Goal: Task Accomplishment & Management: Manage account settings

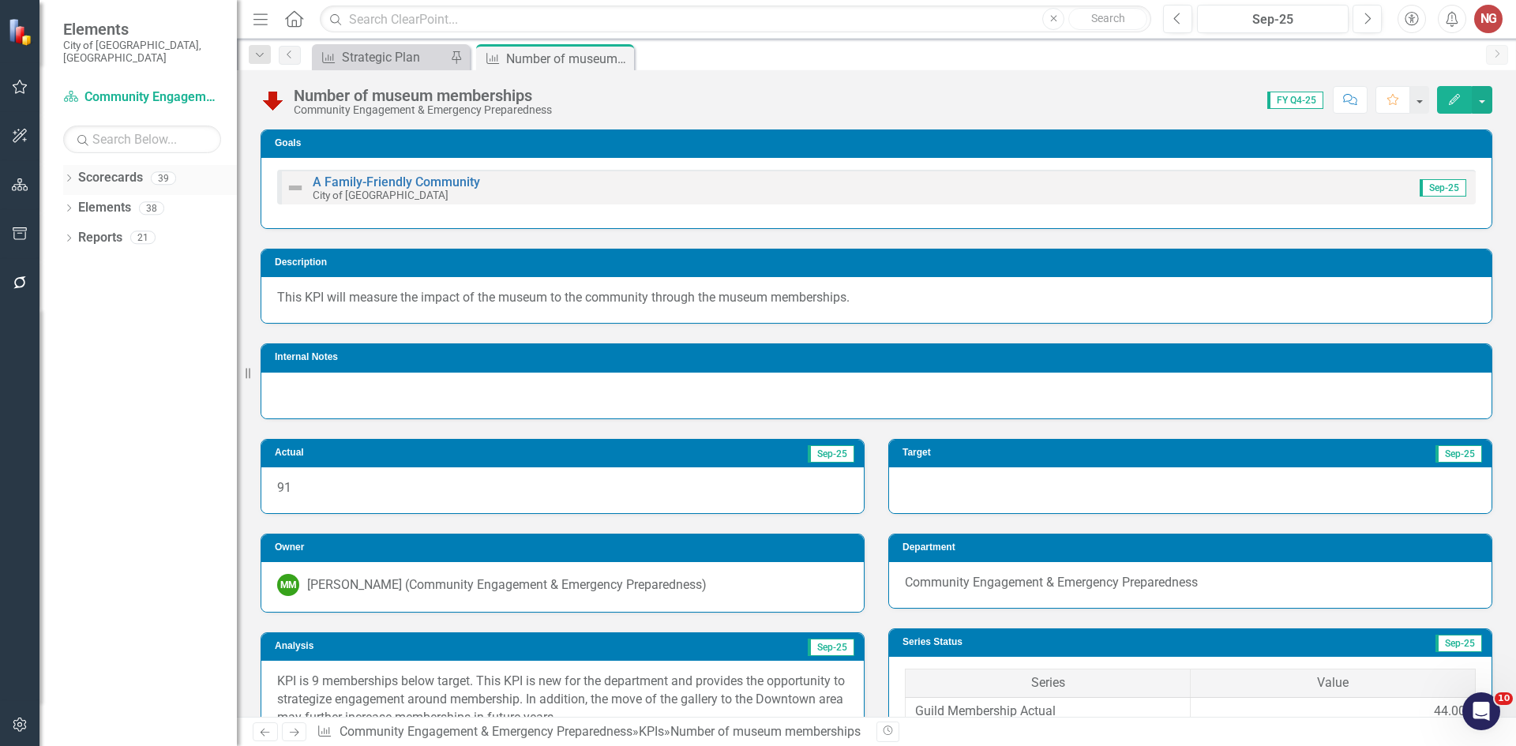
click at [70, 175] on icon "Dropdown" at bounding box center [68, 179] width 11 height 9
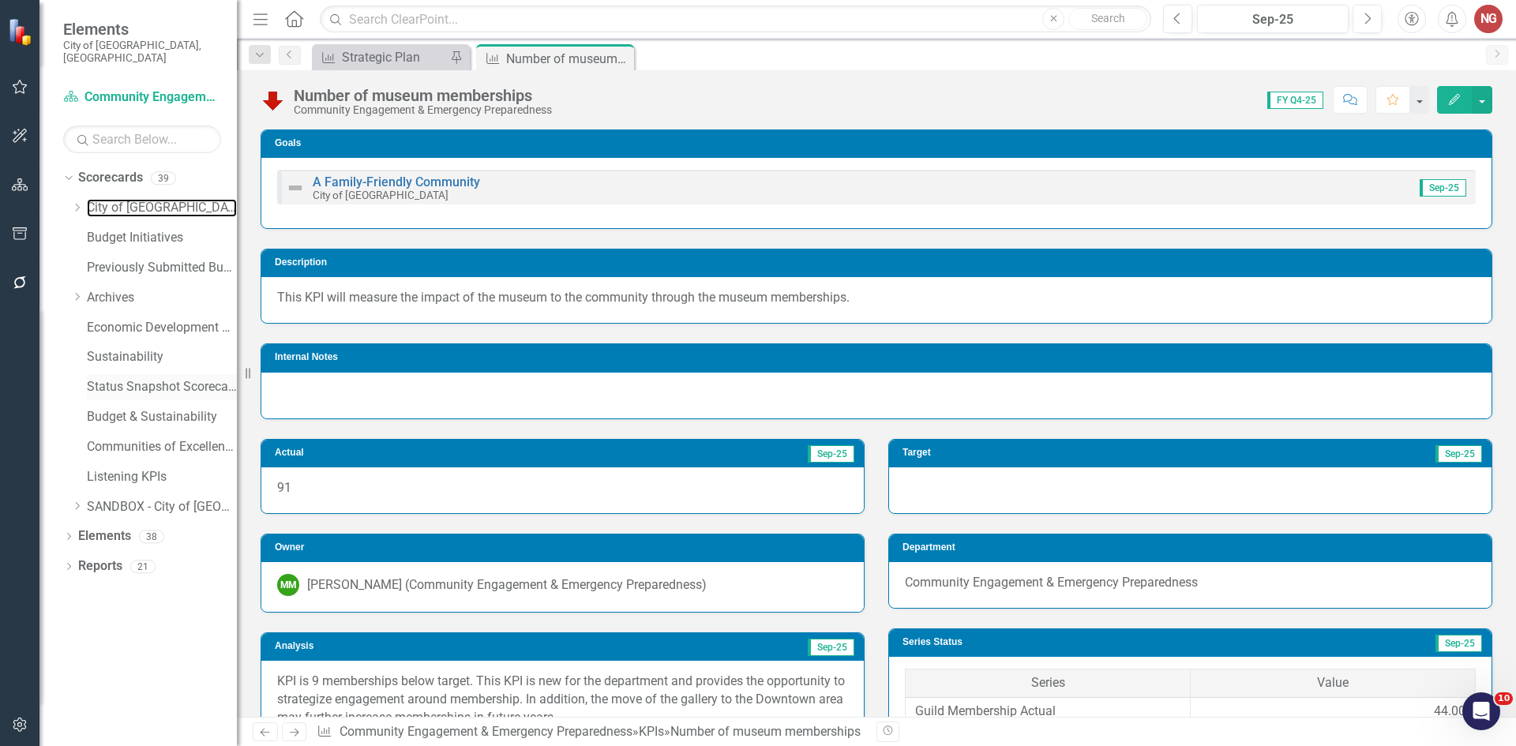
drag, startPoint x: 124, startPoint y: 192, endPoint x: 114, endPoint y: 365, distance: 174.0
click at [124, 199] on link "City of [GEOGRAPHIC_DATA]" at bounding box center [162, 208] width 150 height 18
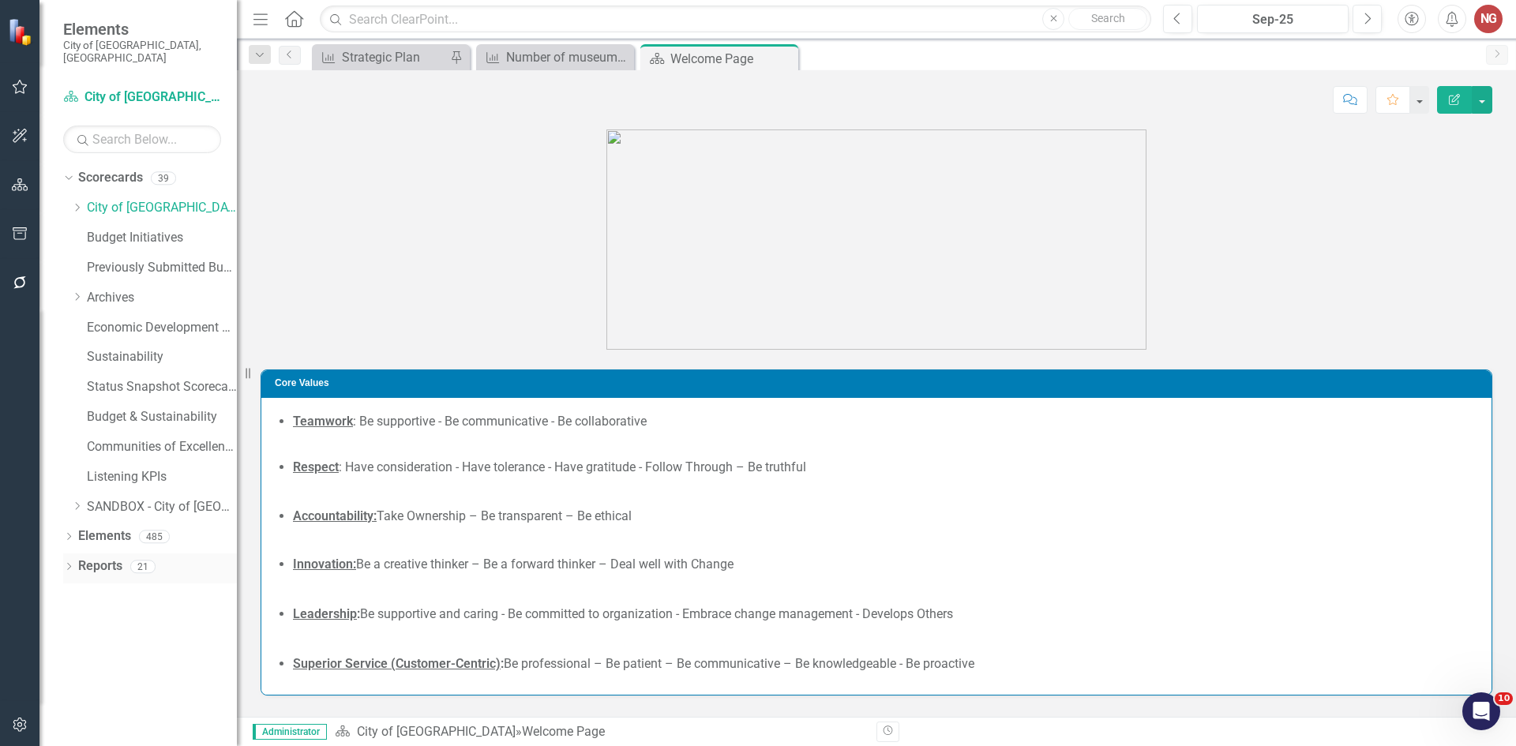
click at [68, 563] on icon at bounding box center [69, 566] width 4 height 7
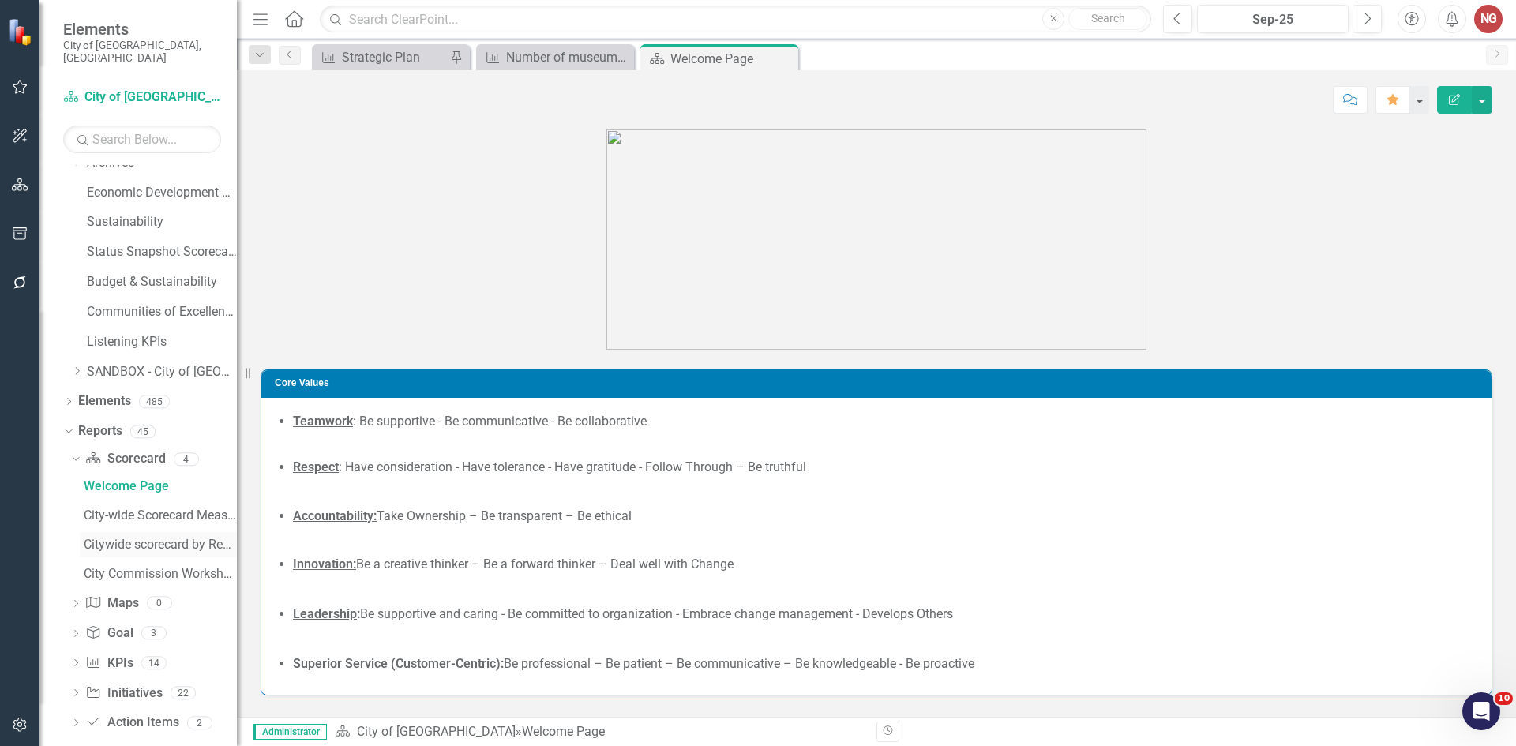
scroll to position [140, 0]
click at [75, 655] on icon "Dropdown" at bounding box center [75, 659] width 11 height 9
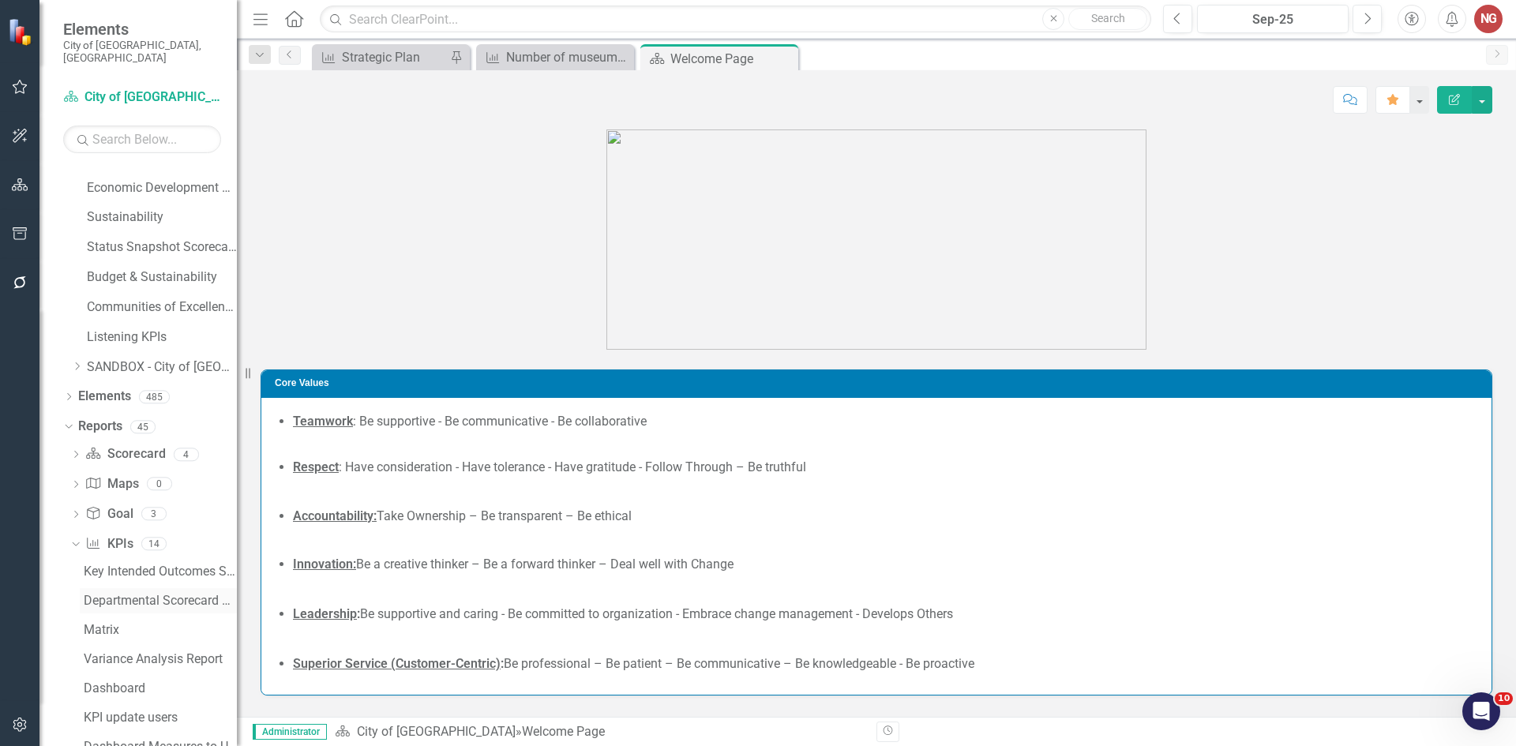
click at [124, 594] on div "Departmental Scorecard Report" at bounding box center [160, 601] width 153 height 14
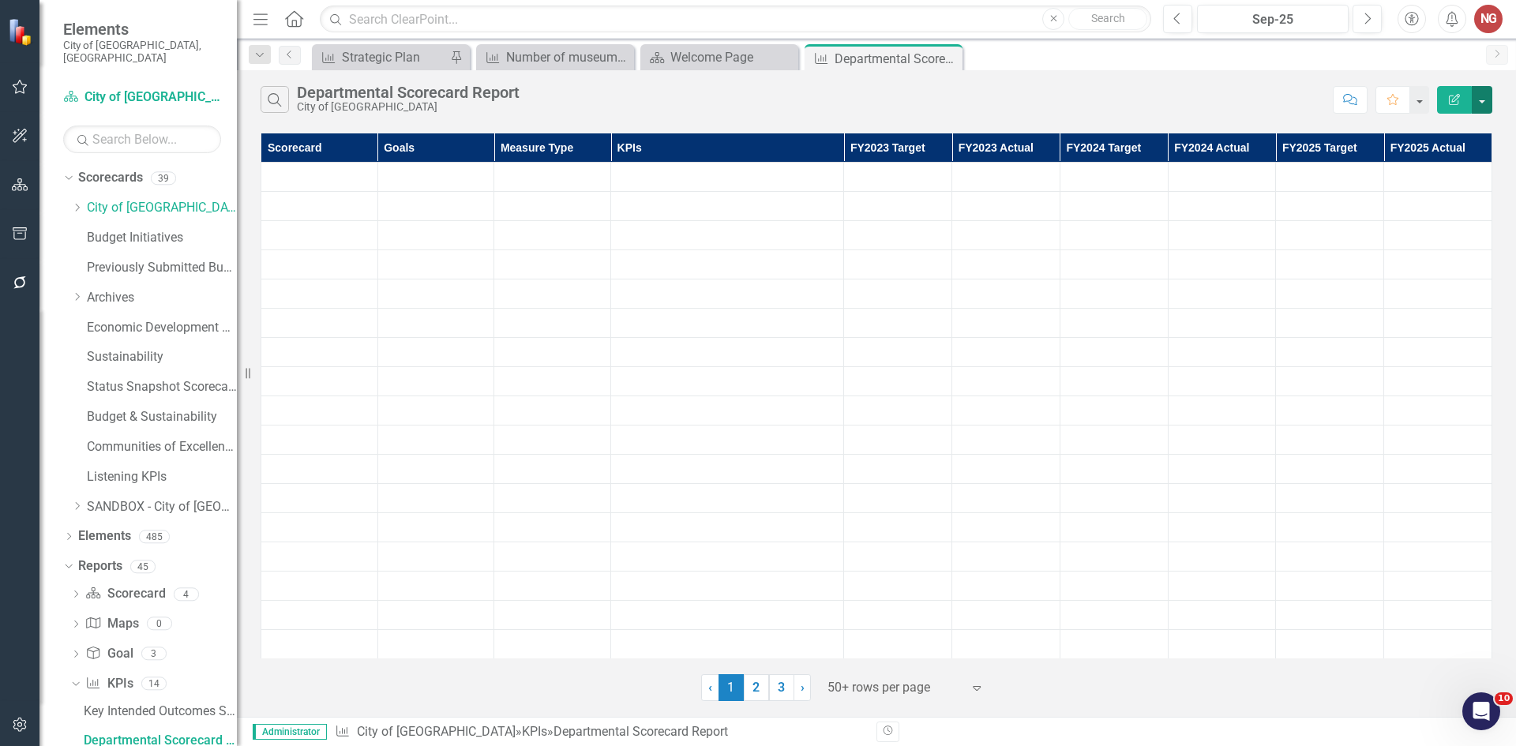
click at [1488, 99] on button "button" at bounding box center [1481, 100] width 21 height 28
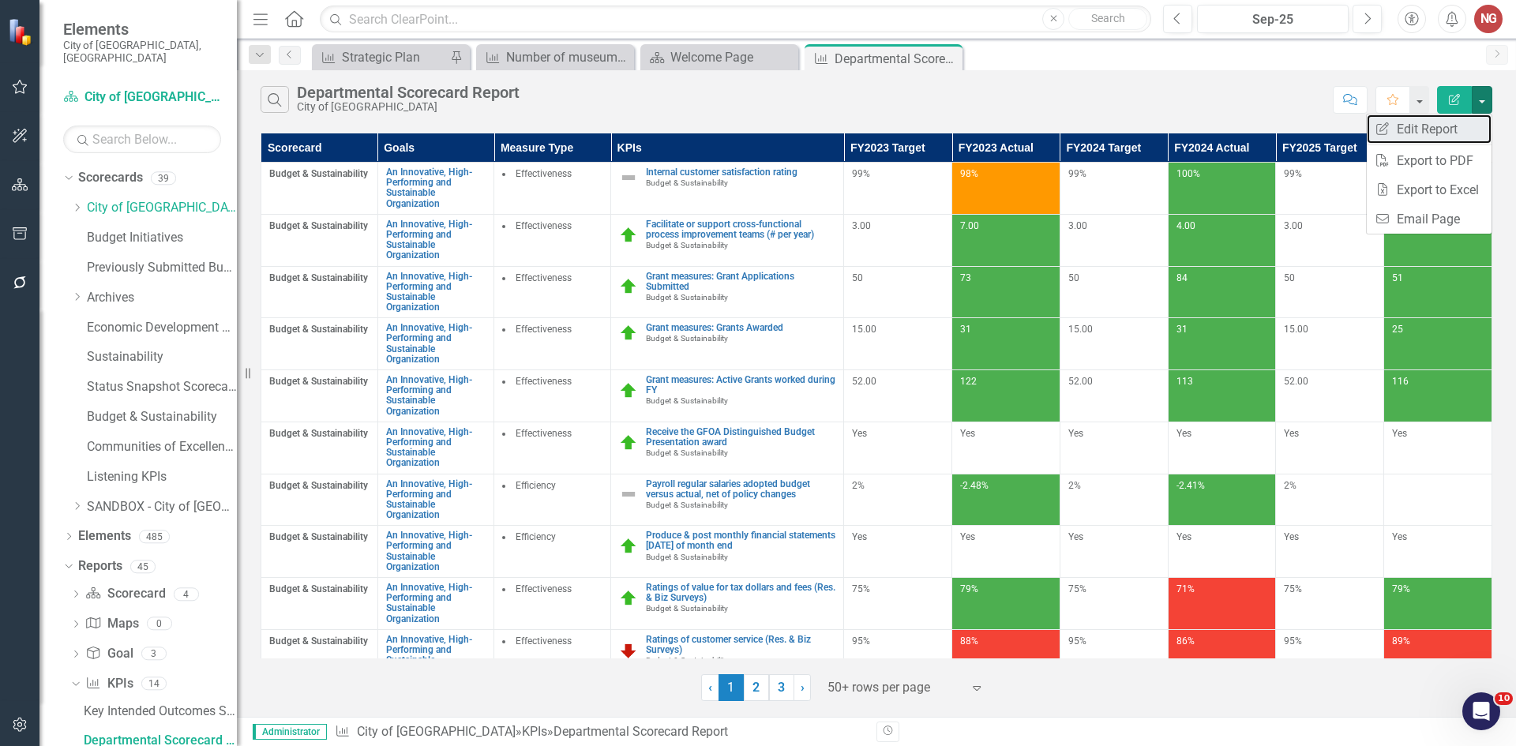
click at [1424, 131] on link "Edit Report Edit Report" at bounding box center [1428, 128] width 125 height 29
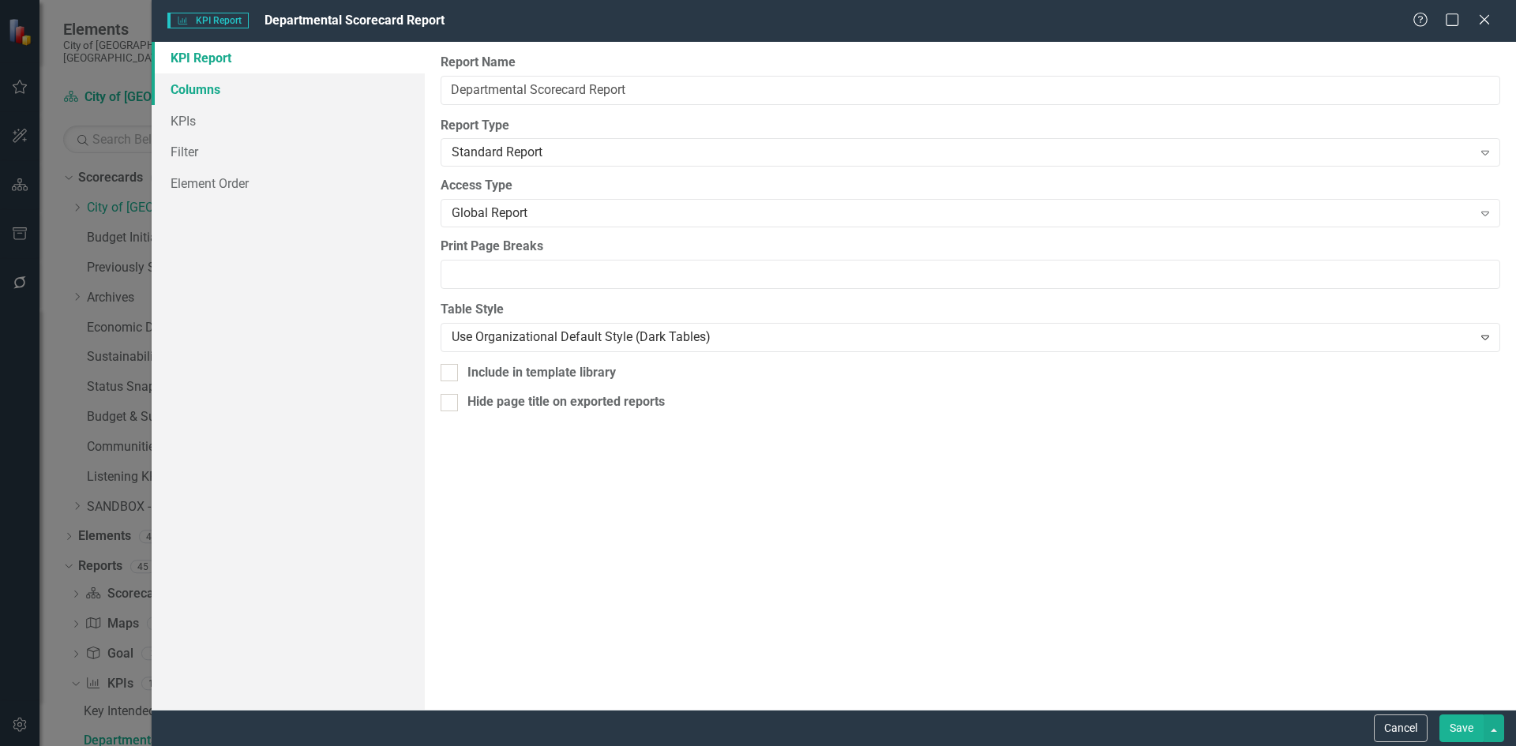
click at [210, 89] on link "Columns" at bounding box center [288, 89] width 273 height 32
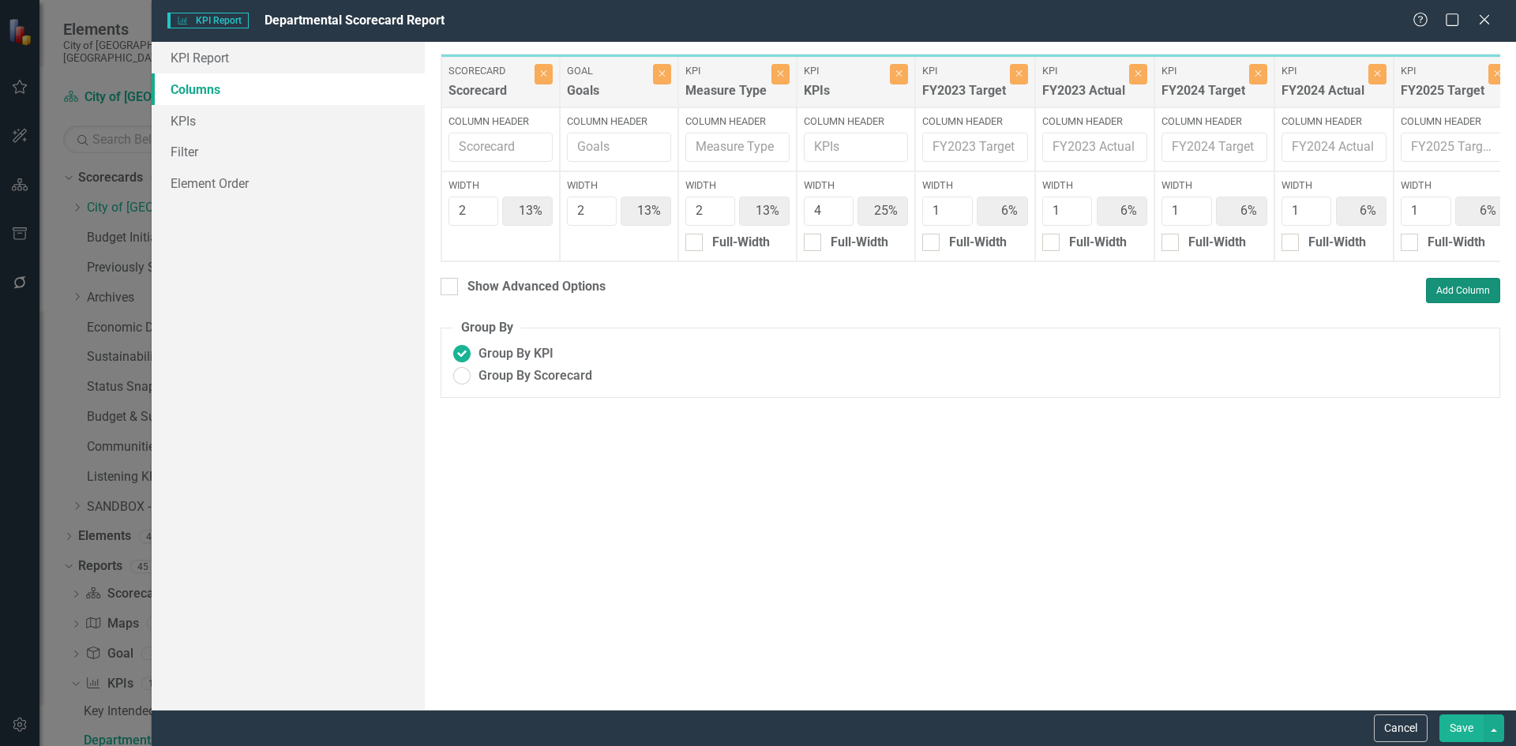
click at [1459, 297] on button "Add Column" at bounding box center [1463, 290] width 74 height 25
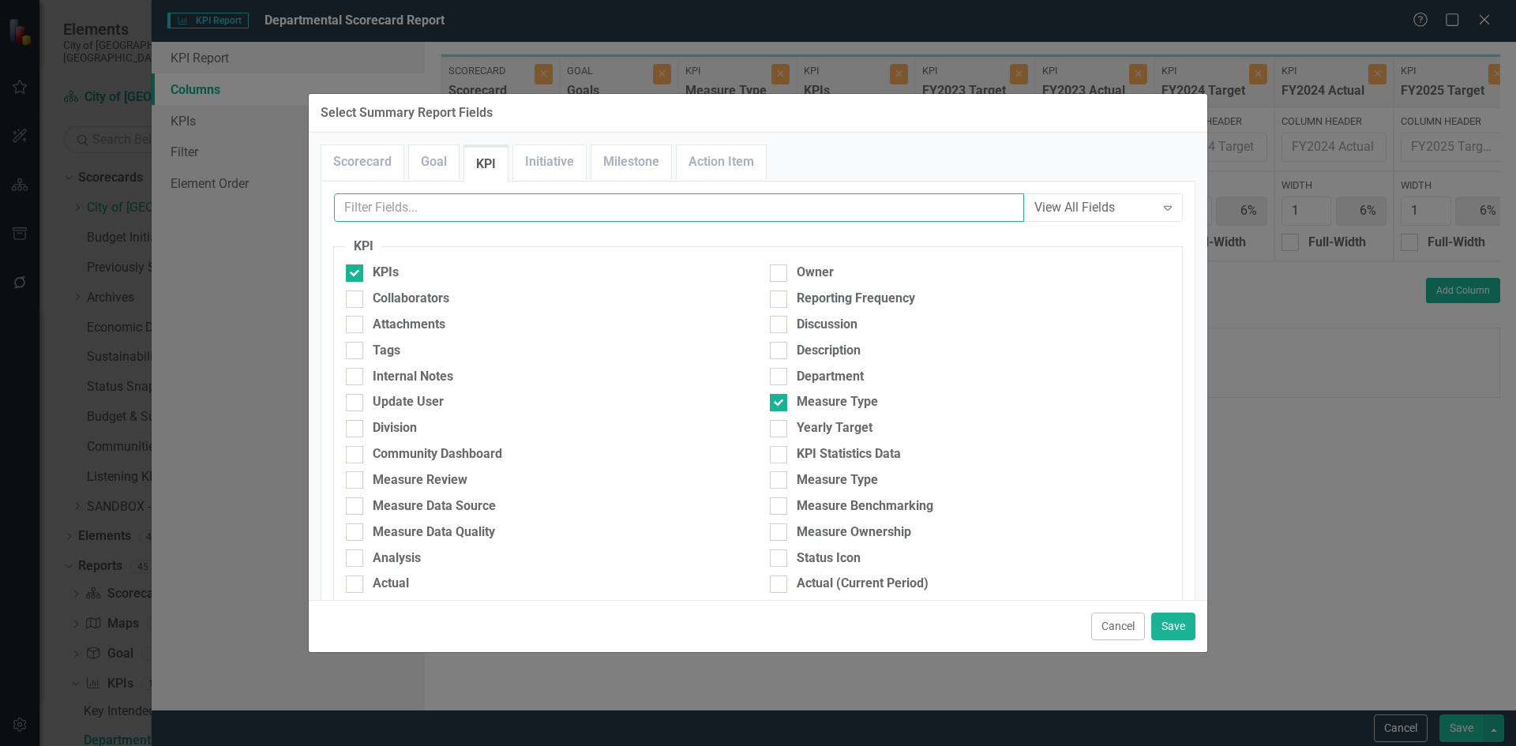
click at [662, 208] on input "text" at bounding box center [679, 207] width 690 height 29
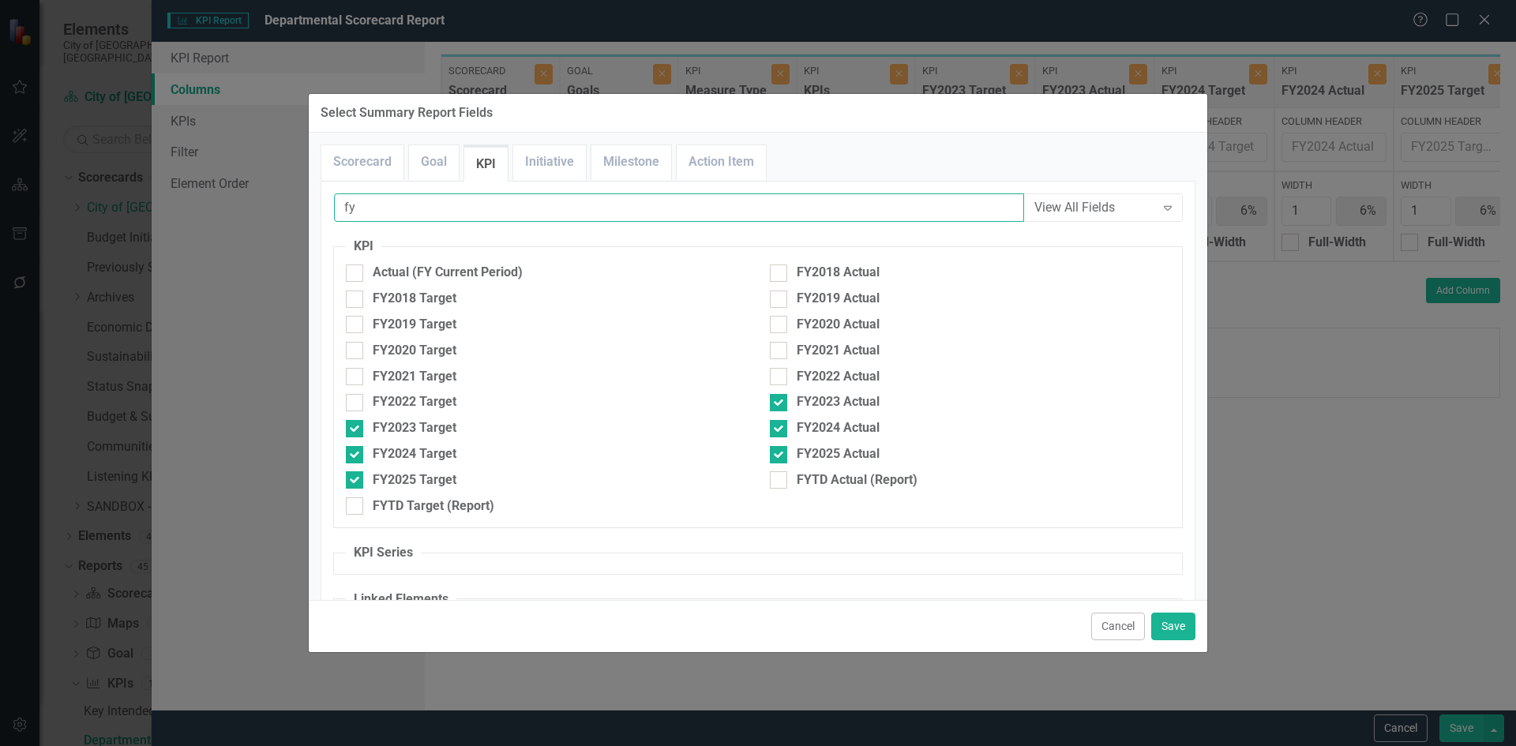
type input "f"
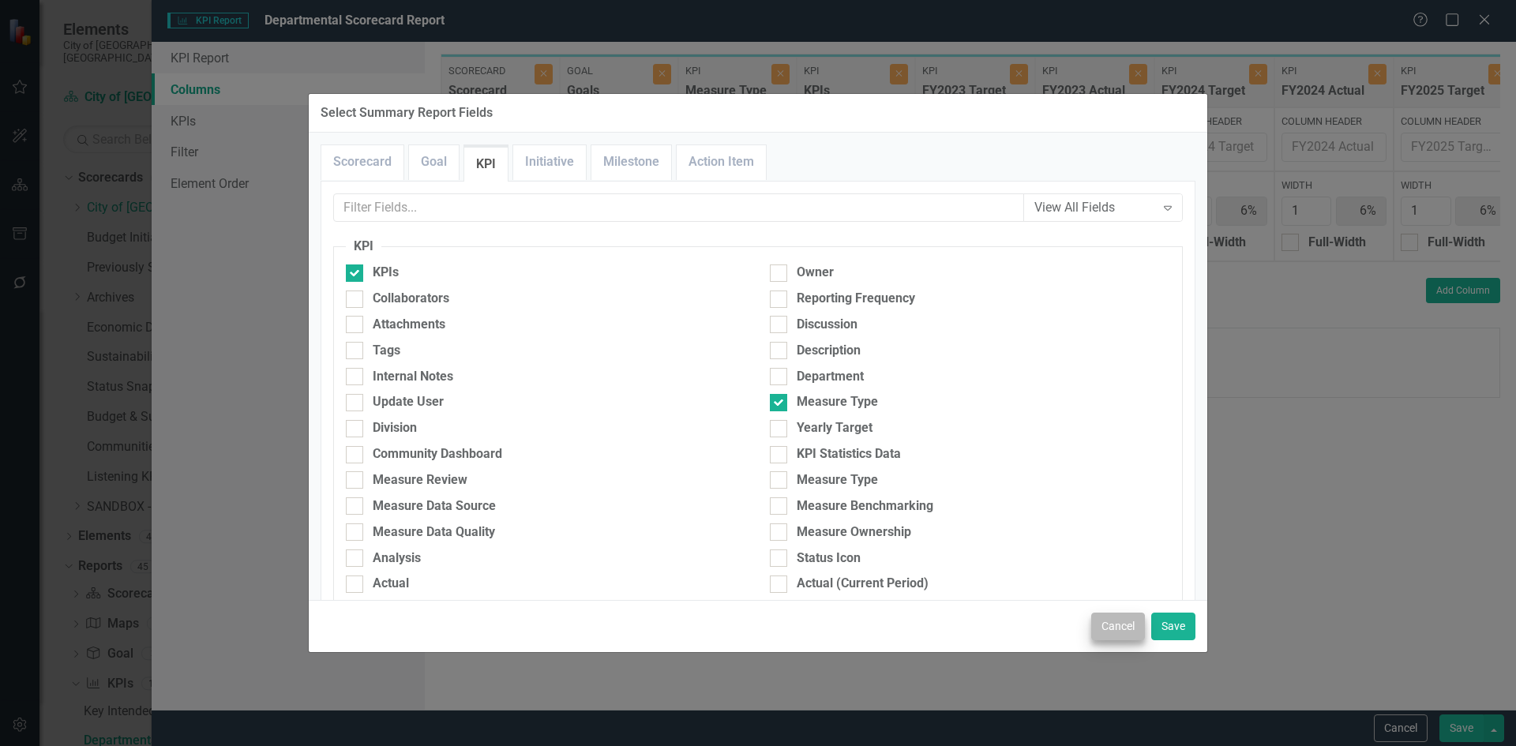
drag, startPoint x: 1081, startPoint y: 620, endPoint x: 1102, endPoint y: 620, distance: 20.5
click at [1090, 621] on div "Cancel Save" at bounding box center [758, 626] width 898 height 52
click at [1102, 620] on button "Cancel" at bounding box center [1118, 627] width 54 height 28
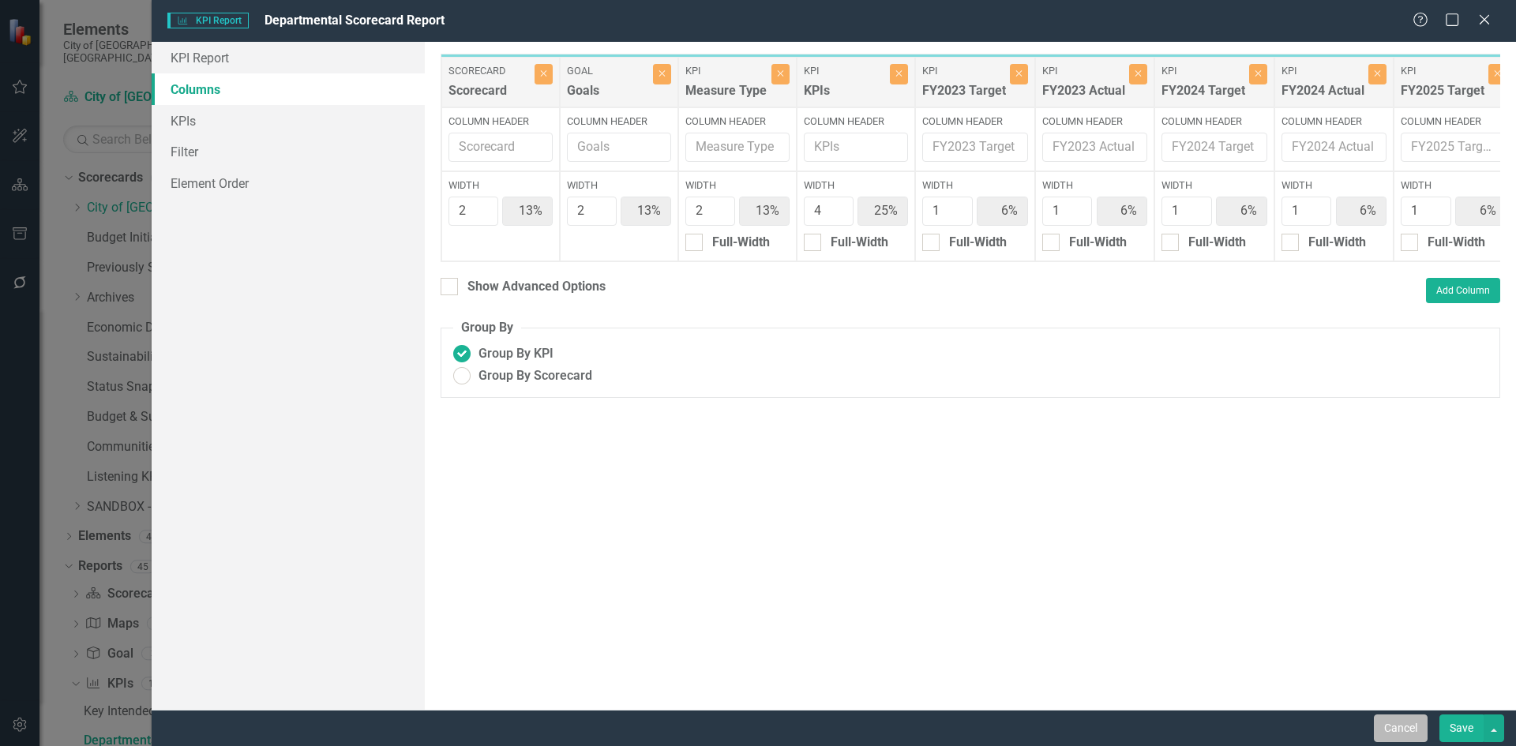
click at [1386, 715] on button "Cancel" at bounding box center [1400, 728] width 54 height 28
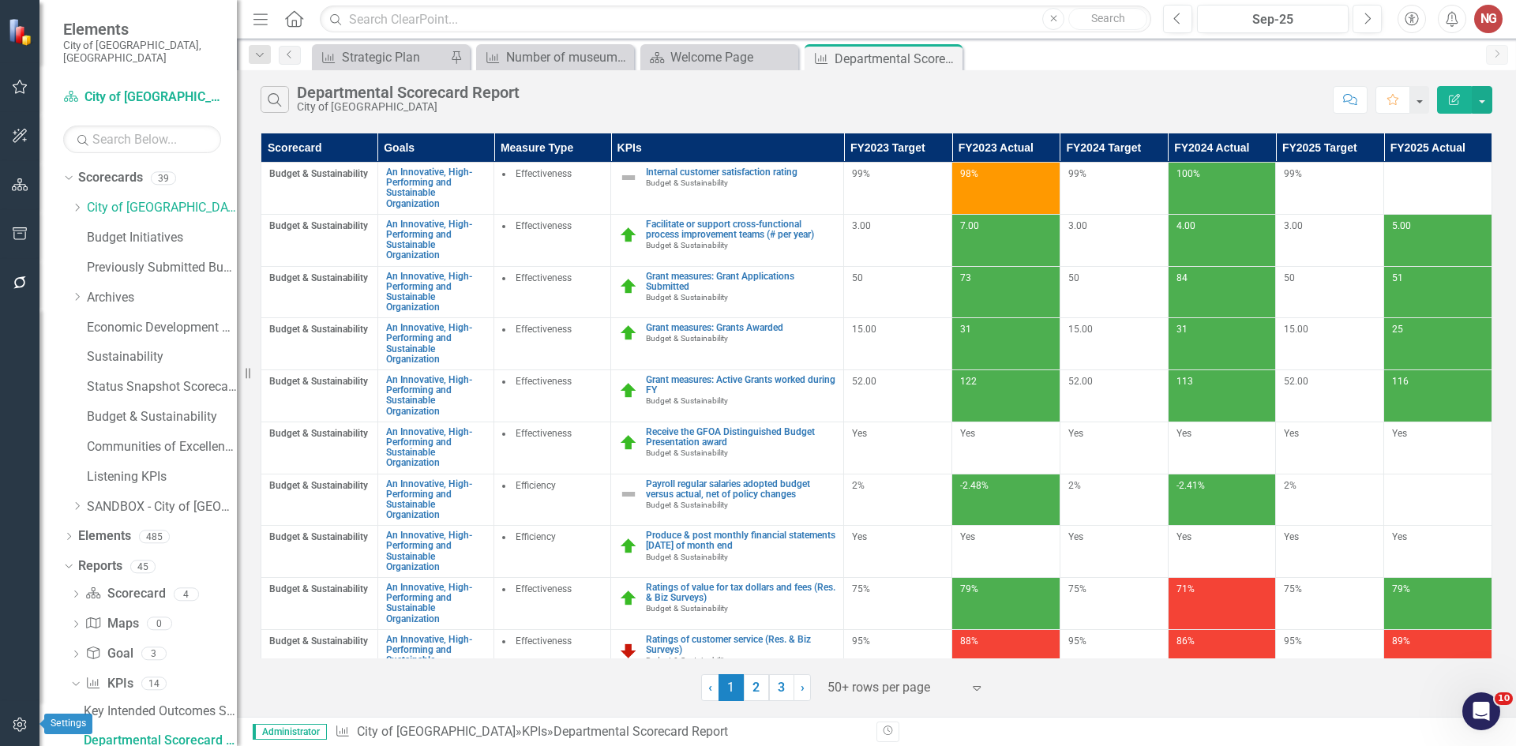
click at [17, 728] on icon "button" at bounding box center [20, 724] width 17 height 13
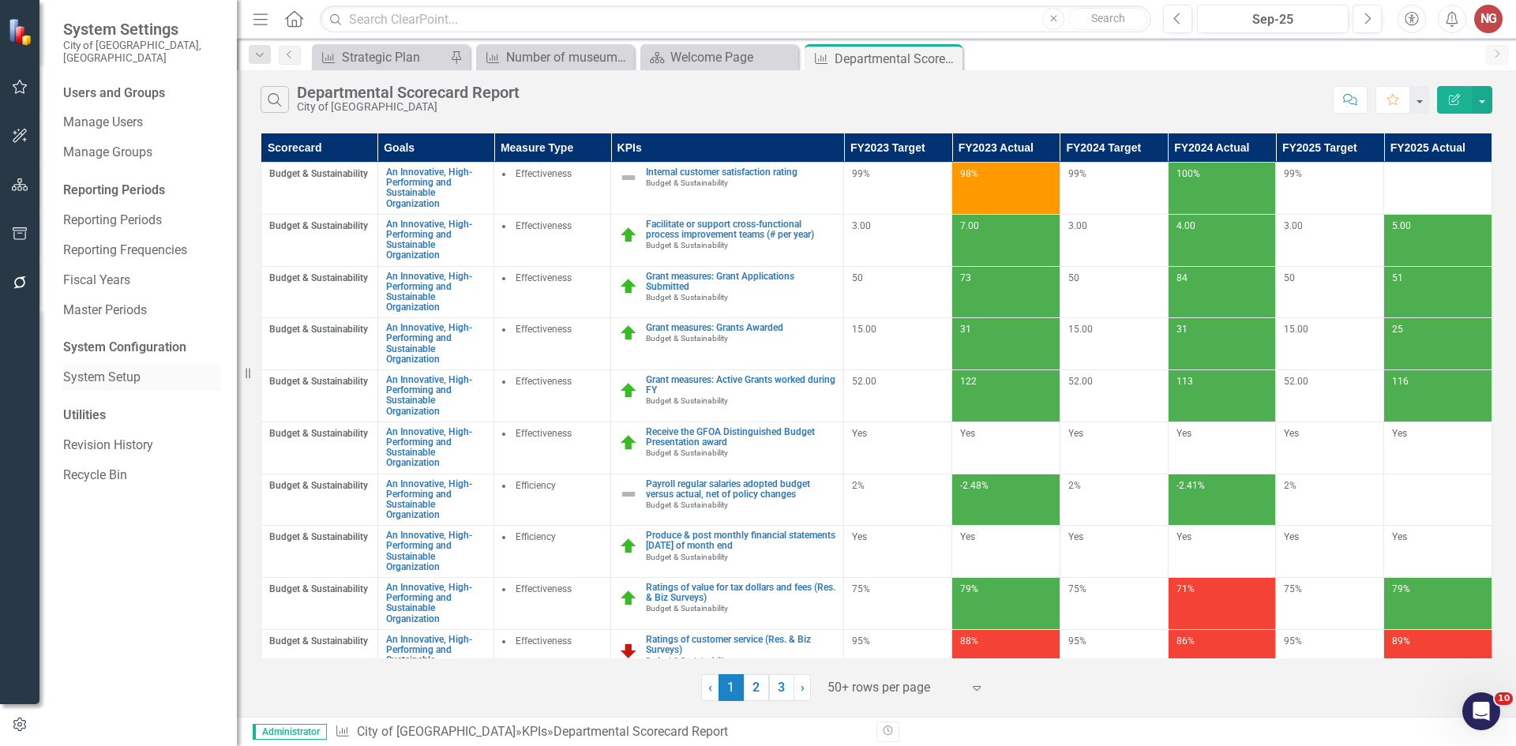
click at [93, 369] on link "System Setup" at bounding box center [142, 378] width 158 height 18
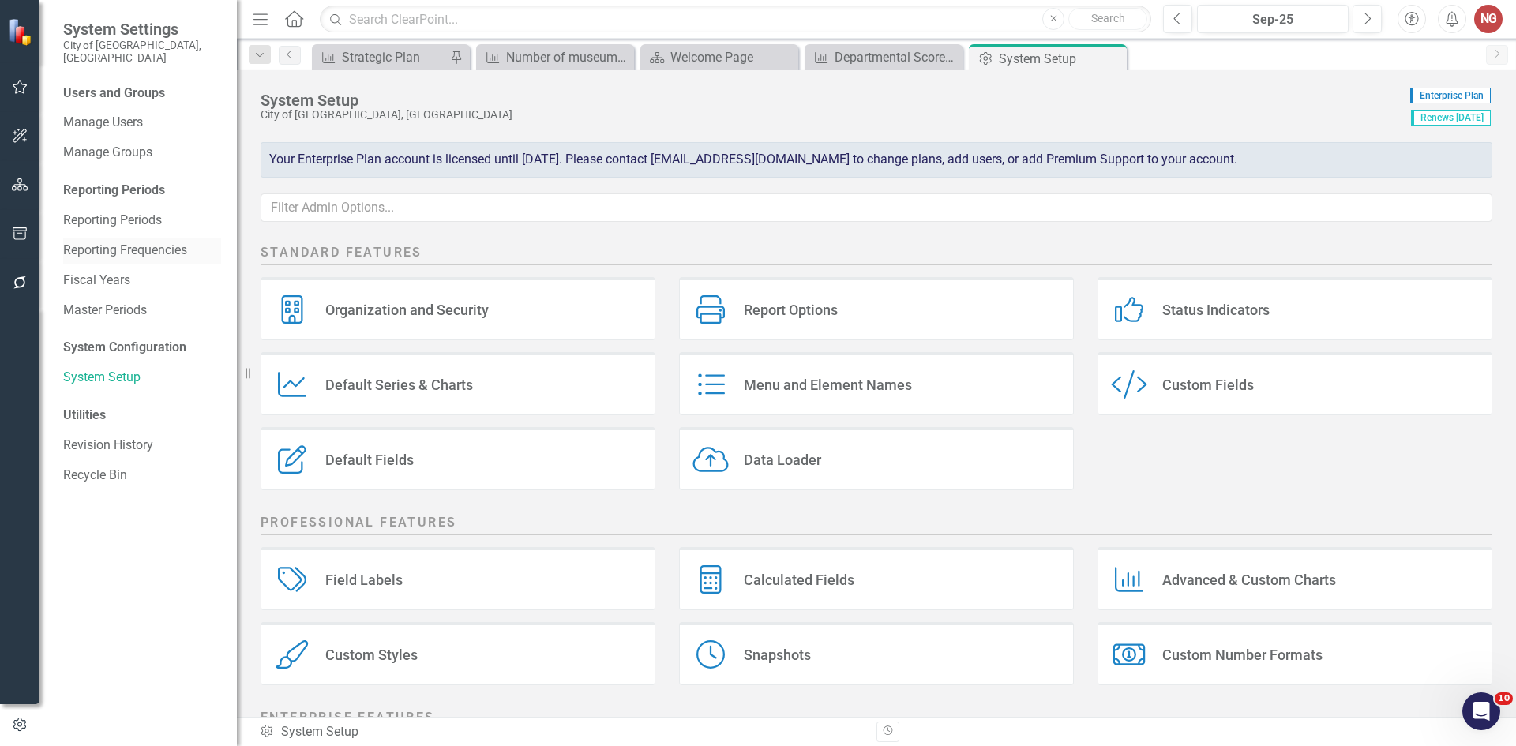
click at [93, 242] on link "Reporting Frequencies" at bounding box center [142, 251] width 158 height 18
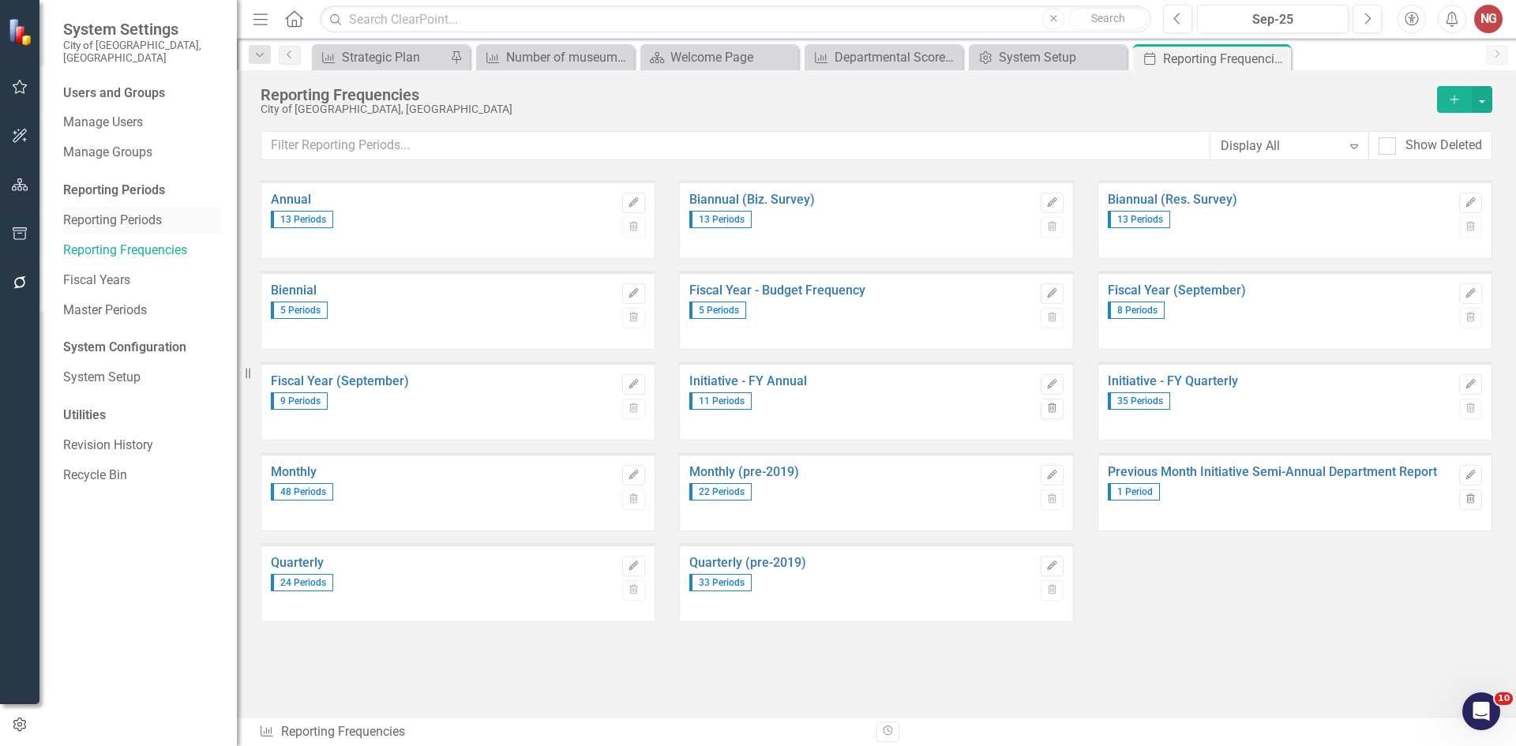
click at [93, 212] on link "Reporting Periods" at bounding box center [142, 221] width 158 height 18
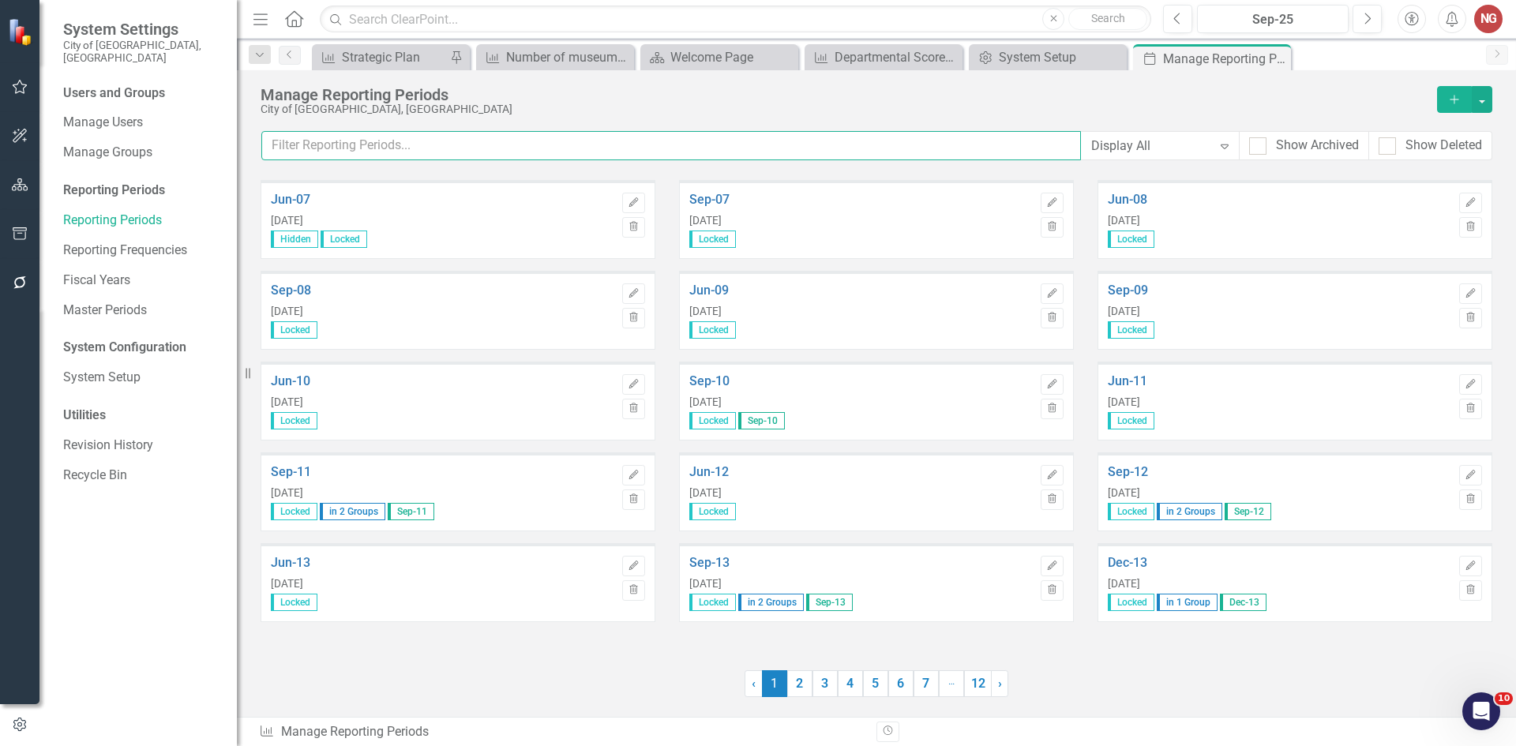
click at [376, 144] on input "text" at bounding box center [670, 145] width 819 height 29
click at [99, 371] on link "System Setup" at bounding box center [142, 378] width 158 height 18
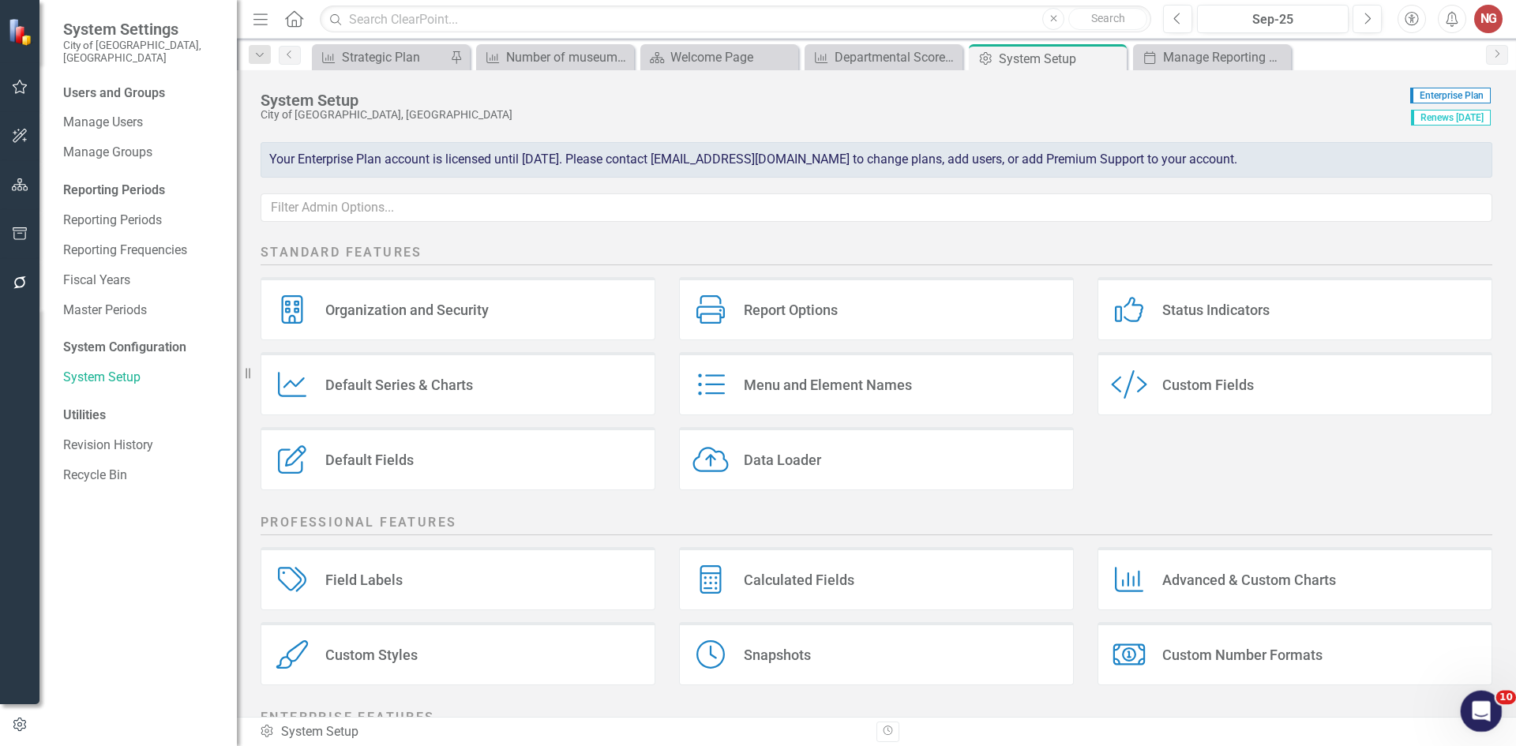
click at [1467, 712] on icon "Open Intercom Messenger" at bounding box center [1479, 709] width 26 height 26
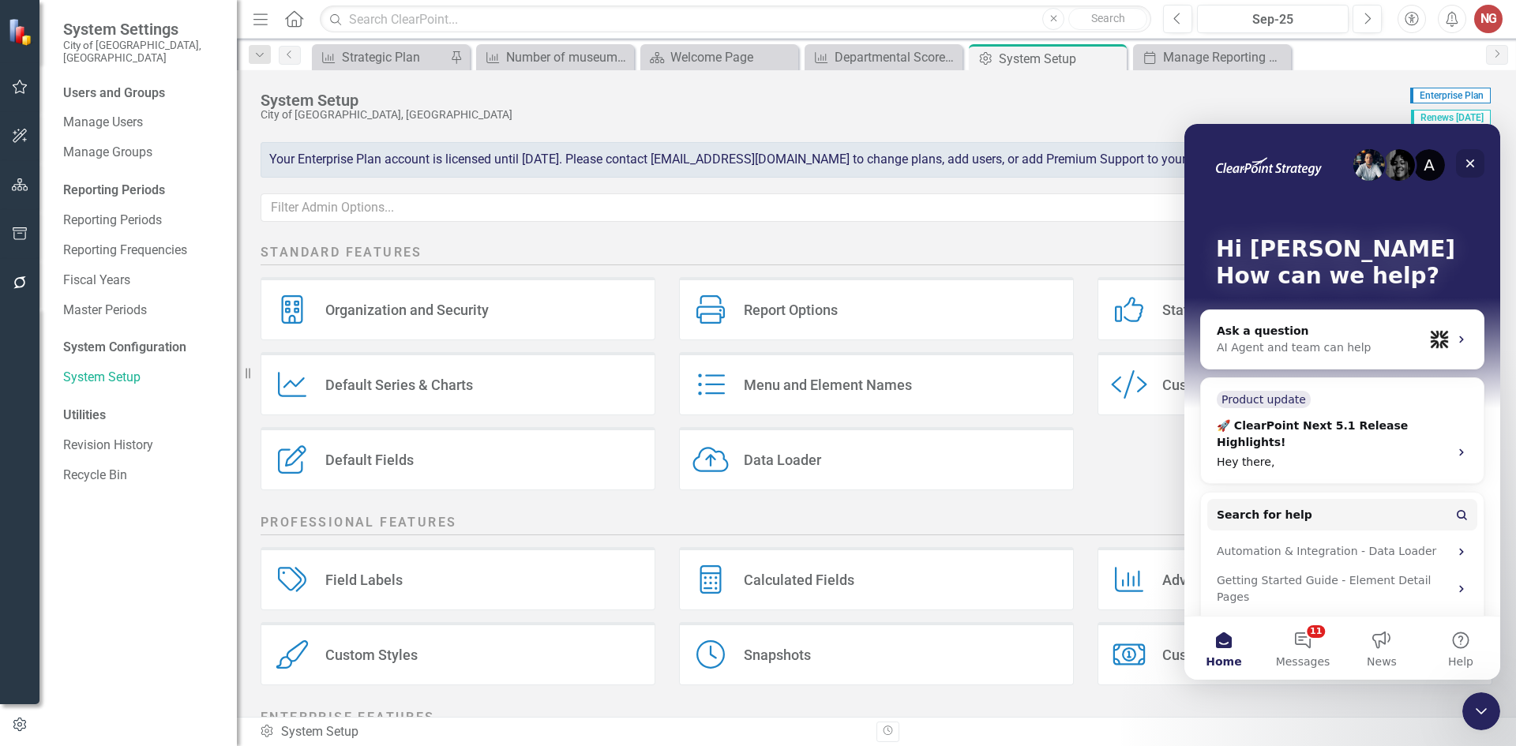
click at [1467, 165] on icon "Close" at bounding box center [1470, 163] width 9 height 9
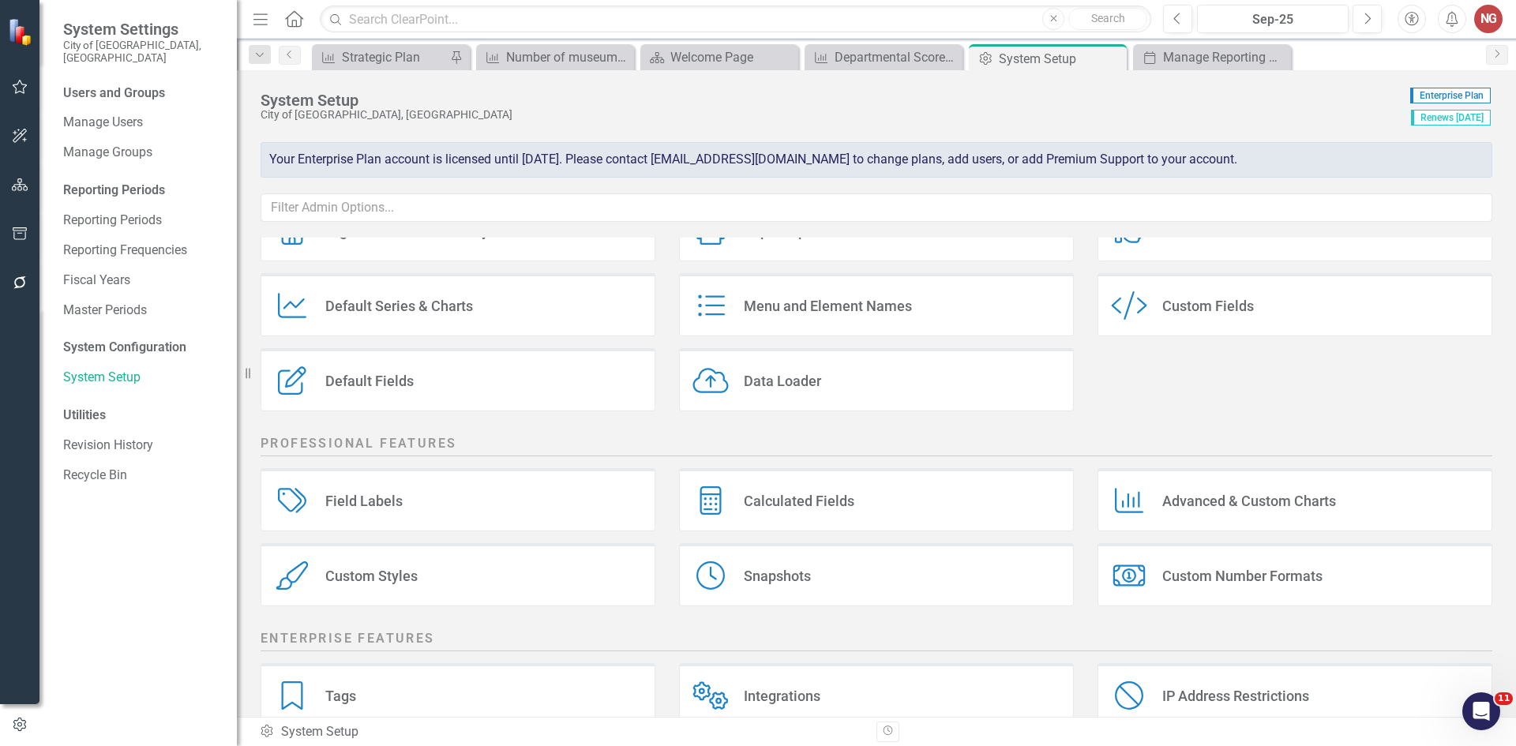
scroll to position [158, 0]
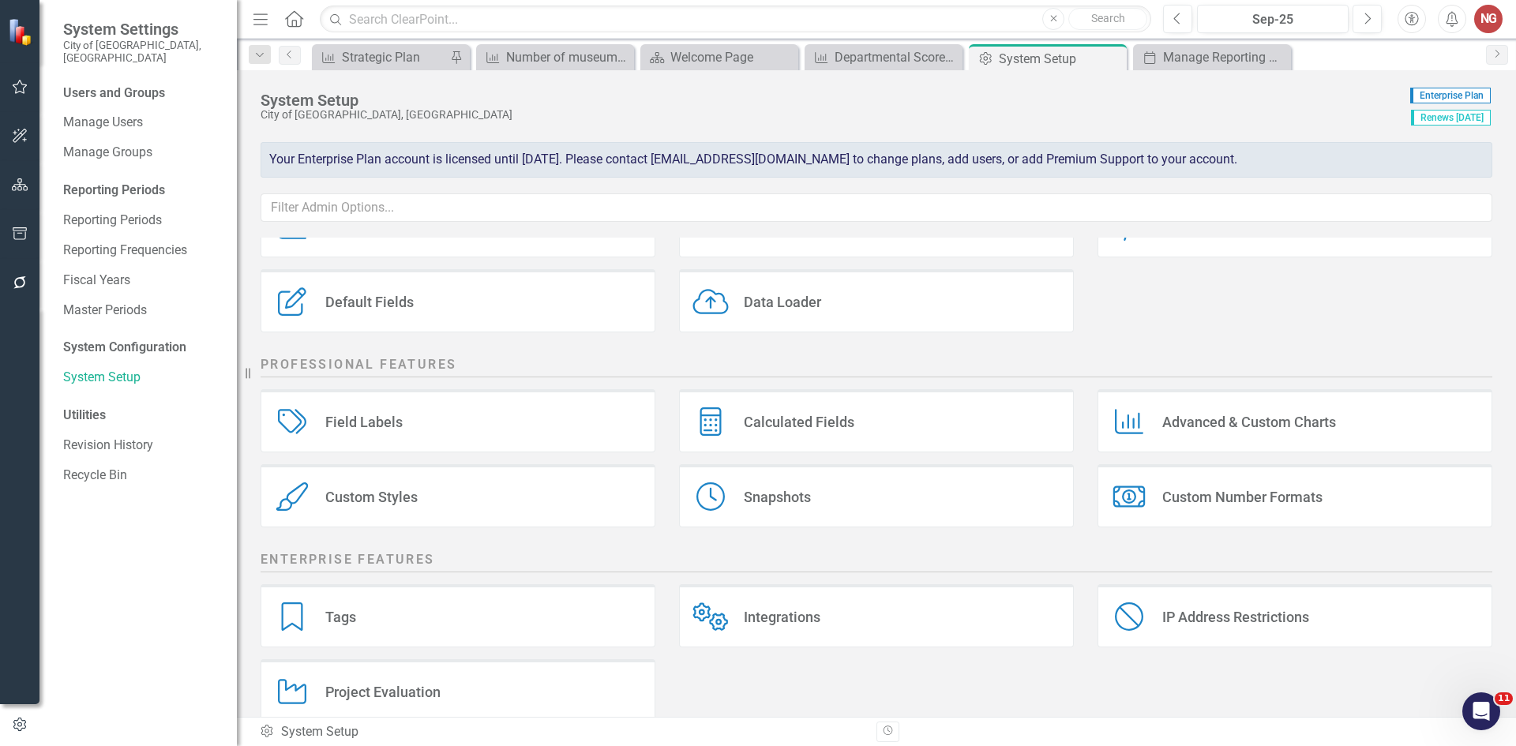
click at [354, 437] on div "Field Labels Field Labels" at bounding box center [457, 420] width 395 height 63
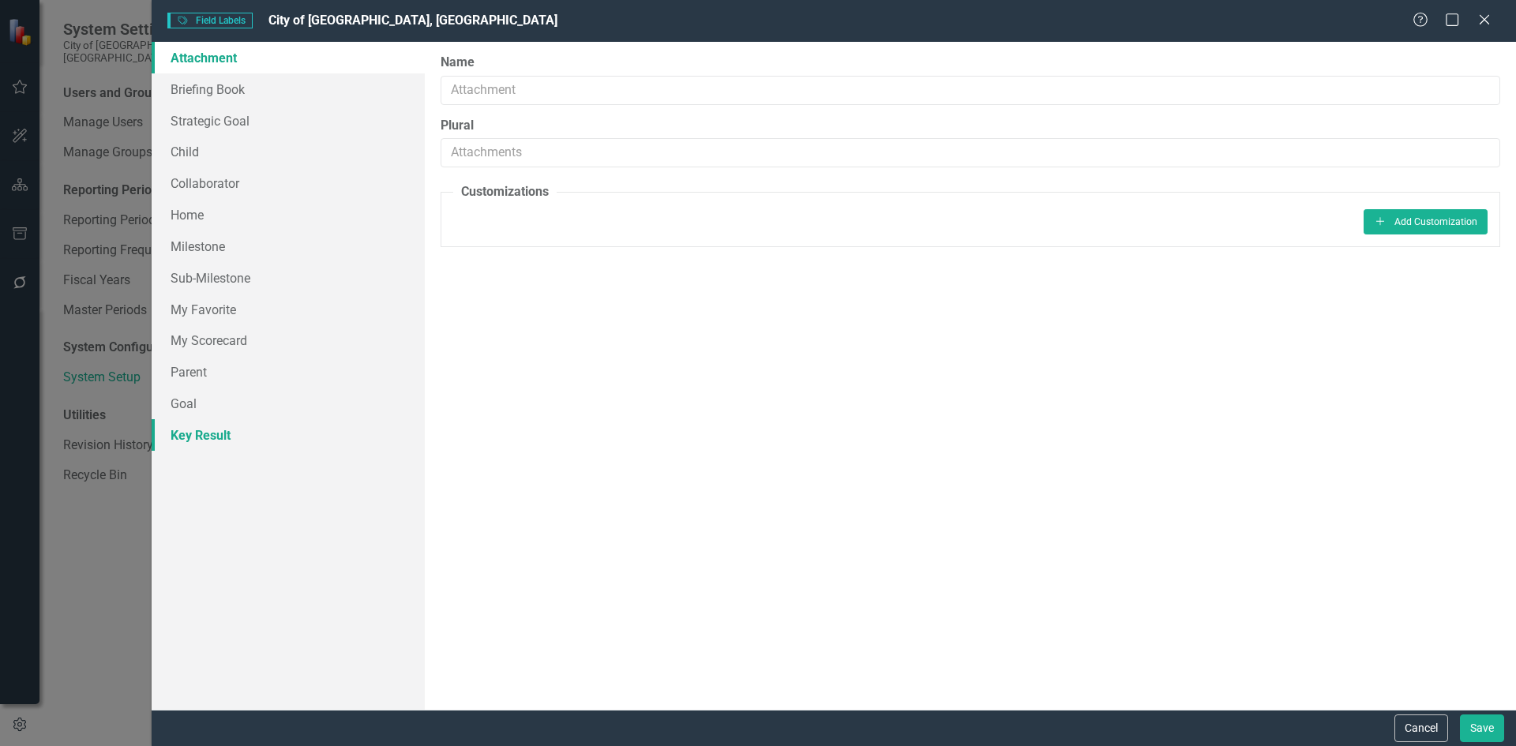
click at [210, 443] on link "Key Result" at bounding box center [288, 435] width 273 height 32
click at [212, 403] on link "Goal" at bounding box center [288, 404] width 273 height 32
click at [212, 377] on link "Parent" at bounding box center [288, 372] width 273 height 32
click at [212, 335] on link "My Scorecard" at bounding box center [288, 340] width 273 height 32
click at [209, 70] on link "Attachment" at bounding box center [288, 58] width 273 height 32
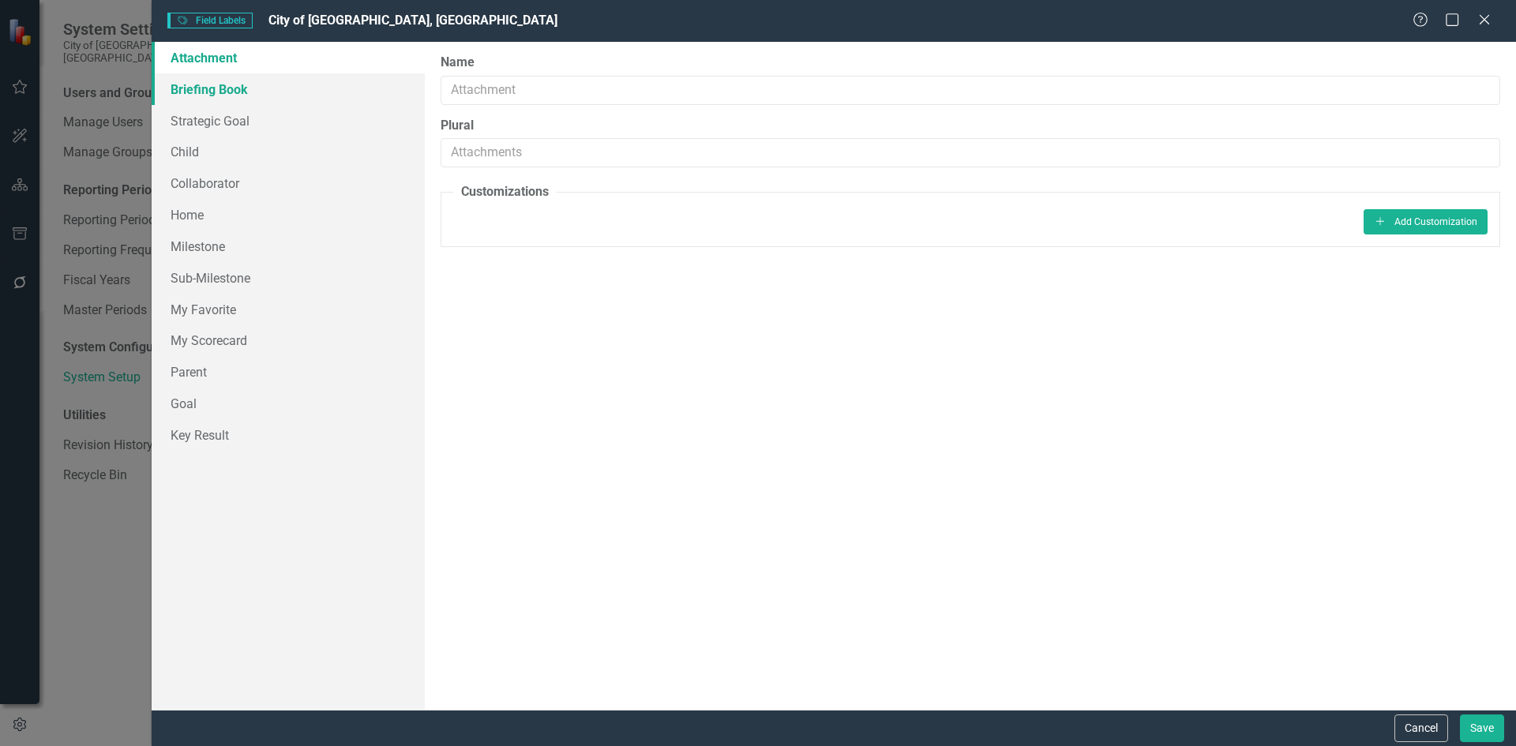
click at [204, 85] on link "Briefing Book" at bounding box center [288, 89] width 273 height 32
click at [198, 130] on link "Strategic Goal" at bounding box center [288, 121] width 273 height 32
click at [1407, 731] on button "Cancel" at bounding box center [1421, 728] width 54 height 28
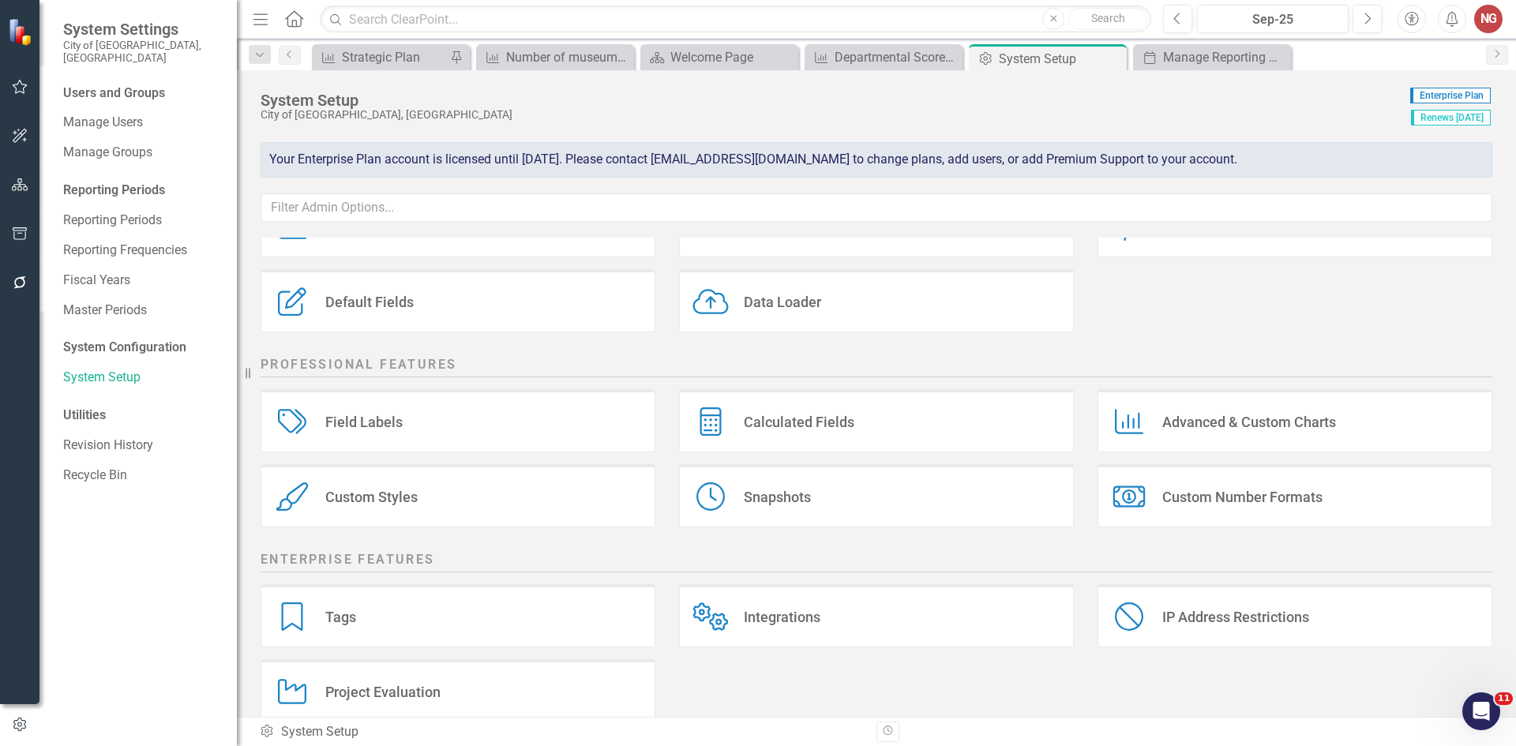
click at [774, 430] on div "Calculated Fields" at bounding box center [799, 422] width 111 height 18
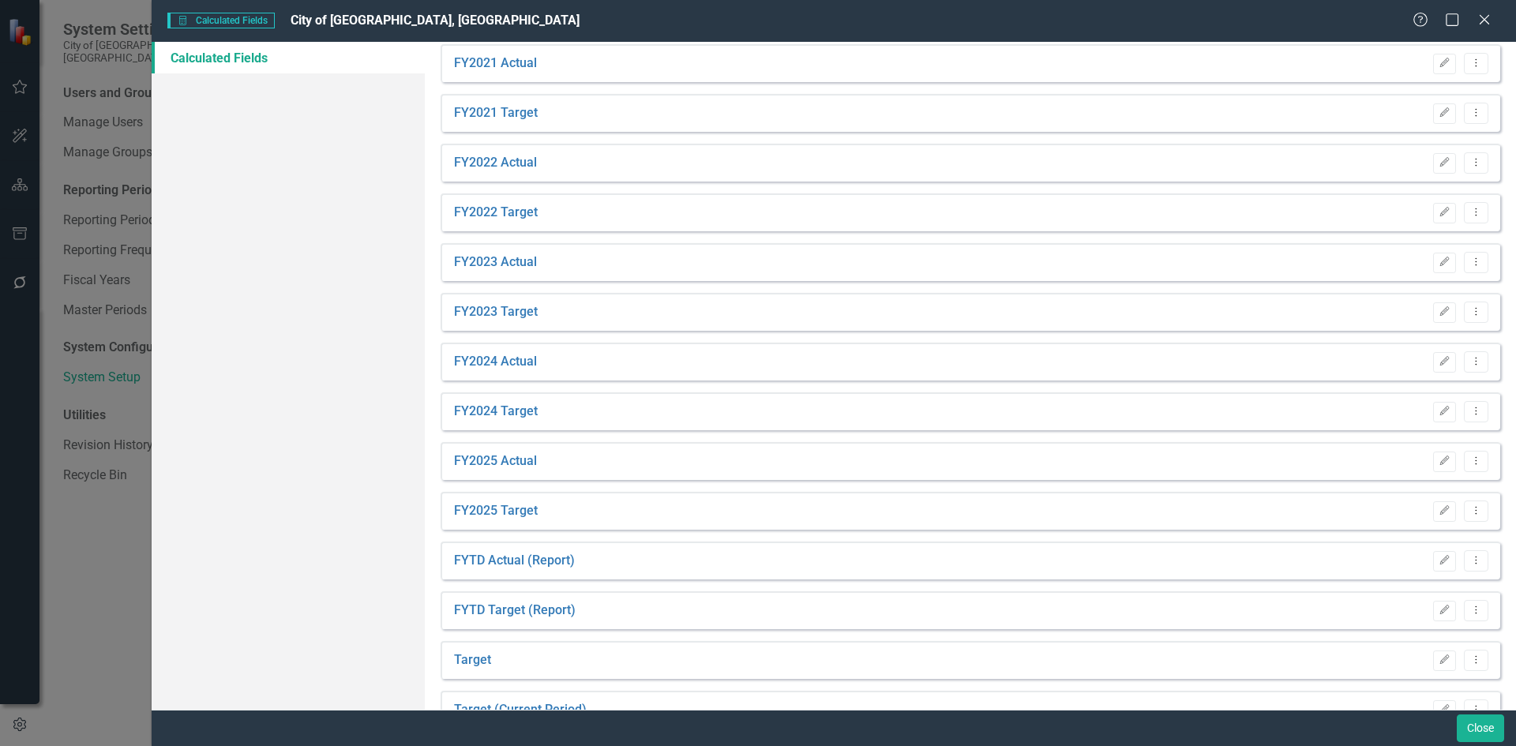
scroll to position [640, 0]
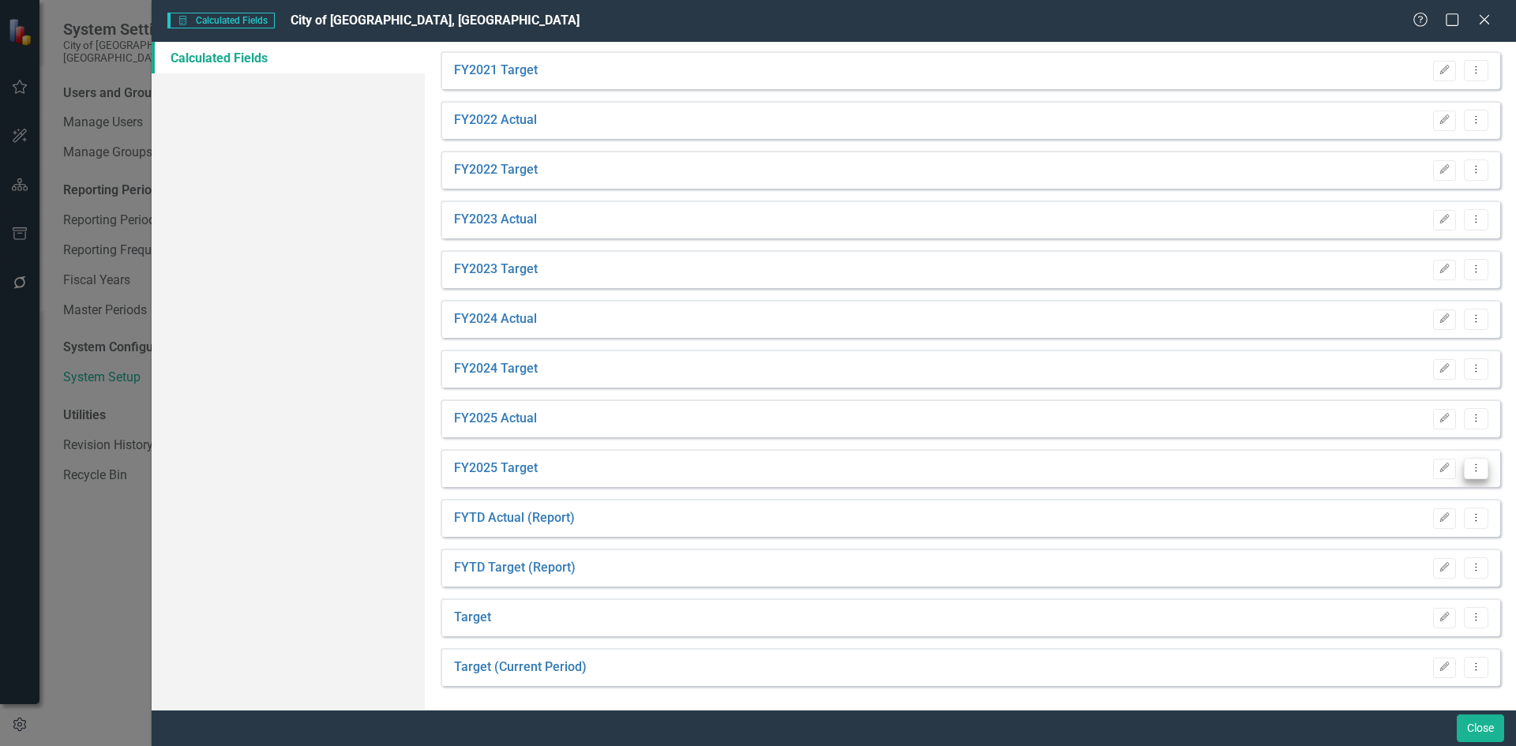
click at [1463, 462] on button "Dropdown Menu" at bounding box center [1475, 468] width 24 height 21
click at [1353, 553] on link "Copy Duplicate Calculated Field" at bounding box center [1383, 552] width 183 height 29
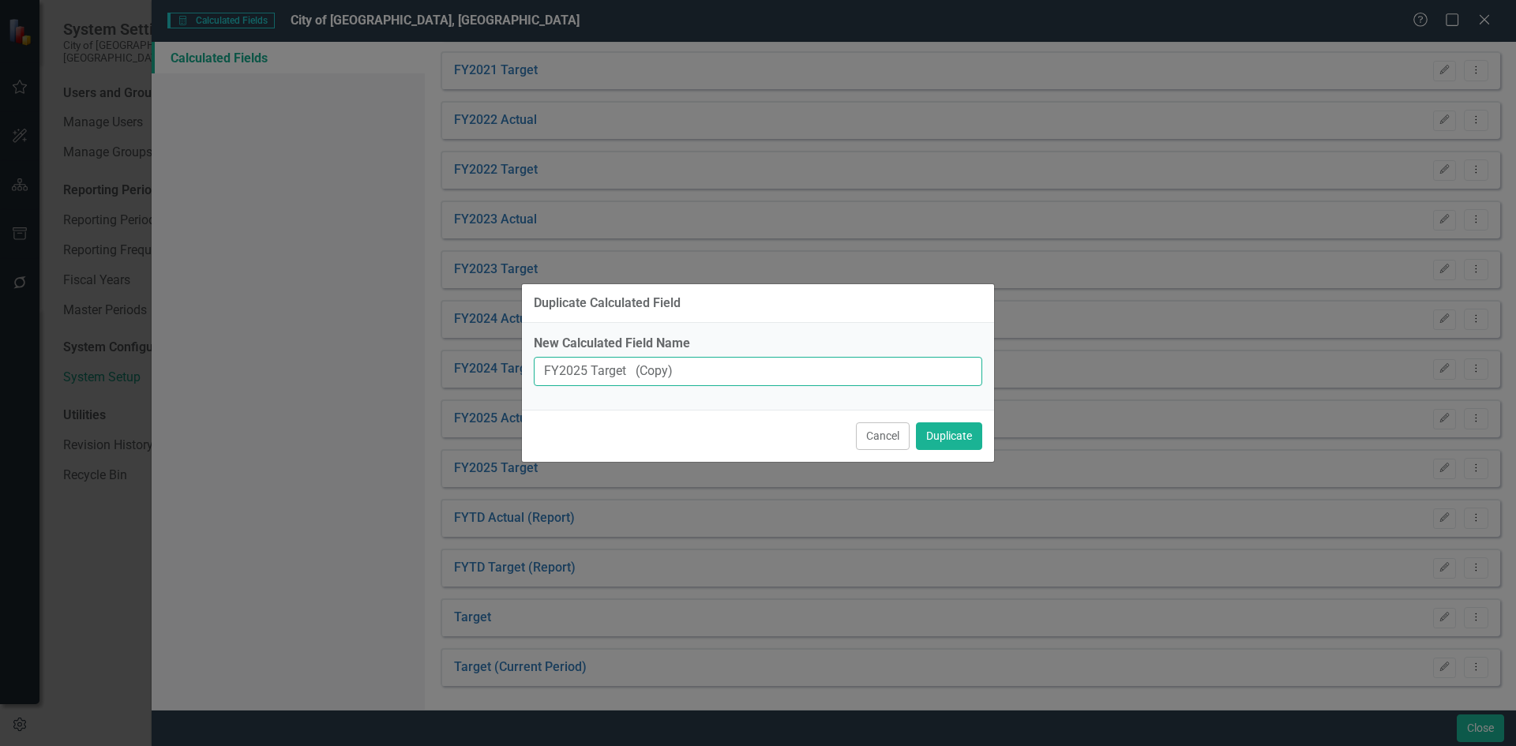
click at [583, 369] on input "FY2025 Target (Copy)" at bounding box center [758, 371] width 448 height 29
drag, startPoint x: 689, startPoint y: 375, endPoint x: 631, endPoint y: 376, distance: 57.6
click at [631, 376] on input "FY2026 Target (Copy)" at bounding box center [758, 371] width 448 height 29
type input "FY2026 Target"
click at [952, 433] on button "Duplicate" at bounding box center [949, 436] width 66 height 28
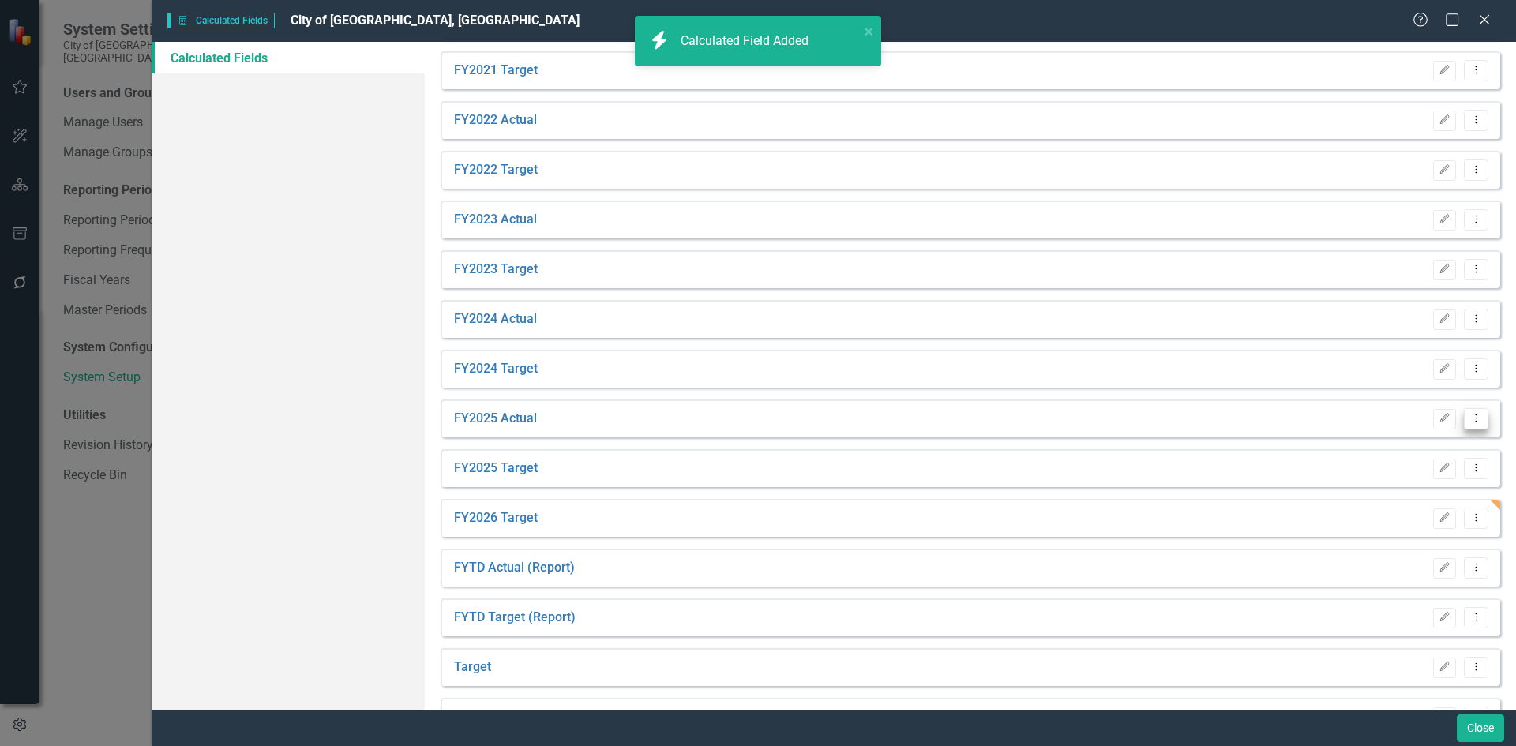
click at [1469, 414] on icon "Dropdown Menu" at bounding box center [1475, 418] width 13 height 10
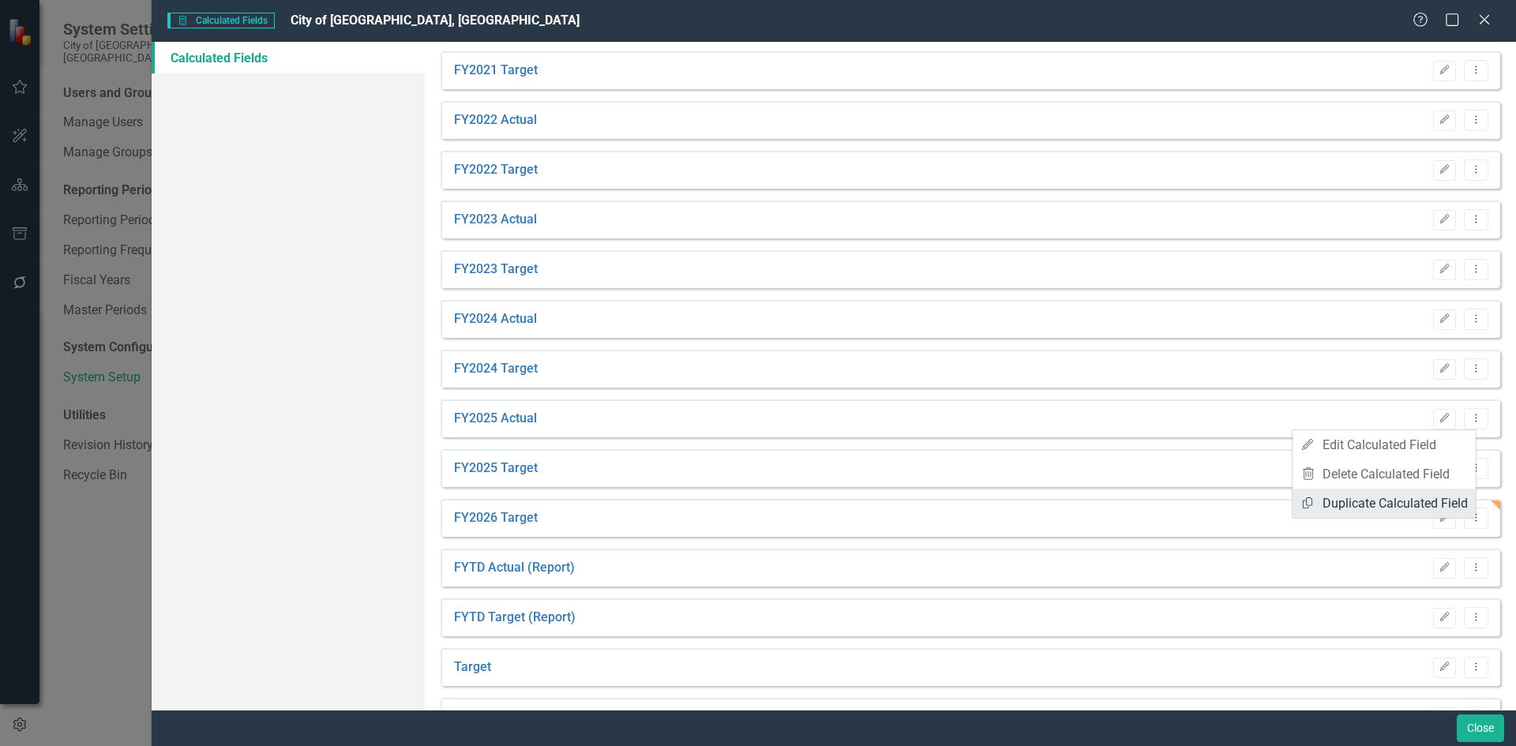
click at [1348, 504] on link "Copy Duplicate Calculated Field" at bounding box center [1383, 503] width 183 height 29
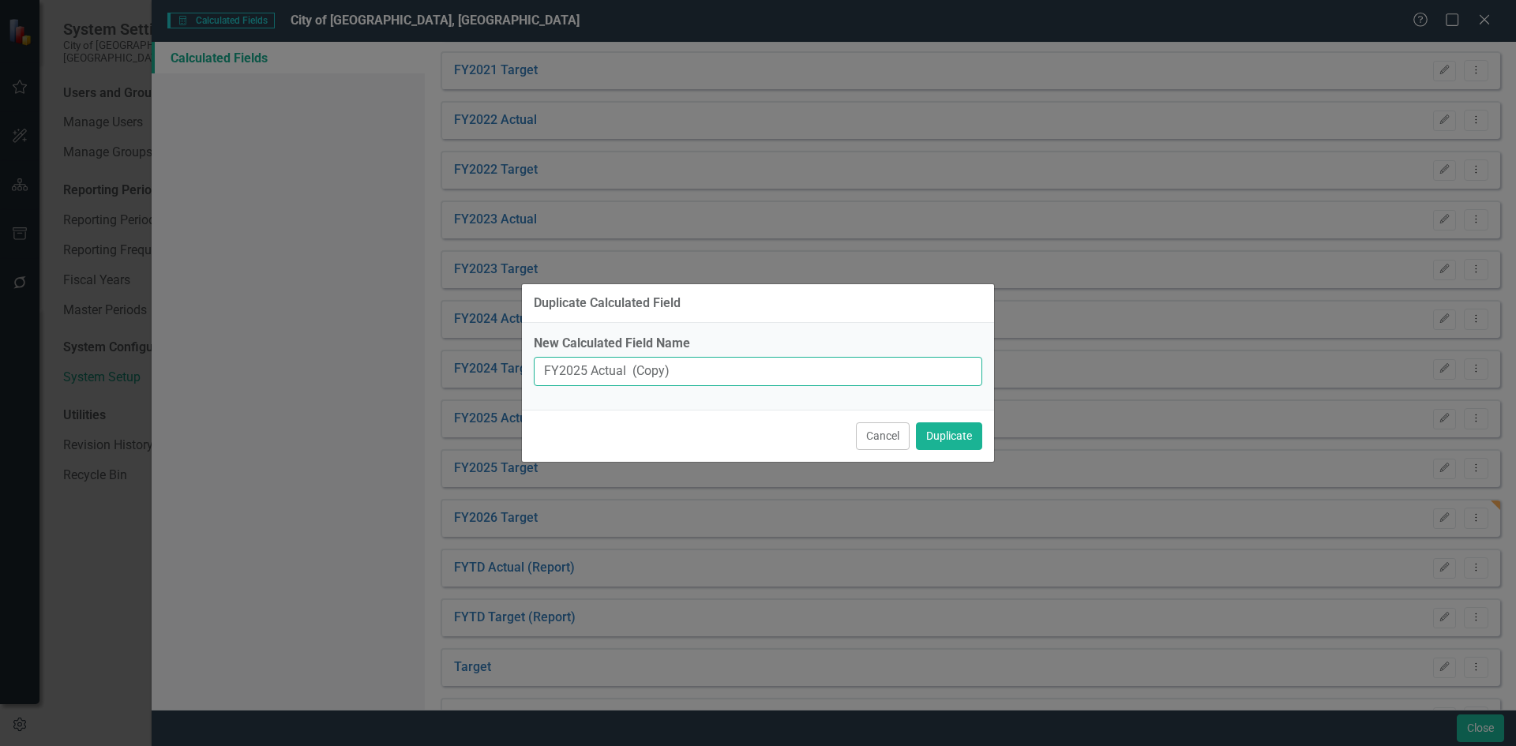
click at [581, 365] on input "FY2025 Actual (Copy)" at bounding box center [758, 371] width 448 height 29
drag, startPoint x: 686, startPoint y: 361, endPoint x: 632, endPoint y: 382, distance: 57.8
click at [632, 382] on input "FY2026 Actual (Copy)" at bounding box center [758, 371] width 448 height 29
type input "FY2026 Actual"
click at [954, 433] on button "Duplicate" at bounding box center [949, 436] width 66 height 28
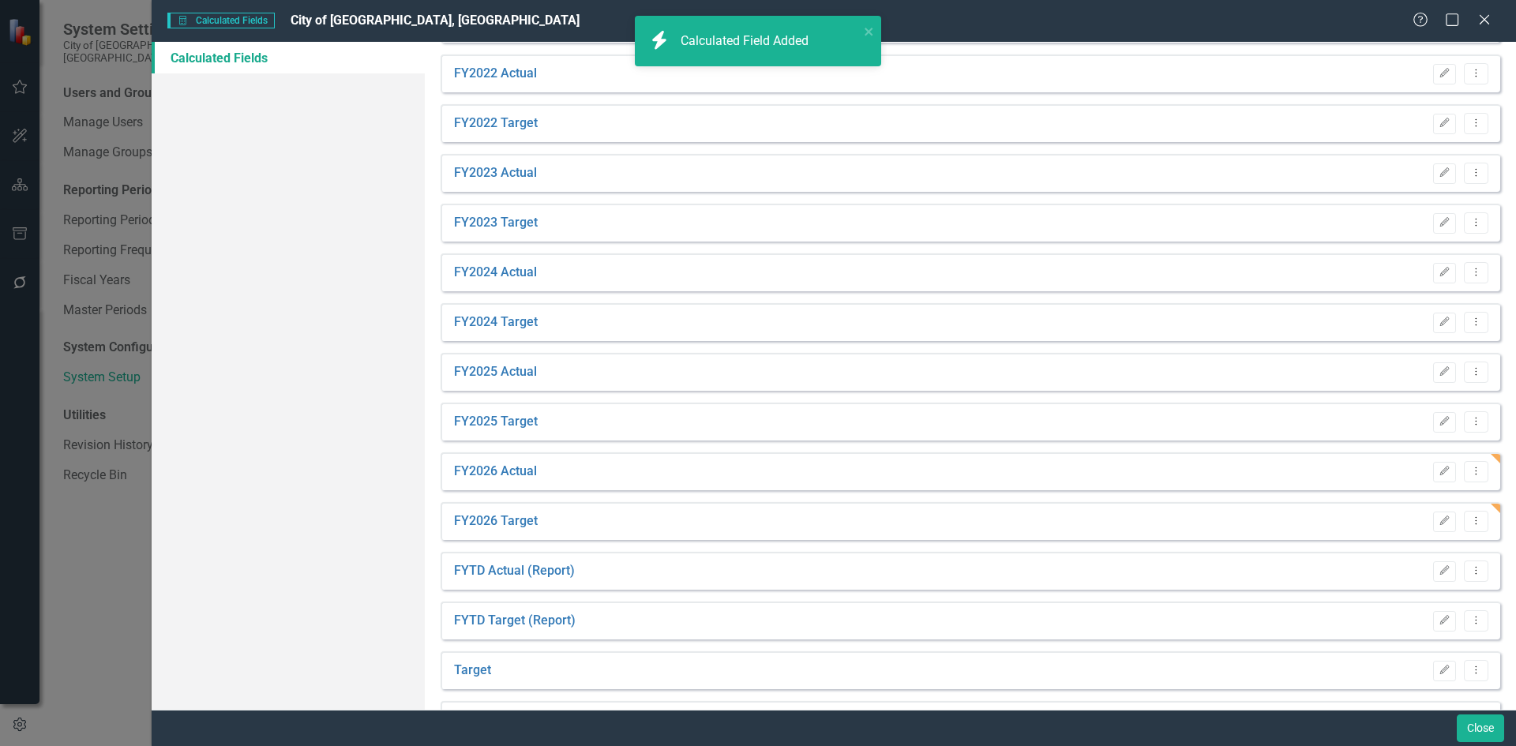
scroll to position [740, 0]
click at [1504, 721] on div "Close" at bounding box center [834, 728] width 1364 height 36
drag, startPoint x: 1482, startPoint y: 724, endPoint x: 15, endPoint y: 31, distance: 1622.1
click at [1482, 724] on button "Close" at bounding box center [1479, 728] width 47 height 28
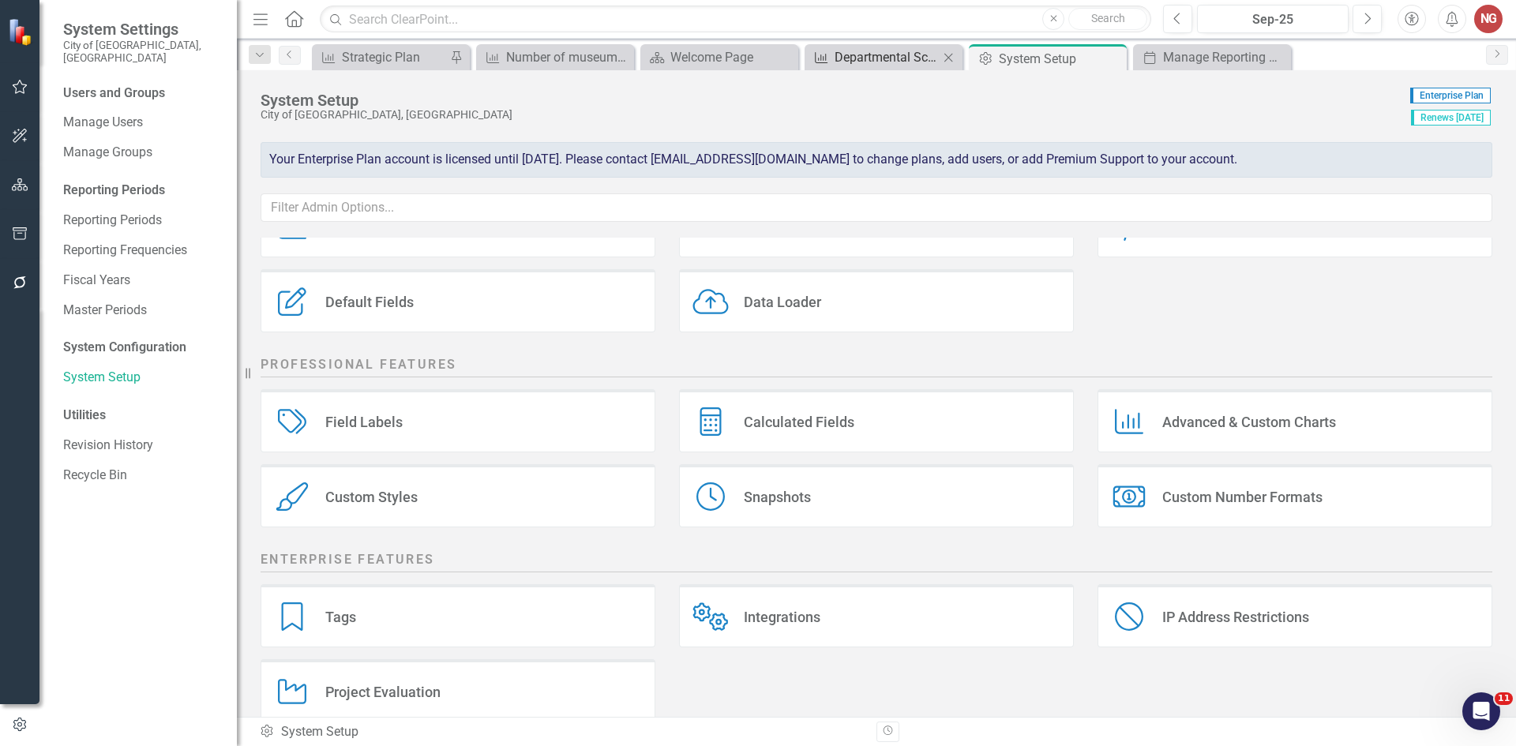
click at [864, 51] on div "Departmental Scorecard Report" at bounding box center [886, 57] width 104 height 20
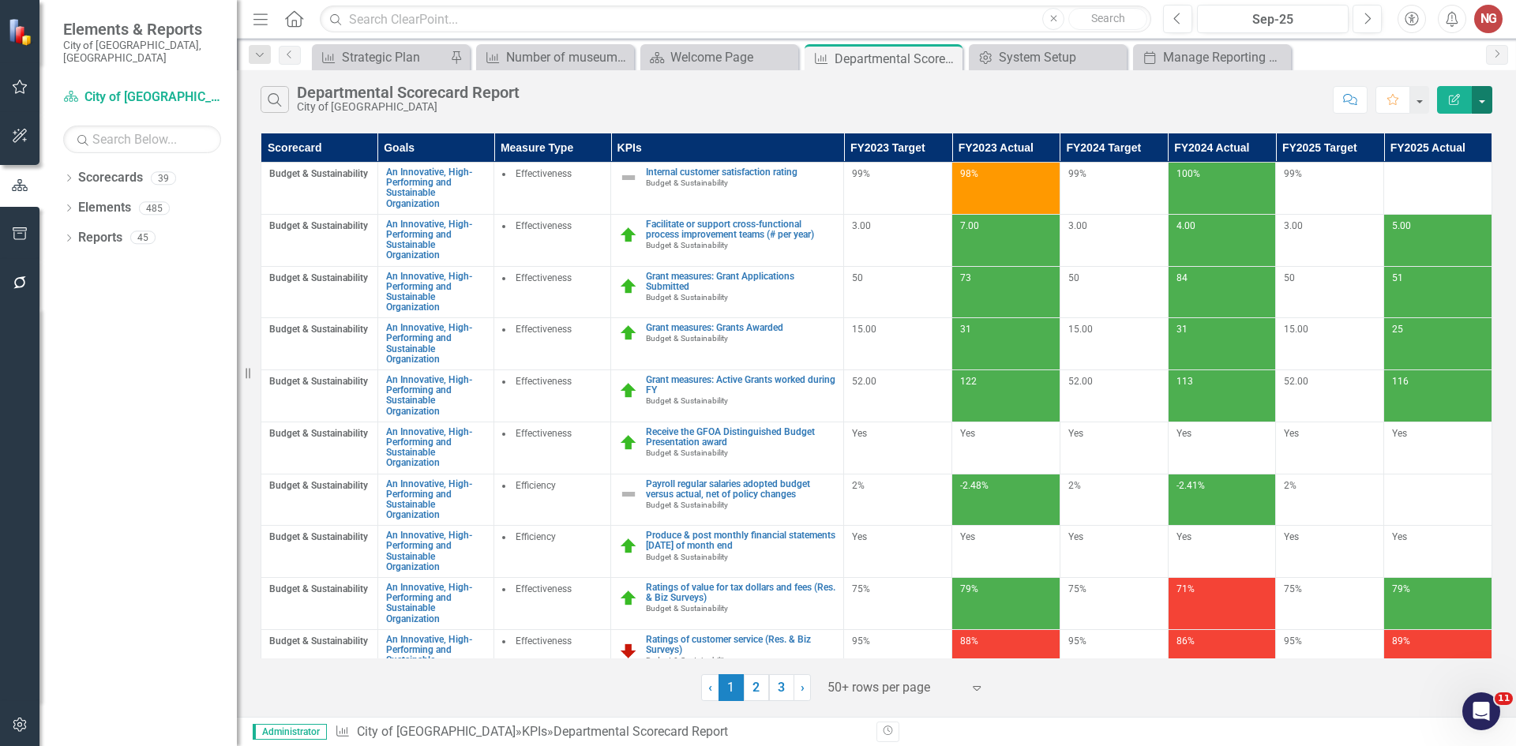
click at [1479, 98] on button "button" at bounding box center [1481, 100] width 21 height 28
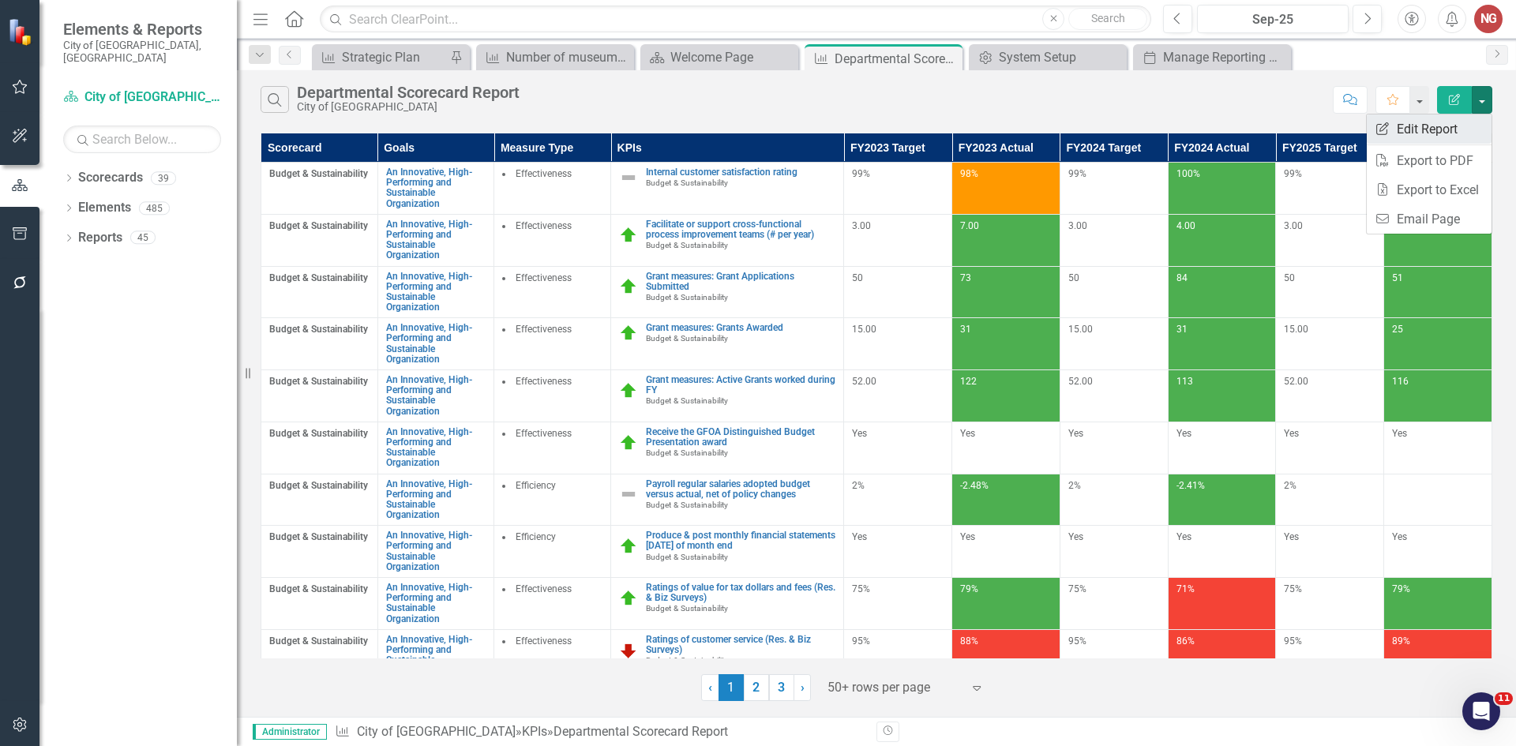
click at [1421, 129] on link "Edit Report Edit Report" at bounding box center [1428, 128] width 125 height 29
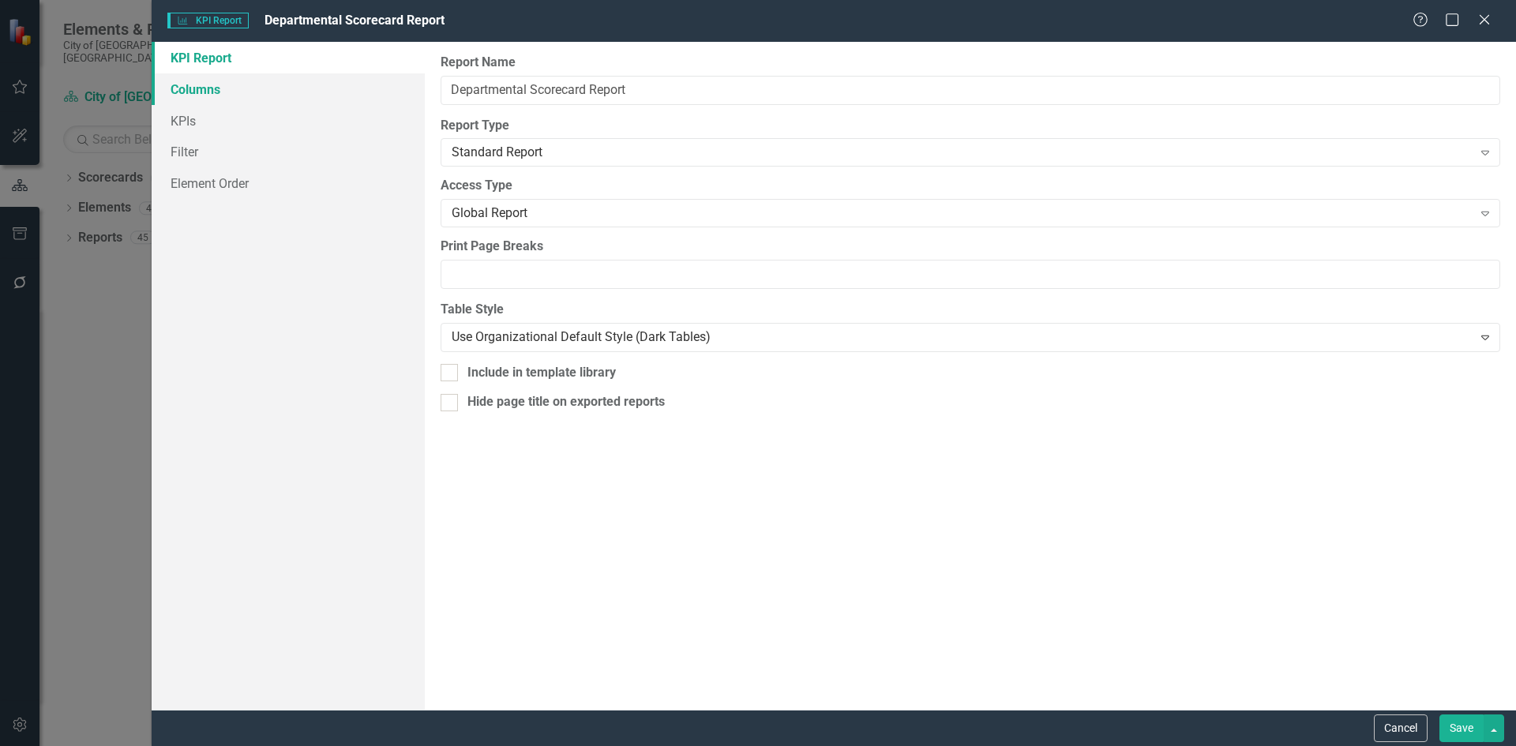
click at [208, 87] on link "Columns" at bounding box center [288, 89] width 273 height 32
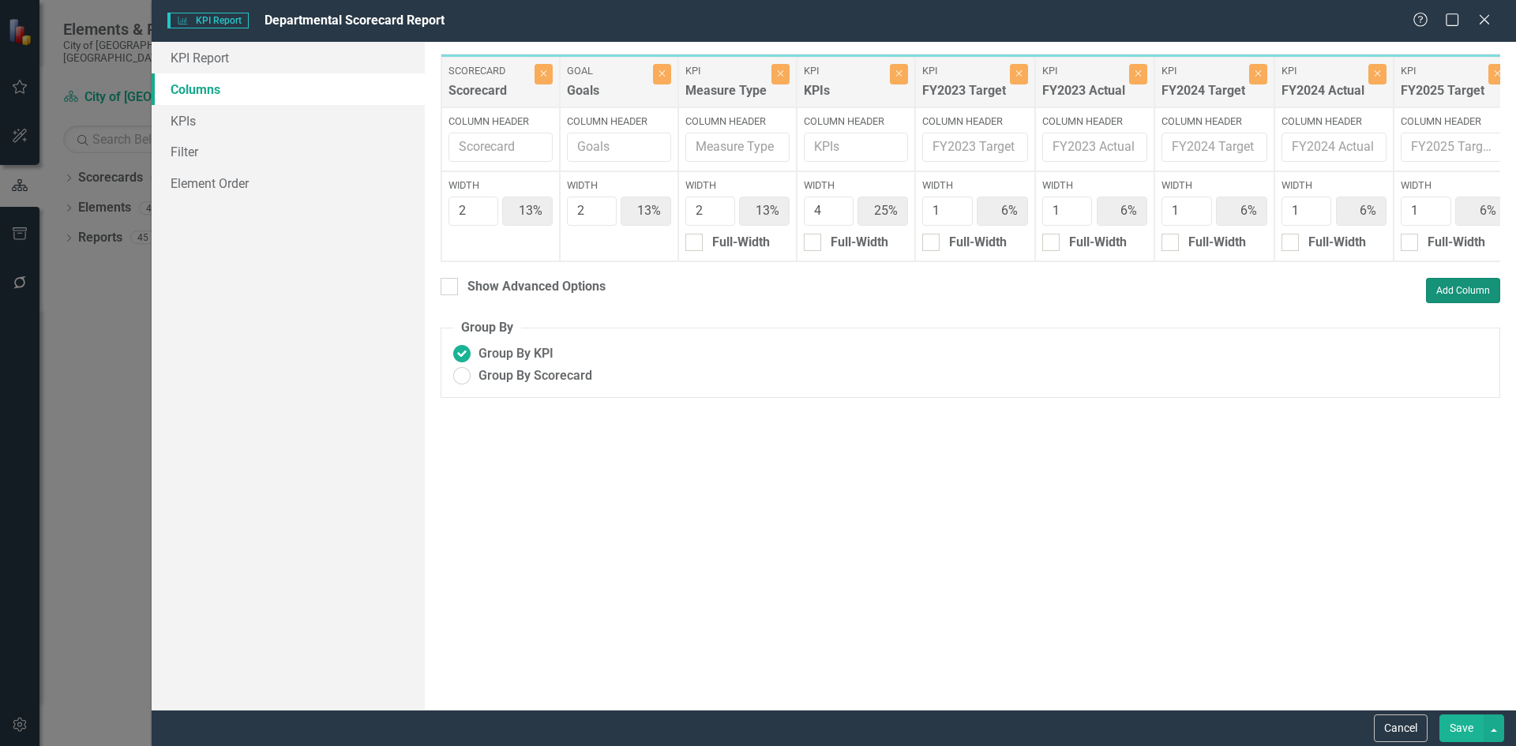
click at [1456, 303] on button "Add Column" at bounding box center [1463, 290] width 74 height 25
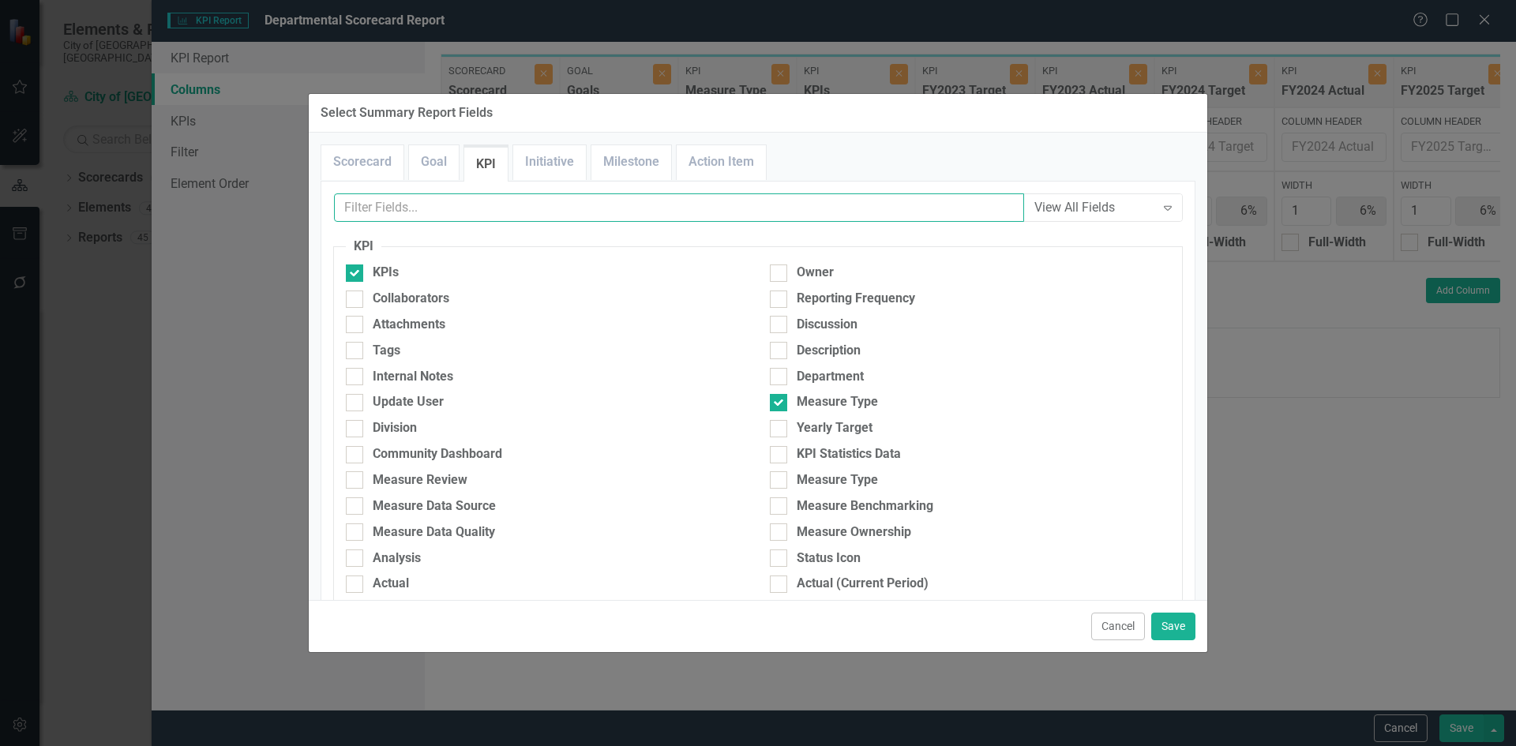
click at [480, 219] on input "text" at bounding box center [679, 207] width 690 height 29
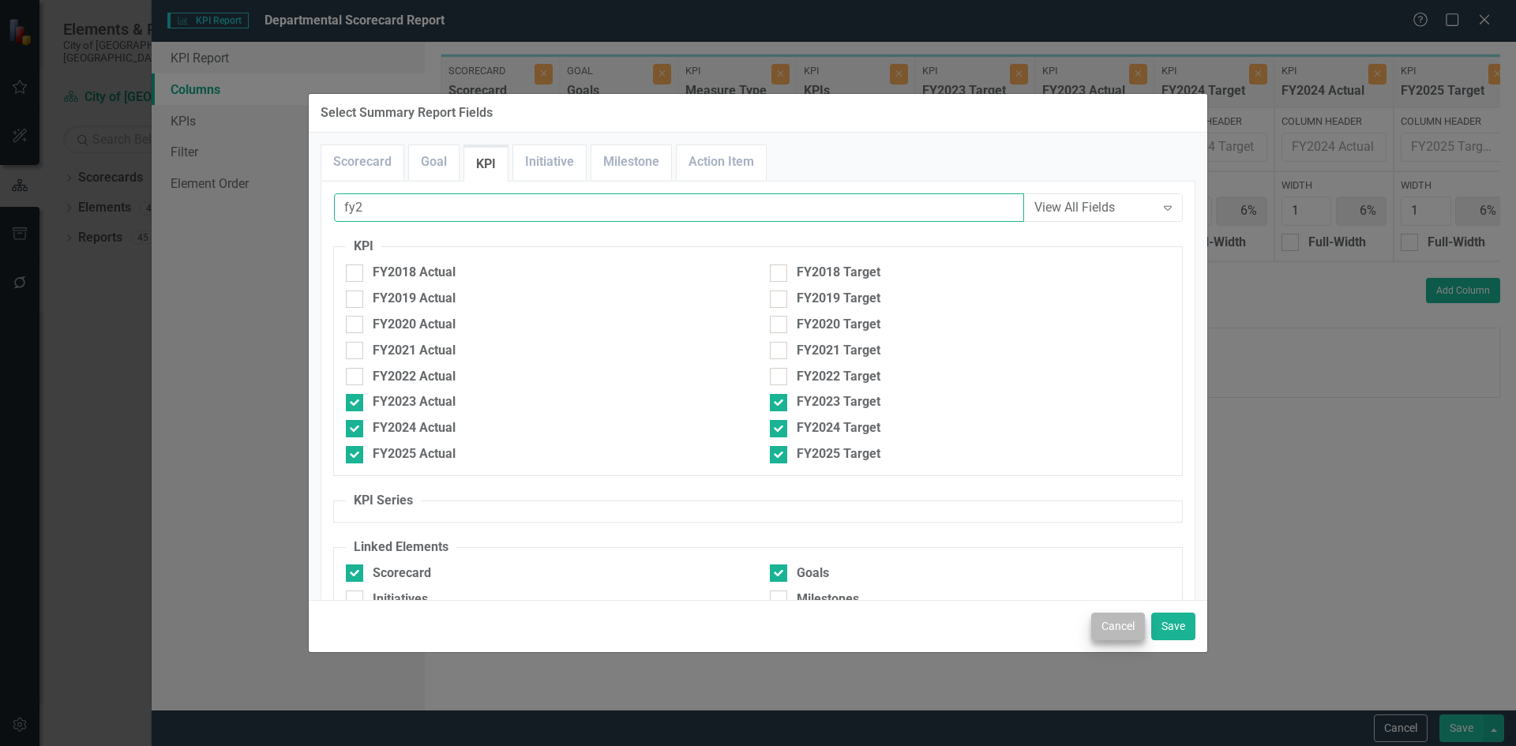
type input "fy2"
click at [1111, 631] on button "Cancel" at bounding box center [1118, 627] width 54 height 28
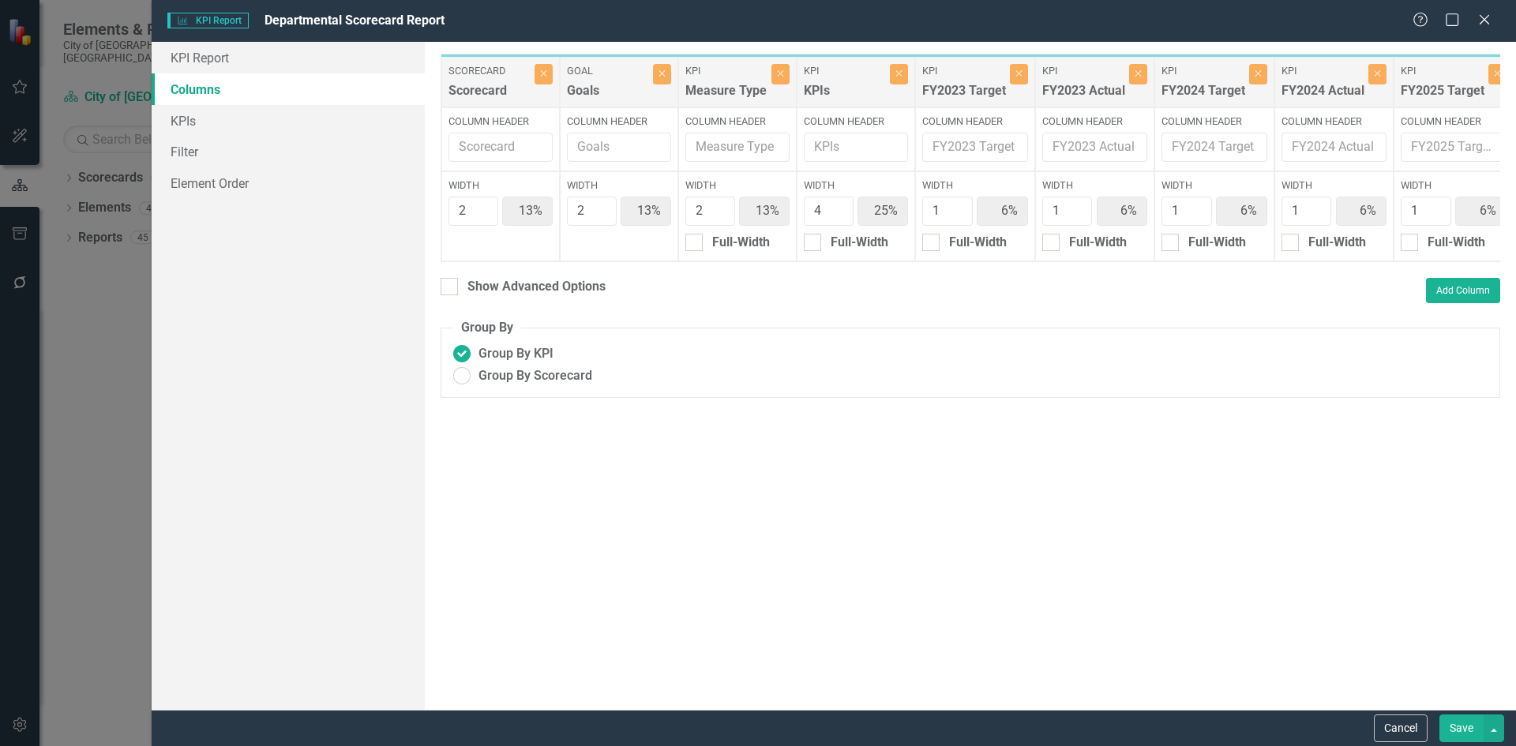
click at [1407, 710] on div "Cancel Save" at bounding box center [834, 728] width 1364 height 36
click at [1398, 724] on button "Cancel" at bounding box center [1400, 728] width 54 height 28
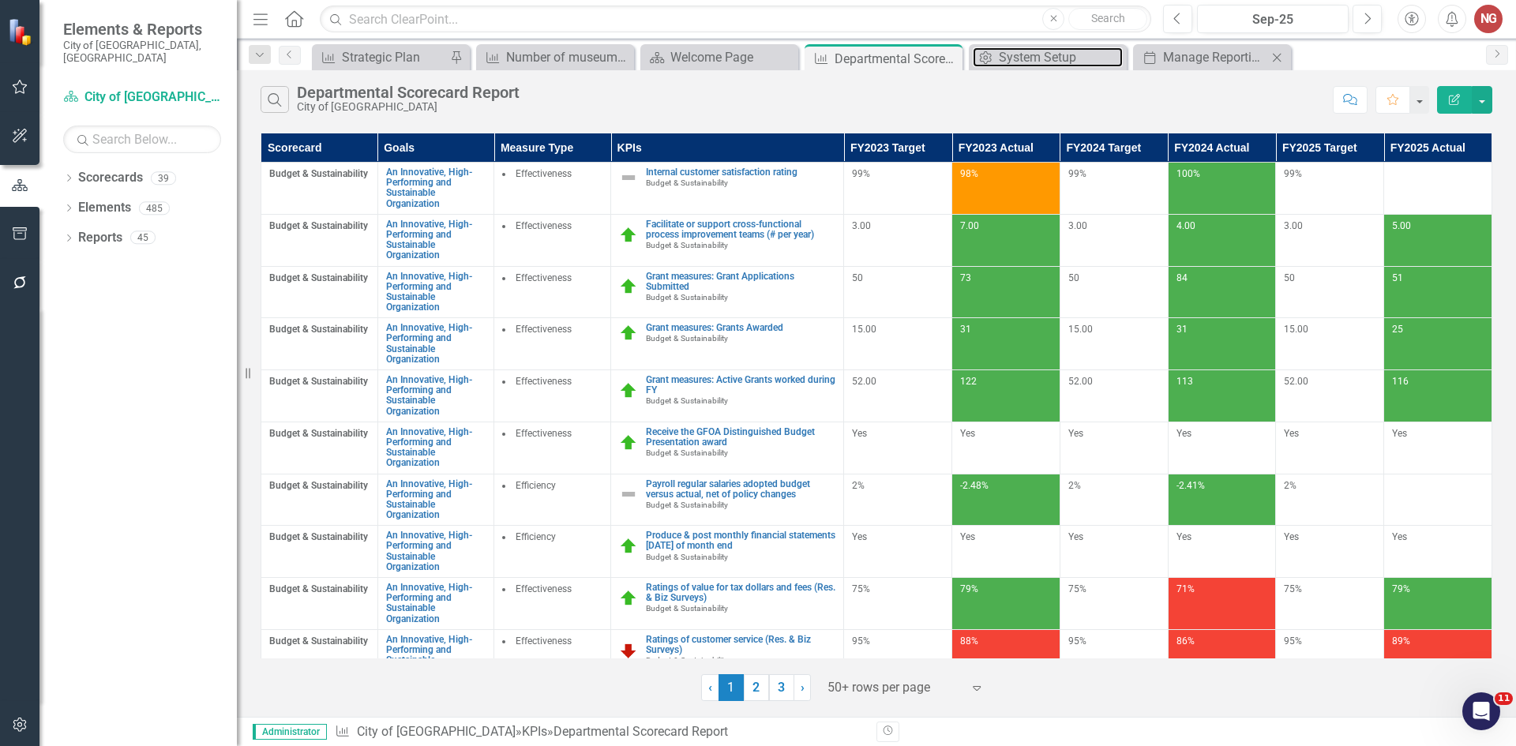
drag, startPoint x: 1062, startPoint y: 62, endPoint x: 1215, endPoint y: 67, distance: 153.2
click at [1062, 62] on div "System Setup" at bounding box center [1061, 57] width 124 height 20
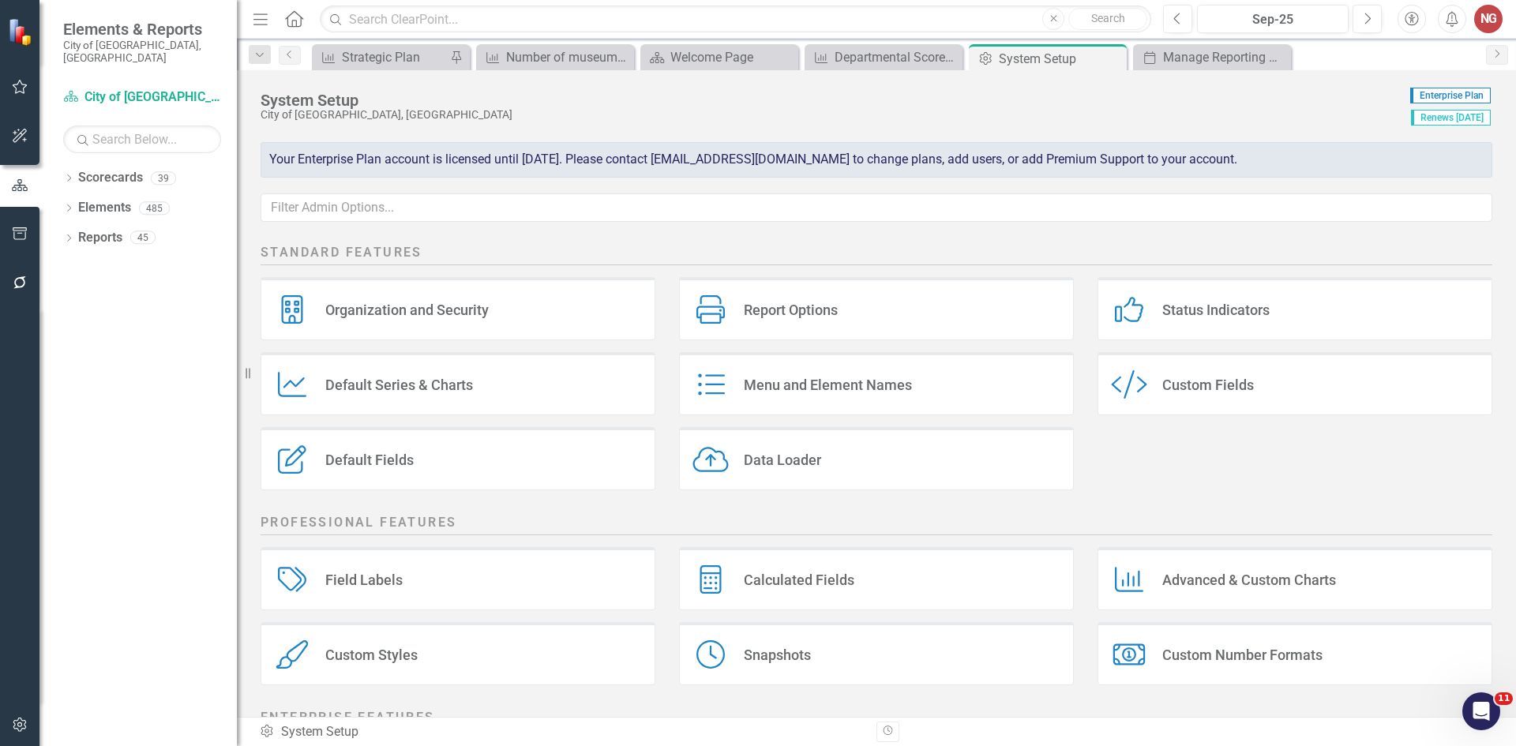
click at [765, 379] on div "Menu and Element Names" at bounding box center [828, 385] width 168 height 18
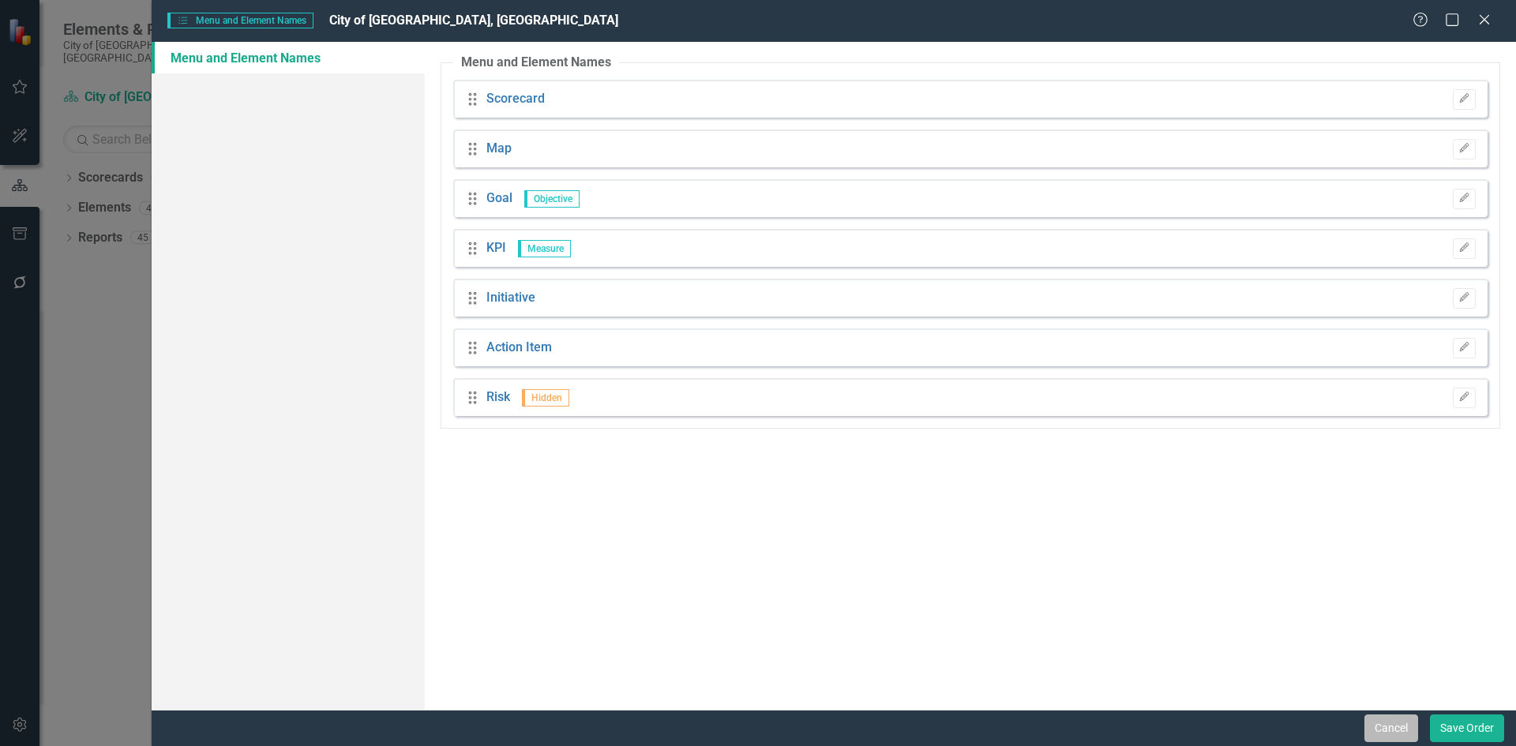
click at [1405, 734] on button "Cancel" at bounding box center [1391, 728] width 54 height 28
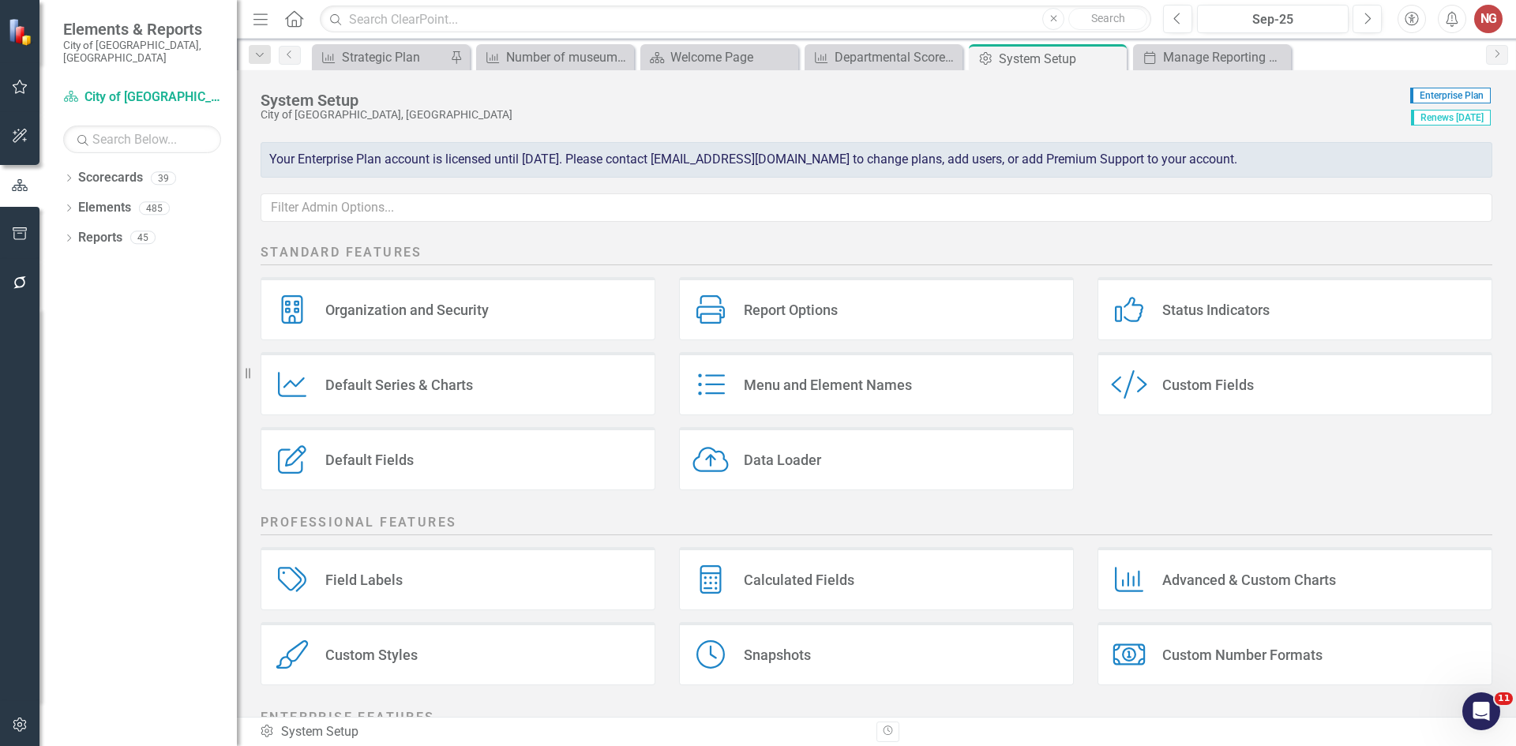
click at [1181, 381] on div "Custom Fields" at bounding box center [1208, 385] width 92 height 18
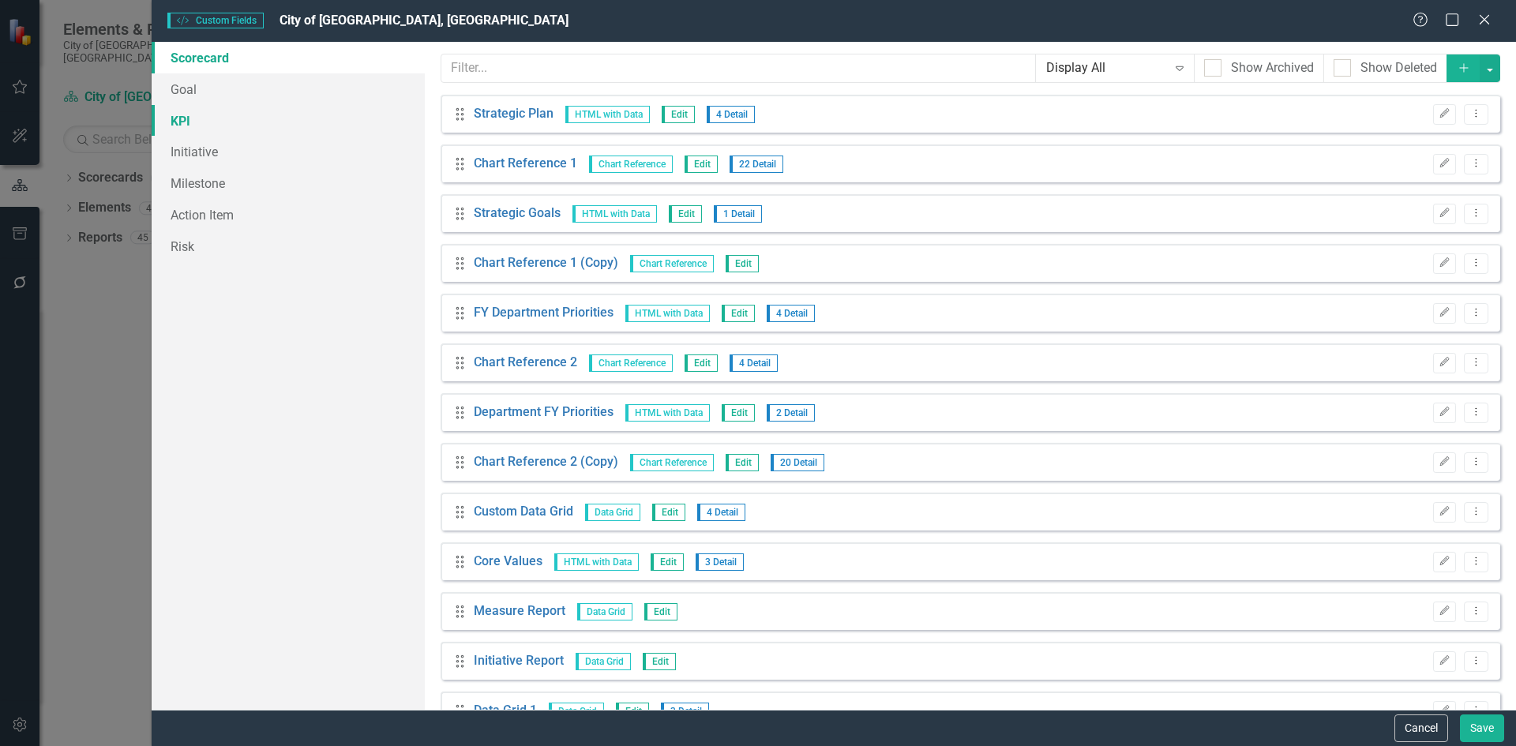
click at [180, 119] on link "KPI" at bounding box center [288, 121] width 273 height 32
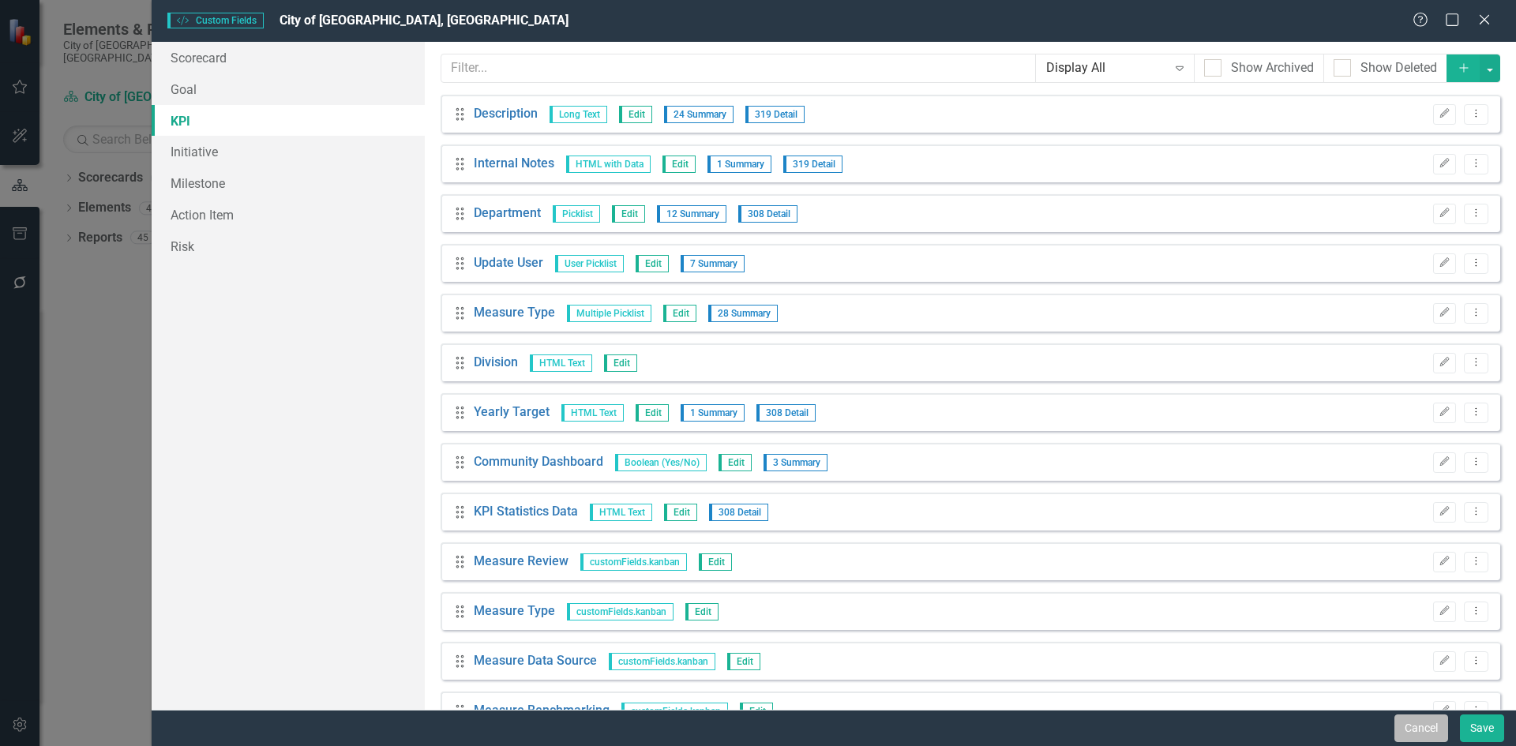
click at [1399, 721] on button "Cancel" at bounding box center [1421, 728] width 54 height 28
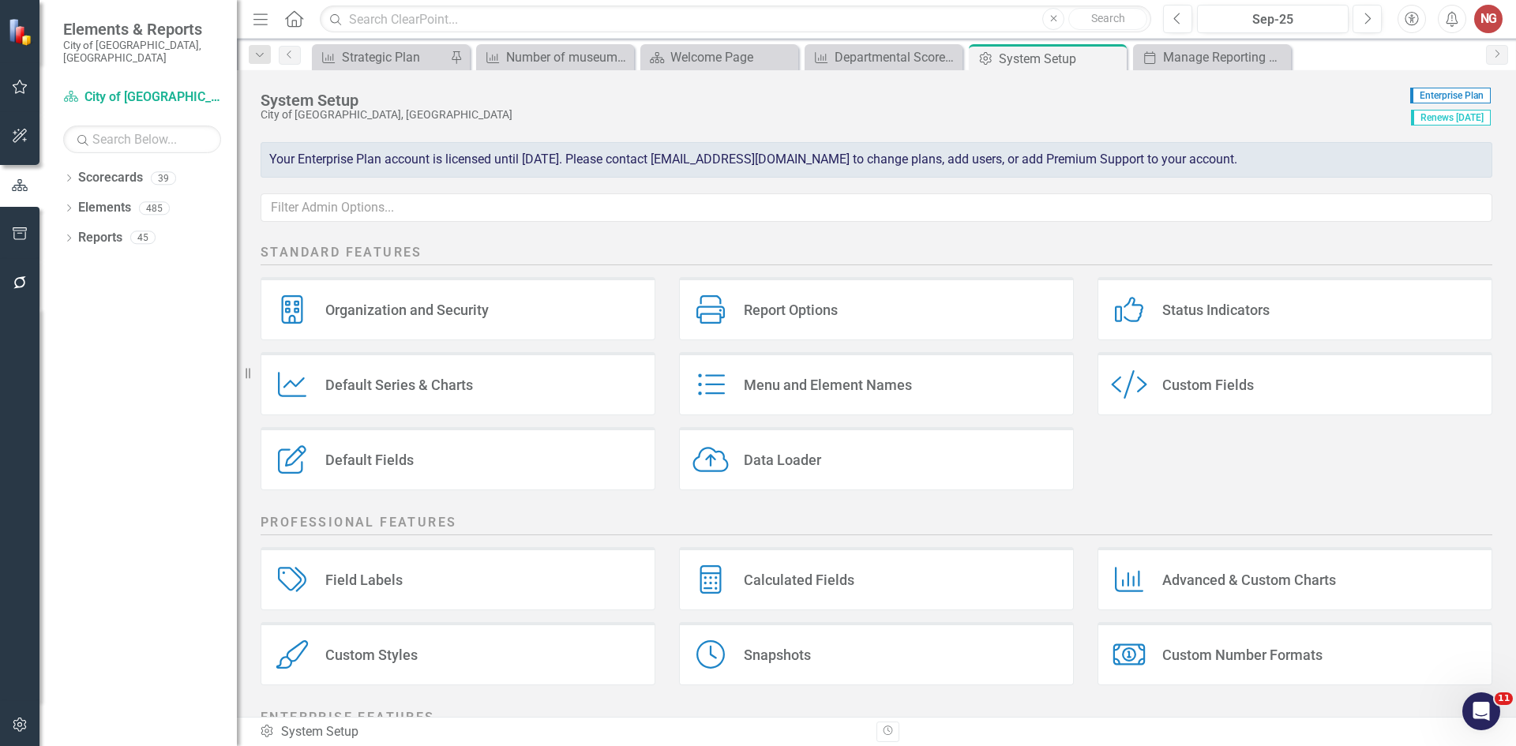
click at [353, 443] on div "Default Fields Default Fields" at bounding box center [457, 458] width 395 height 63
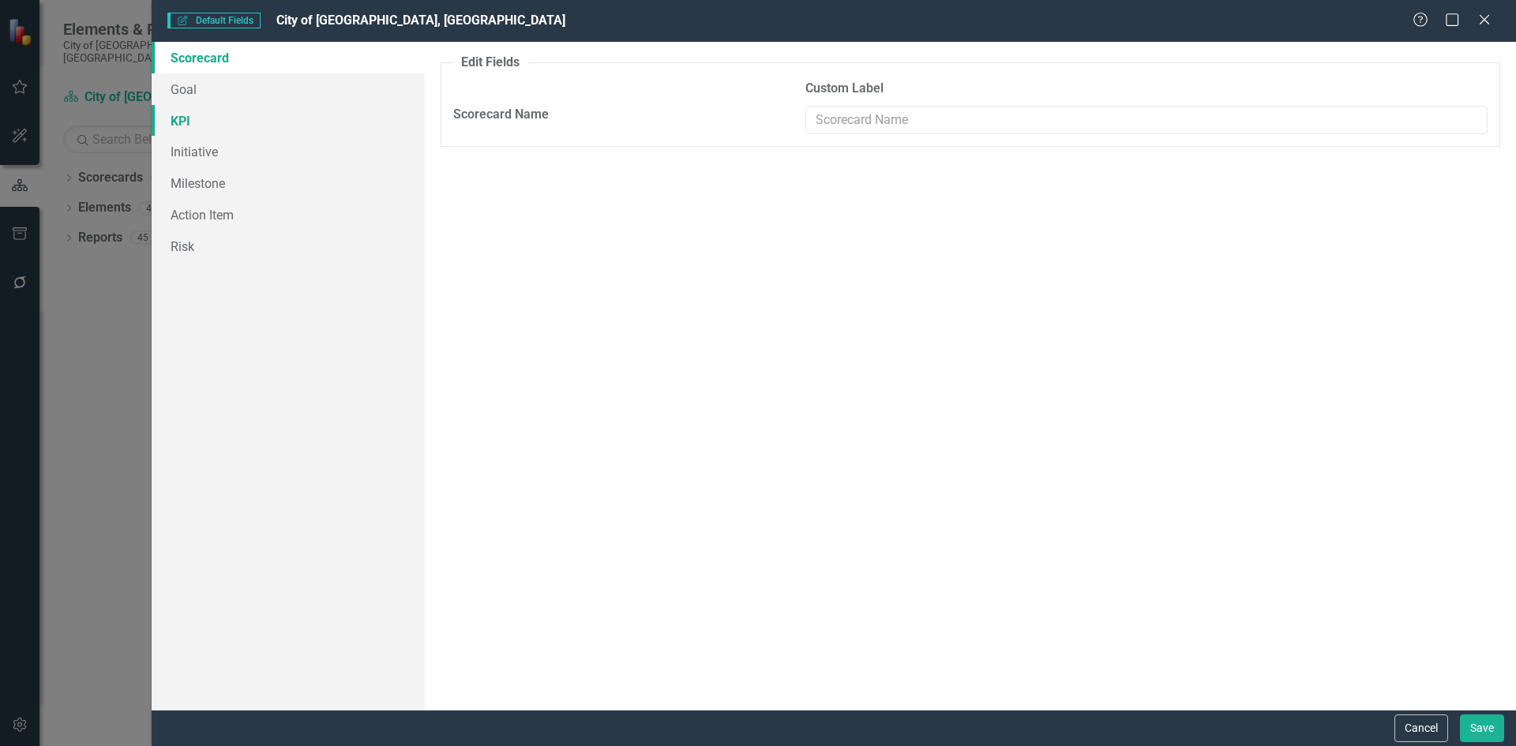
click at [185, 107] on link "KPI" at bounding box center [288, 121] width 273 height 32
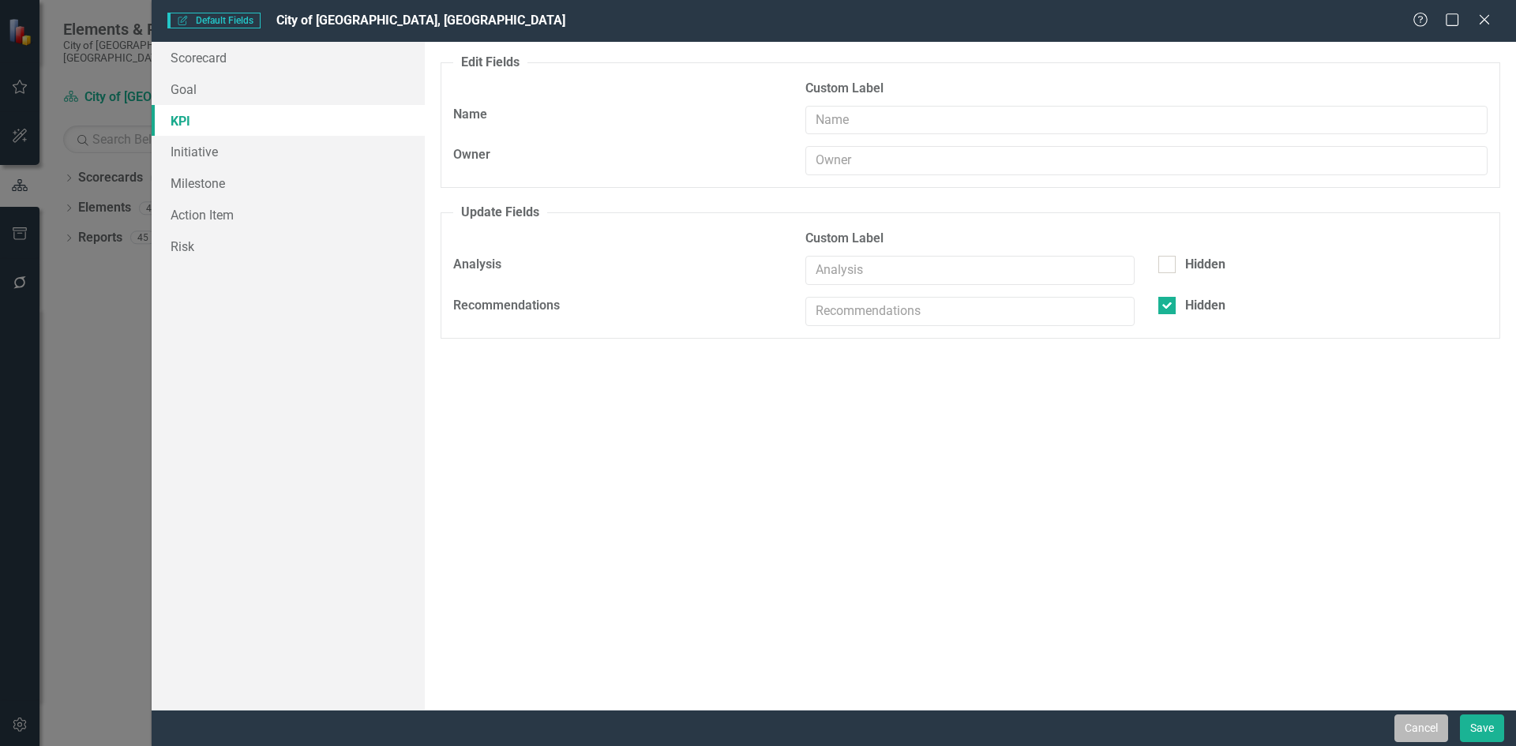
click at [1401, 723] on button "Cancel" at bounding box center [1421, 728] width 54 height 28
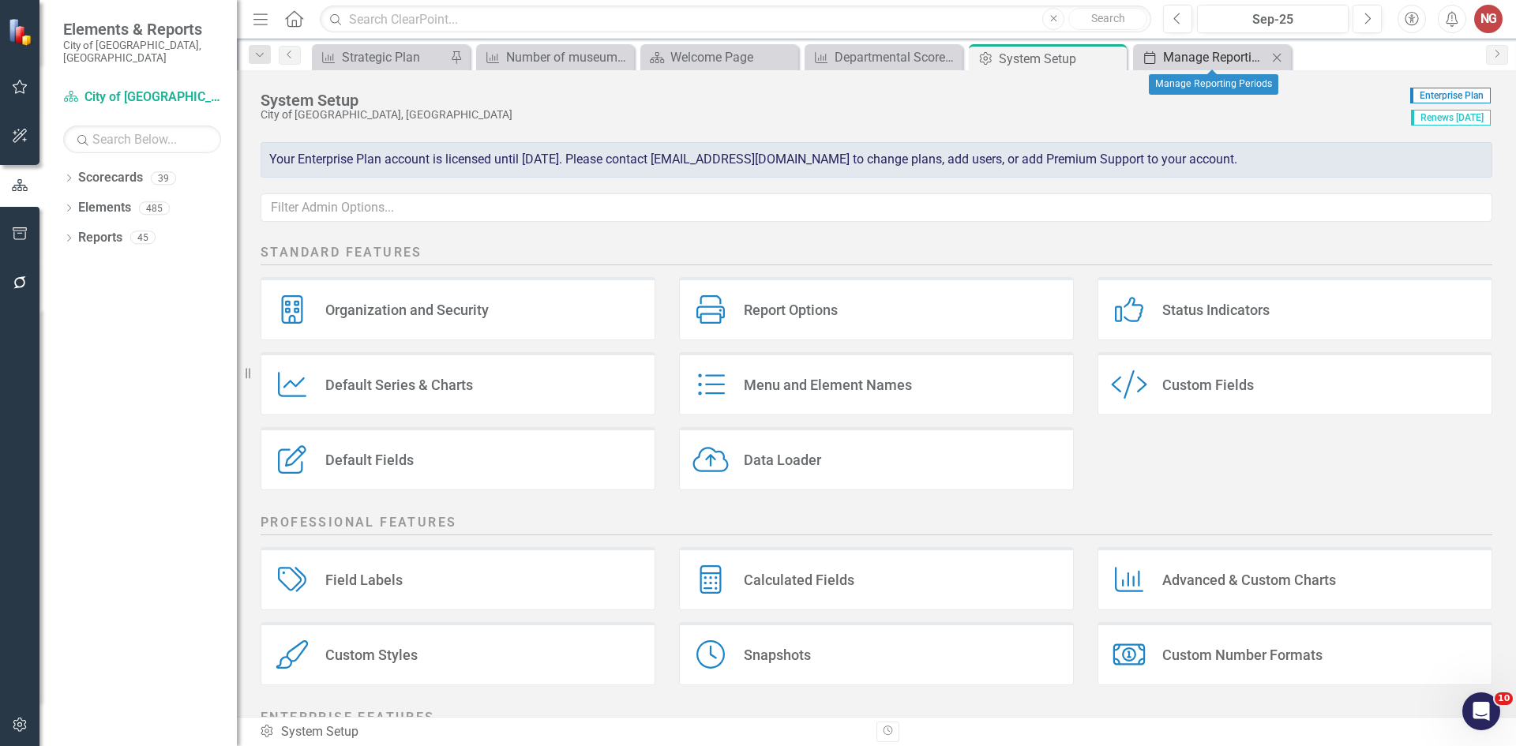
click at [1212, 54] on div "Manage Reporting Periods" at bounding box center [1215, 57] width 104 height 20
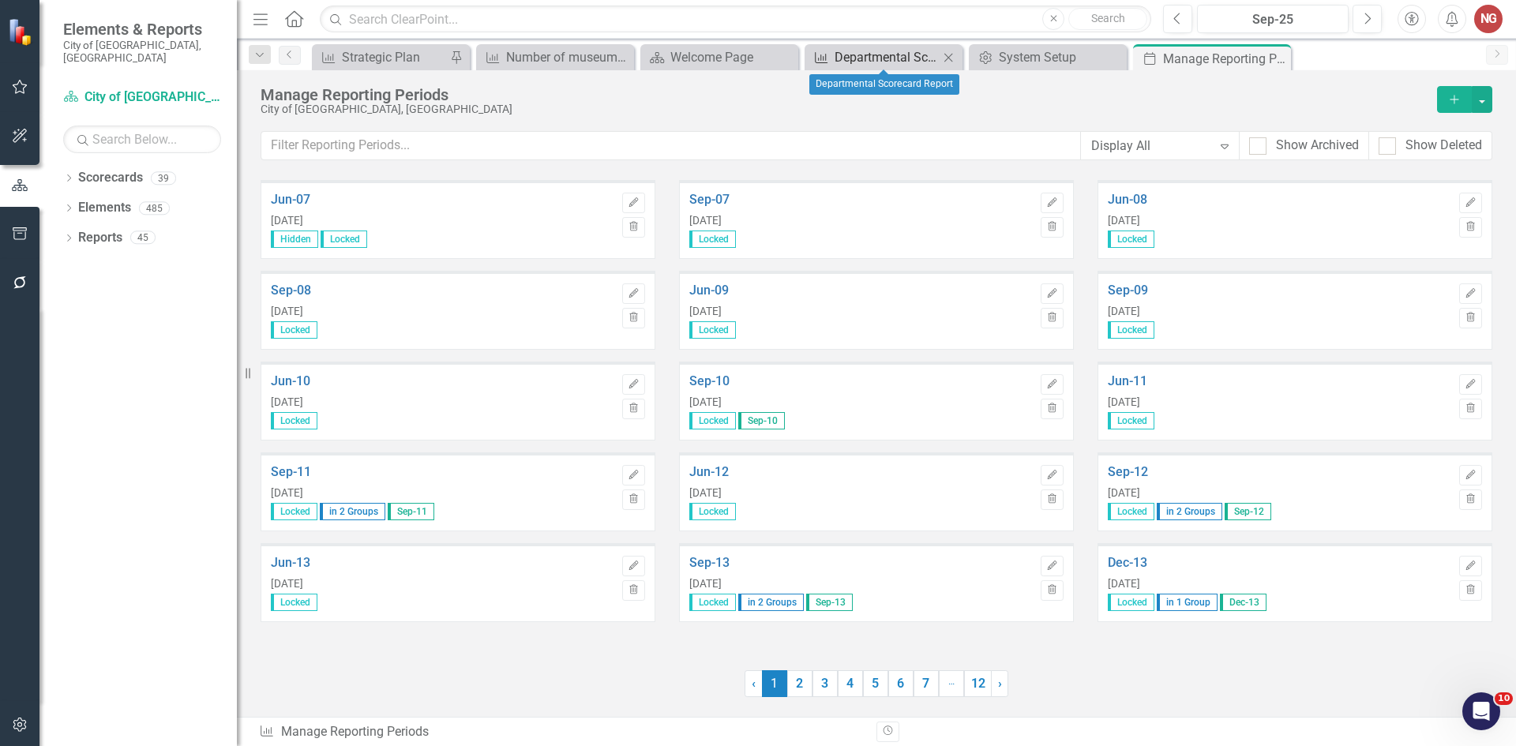
click at [884, 62] on div "Departmental Scorecard Report" at bounding box center [886, 57] width 104 height 20
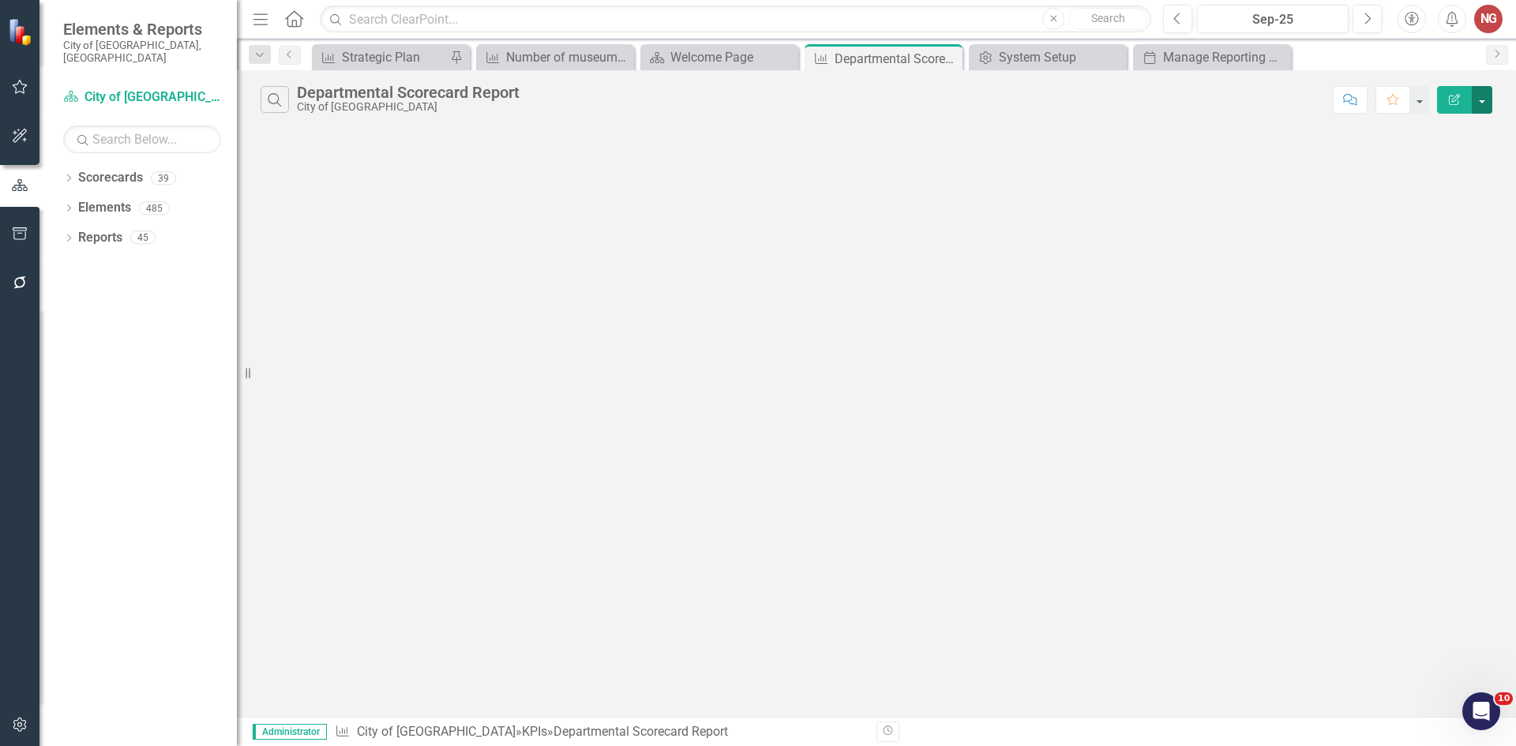
click at [1483, 102] on button "button" at bounding box center [1481, 100] width 21 height 28
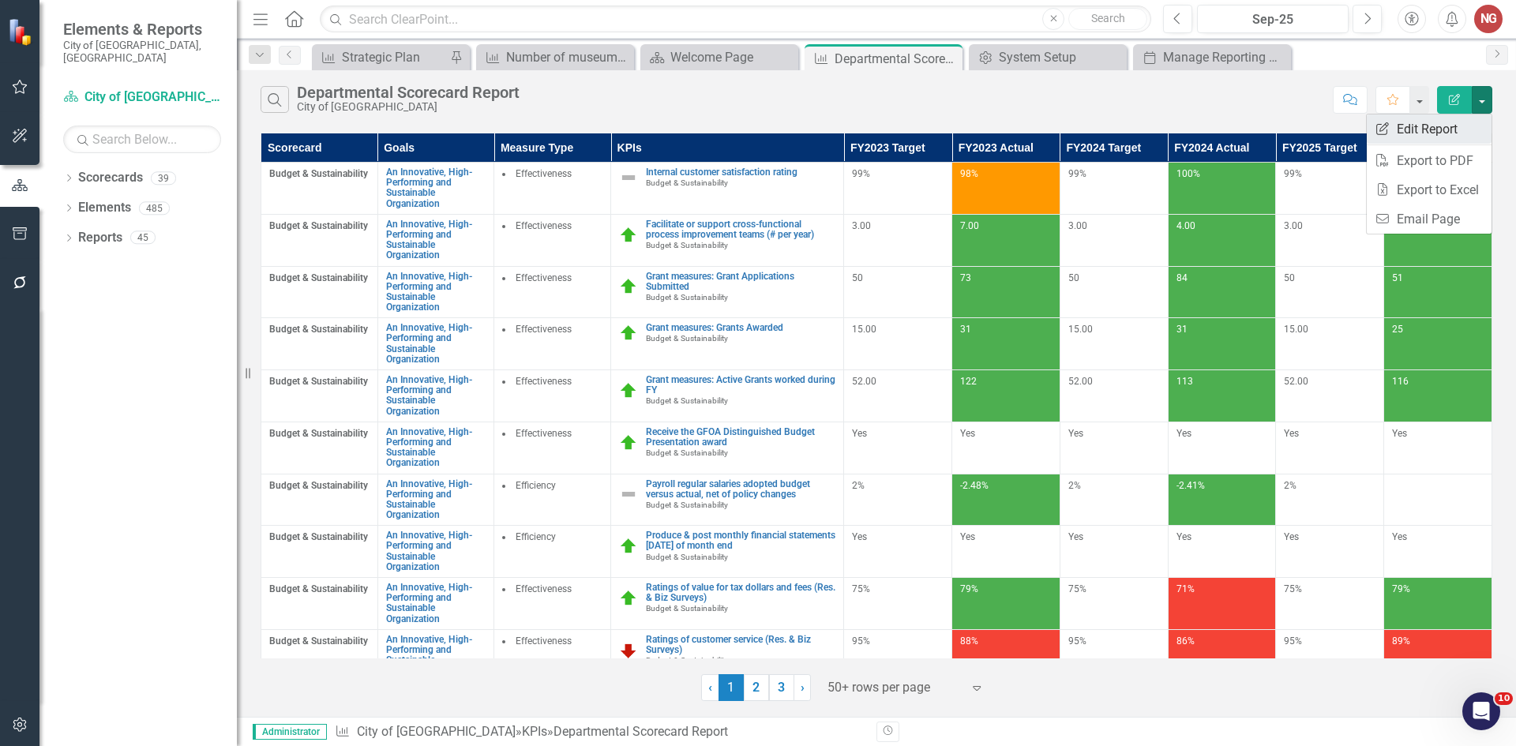
click at [1447, 131] on link "Edit Report Edit Report" at bounding box center [1428, 128] width 125 height 29
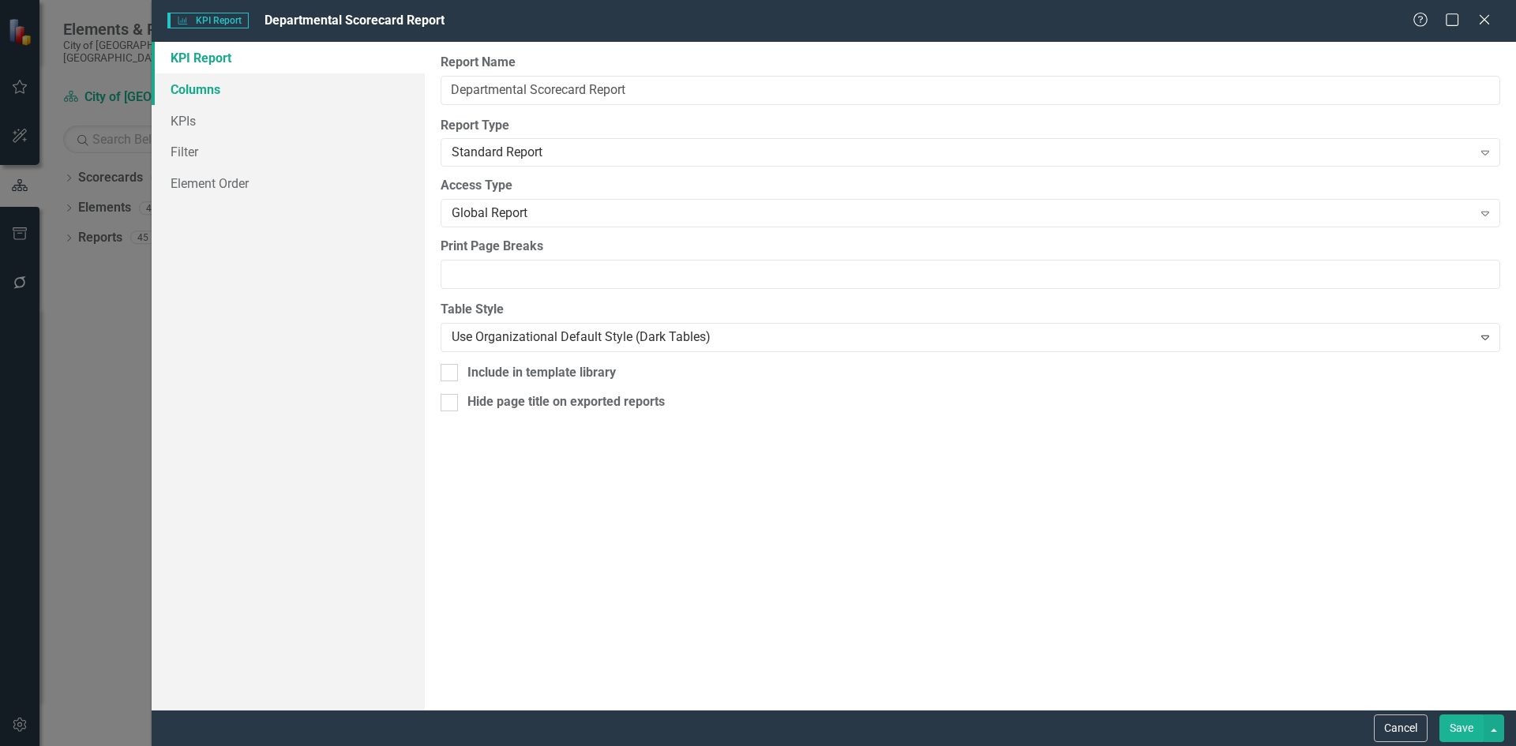
click at [226, 84] on link "Columns" at bounding box center [288, 89] width 273 height 32
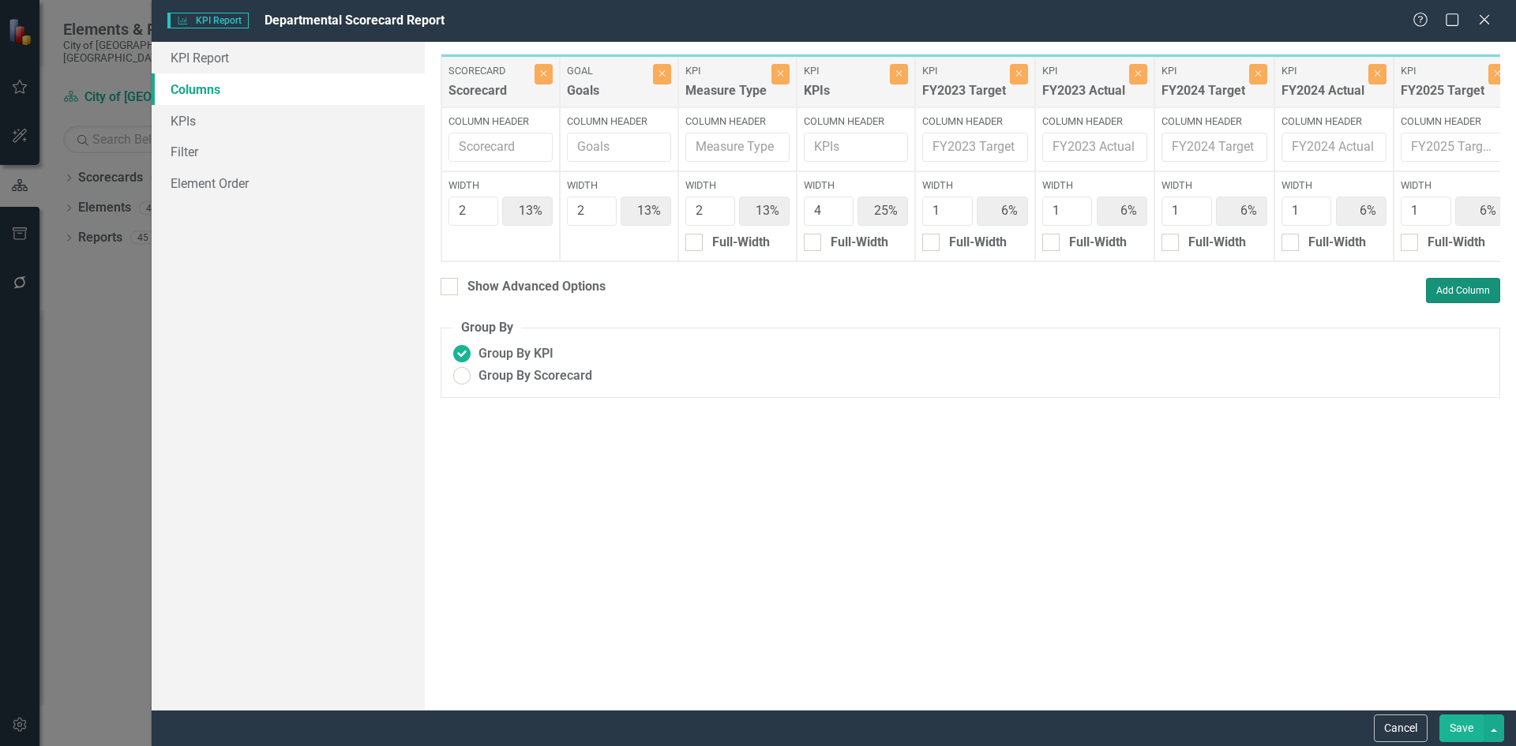
click at [1453, 294] on button "Add Column" at bounding box center [1463, 290] width 74 height 25
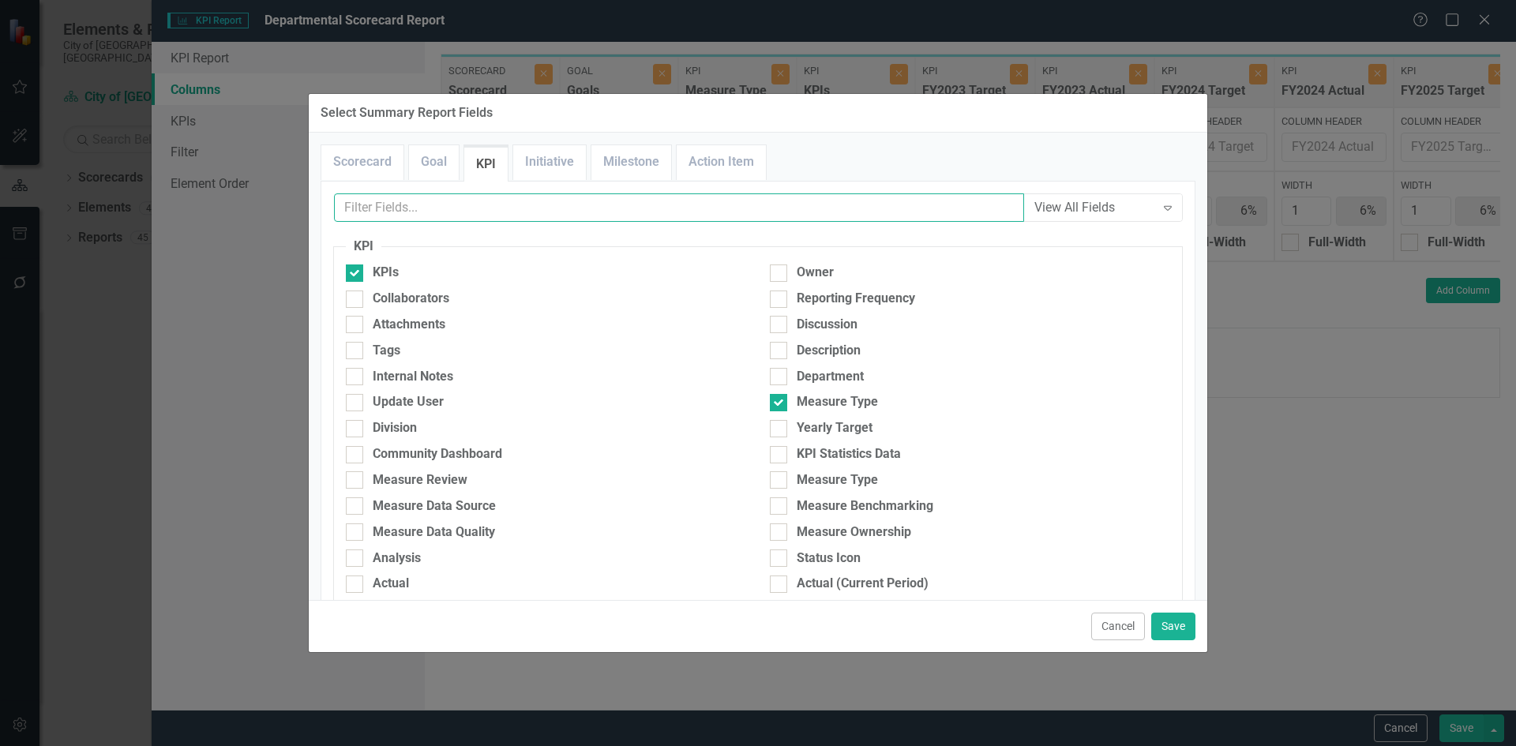
click at [476, 212] on input "text" at bounding box center [679, 207] width 690 height 29
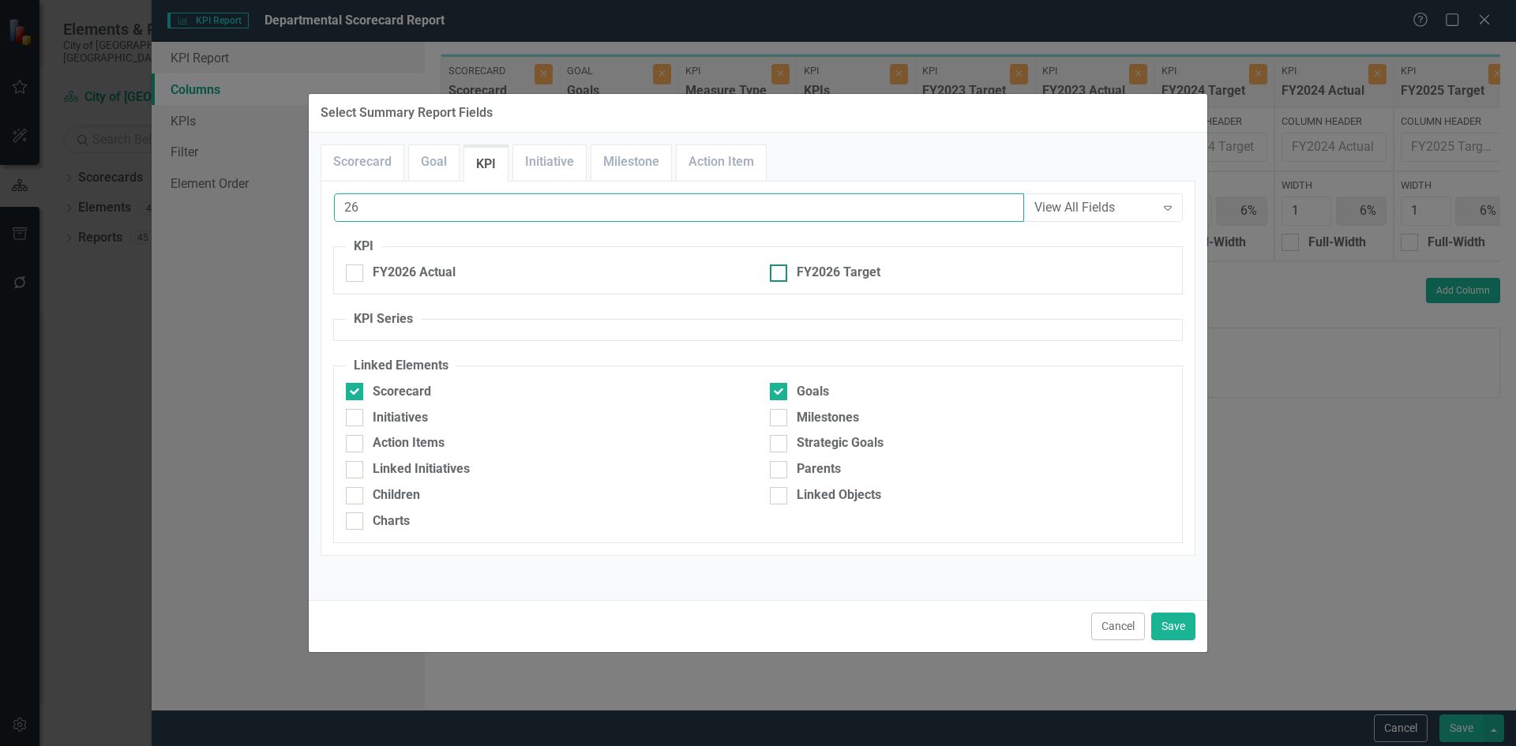
type input "26"
click at [794, 278] on div "FY2026 Target" at bounding box center [970, 273] width 400 height 18
click at [780, 275] on input "FY2026 Target" at bounding box center [775, 269] width 10 height 10
checkbox input "true"
click at [1168, 623] on button "Save" at bounding box center [1173, 627] width 44 height 28
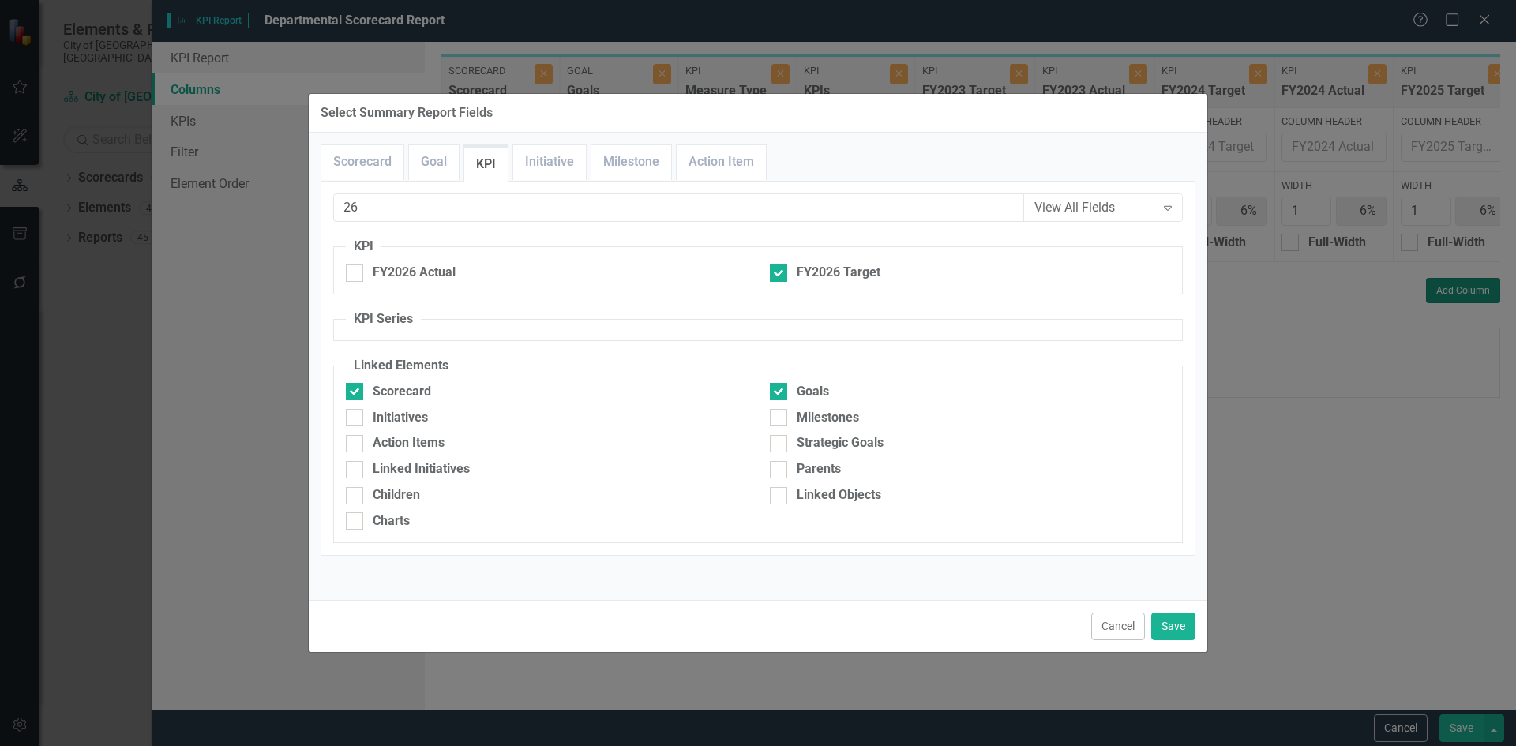
type input "12%"
type input "24%"
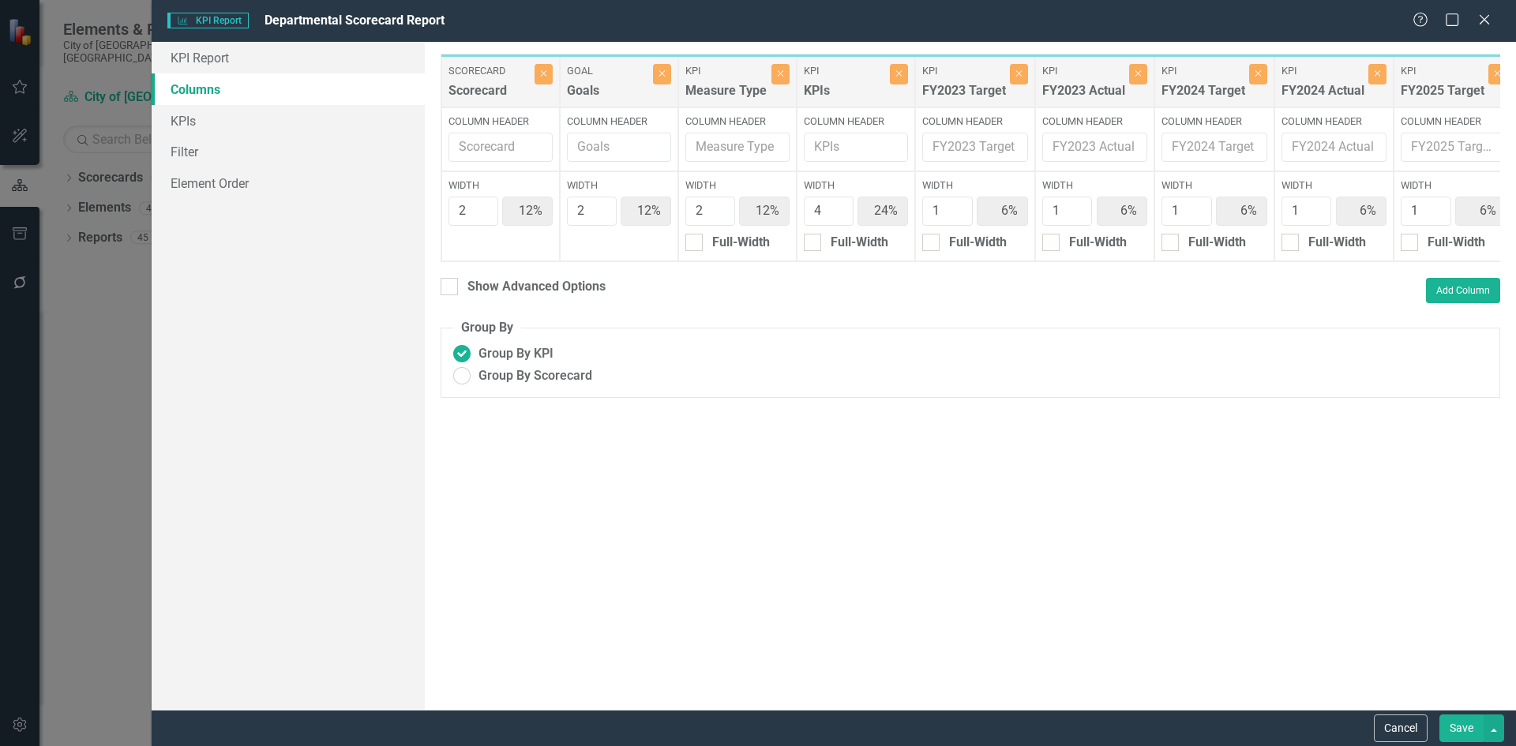
click at [1449, 723] on button "Save" at bounding box center [1461, 728] width 44 height 28
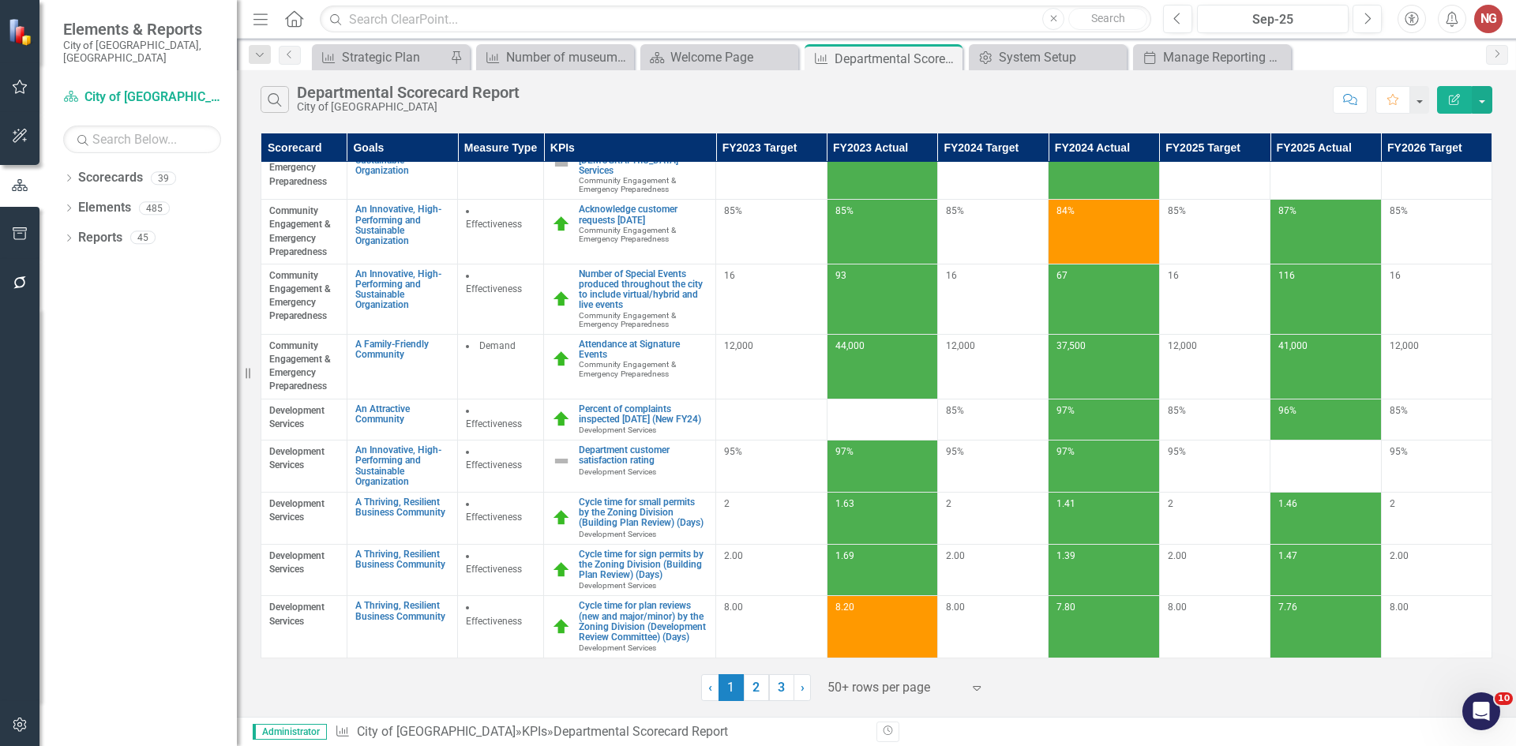
scroll to position [2366, 0]
click at [747, 684] on link "2" at bounding box center [756, 687] width 25 height 27
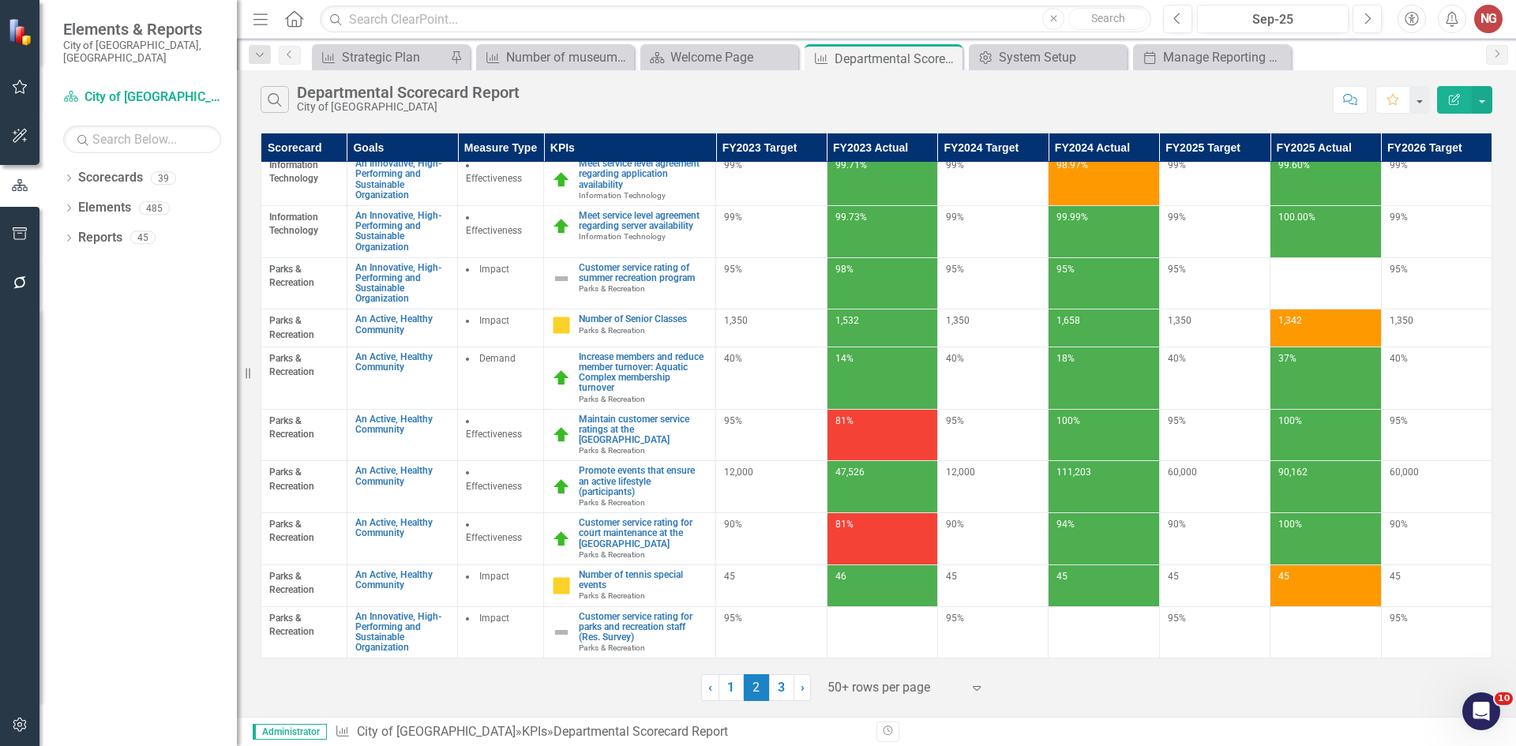
scroll to position [2221, 0]
click at [785, 690] on link "3" at bounding box center [781, 687] width 25 height 27
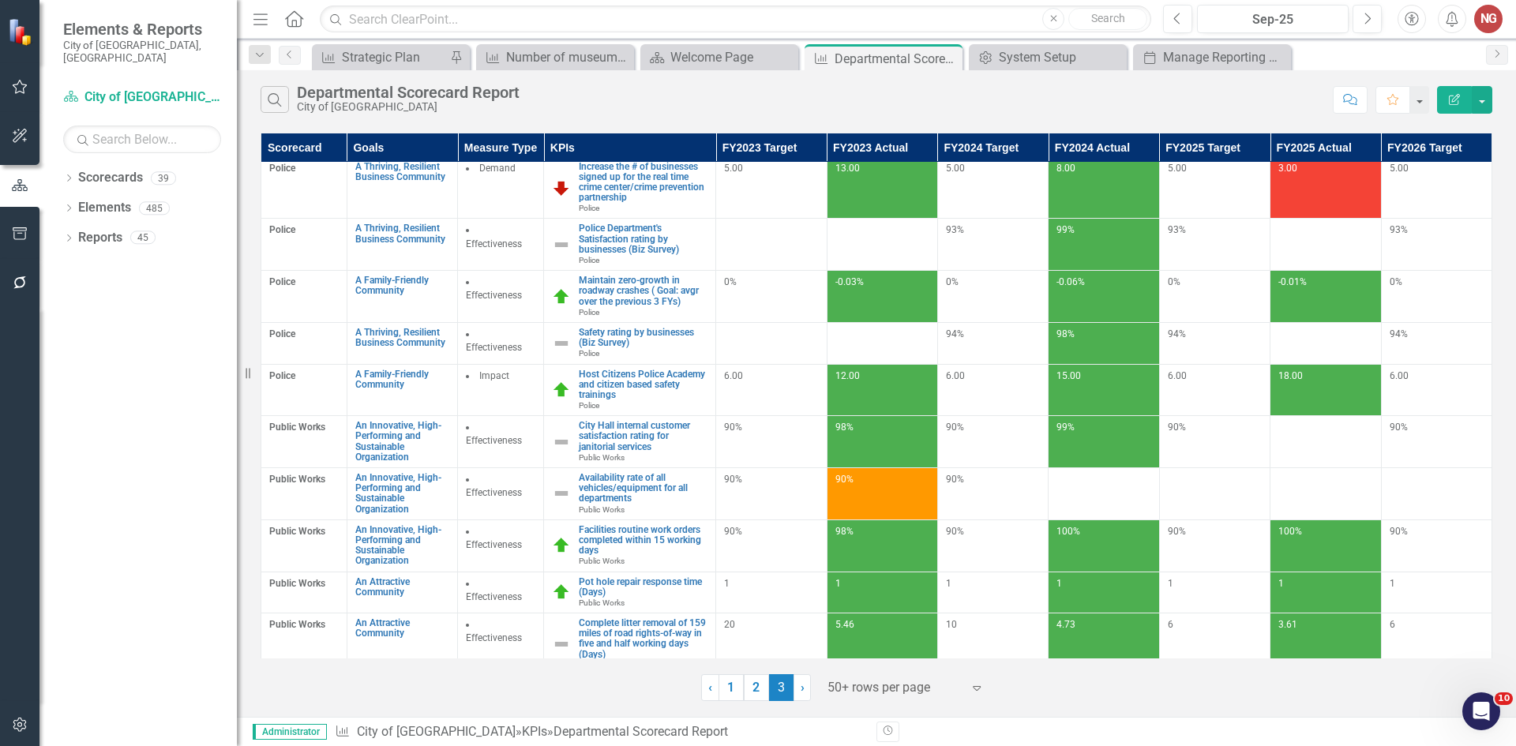
scroll to position [710, 0]
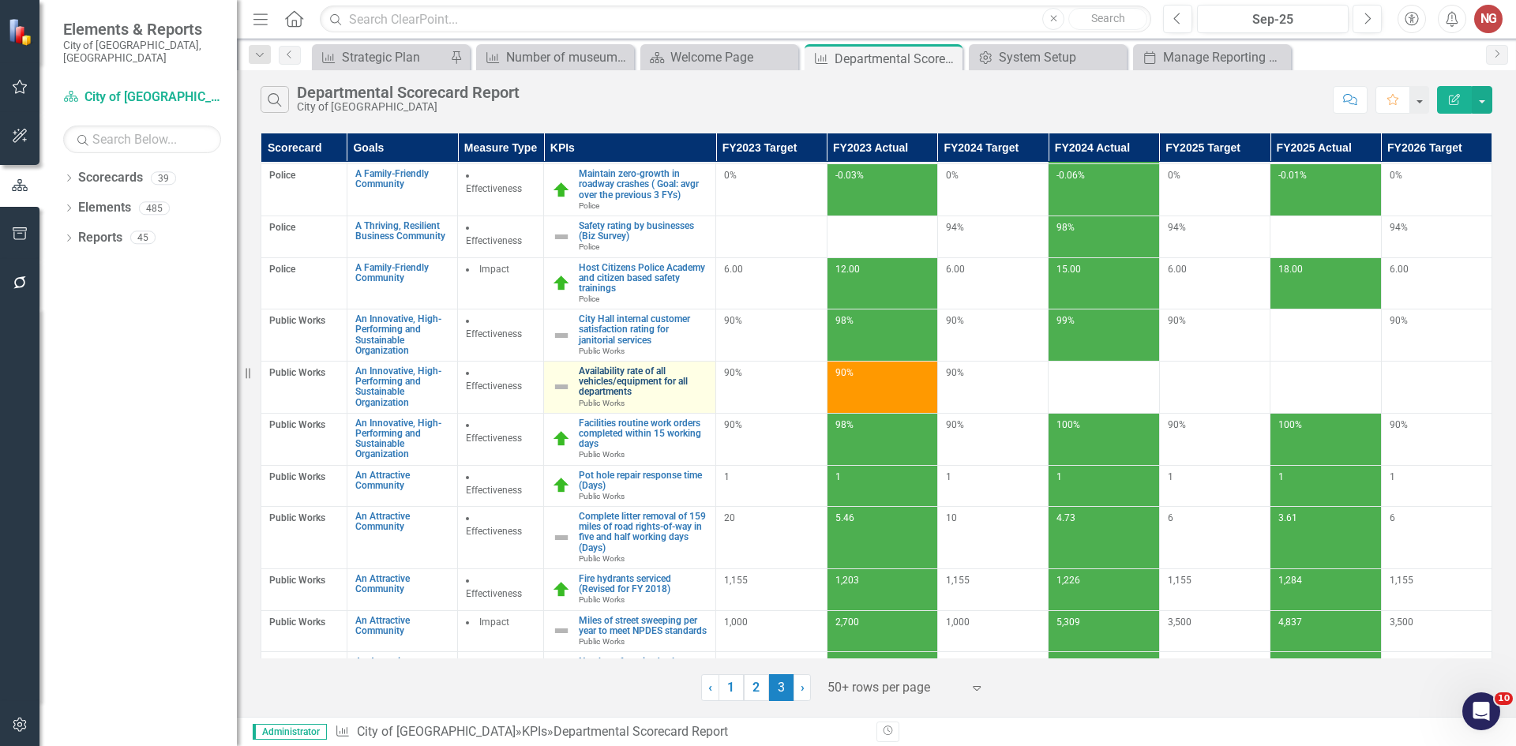
click at [629, 398] on link "Availability rate of all vehicles/equipment for all departments" at bounding box center [643, 382] width 129 height 32
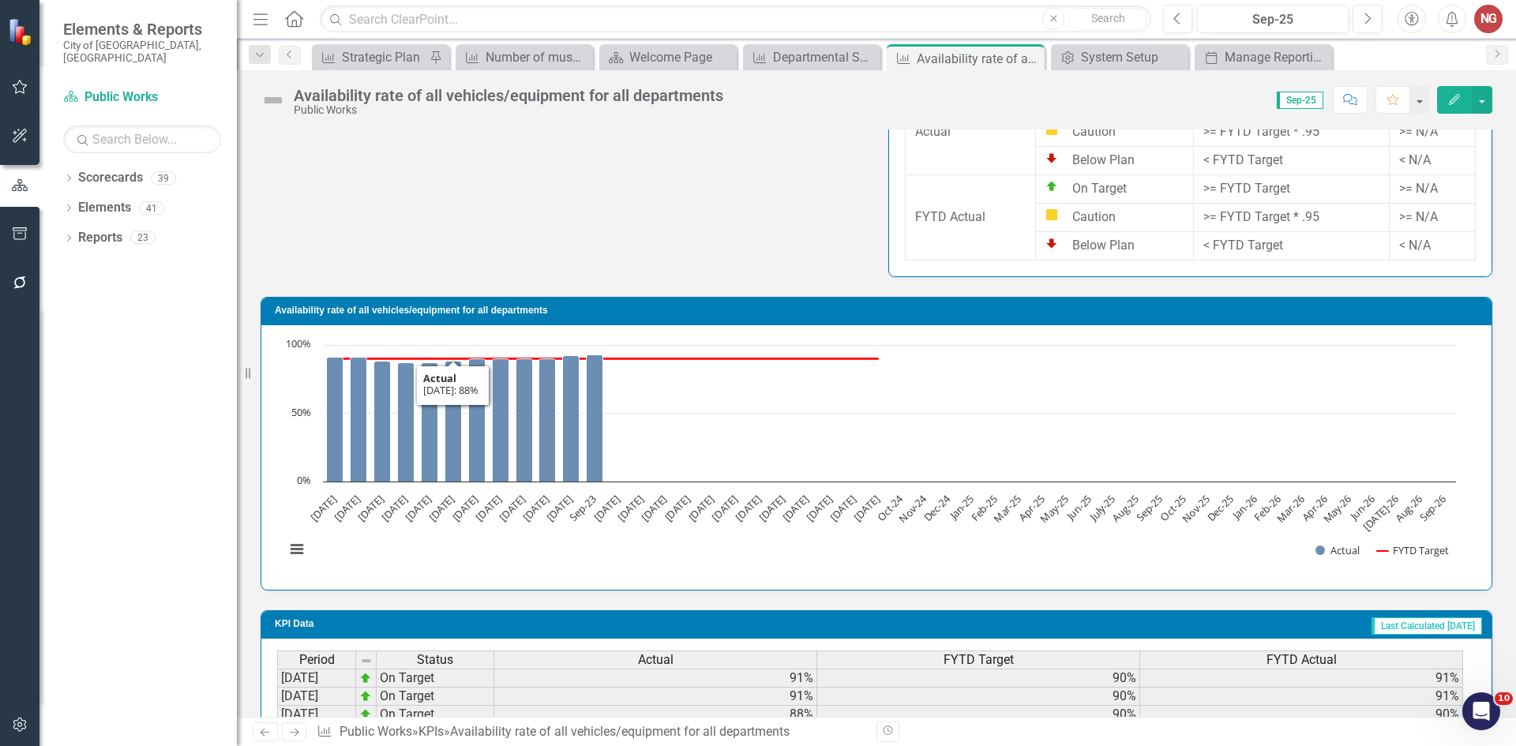
scroll to position [1662, 0]
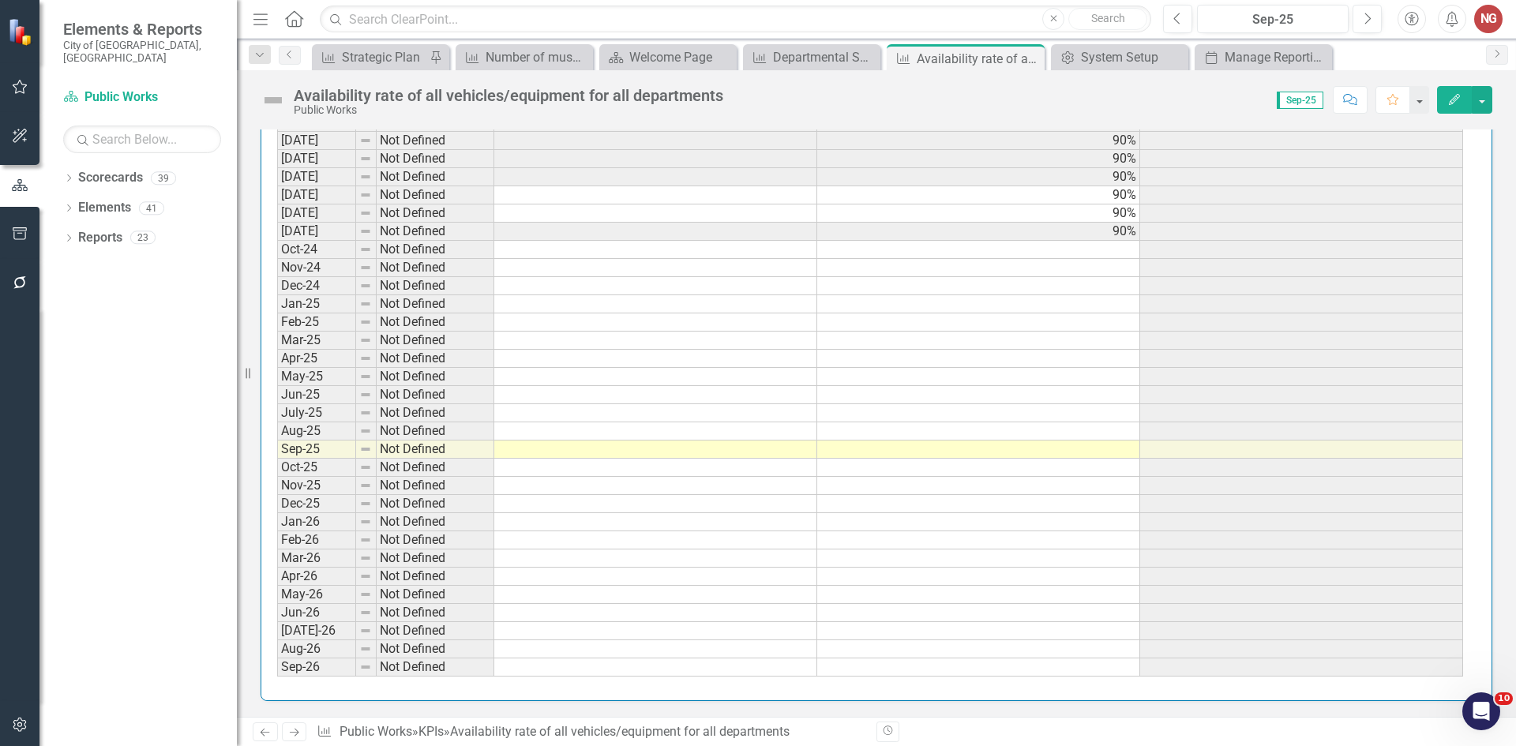
click at [926, 466] on td at bounding box center [978, 468] width 323 height 18
type textarea "90"
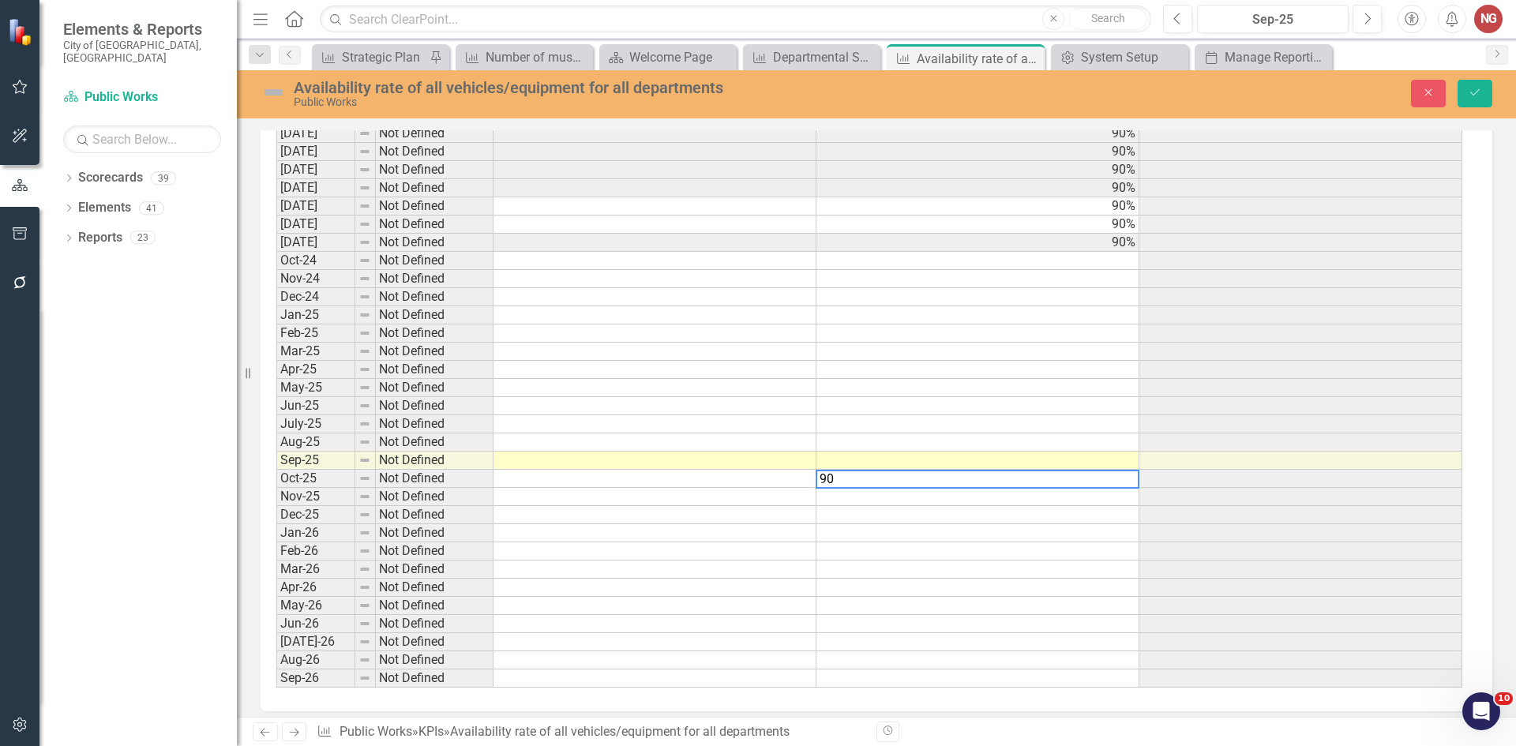
scroll to position [1672, 0]
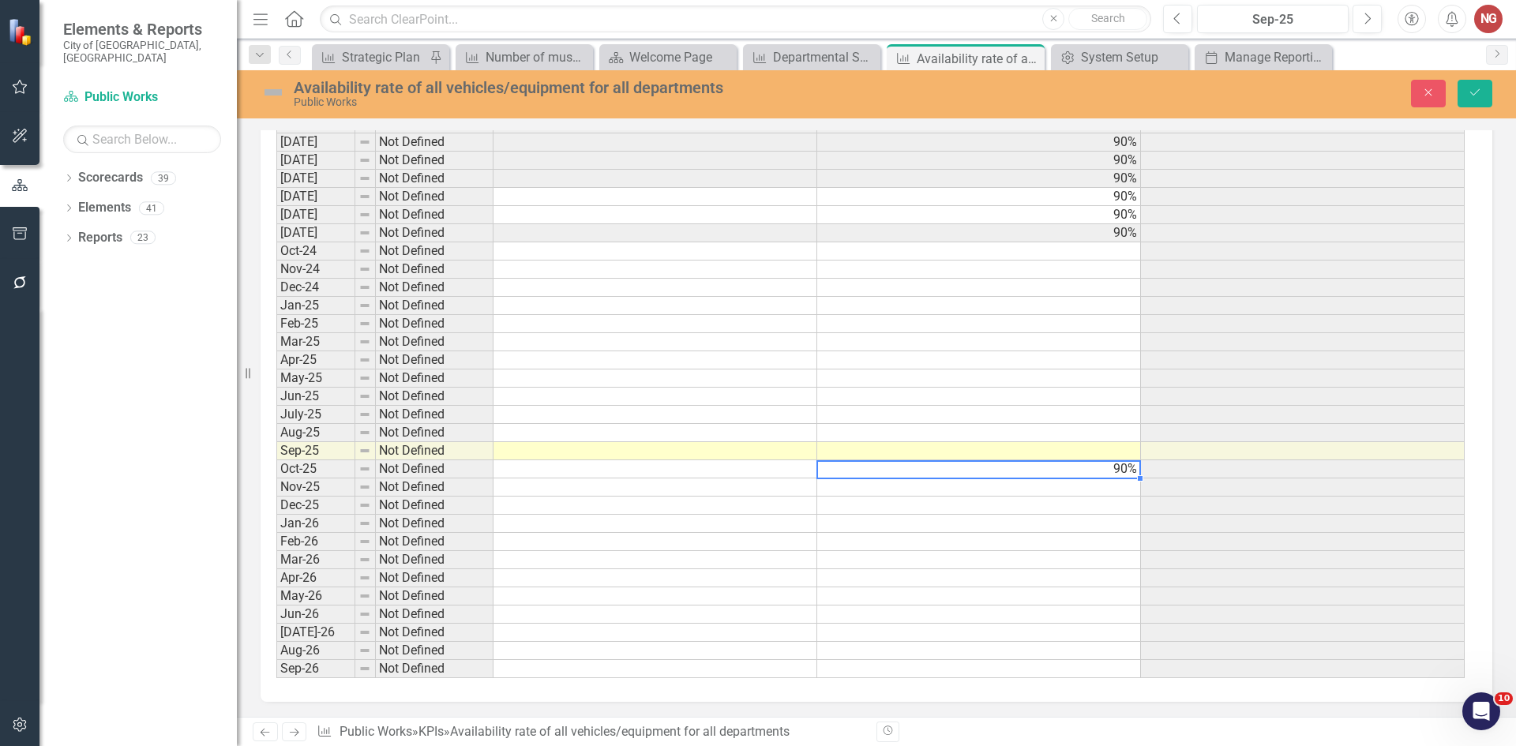
click at [1088, 470] on td "90%" at bounding box center [979, 469] width 324 height 18
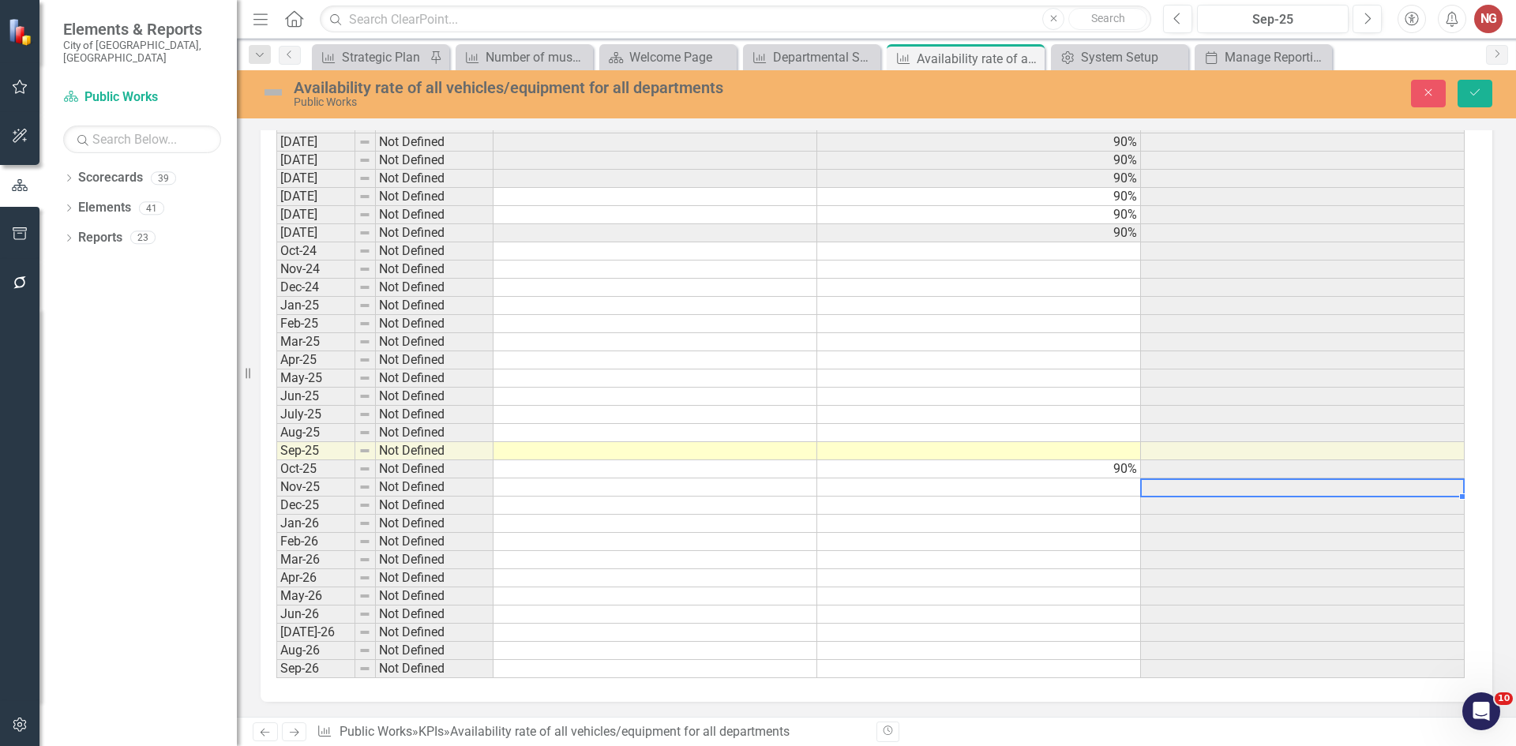
click at [1141, 481] on td at bounding box center [1303, 487] width 324 height 18
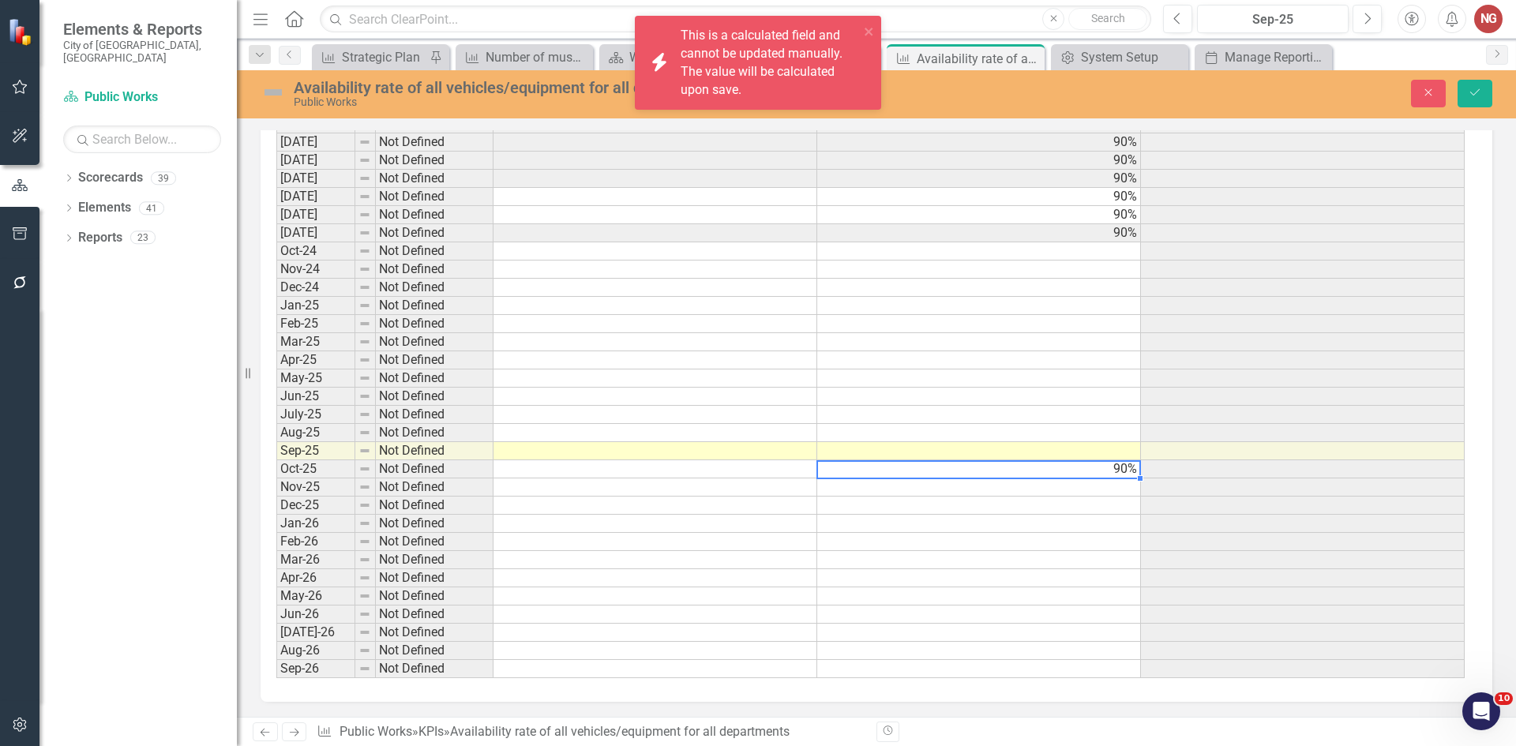
click at [1119, 470] on td "90%" at bounding box center [979, 469] width 324 height 18
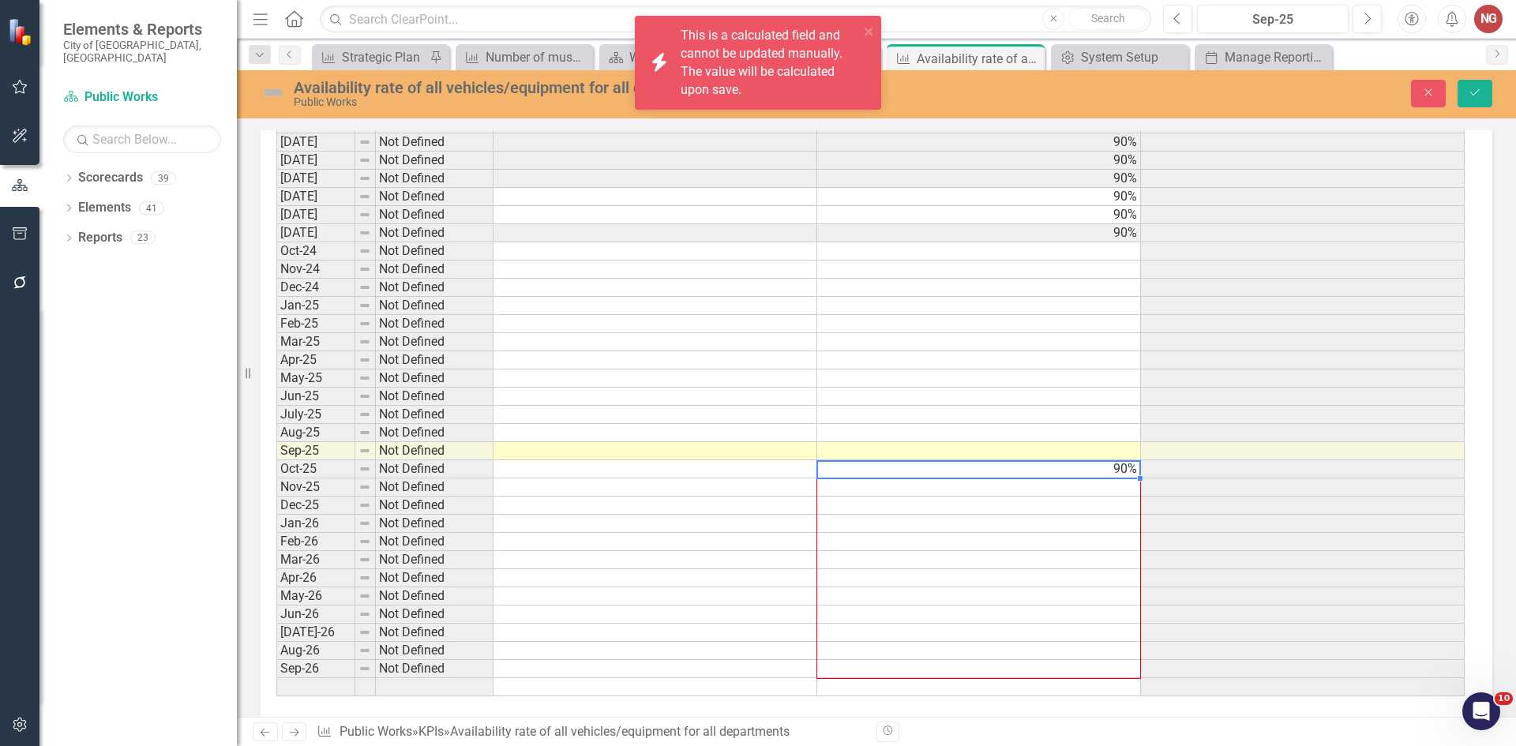
drag, startPoint x: 1140, startPoint y: 478, endPoint x: 1110, endPoint y: 666, distance: 190.2
click at [276, 666] on div "Period Status Actual FYTD Target FYTD Actual Oct 22 On Target 91% 90% 91% Nov 2…" at bounding box center [276, 242] width 0 height 909
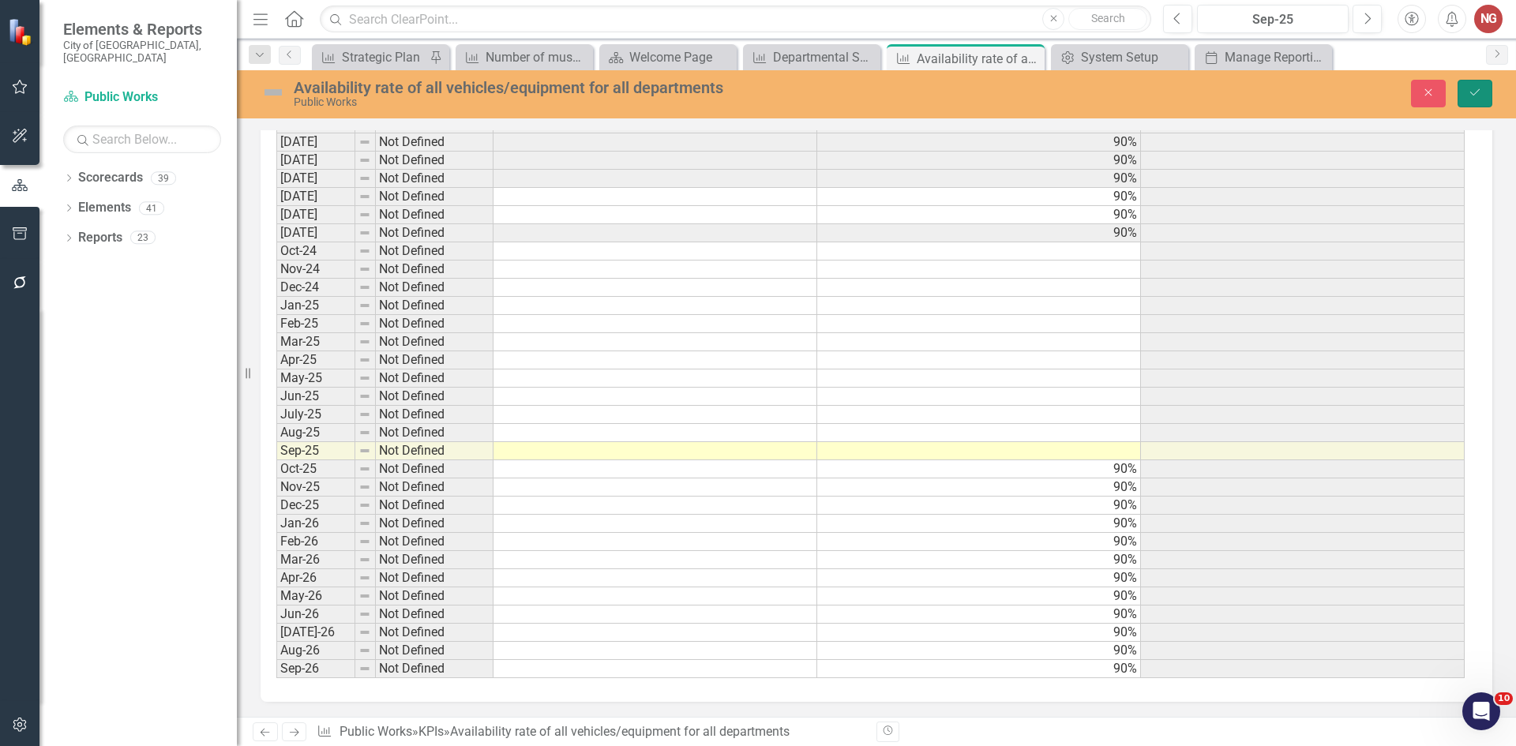
click at [1482, 92] on button "Save" at bounding box center [1474, 94] width 35 height 28
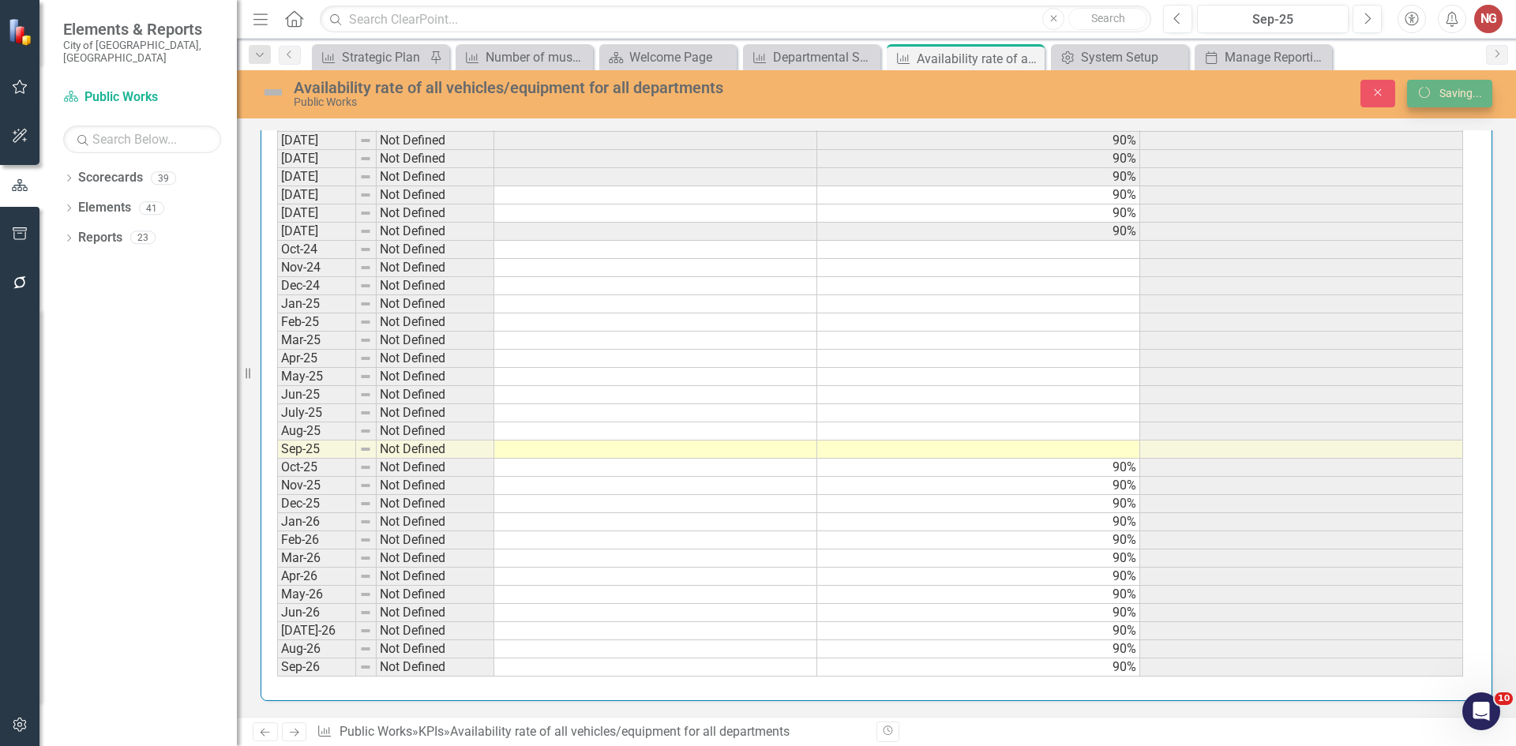
scroll to position [1662, 0]
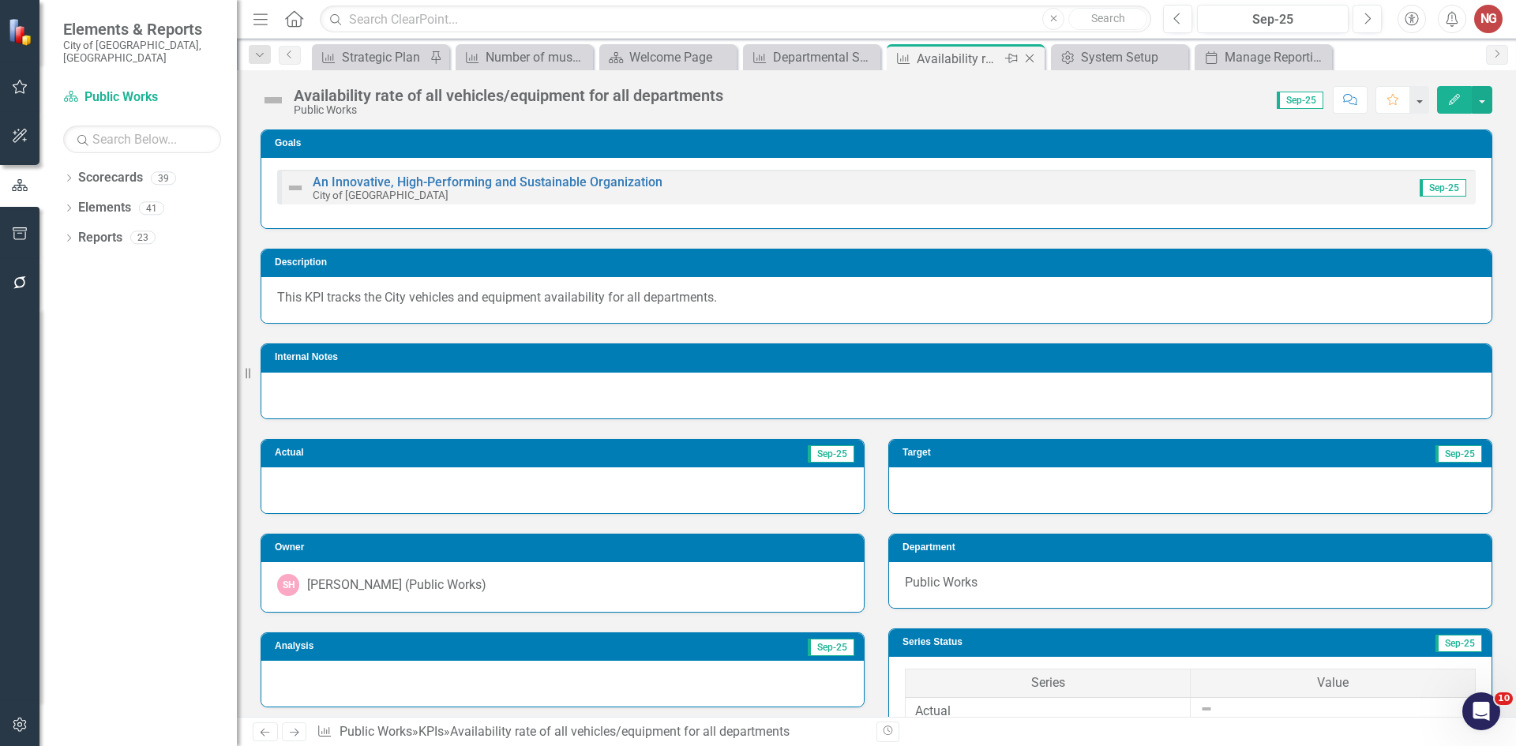
click at [1027, 61] on icon at bounding box center [1029, 58] width 9 height 9
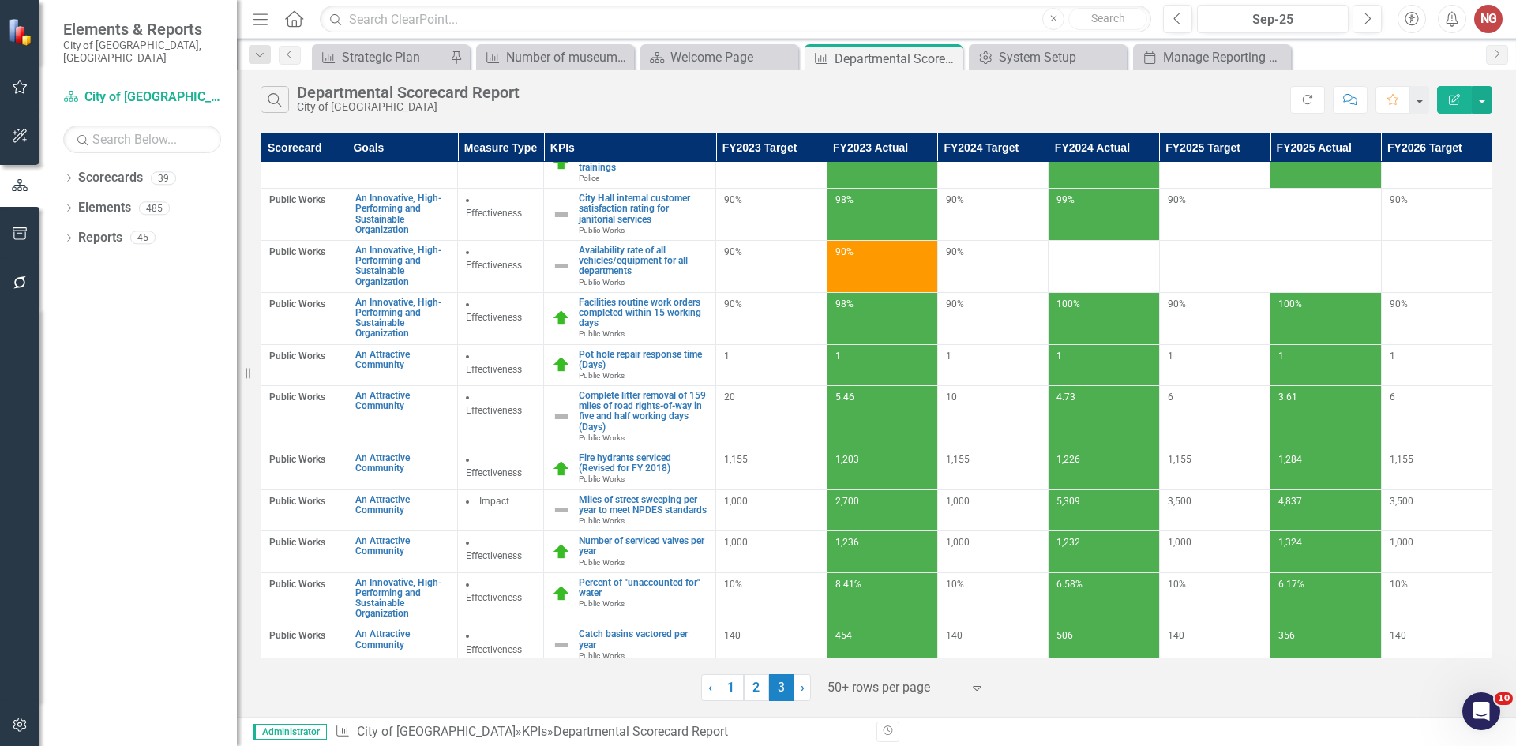
scroll to position [759, 0]
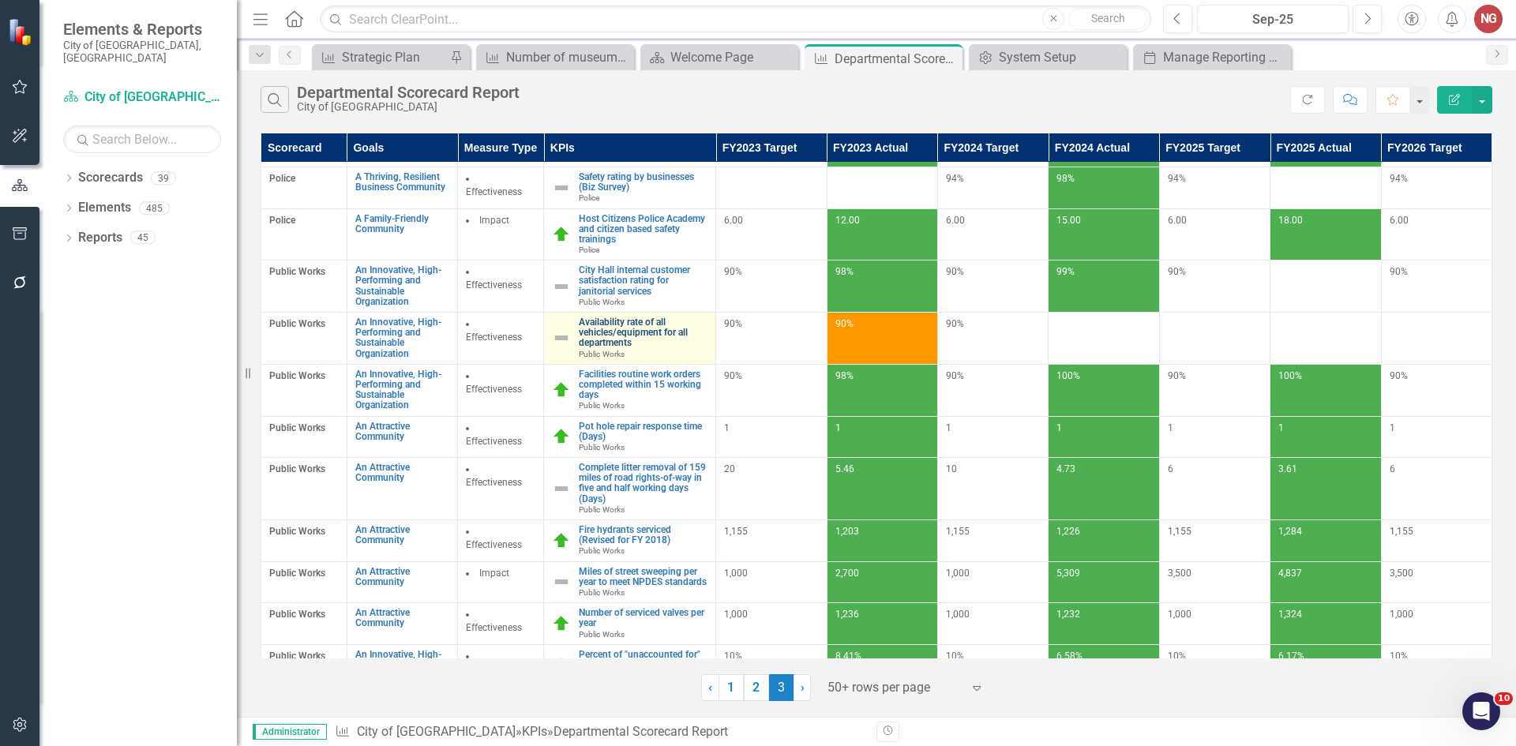
click at [650, 348] on link "Availability rate of all vehicles/equipment for all departments" at bounding box center [643, 333] width 129 height 32
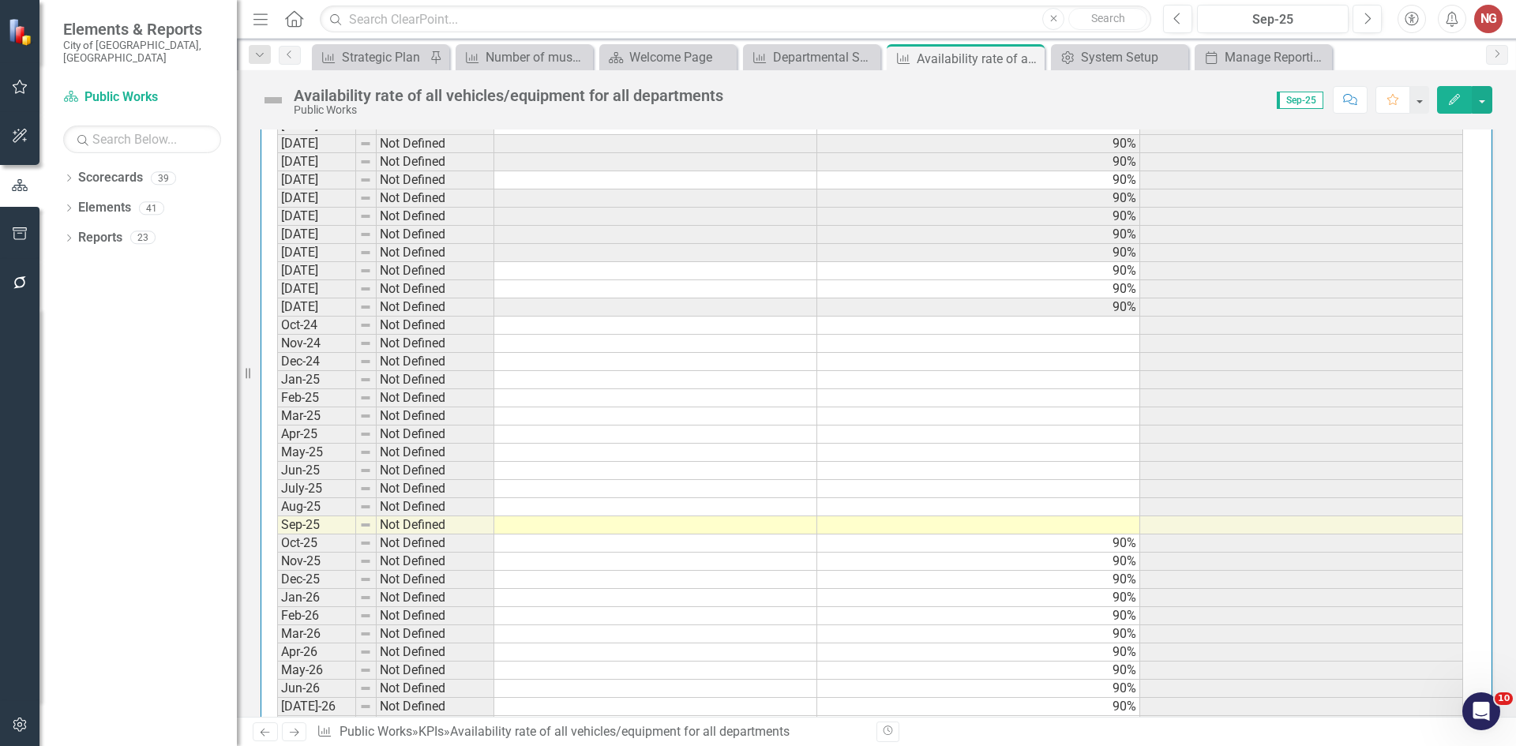
scroll to position [1662, 0]
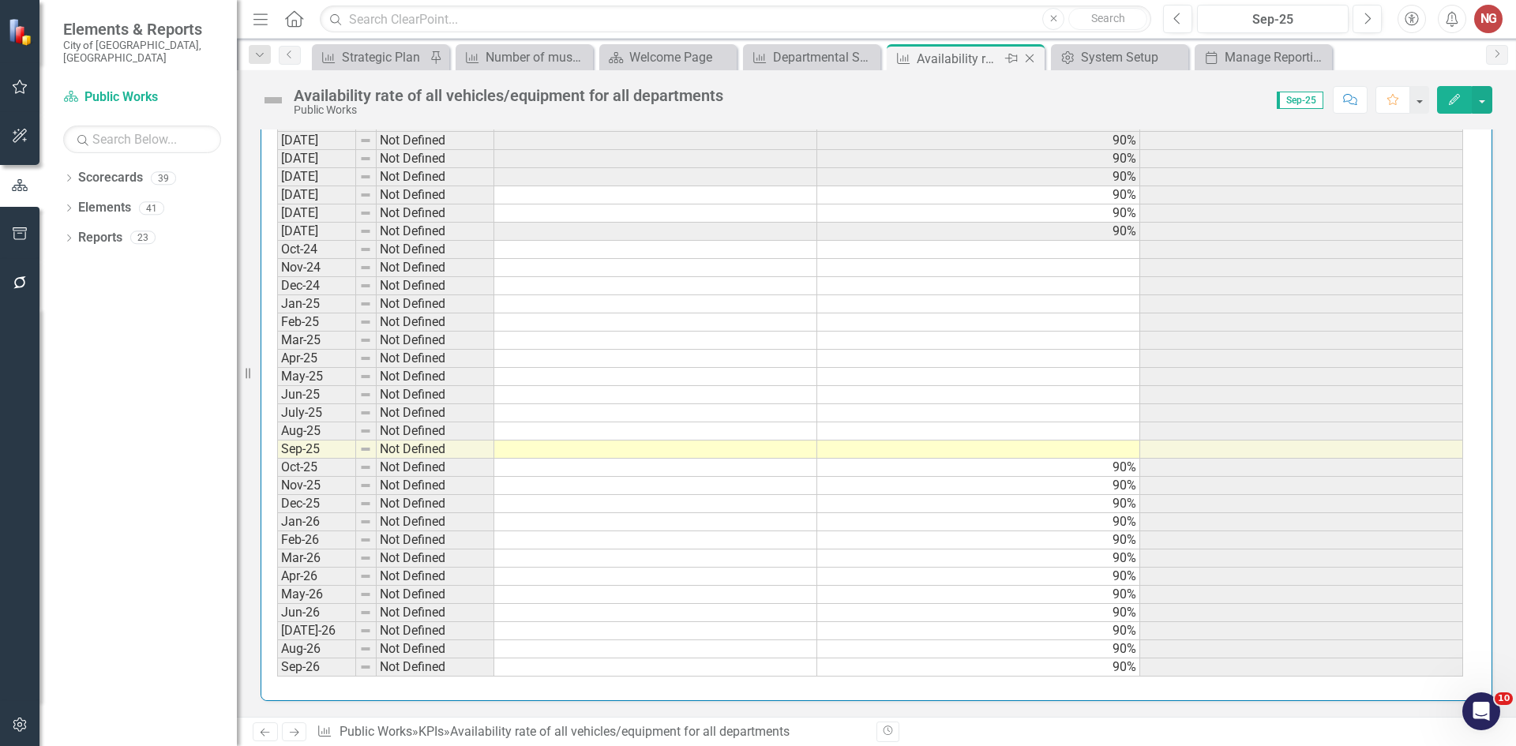
click at [1021, 57] on icon "Close" at bounding box center [1029, 58] width 16 height 13
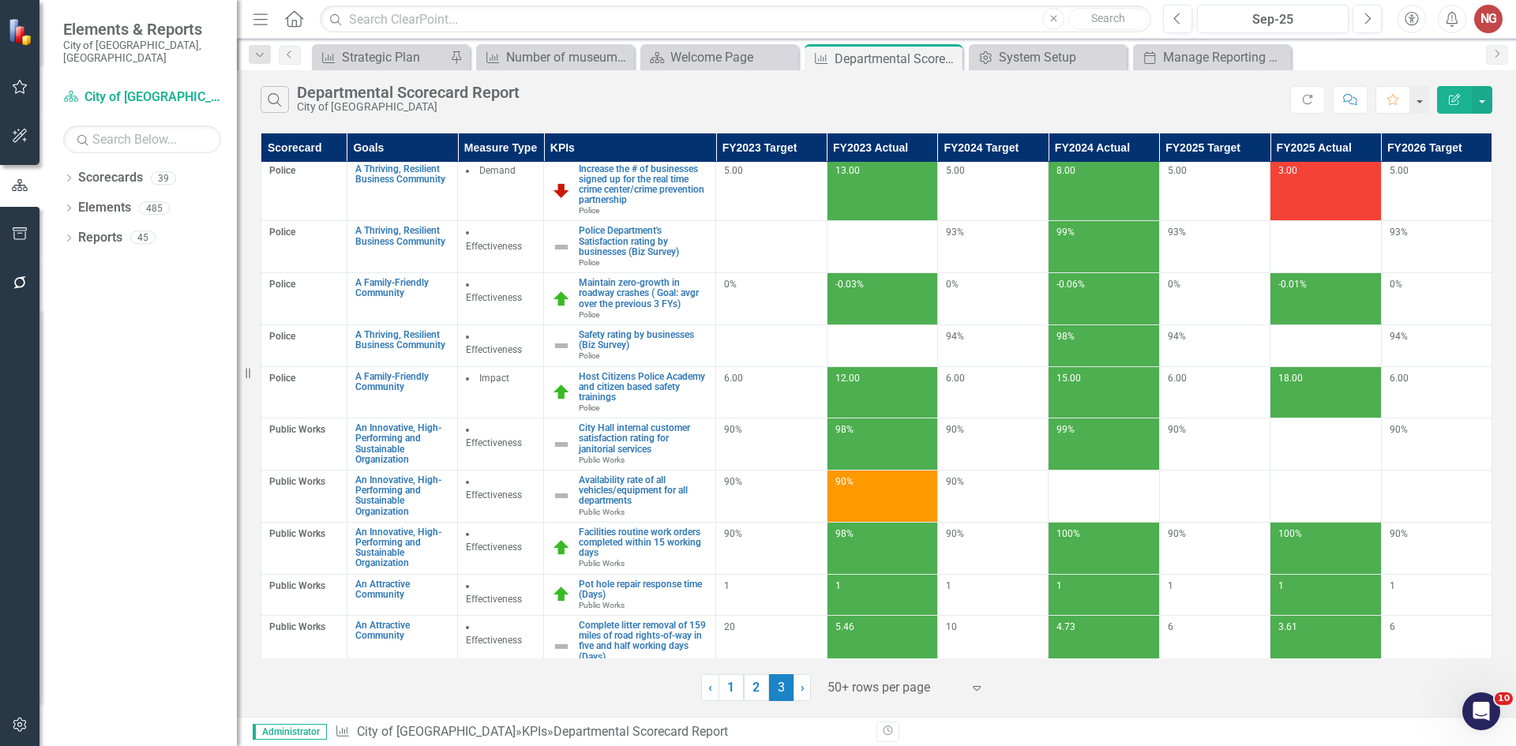
scroll to position [917, 0]
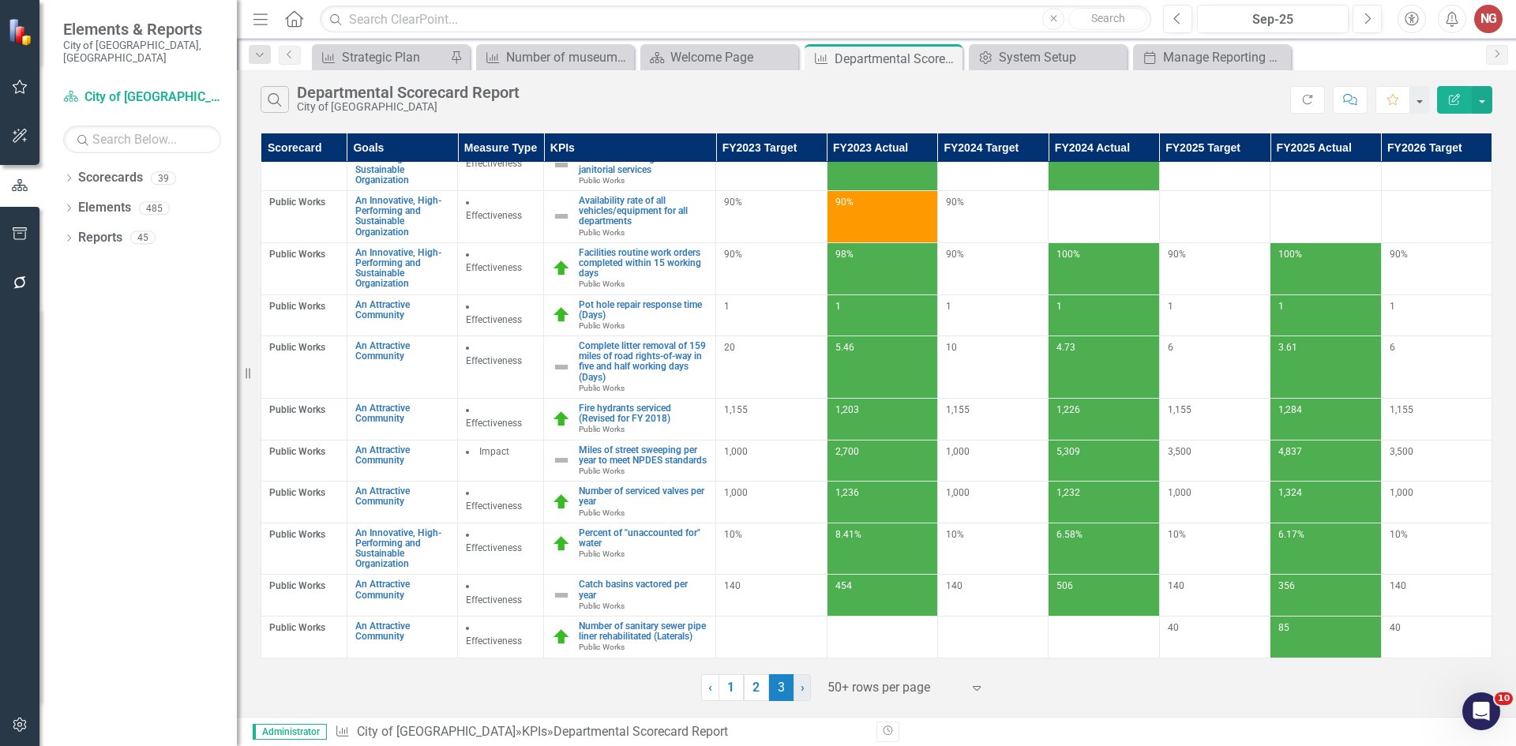
click at [806, 685] on link "› Next" at bounding box center [801, 687] width 17 height 27
click at [866, 690] on div at bounding box center [906, 686] width 158 height 21
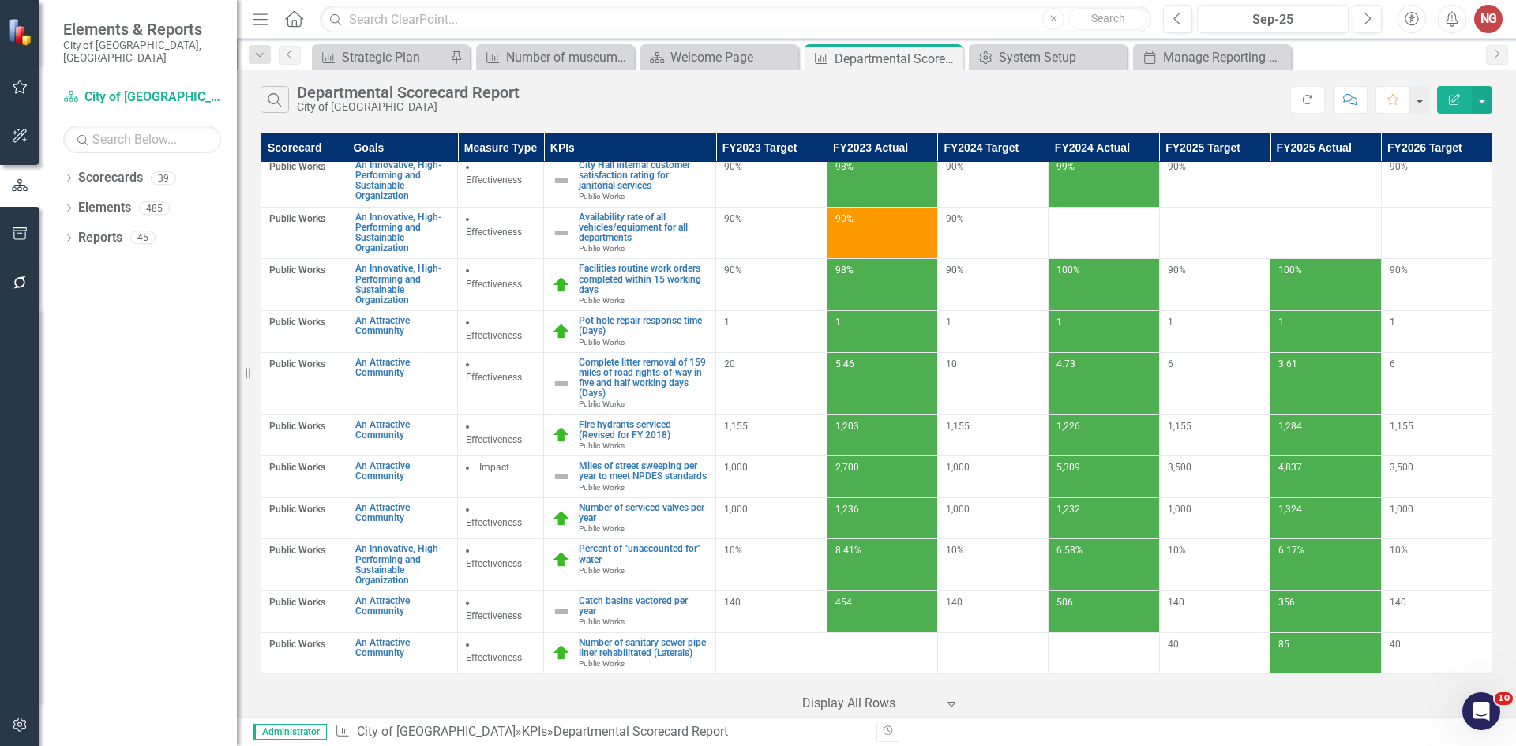
scroll to position [6291, 0]
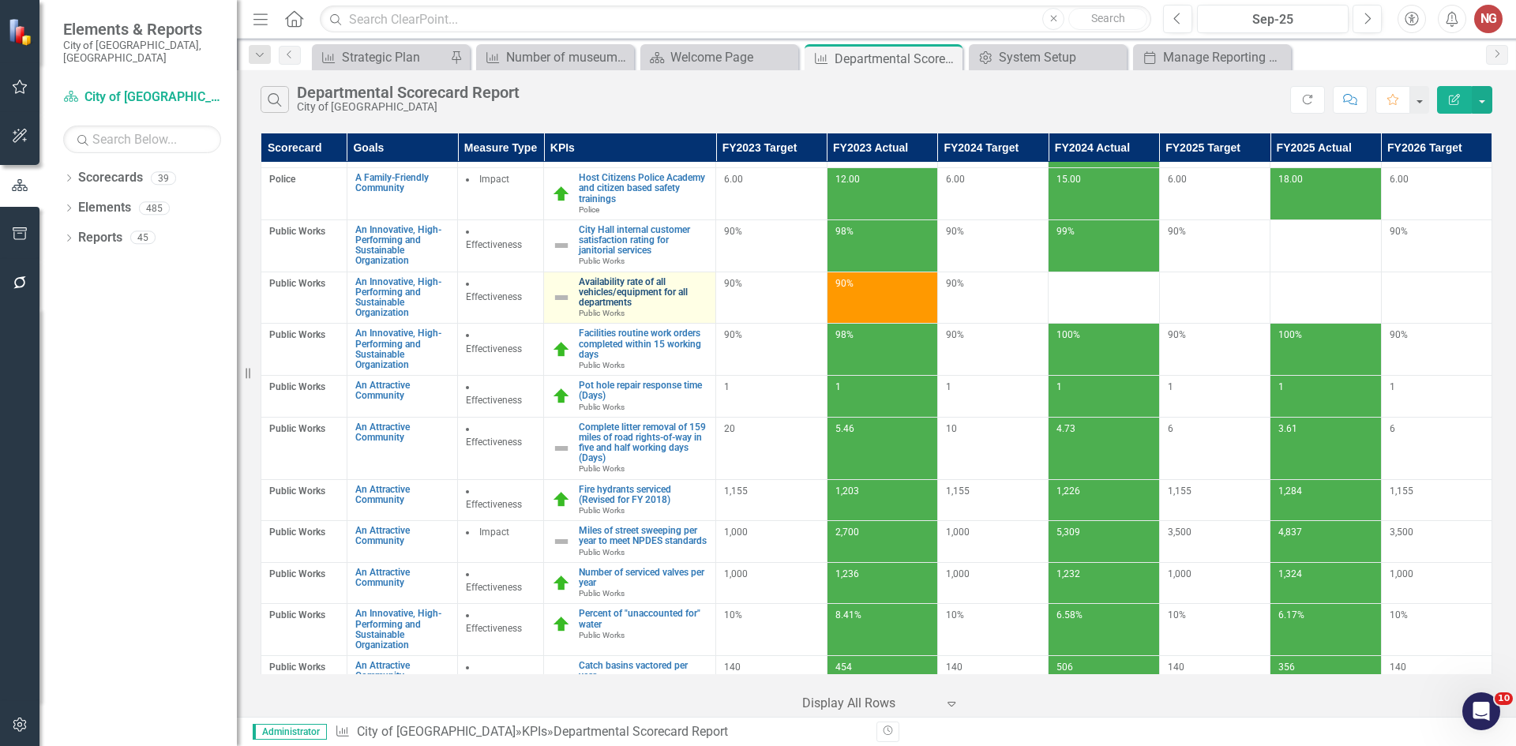
click at [608, 309] on link "Availability rate of all vehicles/equipment for all departments" at bounding box center [643, 293] width 129 height 32
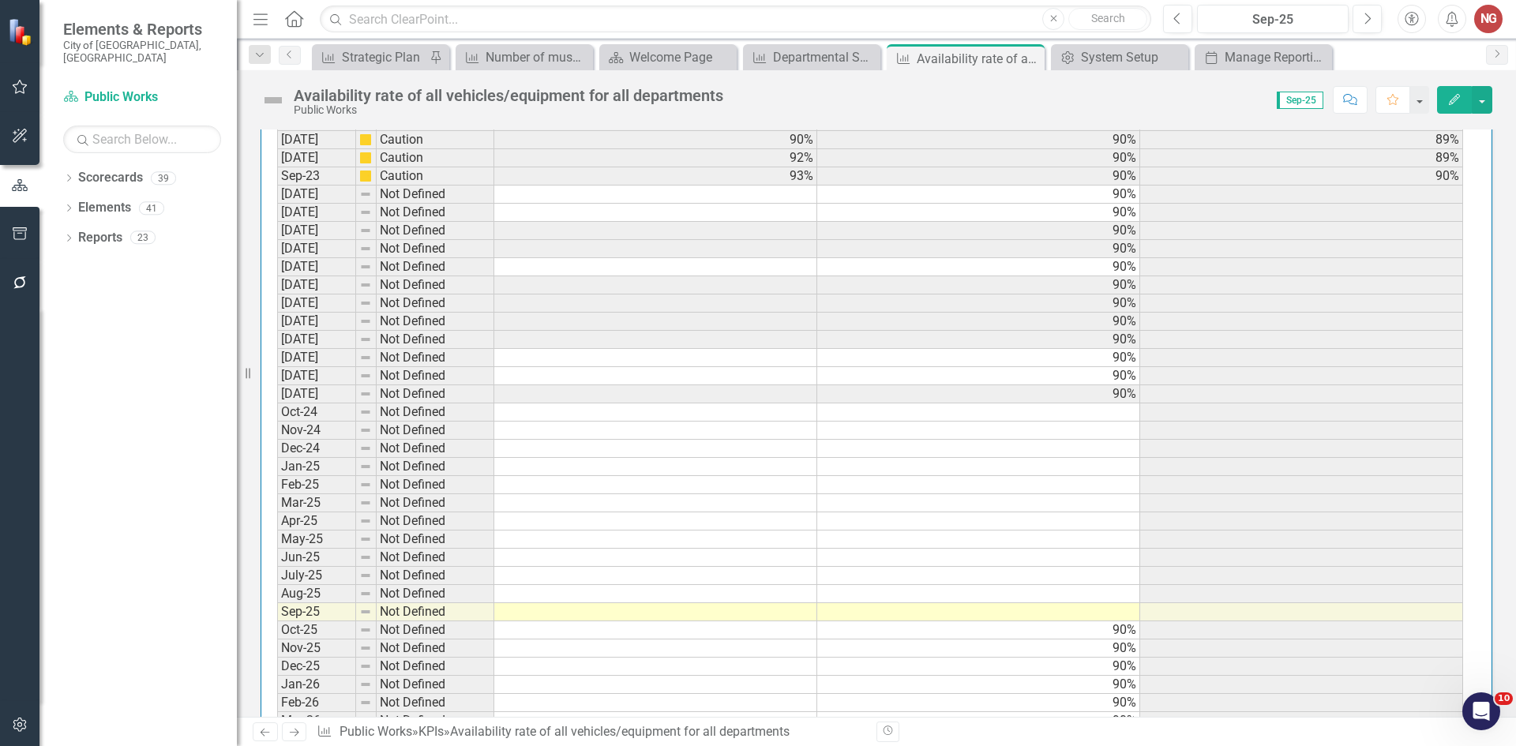
scroll to position [1421, 0]
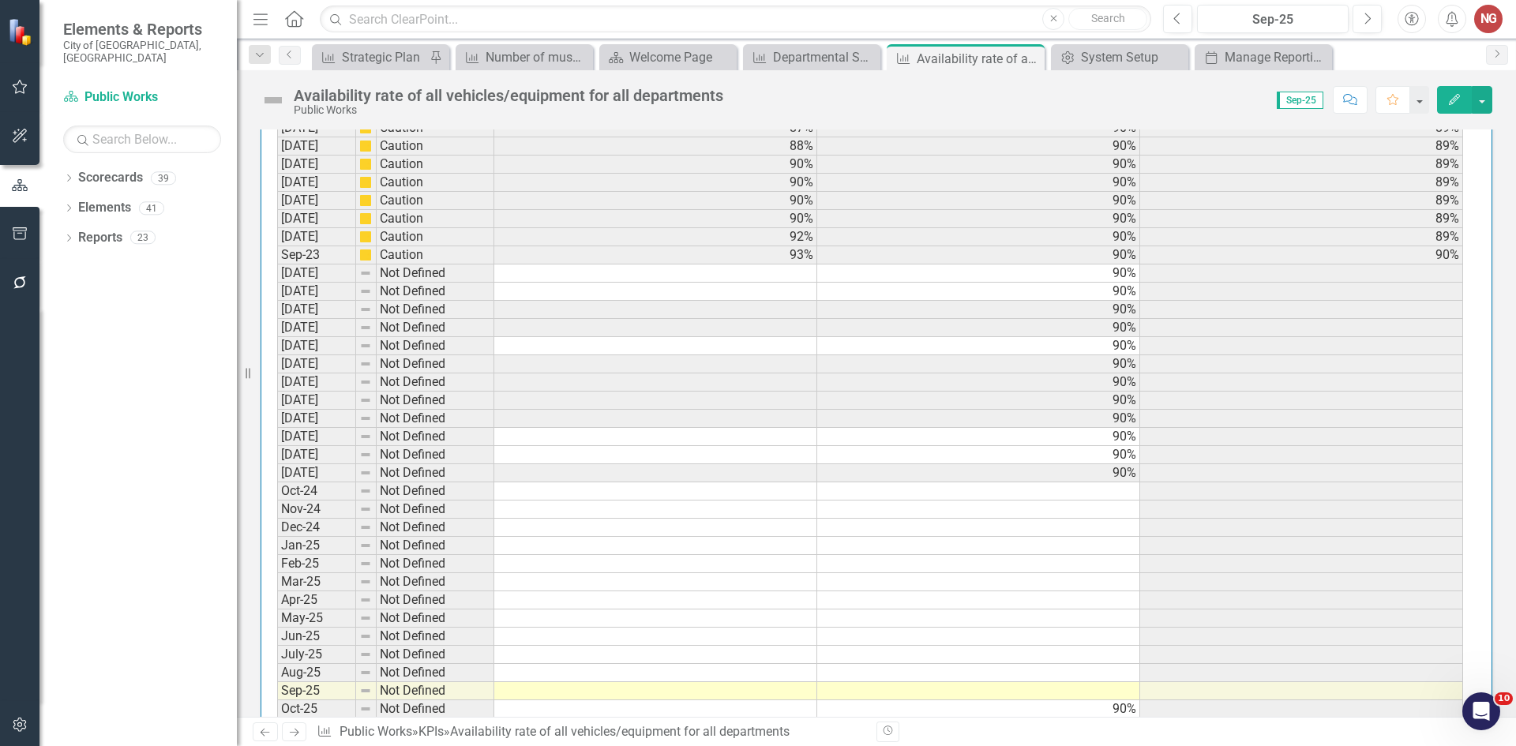
click at [1056, 269] on td "90%" at bounding box center [978, 273] width 323 height 18
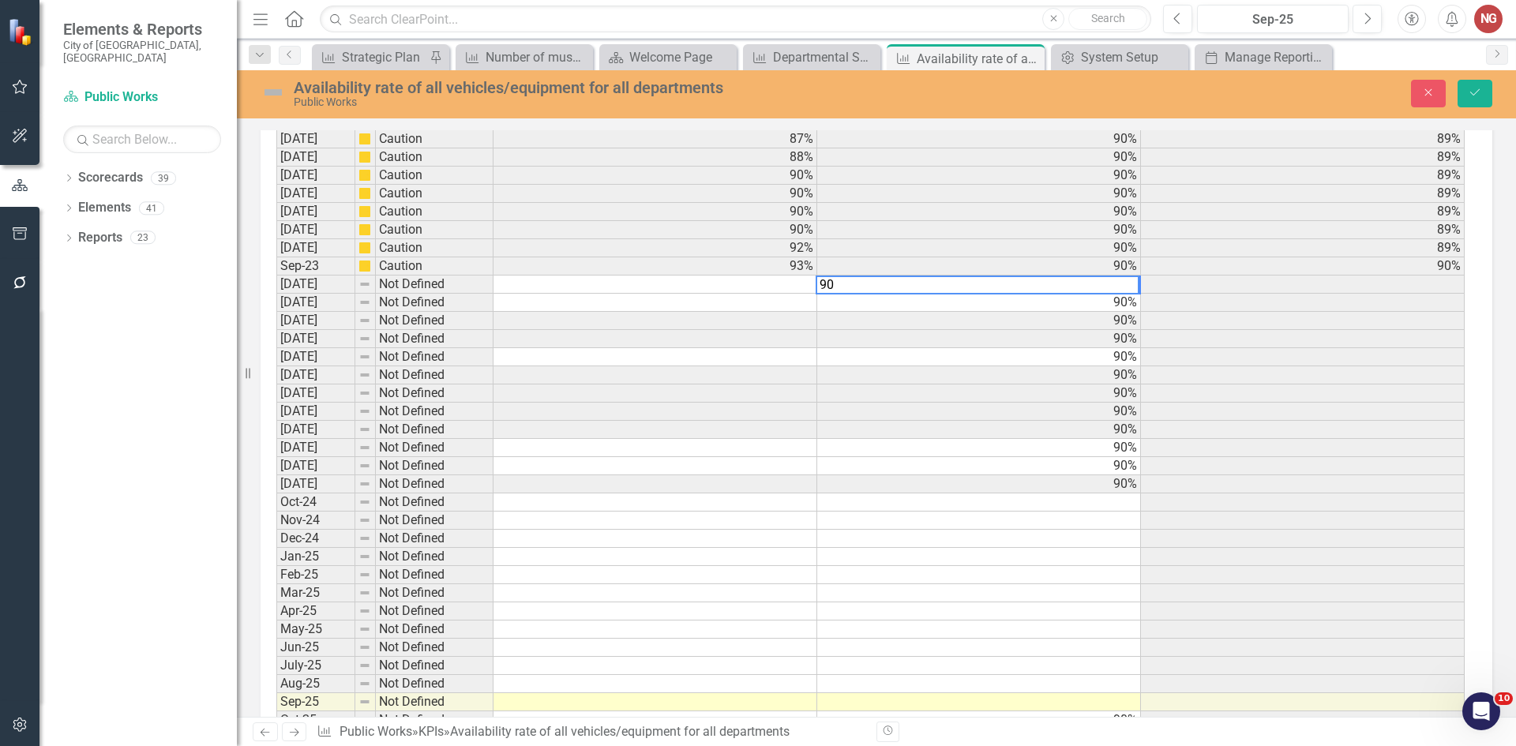
scroll to position [1430, 0]
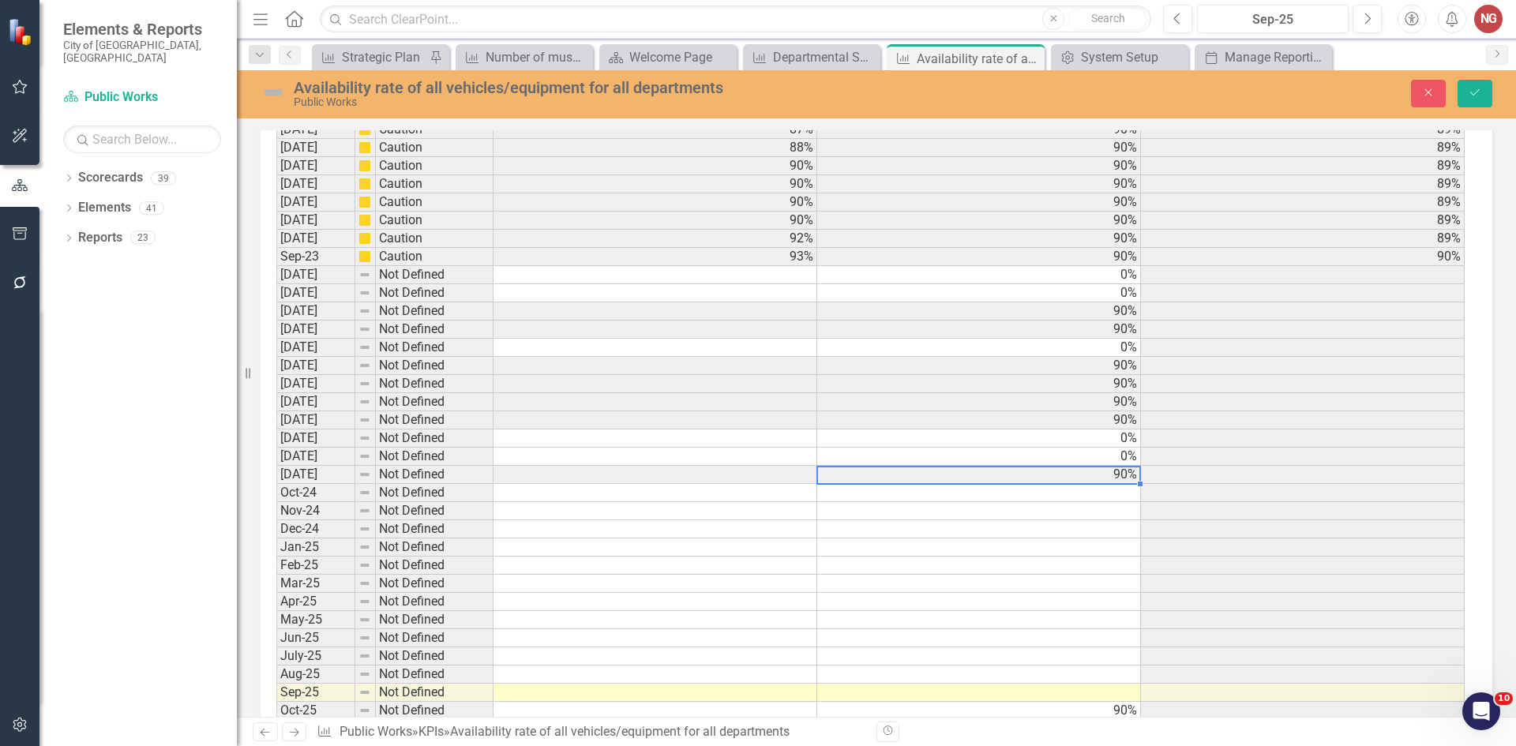
type textarea "0"
drag, startPoint x: 1475, startPoint y: 111, endPoint x: 1474, endPoint y: 99, distance: 12.7
click at [1474, 111] on div "Availability rate of all vehicles/equipment for all departments Public Works Cl…" at bounding box center [876, 94] width 1279 height 48
click at [1474, 95] on icon "Save" at bounding box center [1474, 92] width 14 height 11
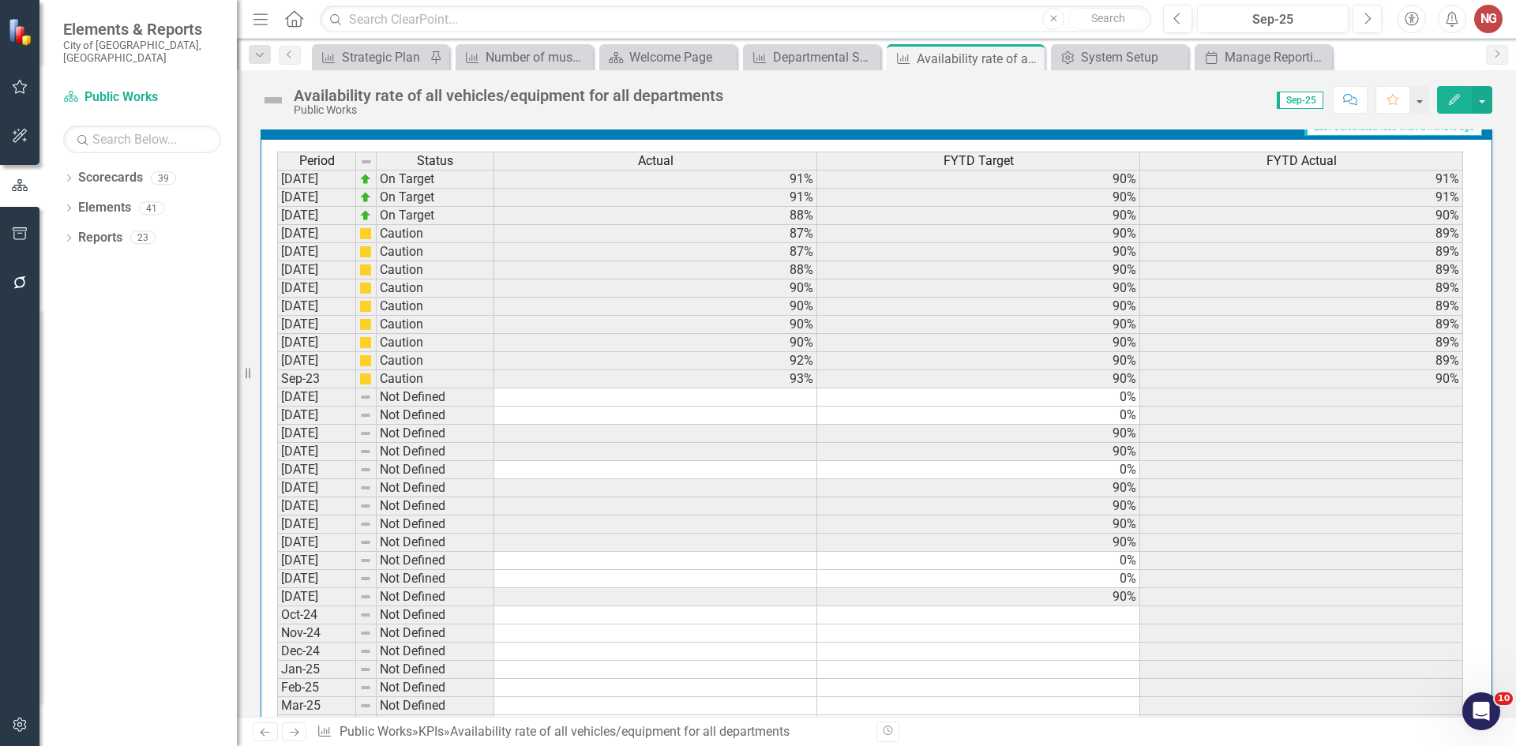
scroll to position [1189, 0]
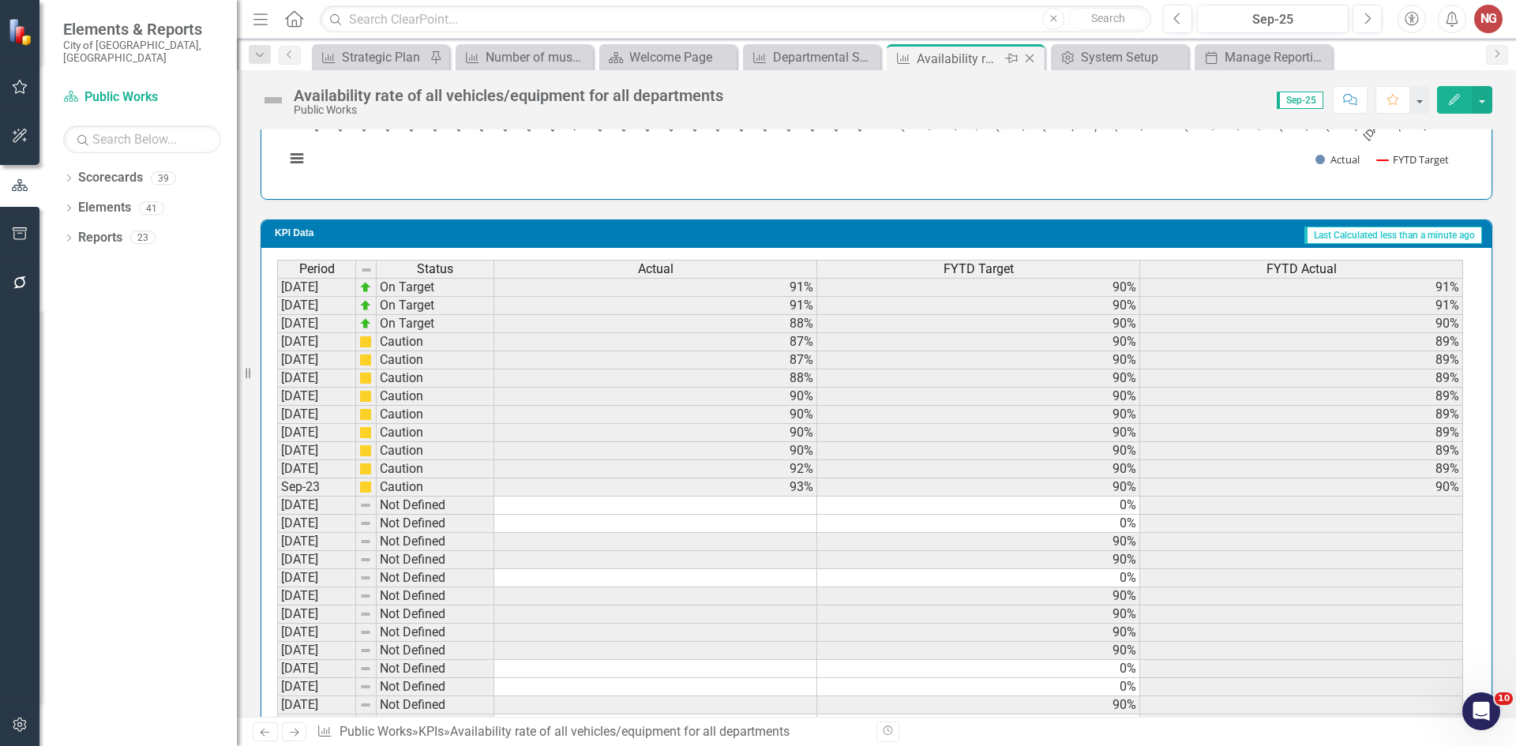
click at [1028, 55] on icon "Close" at bounding box center [1029, 58] width 16 height 13
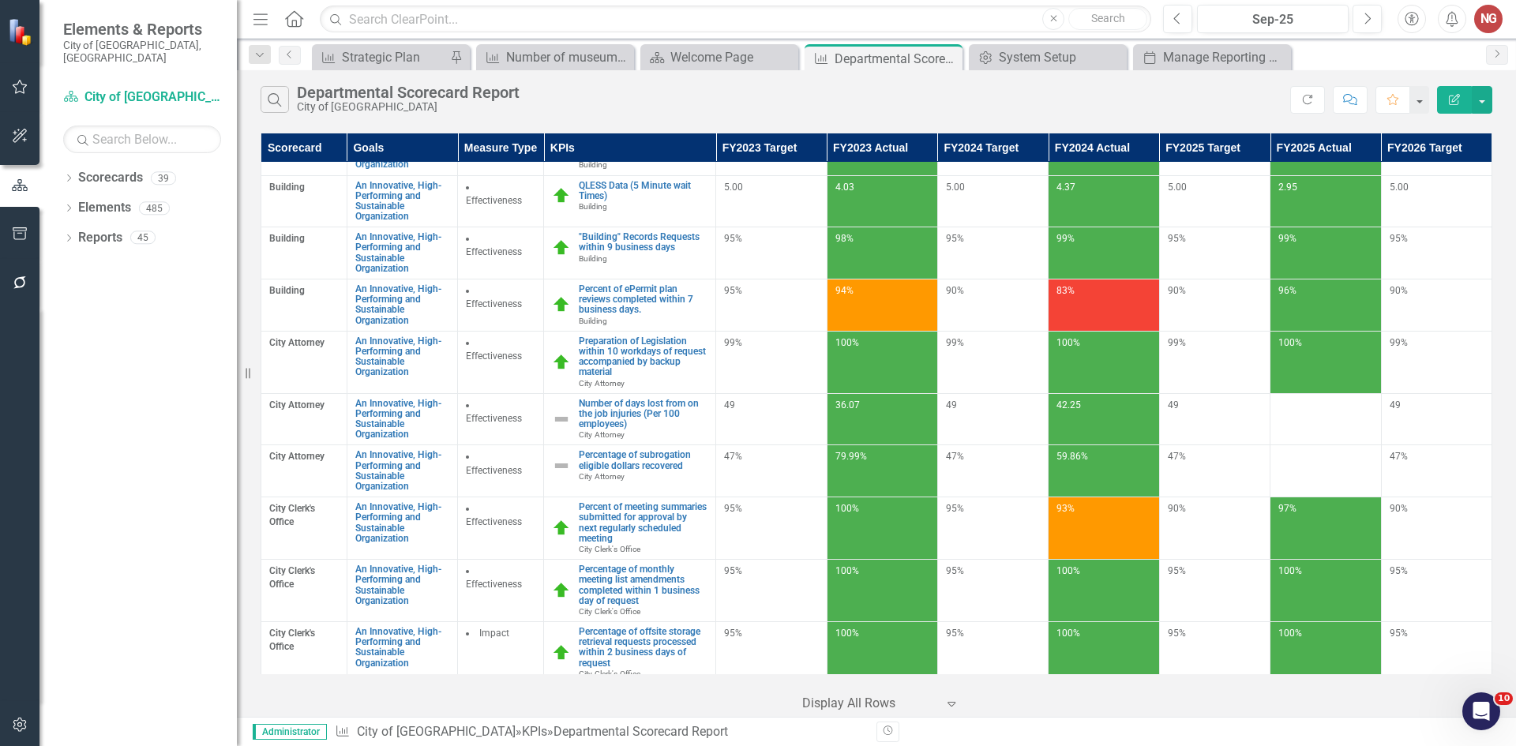
scroll to position [710, 0]
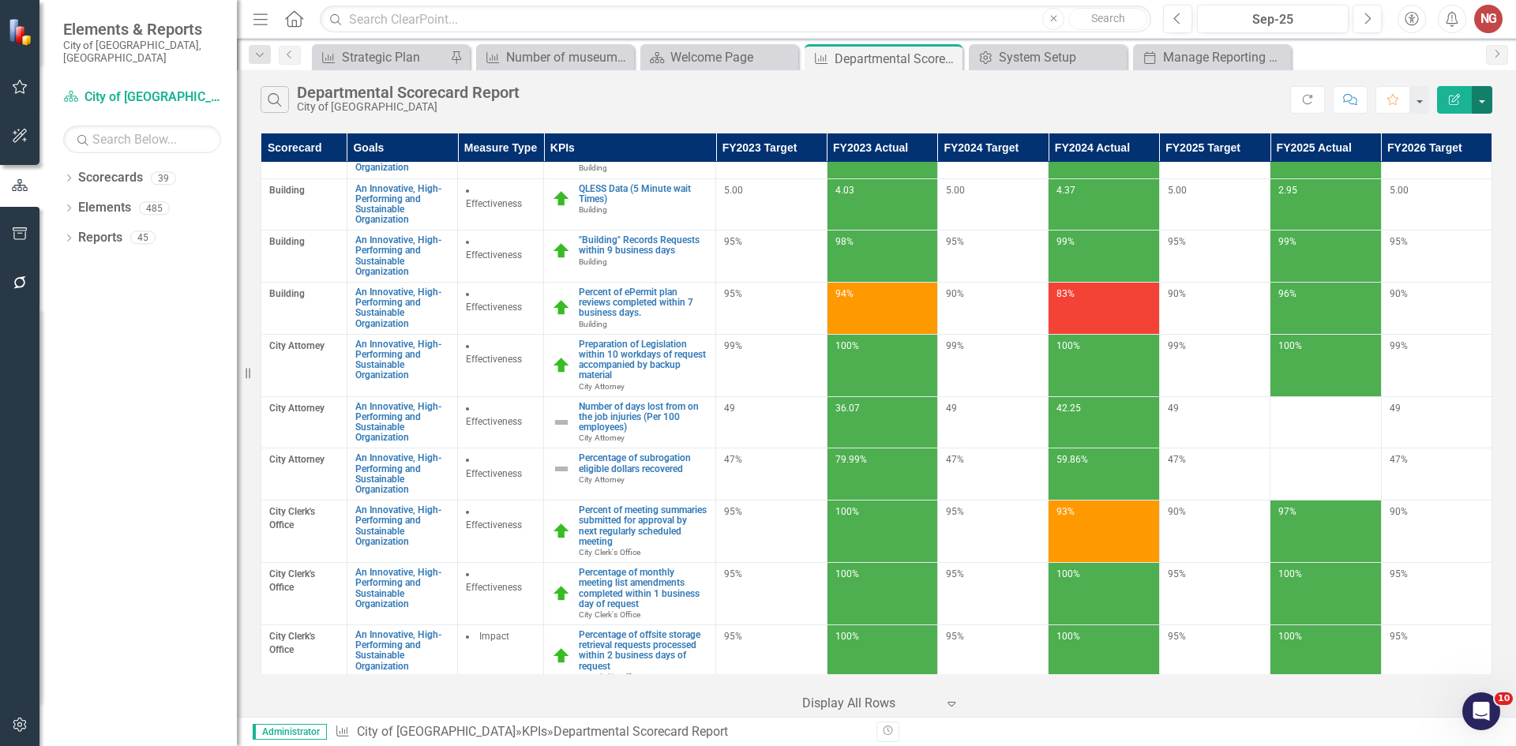
click at [1487, 103] on button "button" at bounding box center [1481, 100] width 21 height 28
click at [1427, 133] on link "Edit Report Edit Report" at bounding box center [1428, 128] width 125 height 29
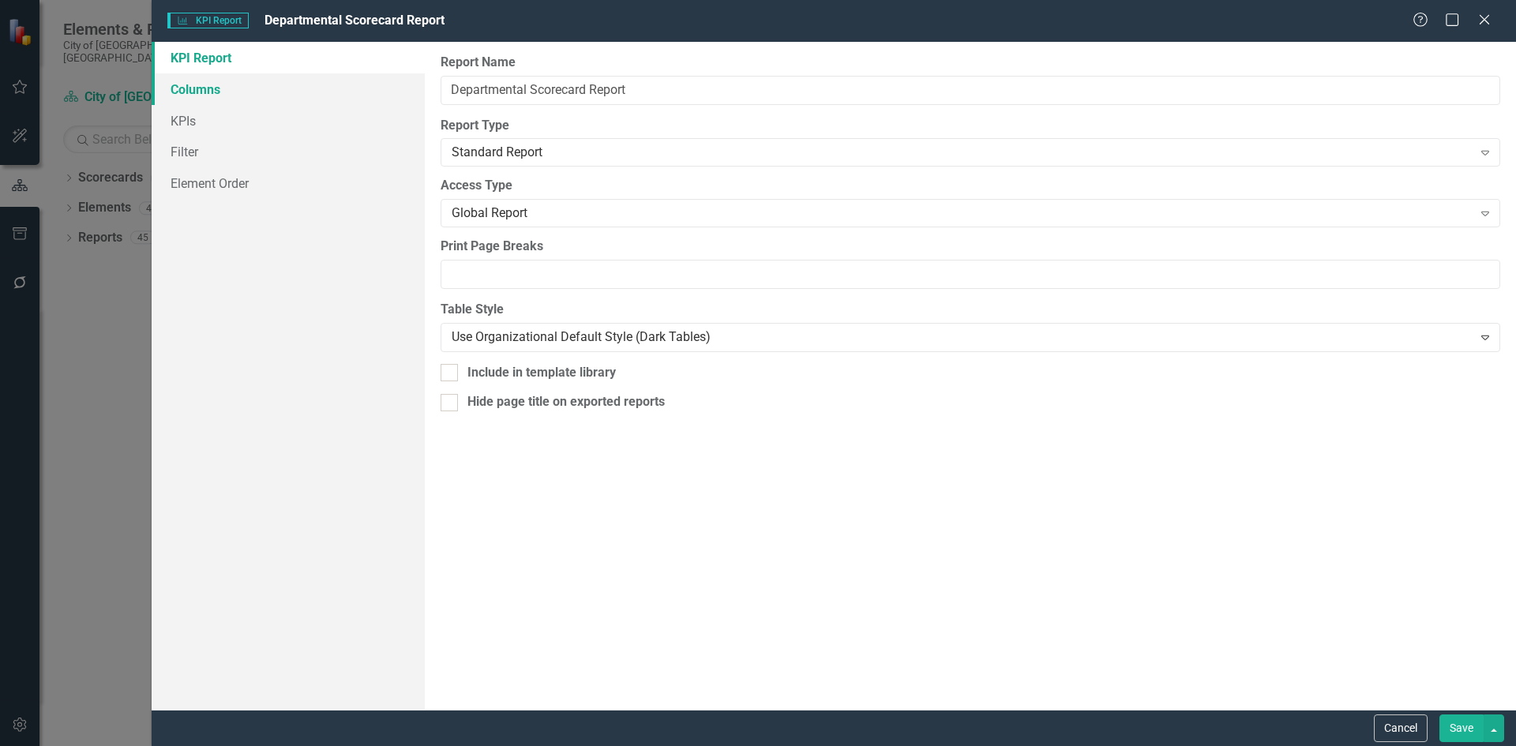
click at [206, 80] on link "Columns" at bounding box center [288, 89] width 273 height 32
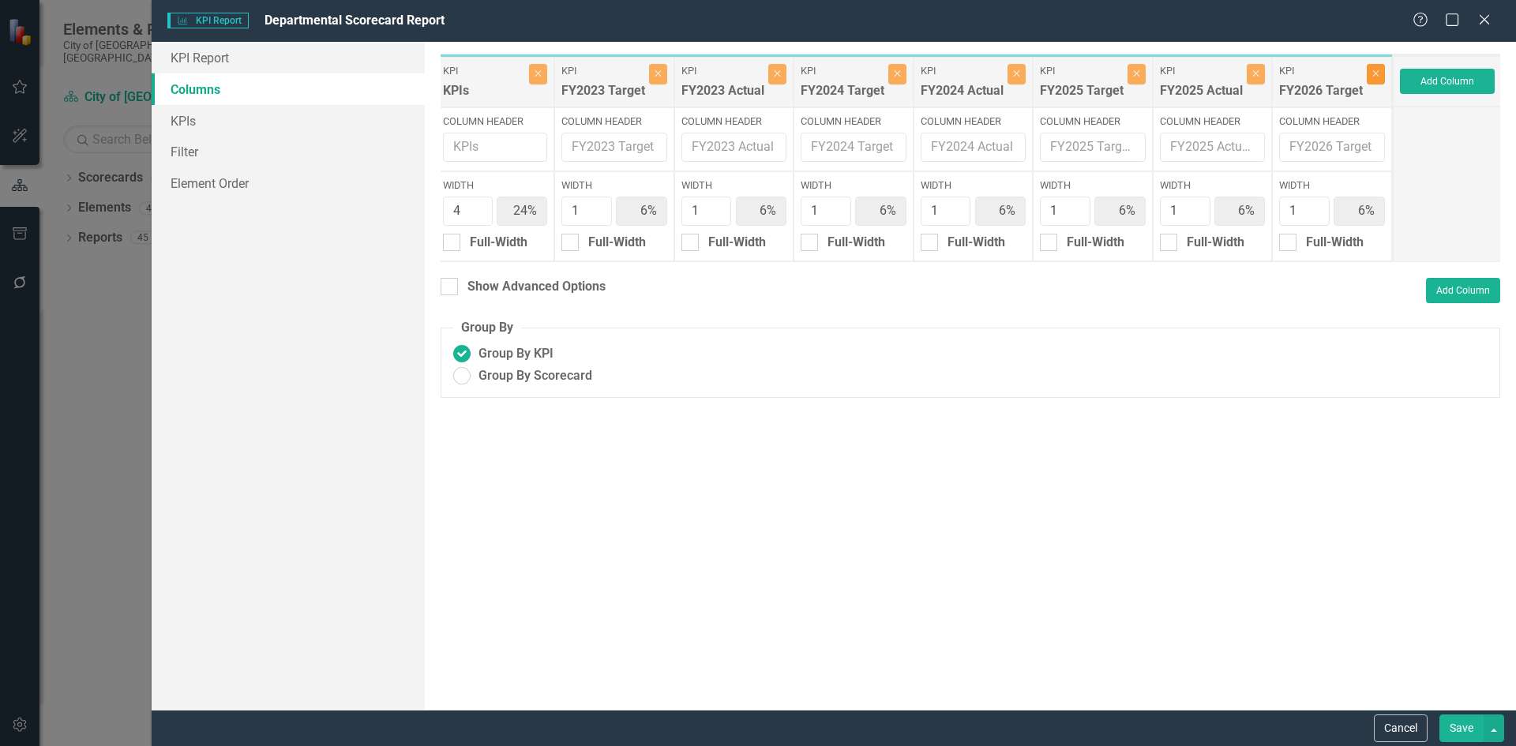
click at [1373, 68] on button "Close" at bounding box center [1375, 74] width 18 height 21
type input "13%"
type input "25%"
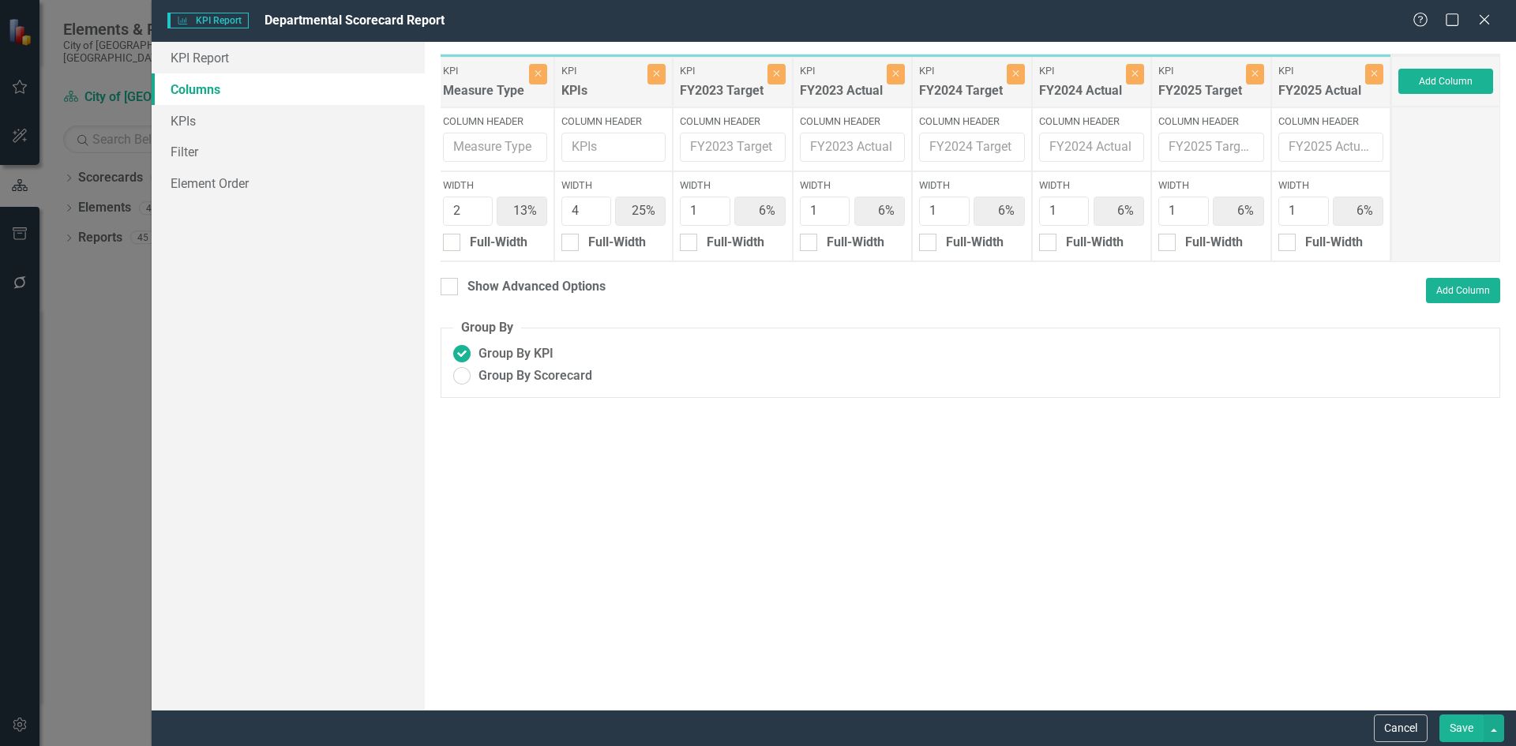
scroll to position [0, 242]
click at [1464, 726] on button "Save" at bounding box center [1461, 728] width 44 height 28
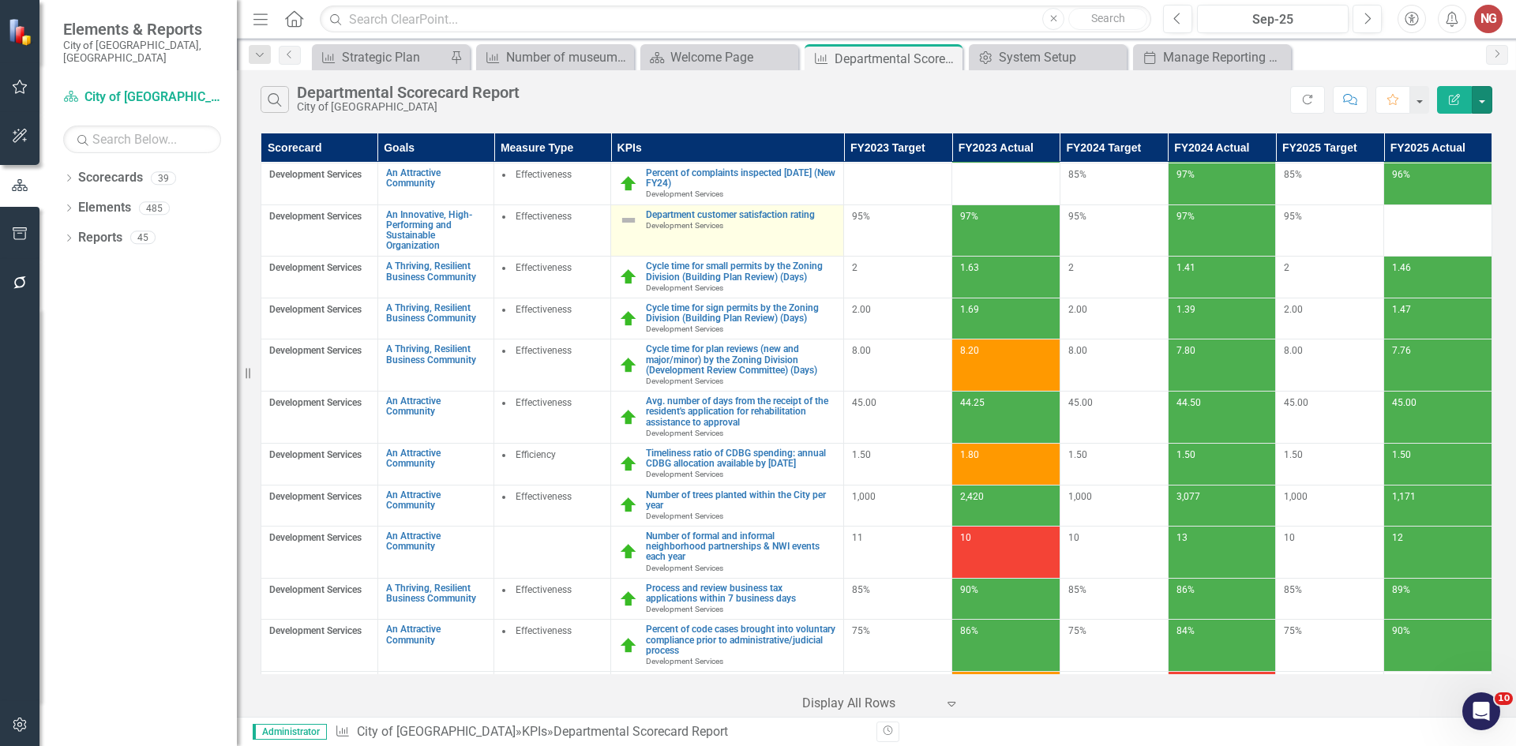
scroll to position [2763, 0]
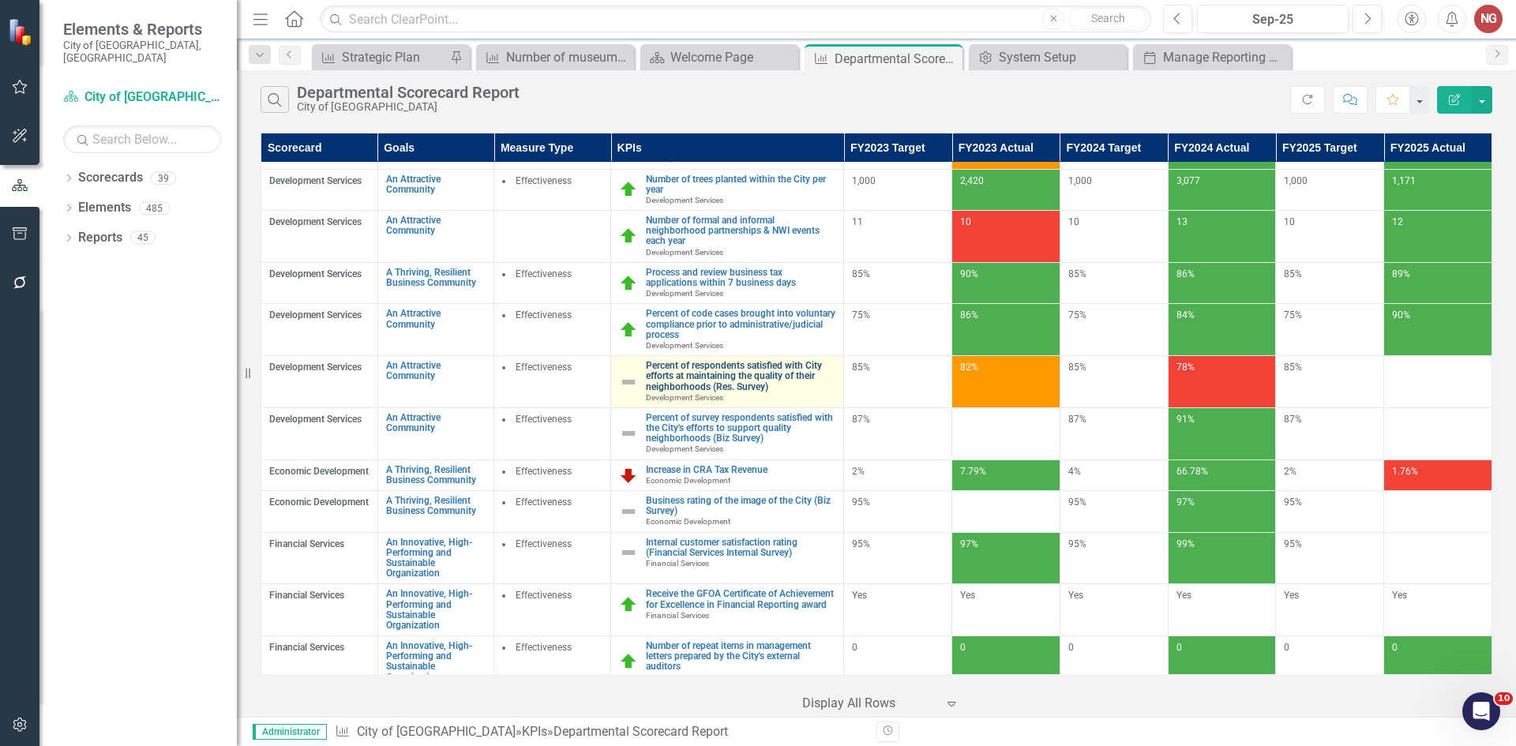
click at [691, 380] on link "Percent of respondents satisfied with City efforts at maintaining the quality o…" at bounding box center [740, 377] width 189 height 32
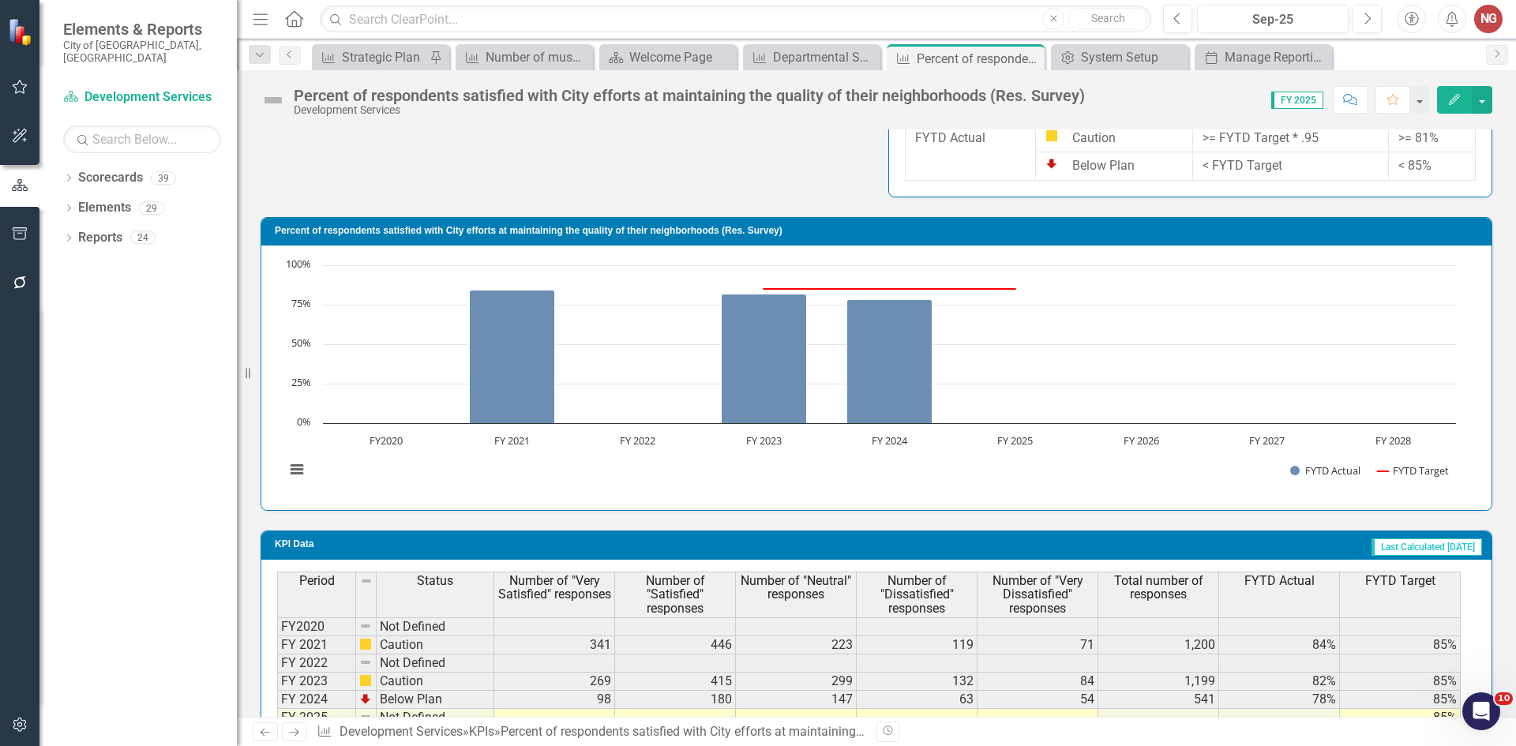
scroll to position [1002, 0]
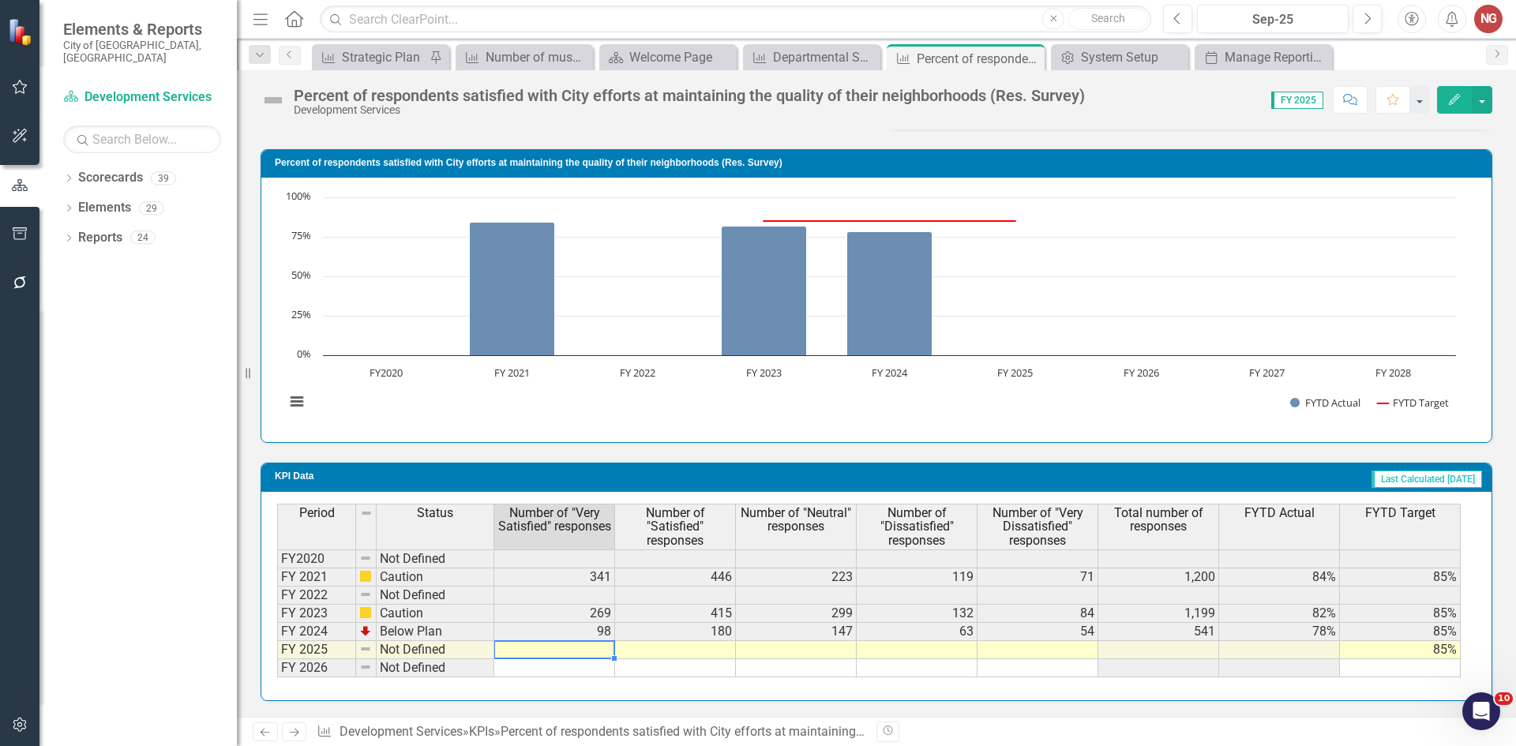
click at [589, 654] on td at bounding box center [554, 650] width 121 height 18
drag, startPoint x: 571, startPoint y: 661, endPoint x: 570, endPoint y: 644, distance: 16.6
click at [571, 654] on tbody "FY2020 Not Defined FY 2021 Caution 341 446 223 119 71 1,200 84% 85% FY 2022 Not…" at bounding box center [868, 613] width 1183 height 128
click at [570, 644] on td at bounding box center [554, 650] width 121 height 18
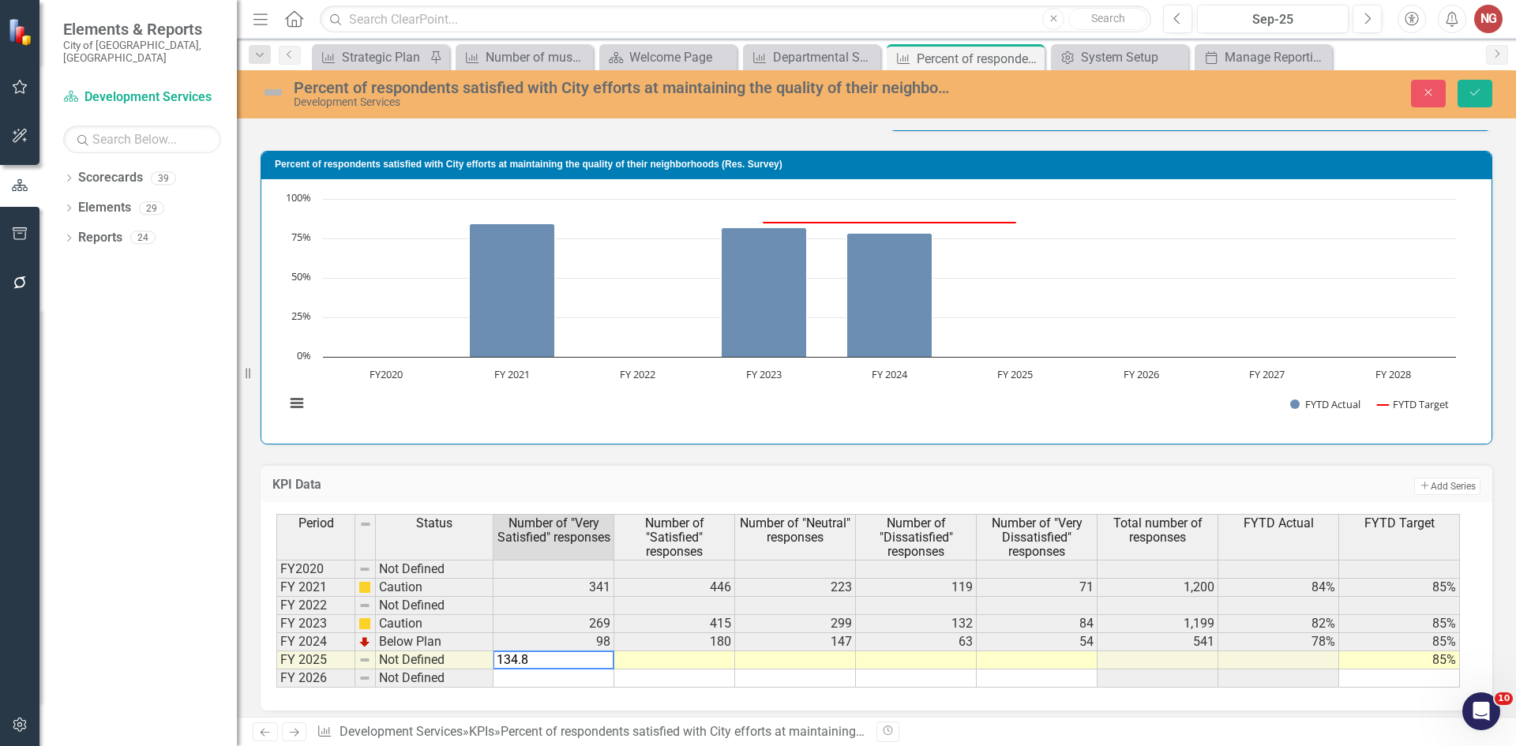
type textarea "134.87"
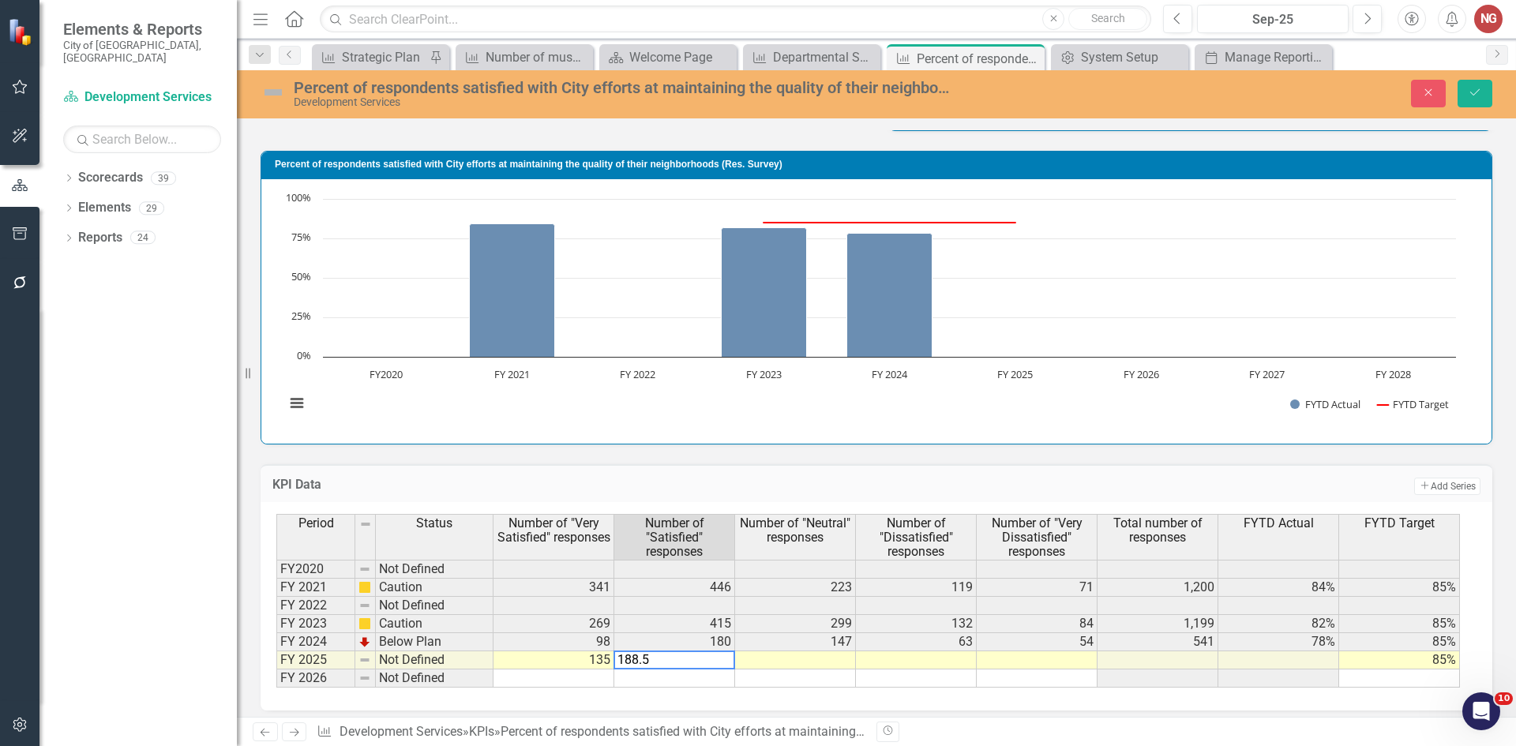
type textarea "188.51"
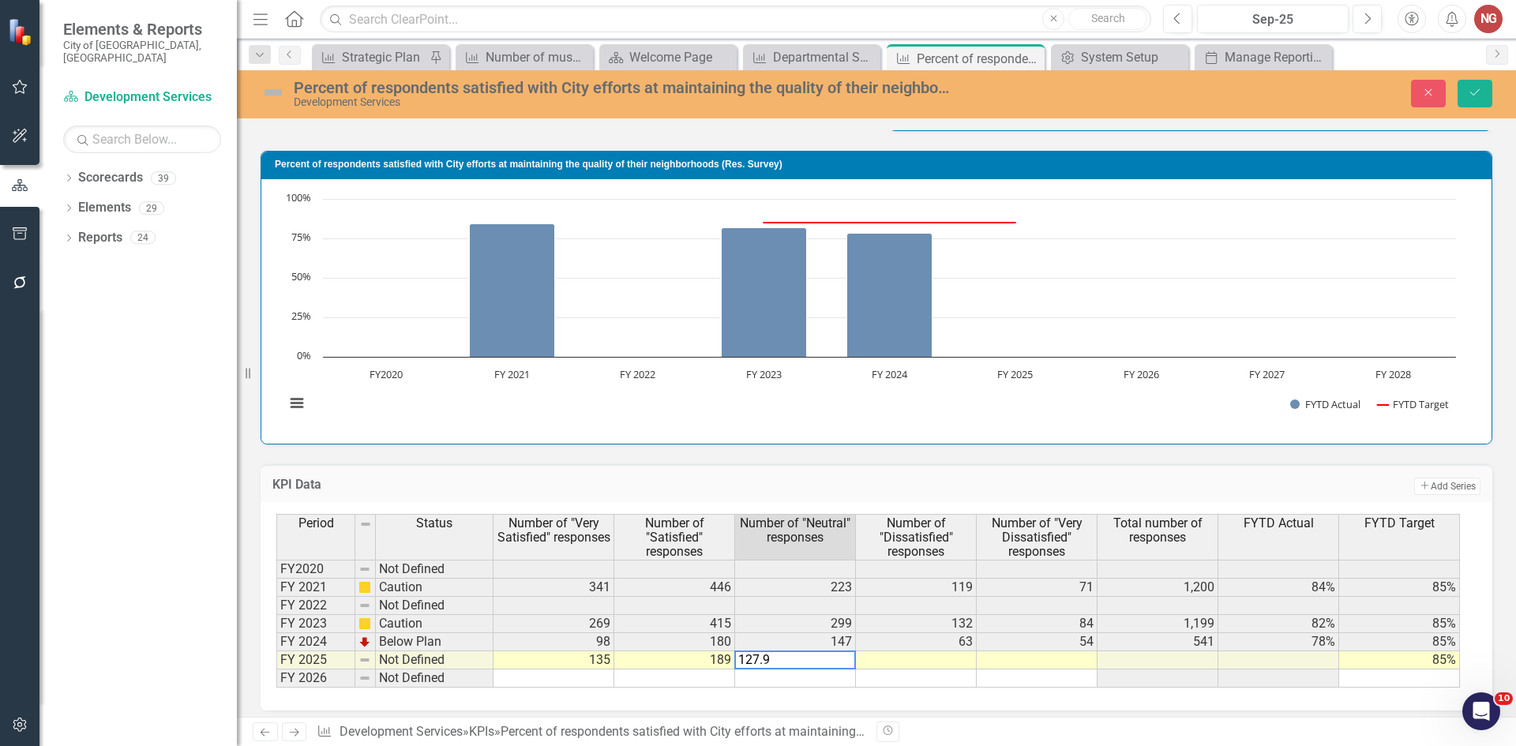
type textarea "127.97"
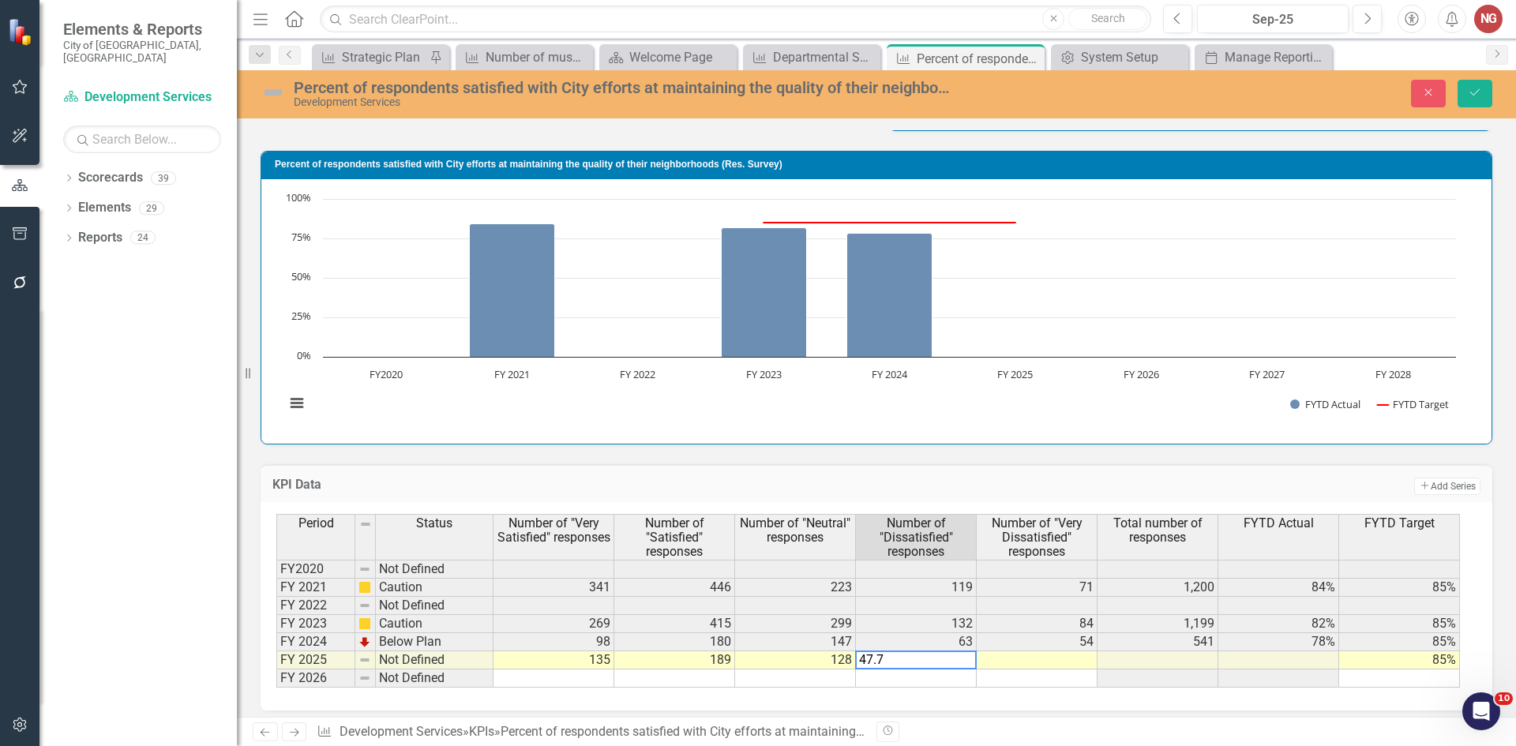
type textarea "47.79"
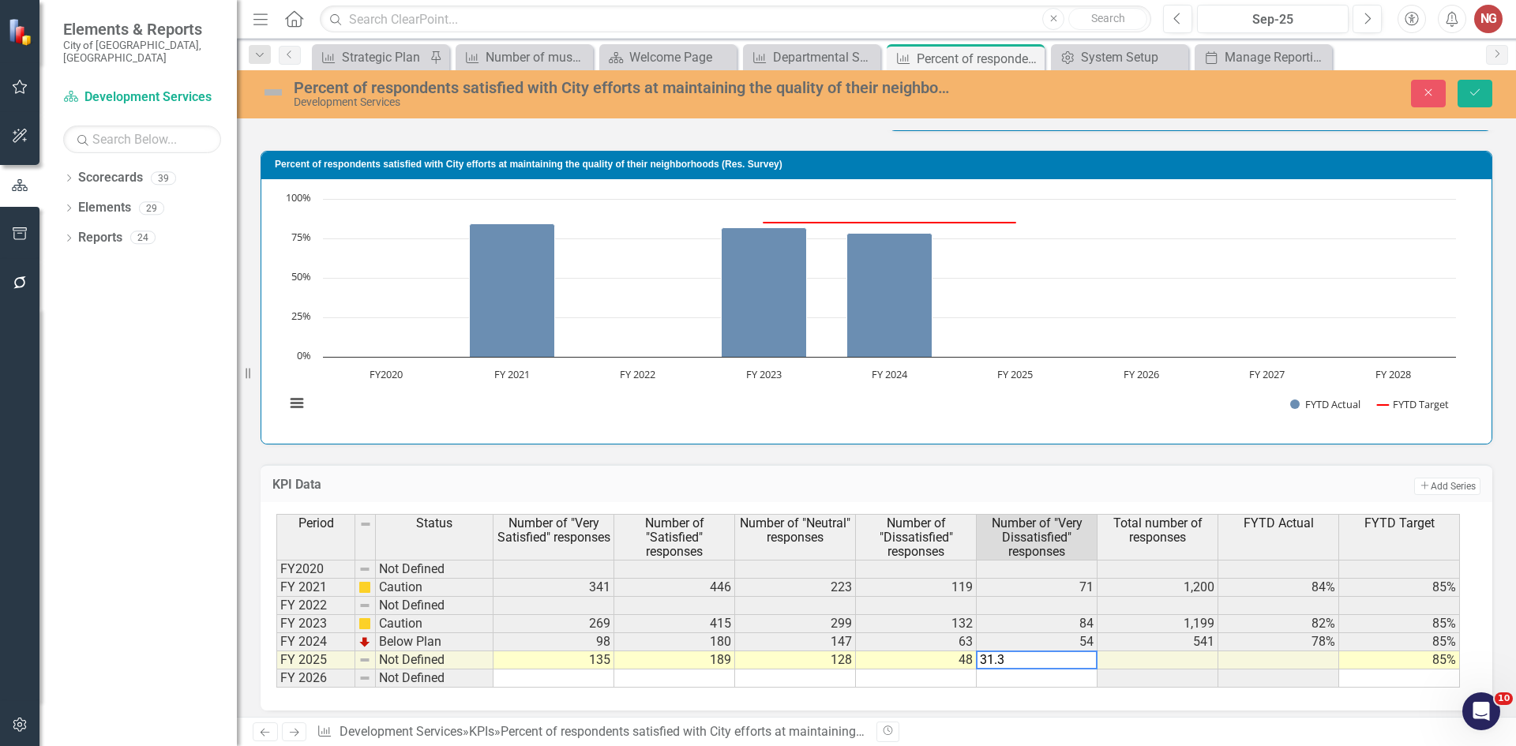
type textarea "31.33"
click at [1471, 89] on icon "Save" at bounding box center [1474, 92] width 14 height 11
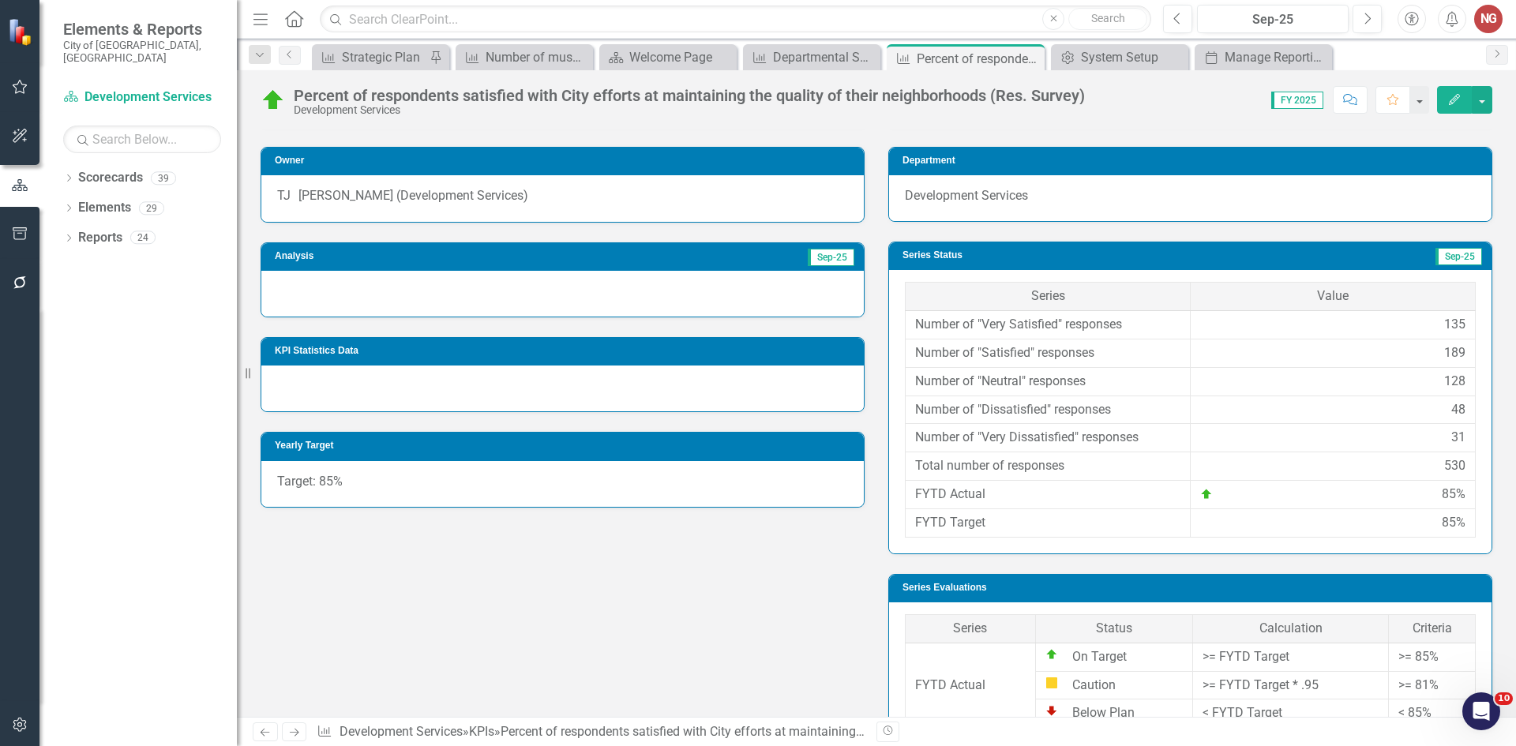
scroll to position [237, 0]
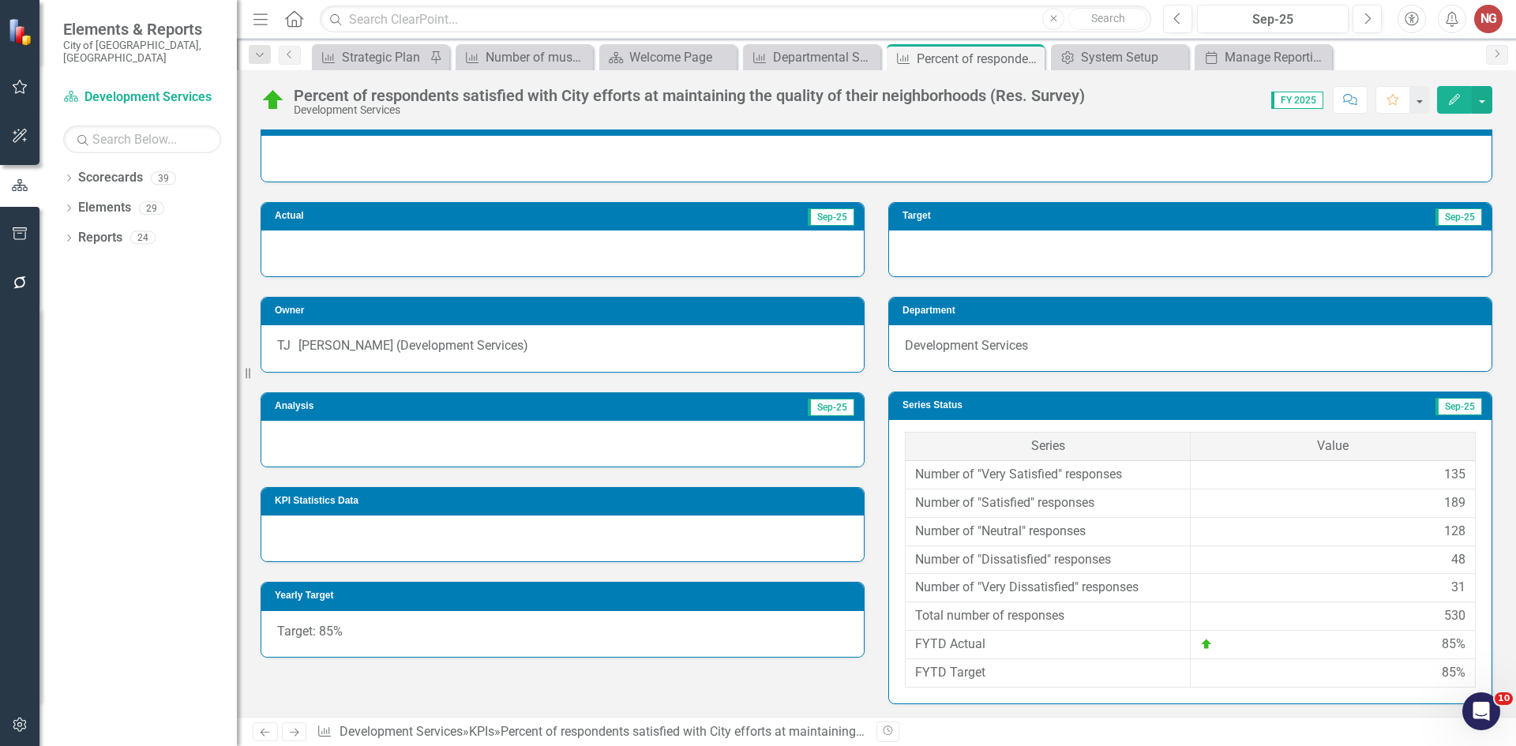
click at [276, 454] on div at bounding box center [562, 444] width 602 height 46
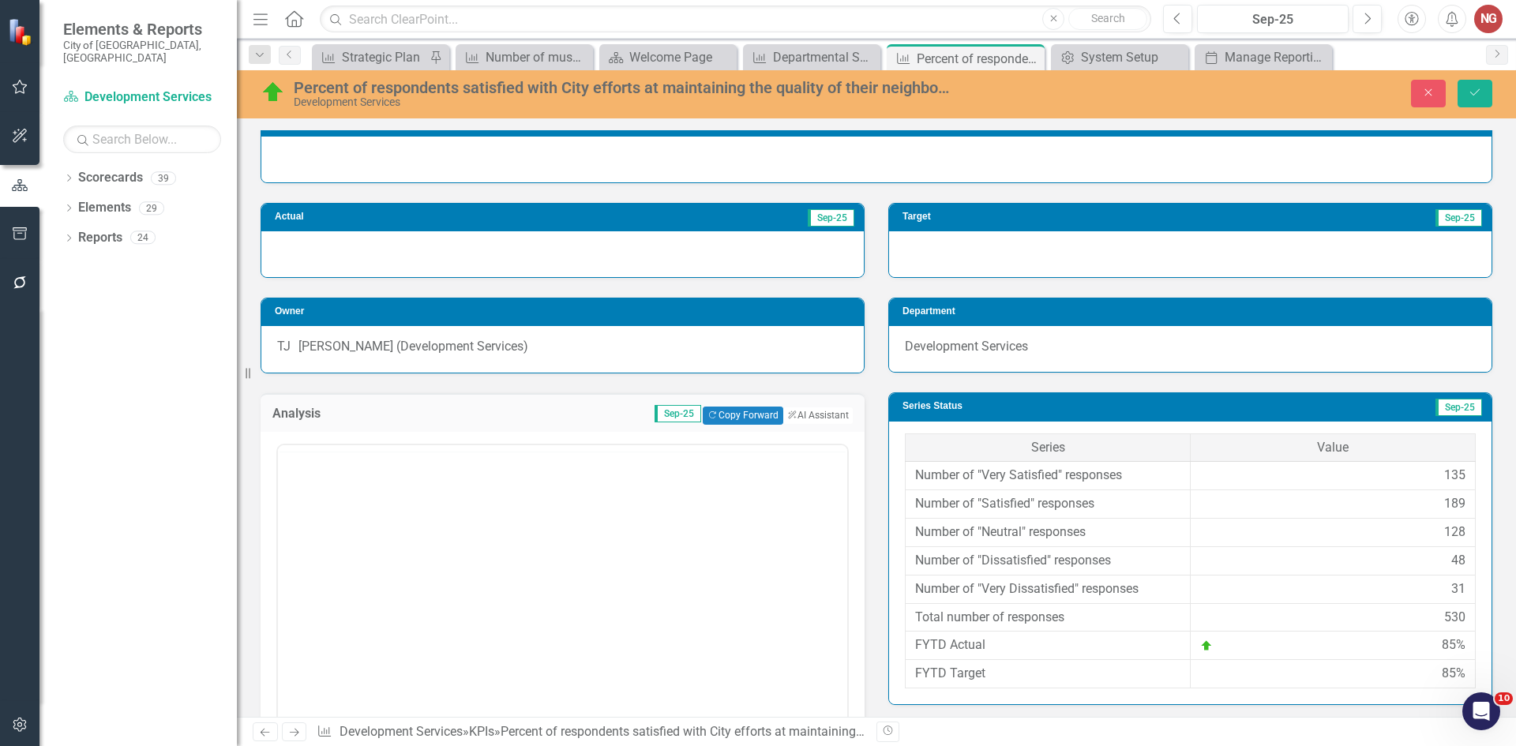
scroll to position [0, 0]
click at [336, 521] on body "Rich Text Area. Press ALT-0 for help." at bounding box center [562, 599] width 569 height 237
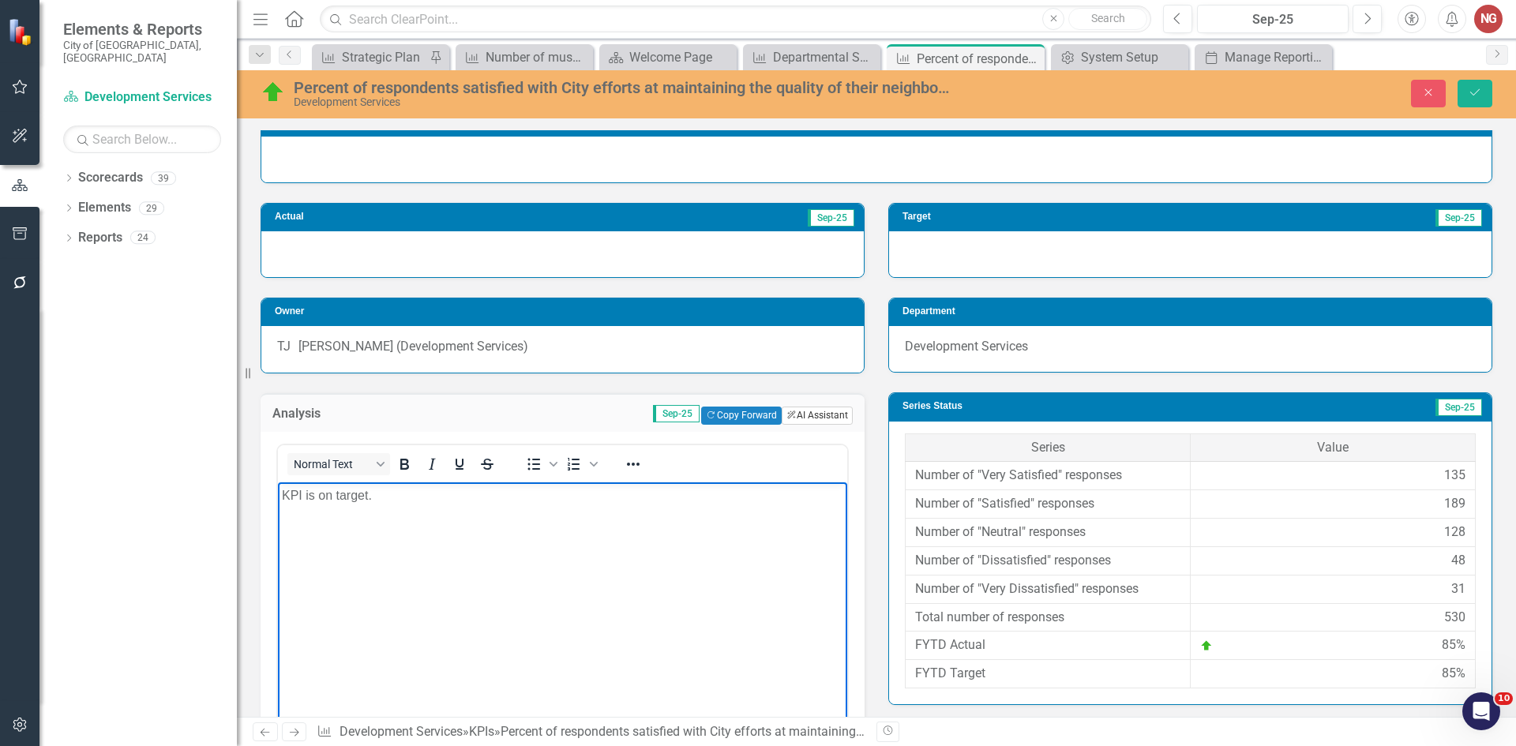
click at [796, 422] on button "ClearPoint AI AI Assistant" at bounding box center [816, 415] width 71 height 17
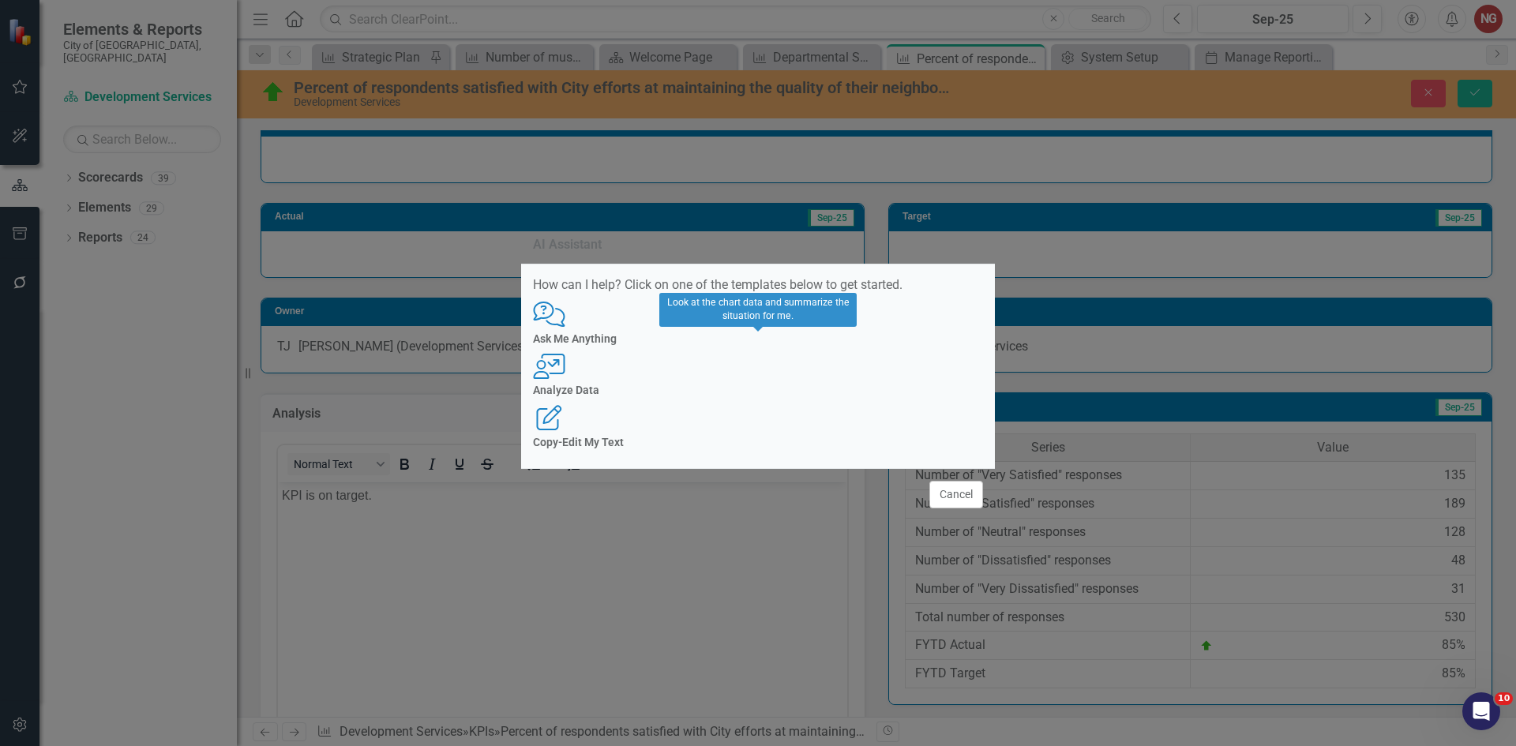
click at [763, 396] on h4 "Analyze Data" at bounding box center [758, 390] width 450 height 12
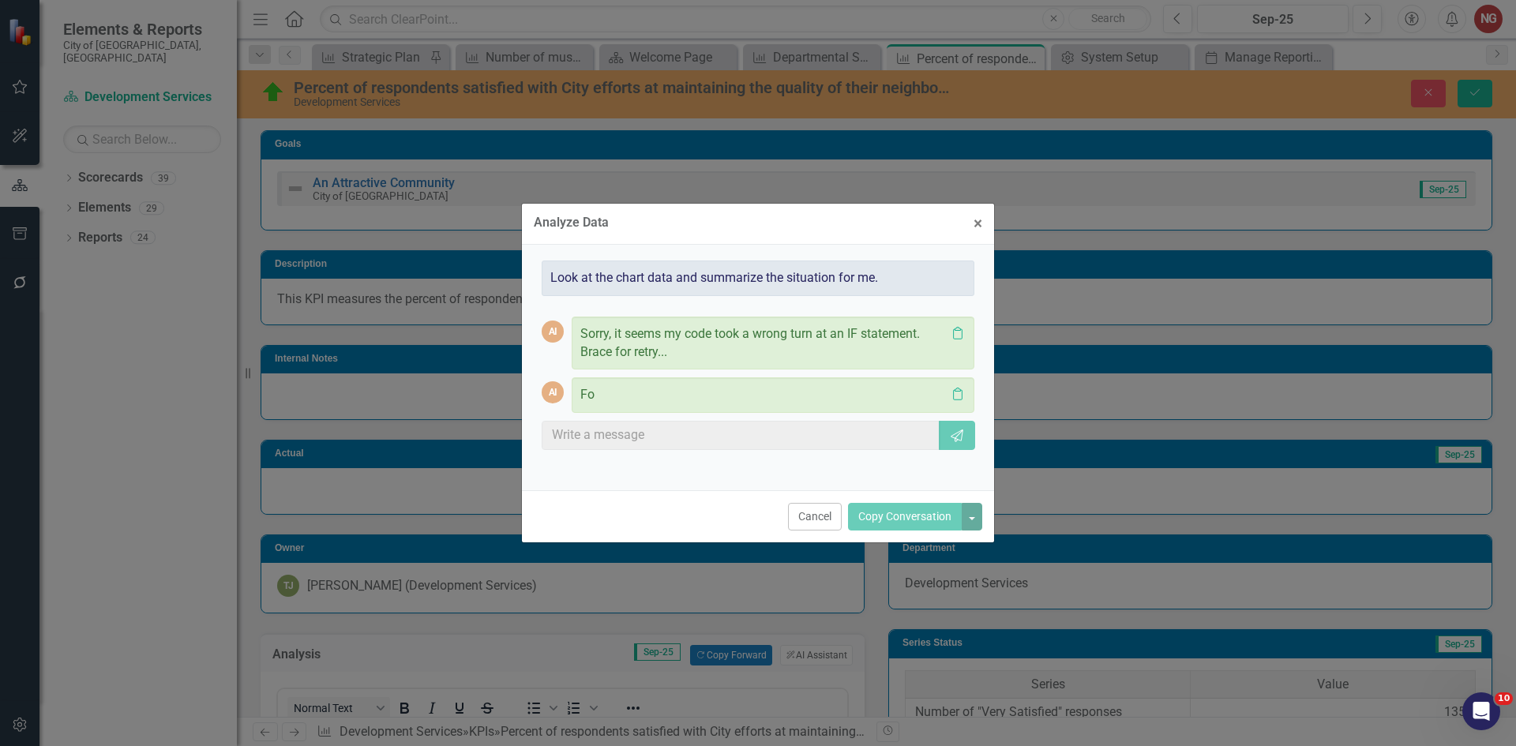
scroll to position [237, 0]
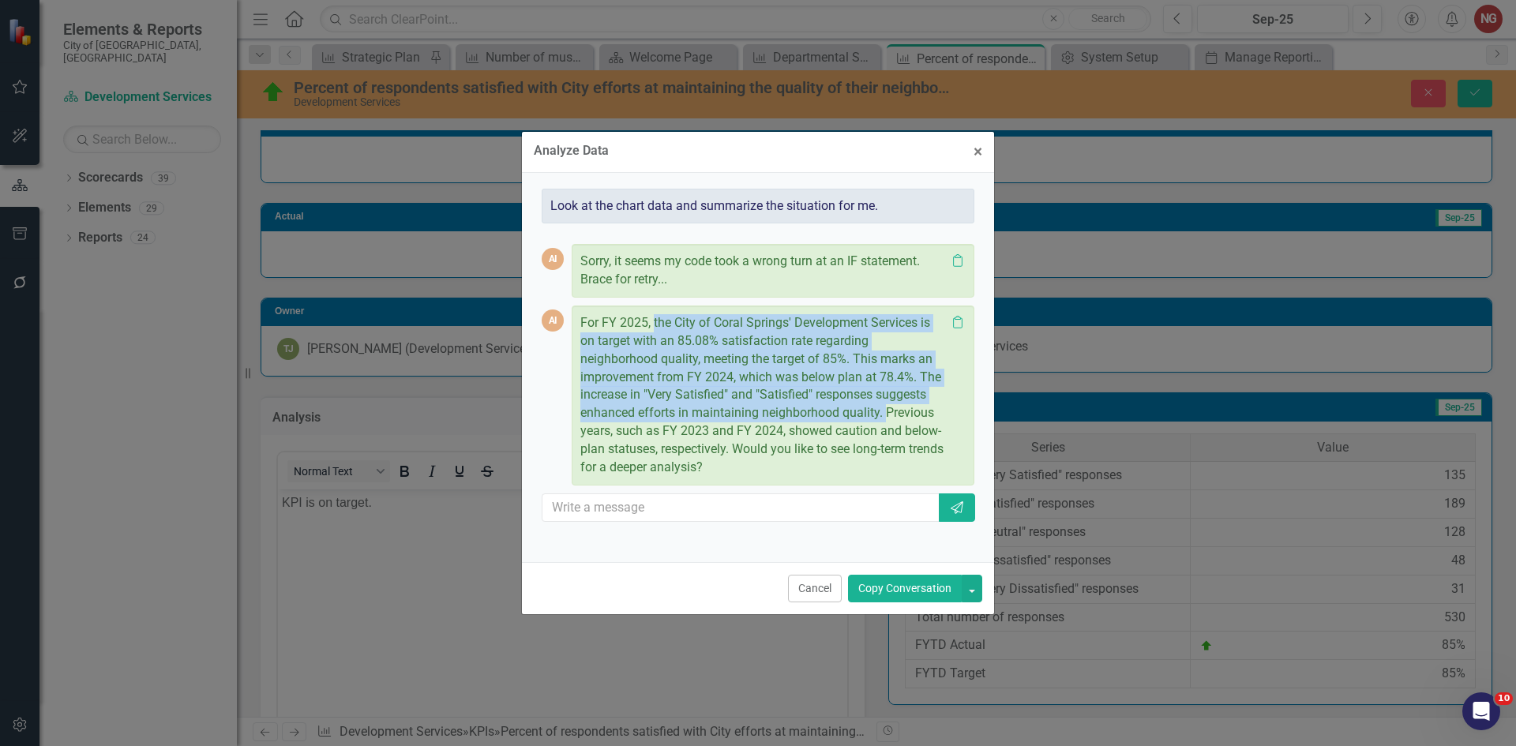
drag, startPoint x: 653, startPoint y: 324, endPoint x: 886, endPoint y: 414, distance: 249.4
click at [886, 414] on p "For FY 2025, the City of Coral Springs' Development Services is on target with …" at bounding box center [762, 395] width 365 height 163
copy p "the City of Coral Springs' Development Services is on target with an 85.08% sat…"
click at [800, 577] on button "Cancel" at bounding box center [815, 589] width 54 height 28
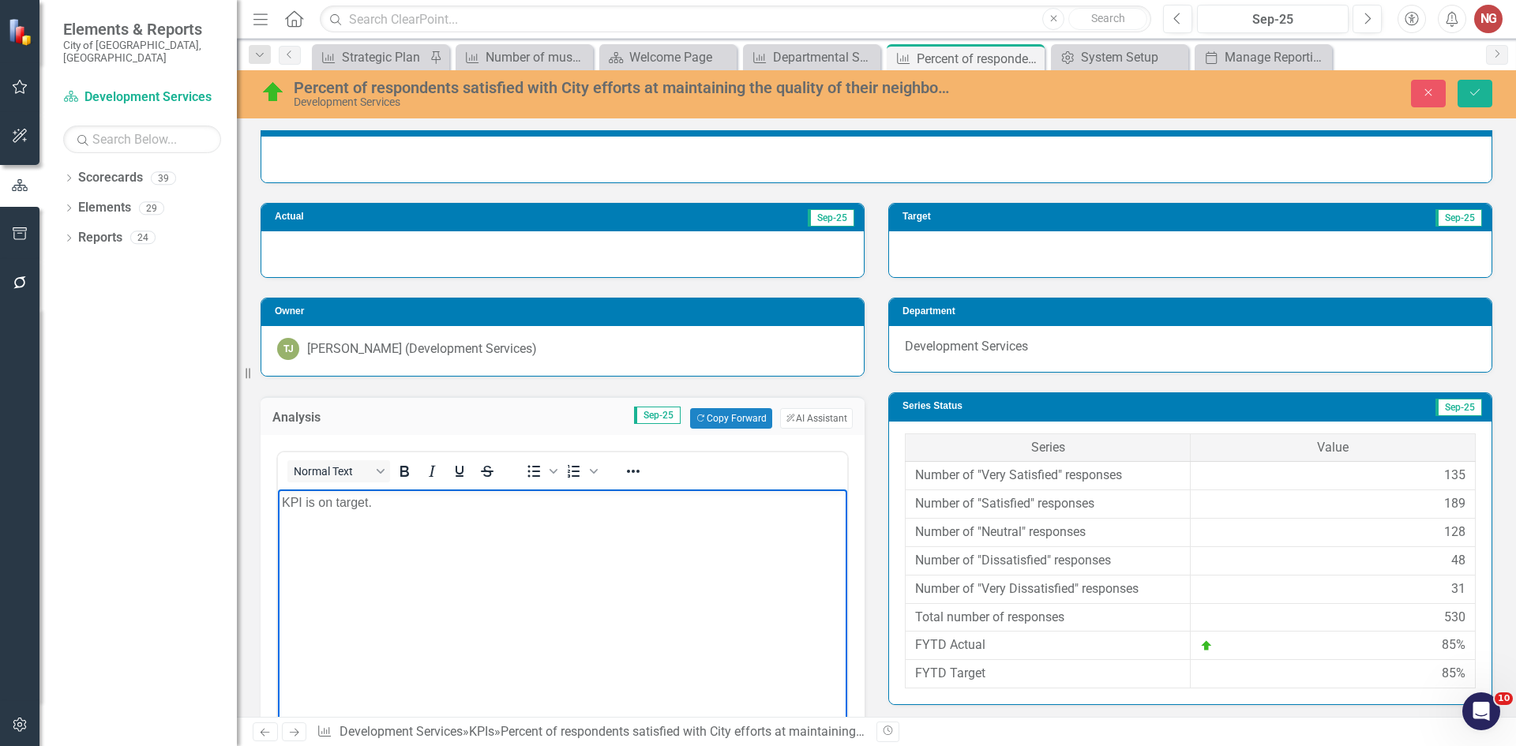
click at [463, 515] on body "KPI is on target." at bounding box center [562, 607] width 569 height 237
paste body "Rich Text Area. Press ALT-0 for help."
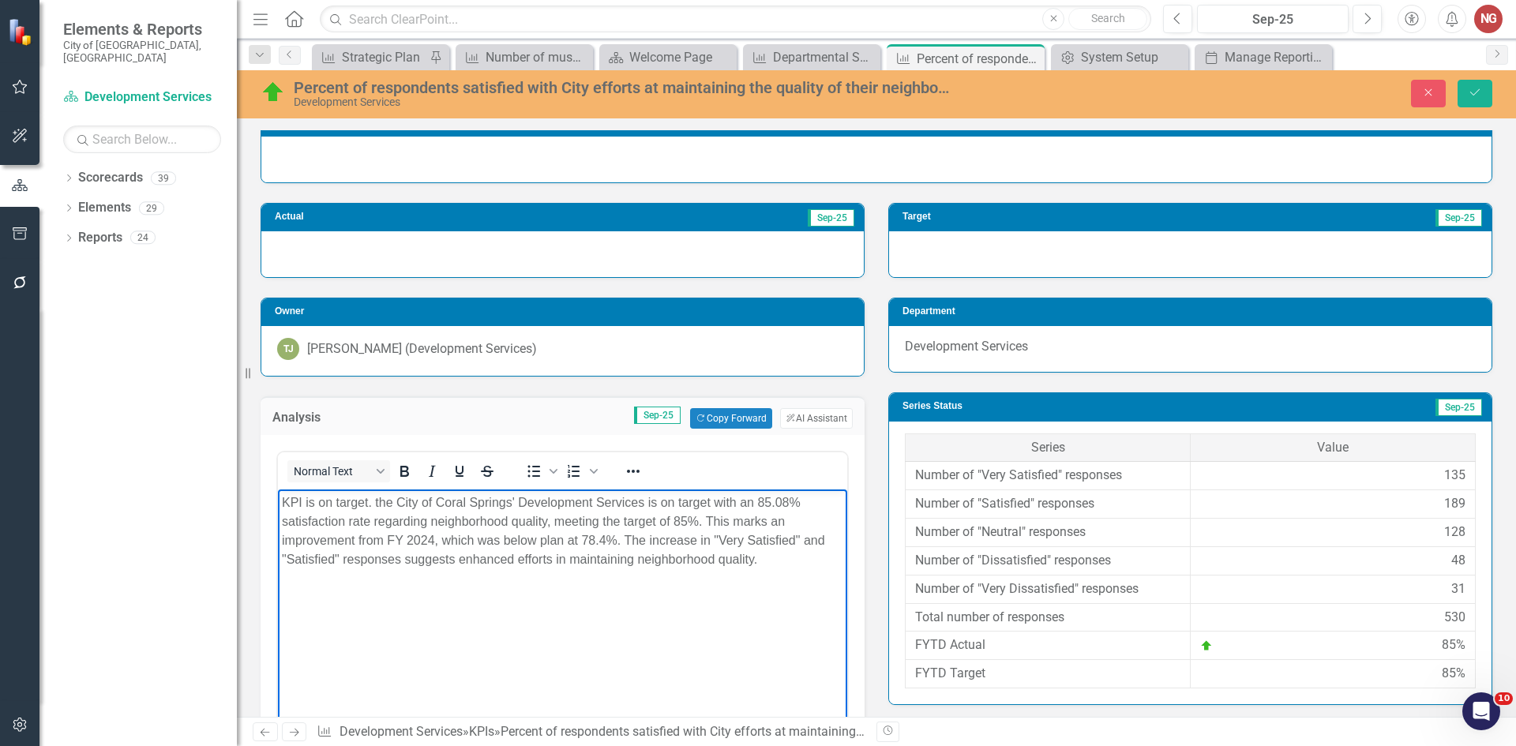
click at [377, 499] on p "KPI is on target. the City of Coral Springs' Development Services is on target …" at bounding box center [562, 531] width 561 height 76
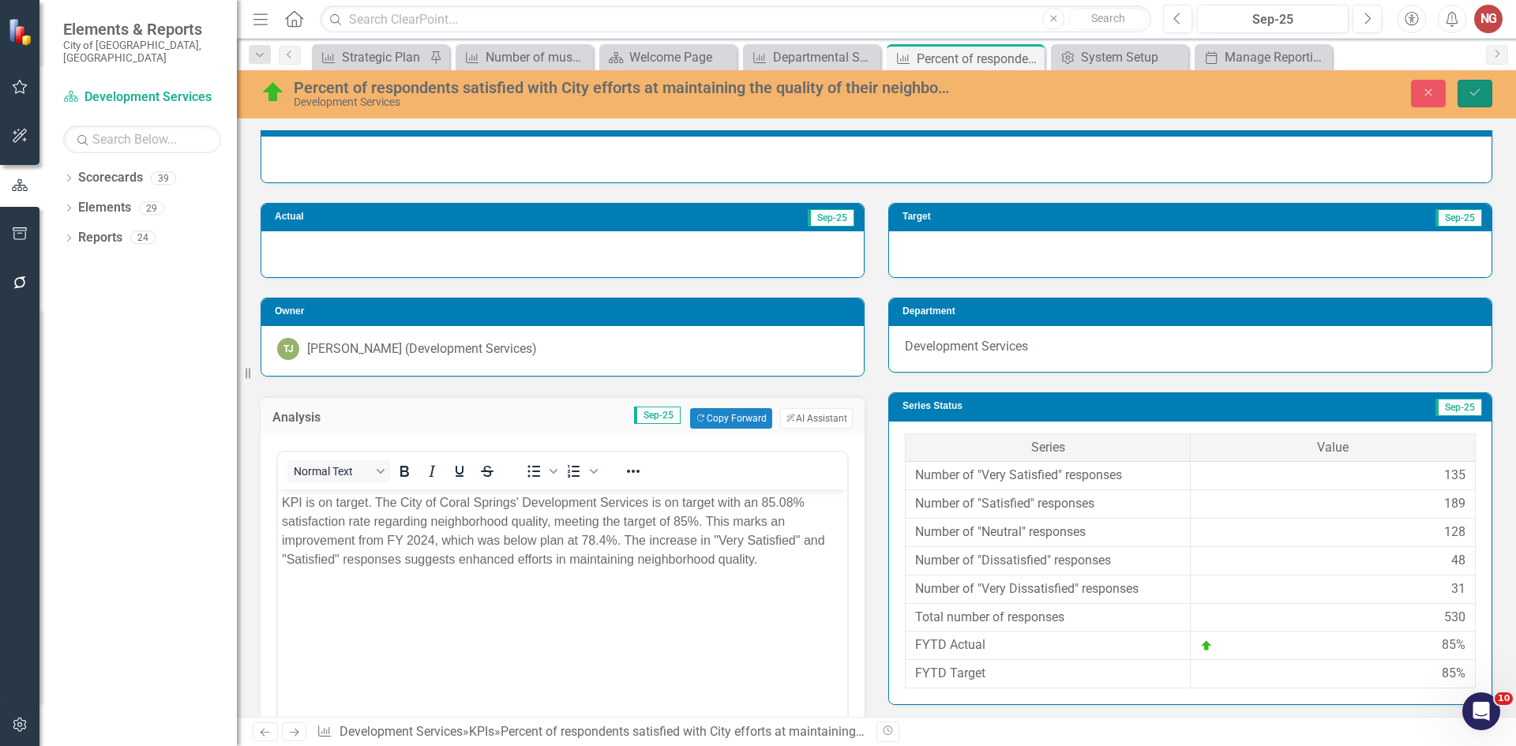
click at [1478, 90] on icon "Save" at bounding box center [1474, 92] width 14 height 11
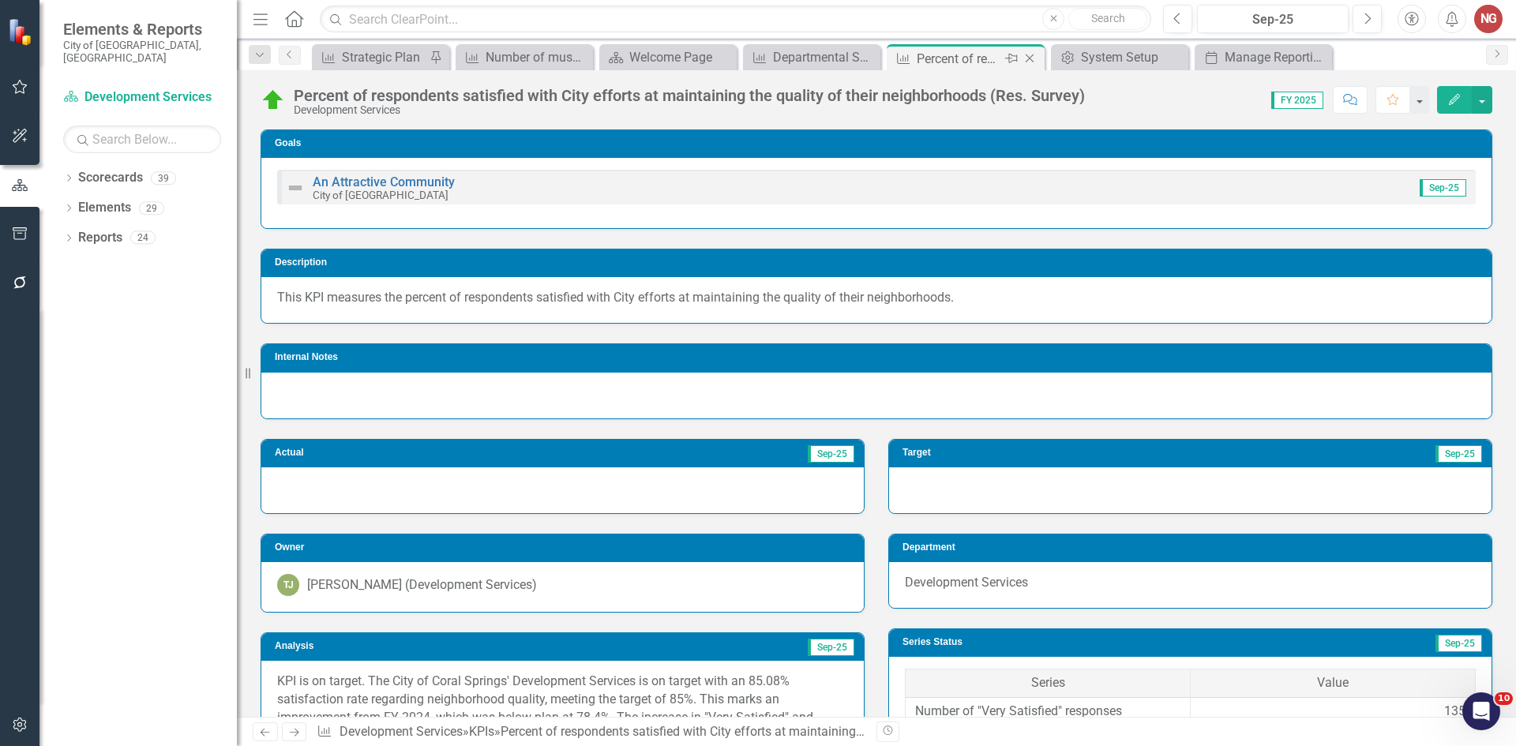
click at [1033, 57] on icon "Close" at bounding box center [1029, 58] width 16 height 13
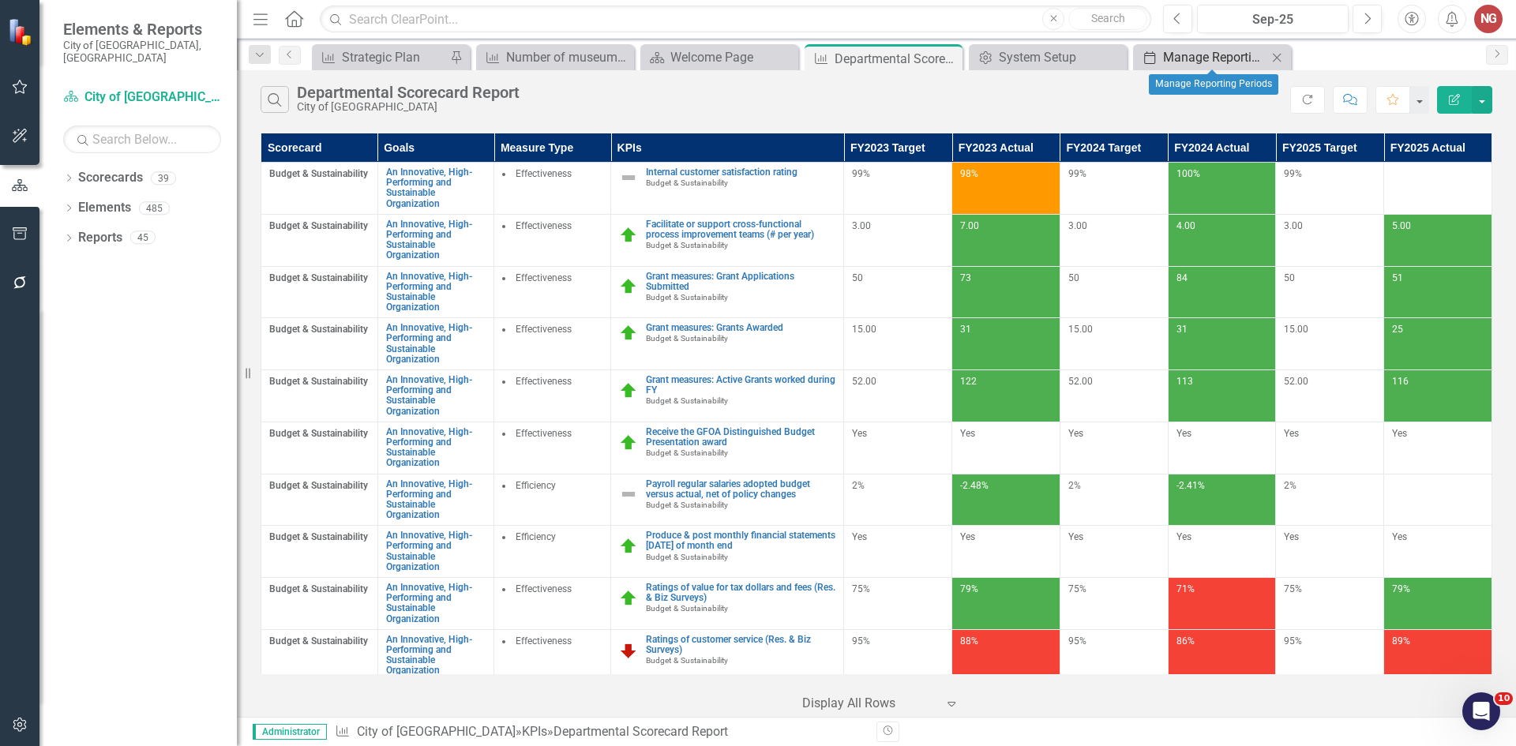
click at [1223, 61] on div "Manage Reporting Periods" at bounding box center [1215, 57] width 104 height 20
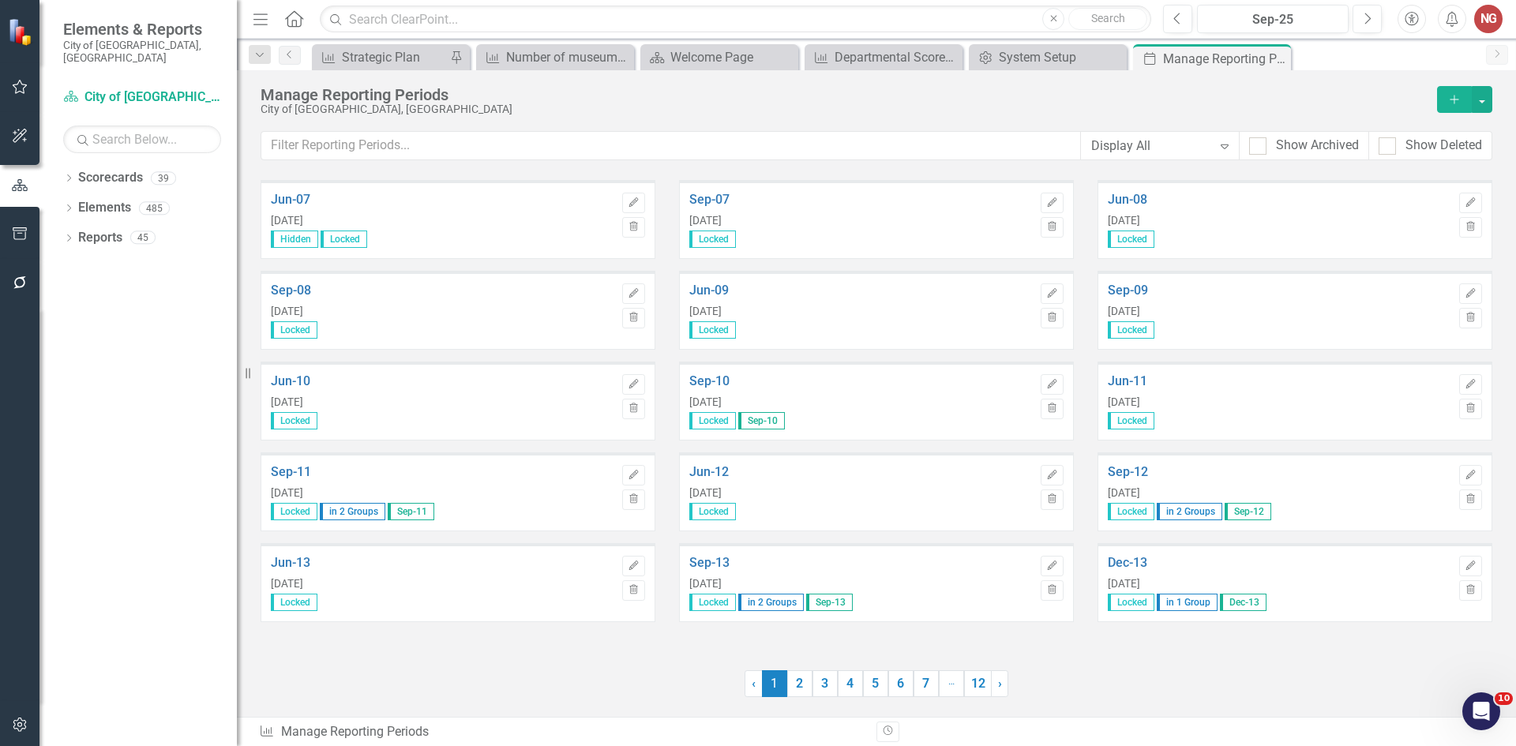
drag, startPoint x: 1272, startPoint y: 59, endPoint x: 1245, endPoint y: 58, distance: 27.7
click at [0, 0] on icon "Close" at bounding box center [0, 0] width 0 height 0
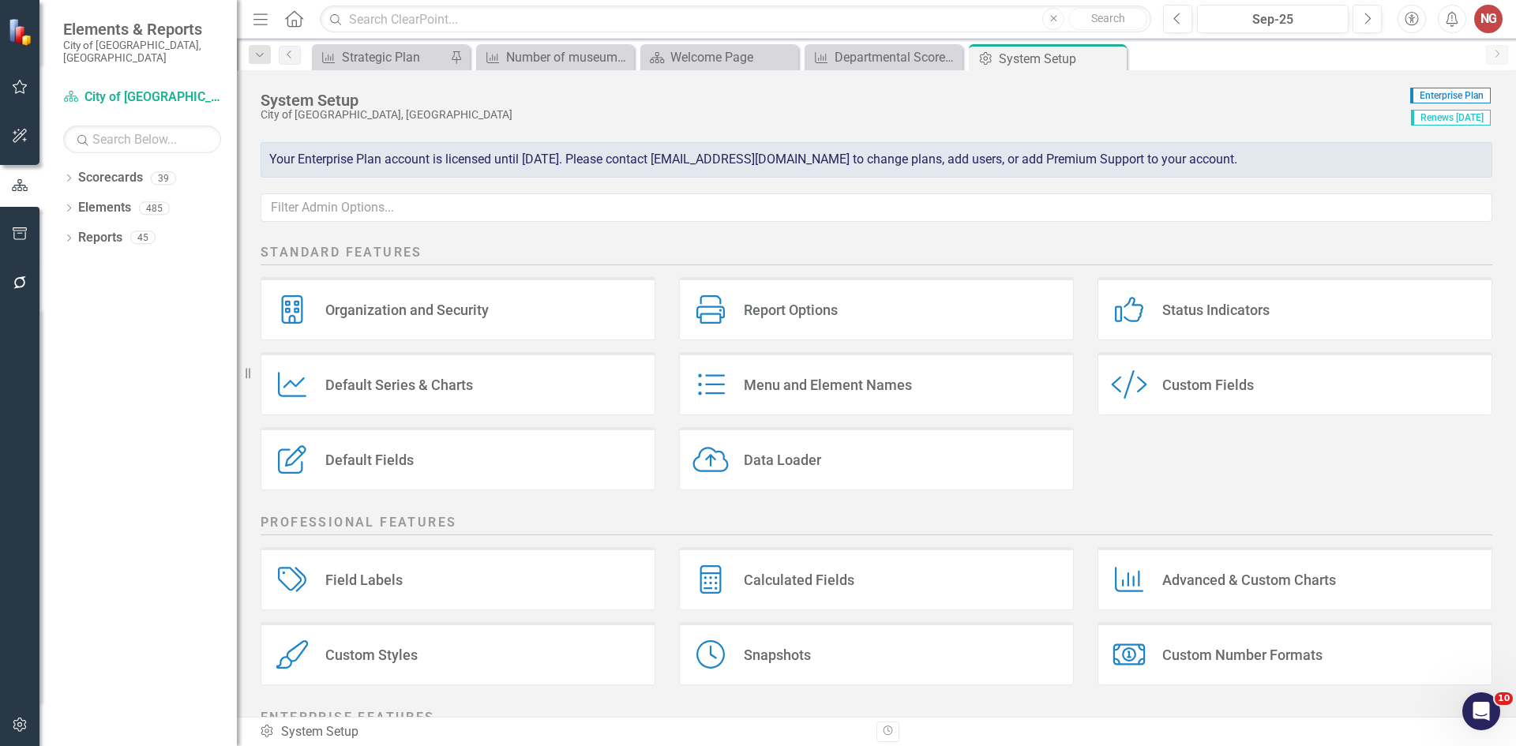
click at [0, 0] on icon "Close" at bounding box center [0, 0] width 0 height 0
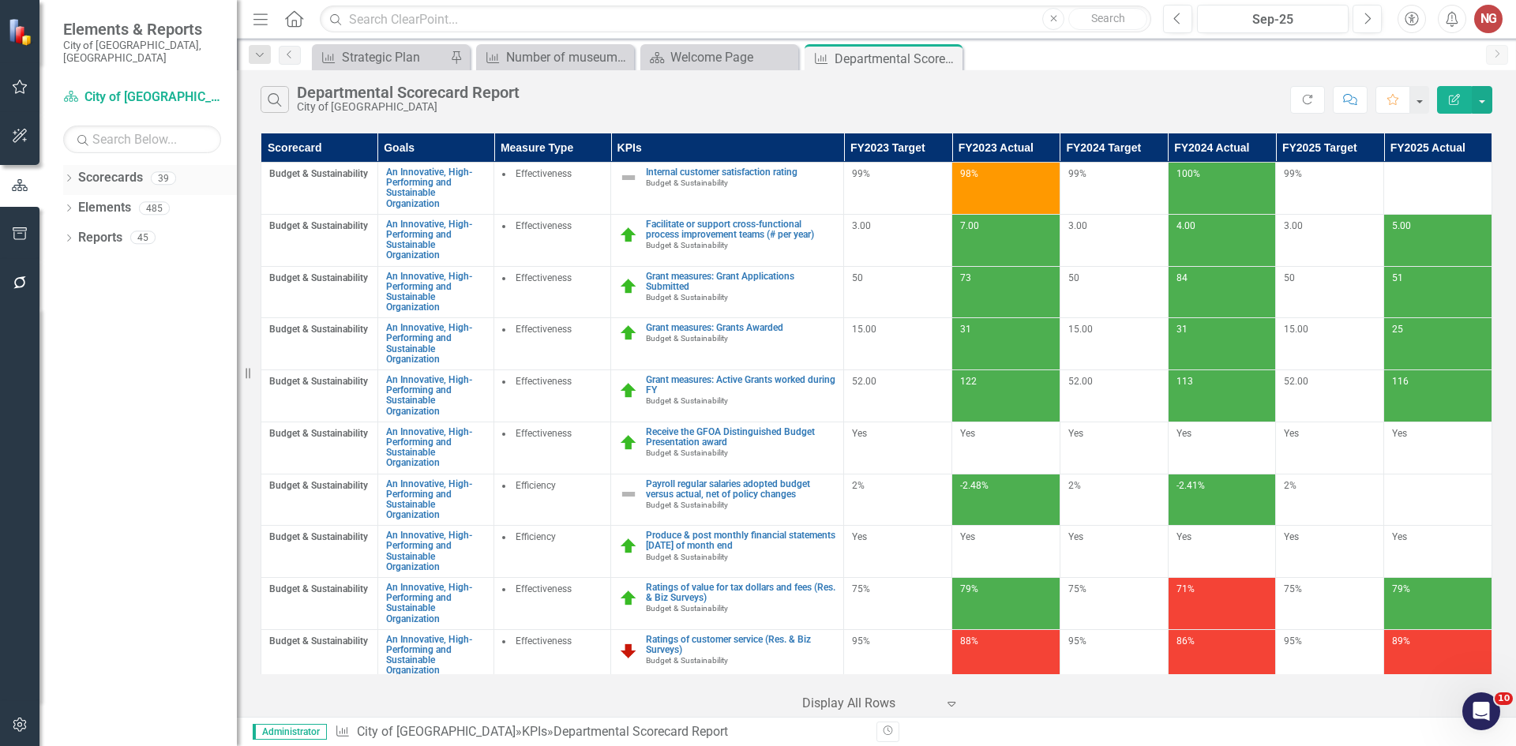
click at [66, 175] on icon "Dropdown" at bounding box center [68, 179] width 11 height 9
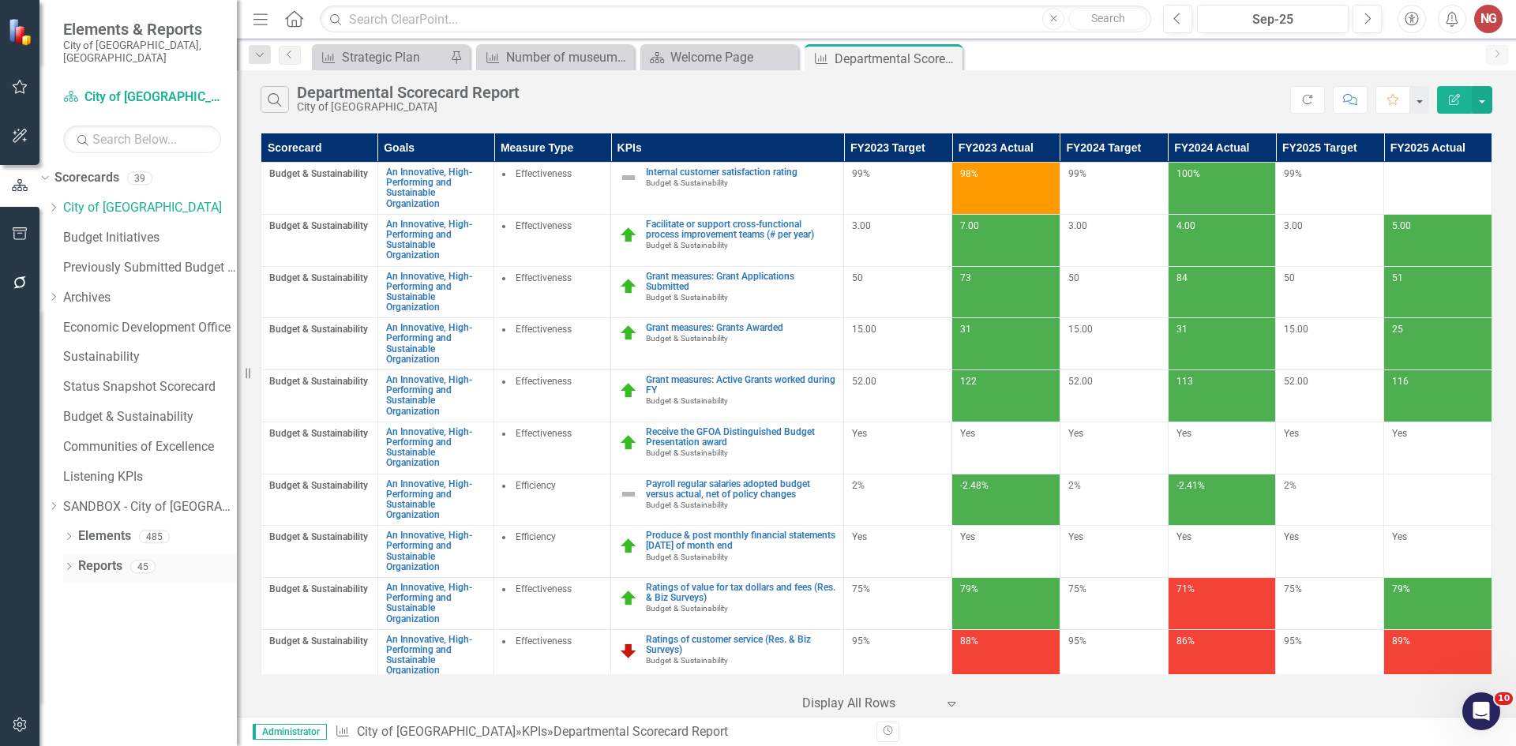
click at [73, 564] on icon "Dropdown" at bounding box center [68, 568] width 11 height 9
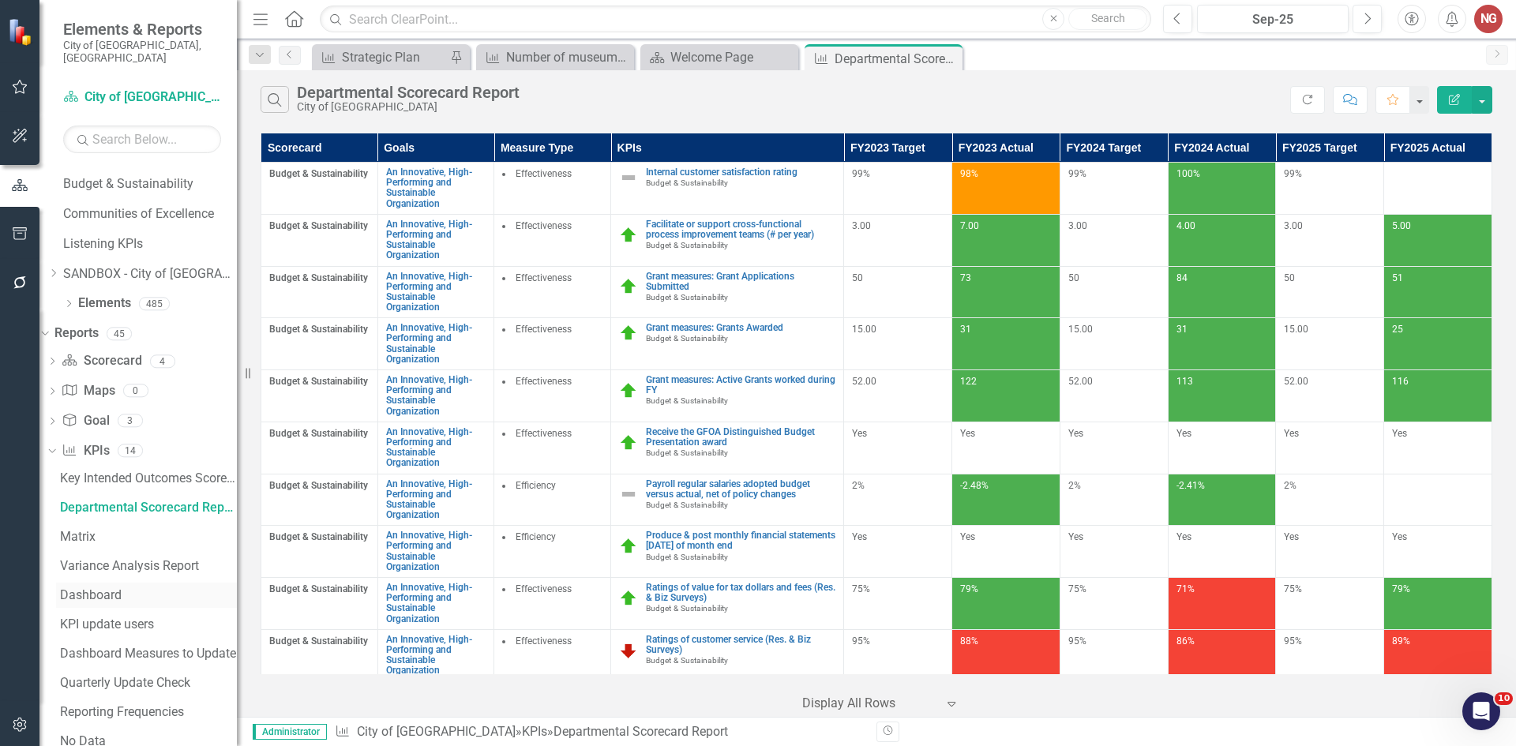
scroll to position [237, 0]
click at [58, 354] on icon "Dropdown" at bounding box center [52, 358] width 11 height 9
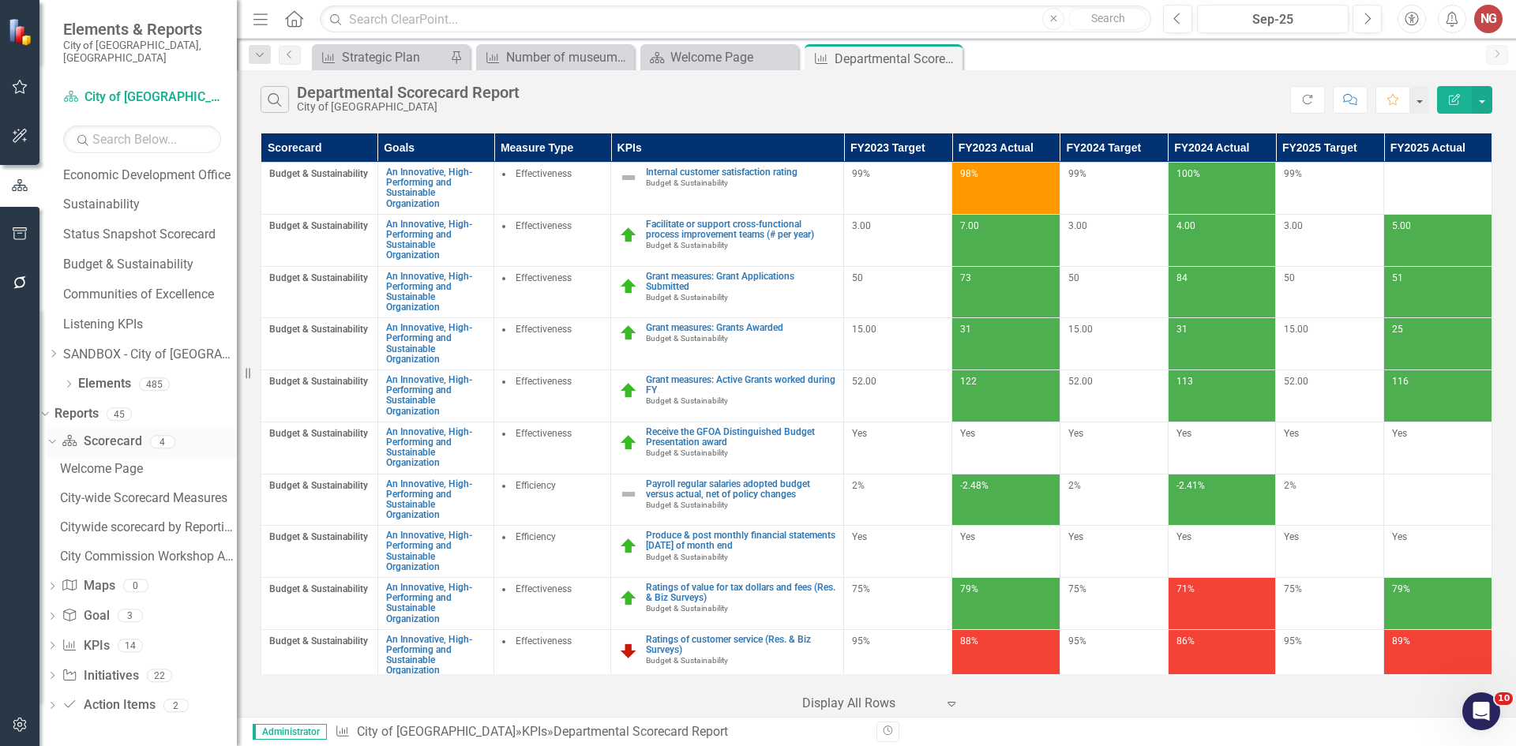
scroll to position [140, 0]
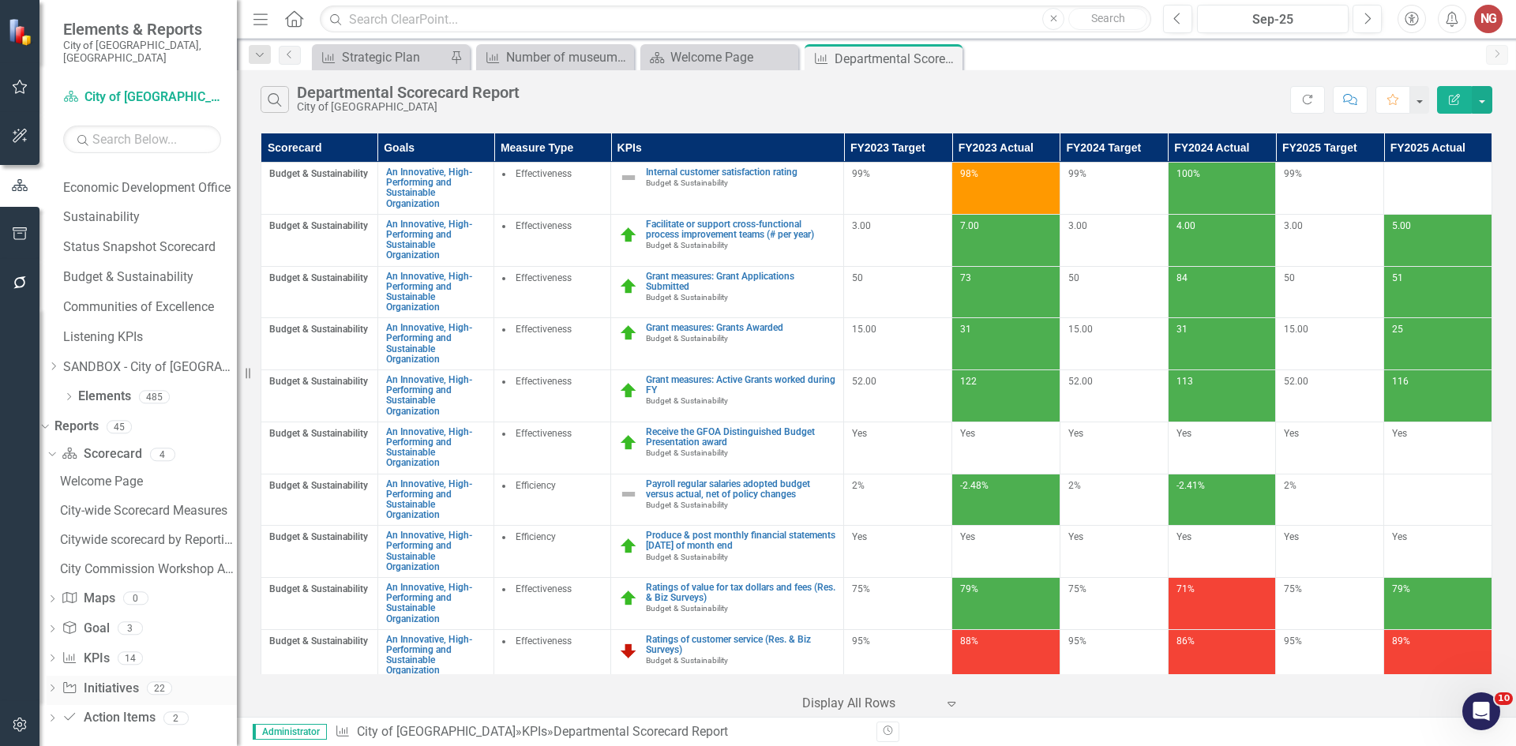
click at [80, 676] on div "Dropdown Initiative Initiatives 22" at bounding box center [142, 691] width 190 height 30
click at [58, 684] on div "Dropdown" at bounding box center [52, 690] width 11 height 13
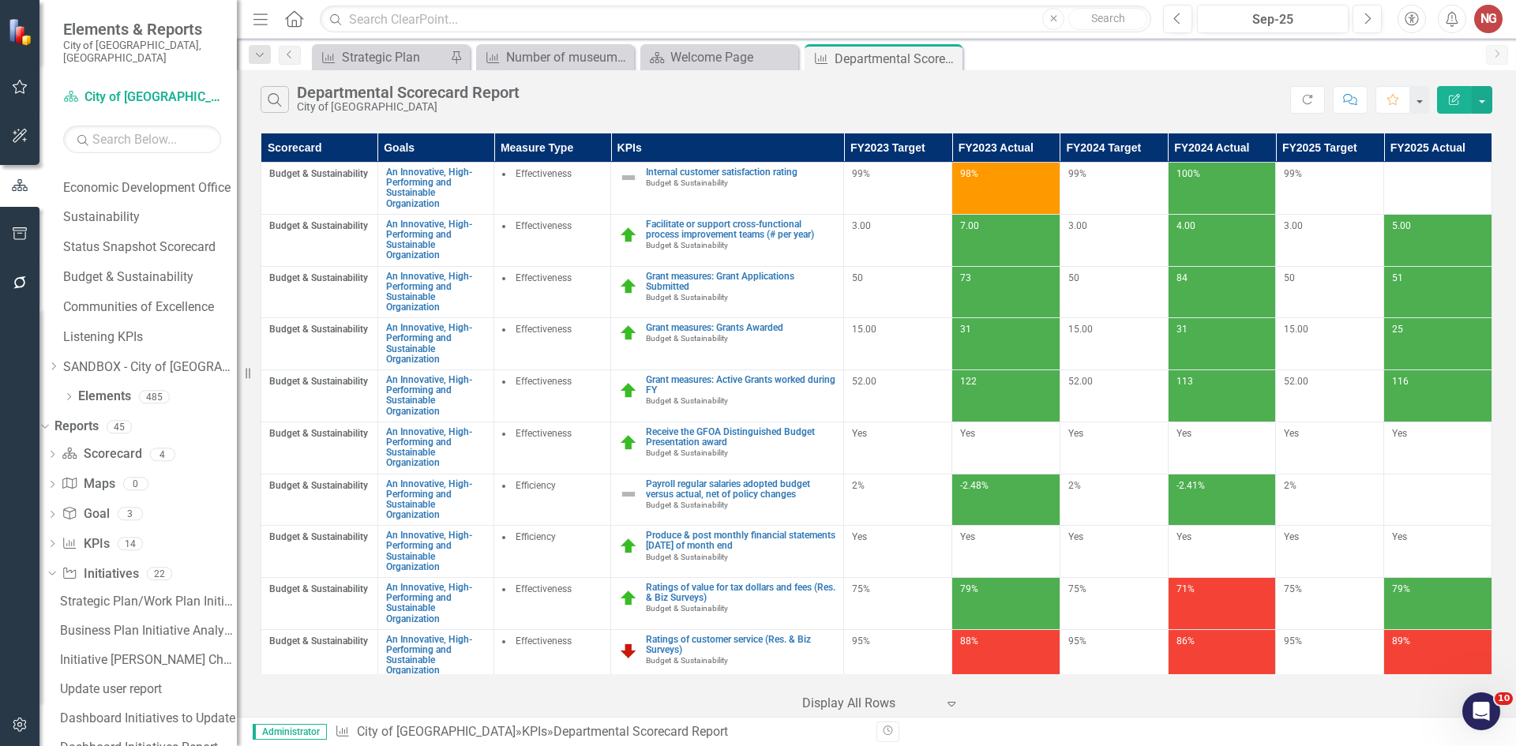
scroll to position [237, 0]
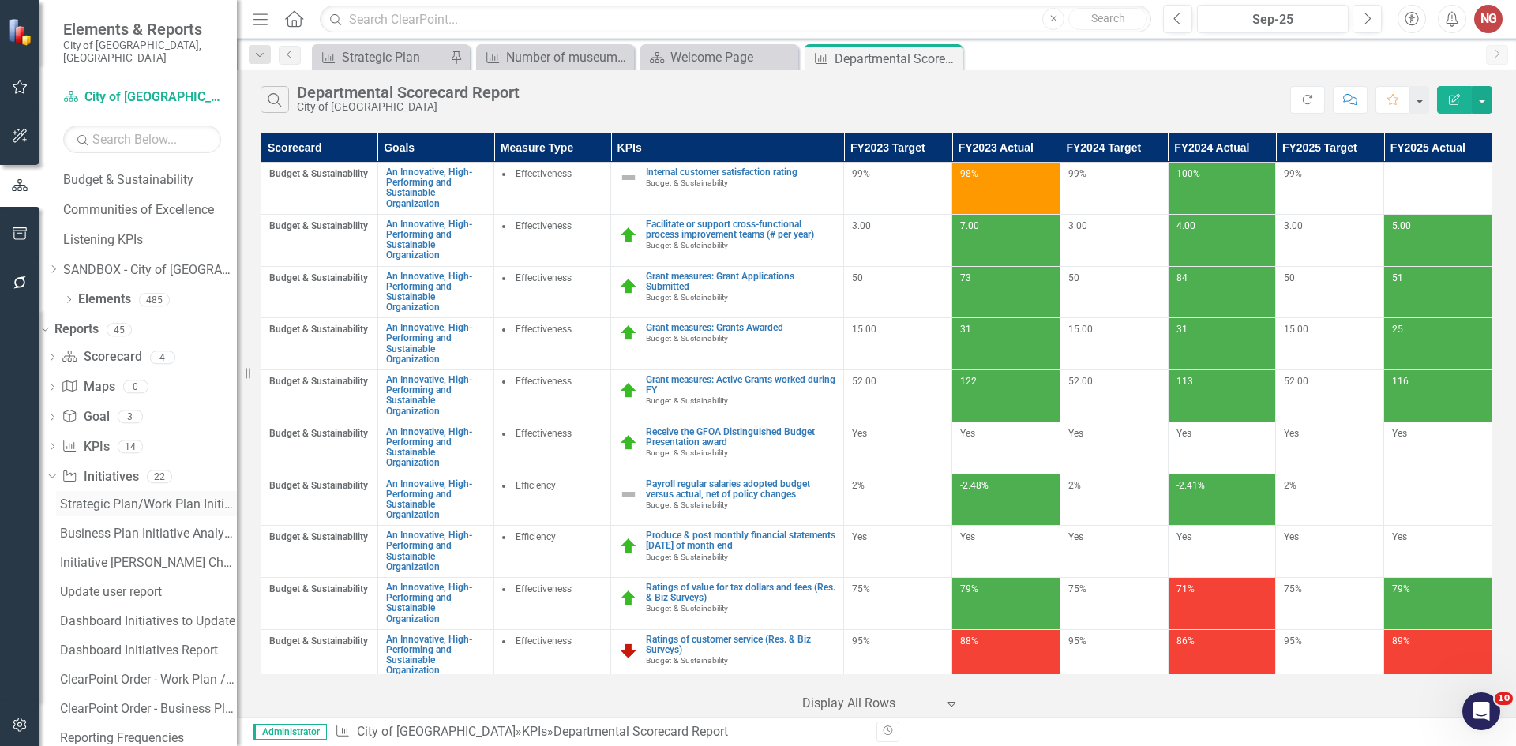
click at [113, 497] on div "Strategic Plan/Work Plan Initiative Analysis Report" at bounding box center [148, 504] width 177 height 14
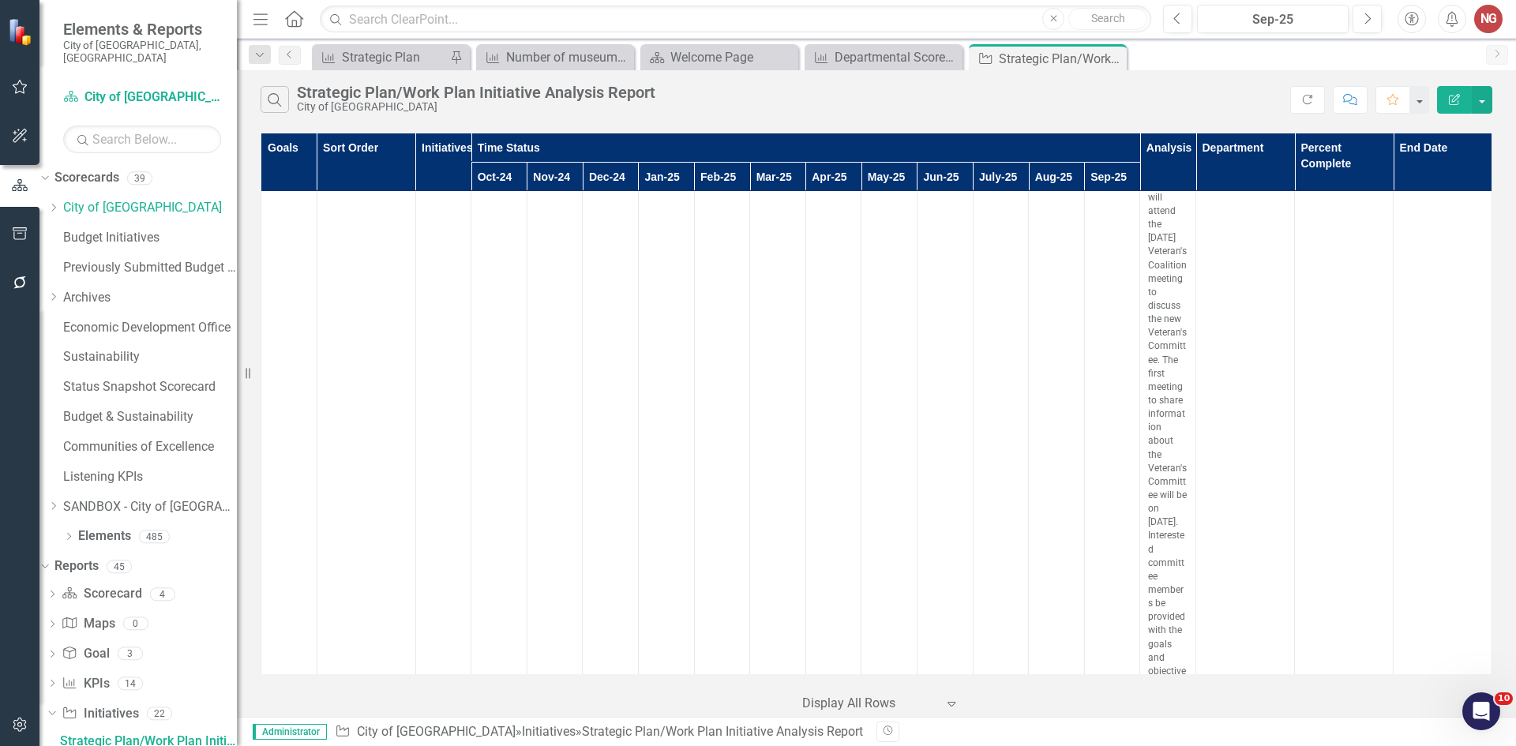
scroll to position [3394, 0]
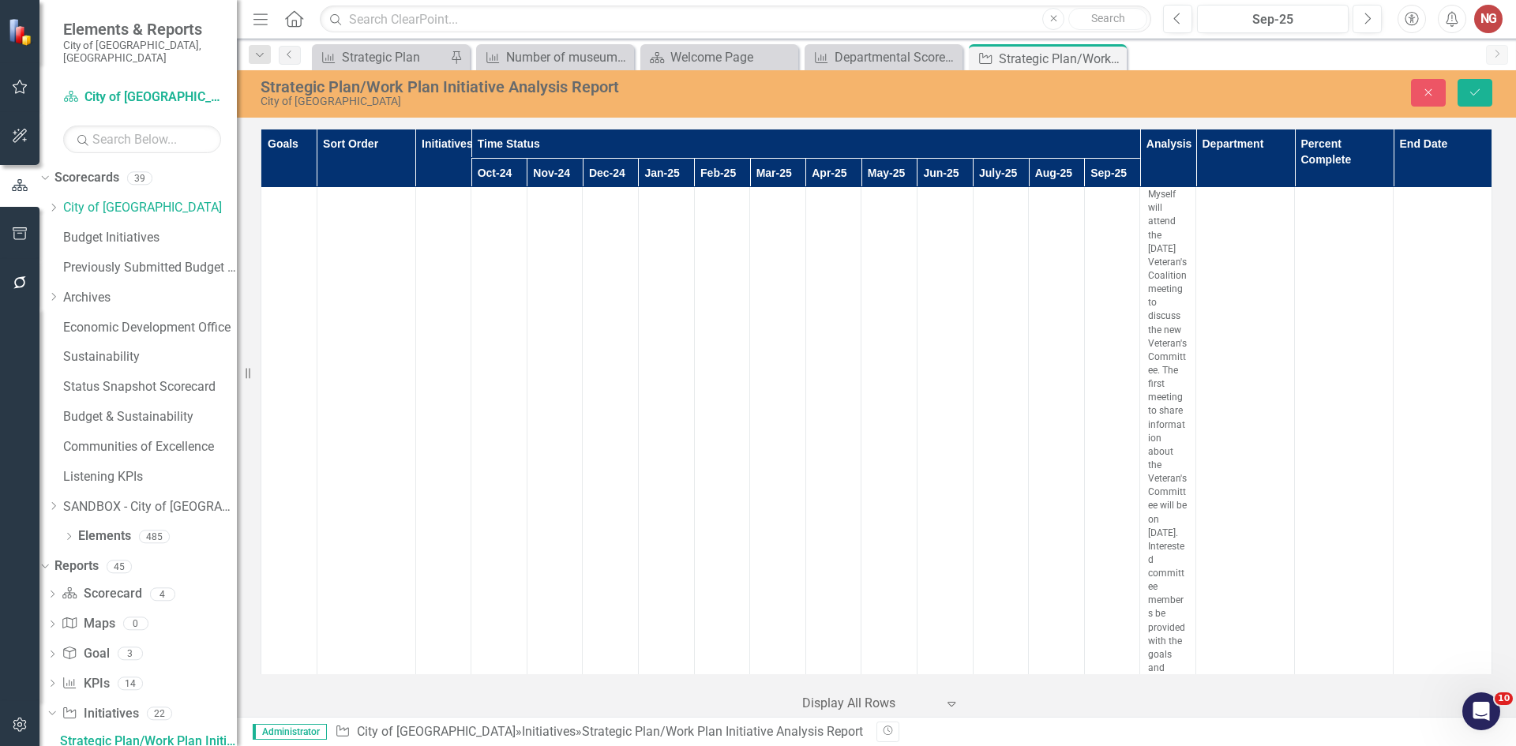
click at [1482, 96] on button "Save" at bounding box center [1474, 93] width 35 height 28
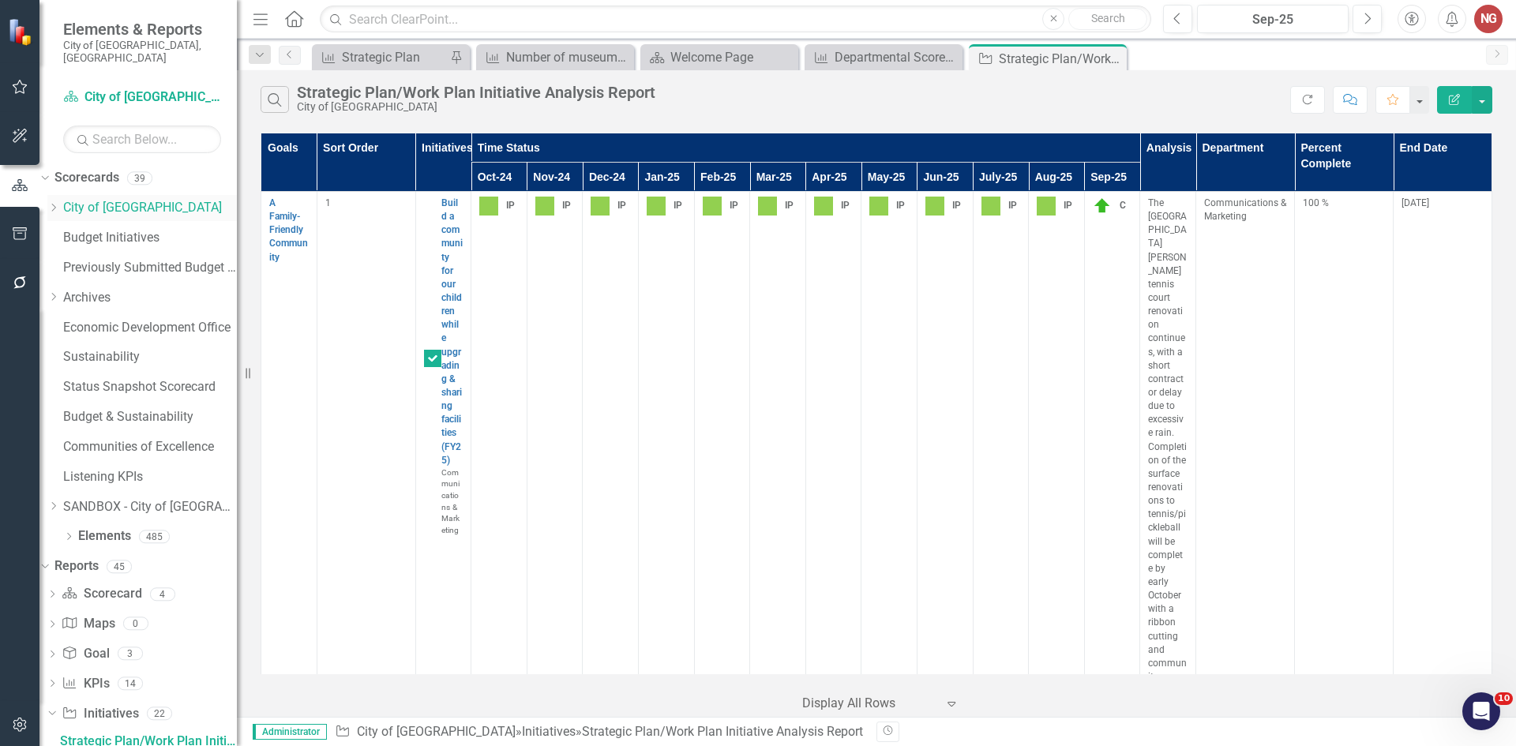
click at [59, 203] on icon "Dropdown" at bounding box center [53, 207] width 12 height 9
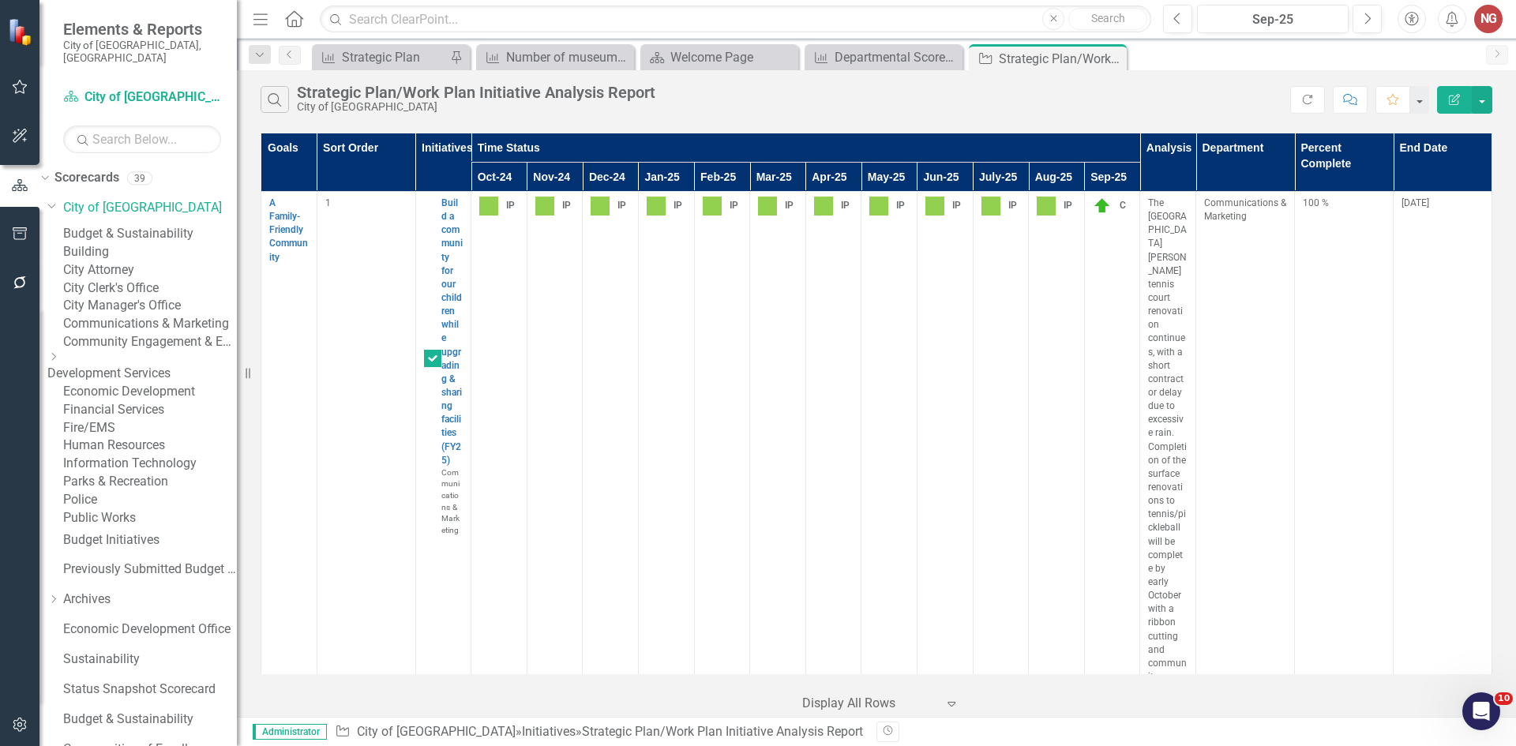
click at [128, 455] on div "Human Resources" at bounding box center [150, 445] width 174 height 18
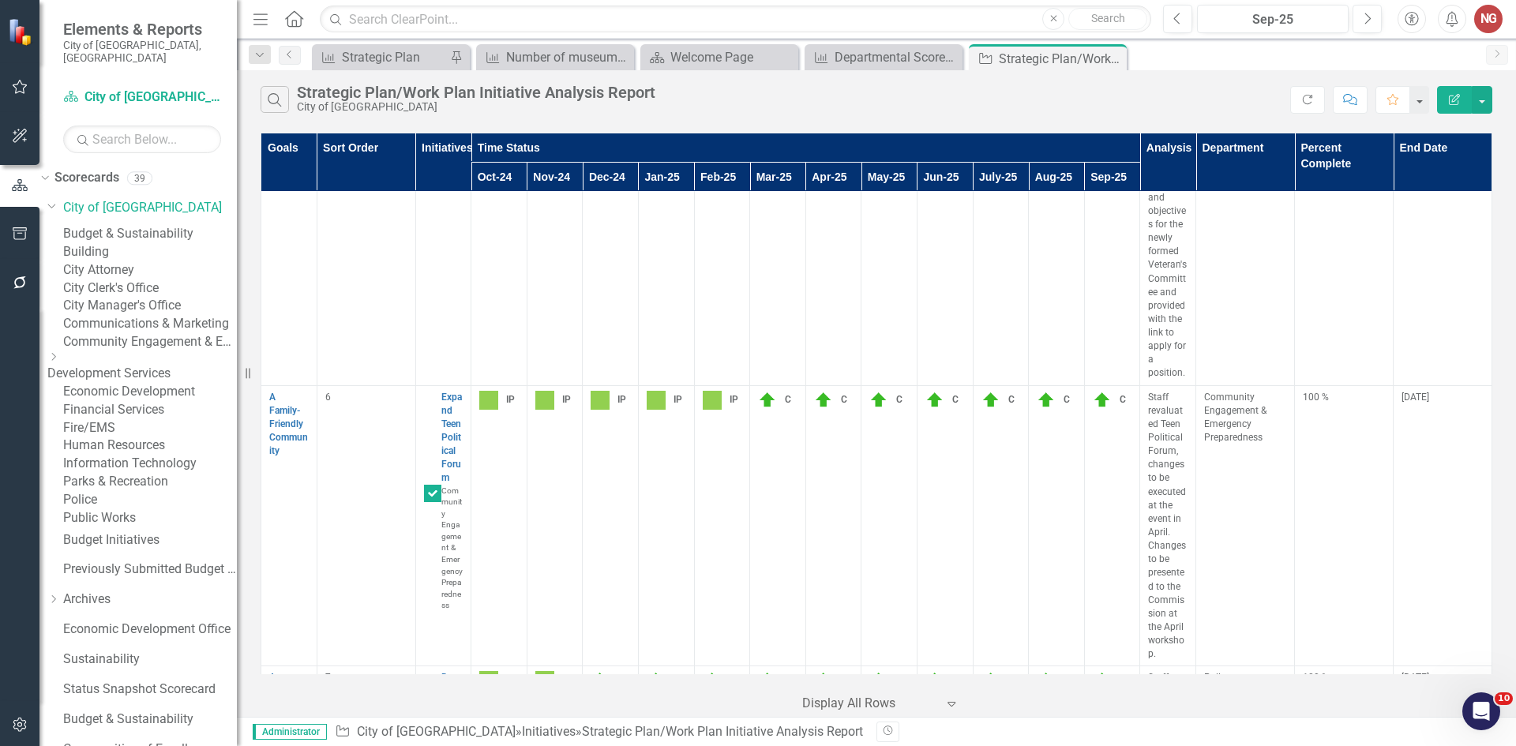
scroll to position [3789, 0]
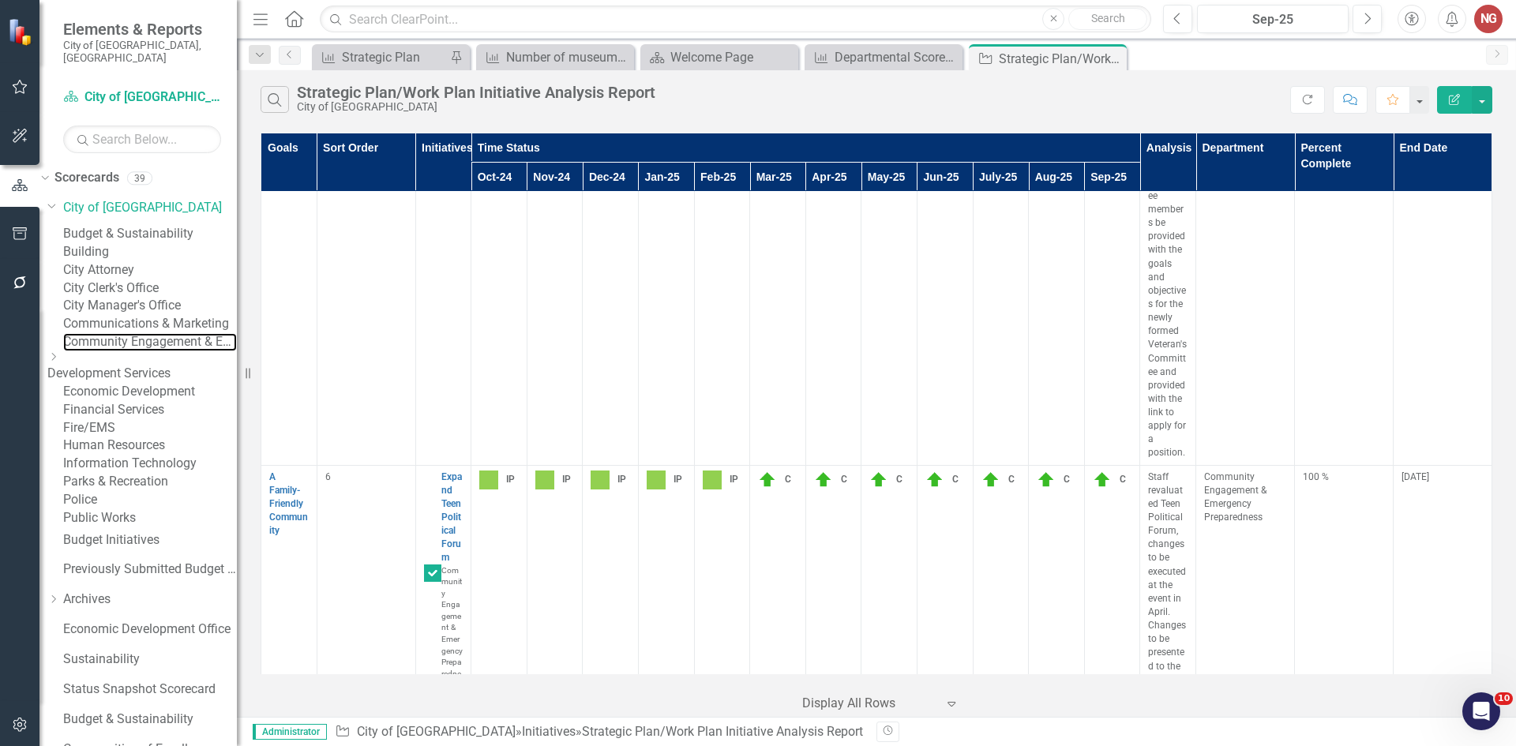
drag, startPoint x: 149, startPoint y: 396, endPoint x: 166, endPoint y: 377, distance: 25.2
click at [149, 351] on link "Community Engagement & Emergency Preparedness" at bounding box center [150, 342] width 174 height 18
click at [147, 351] on link "Community Engagement & Emergency Preparedness" at bounding box center [150, 342] width 174 height 18
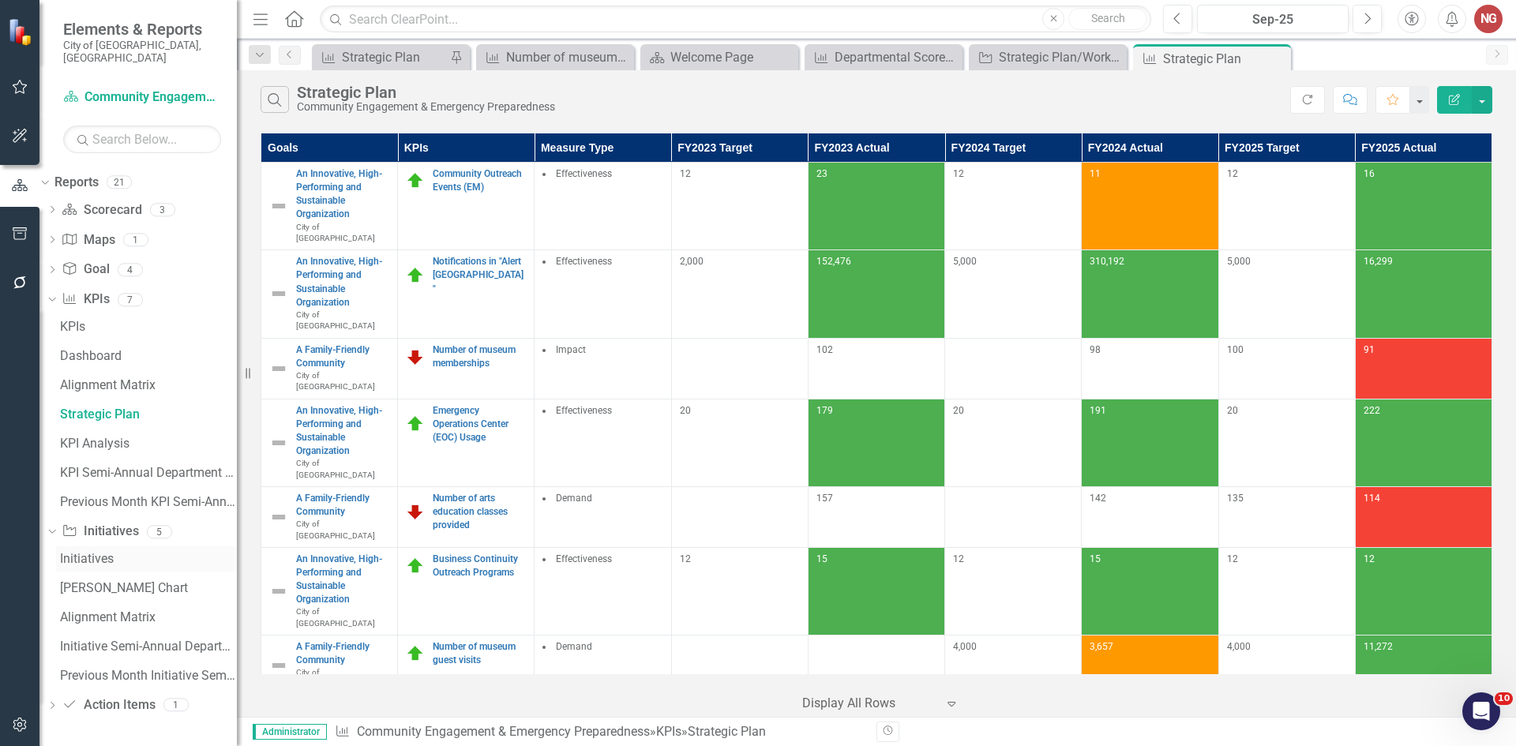
click at [90, 553] on div "Initiatives" at bounding box center [148, 559] width 177 height 14
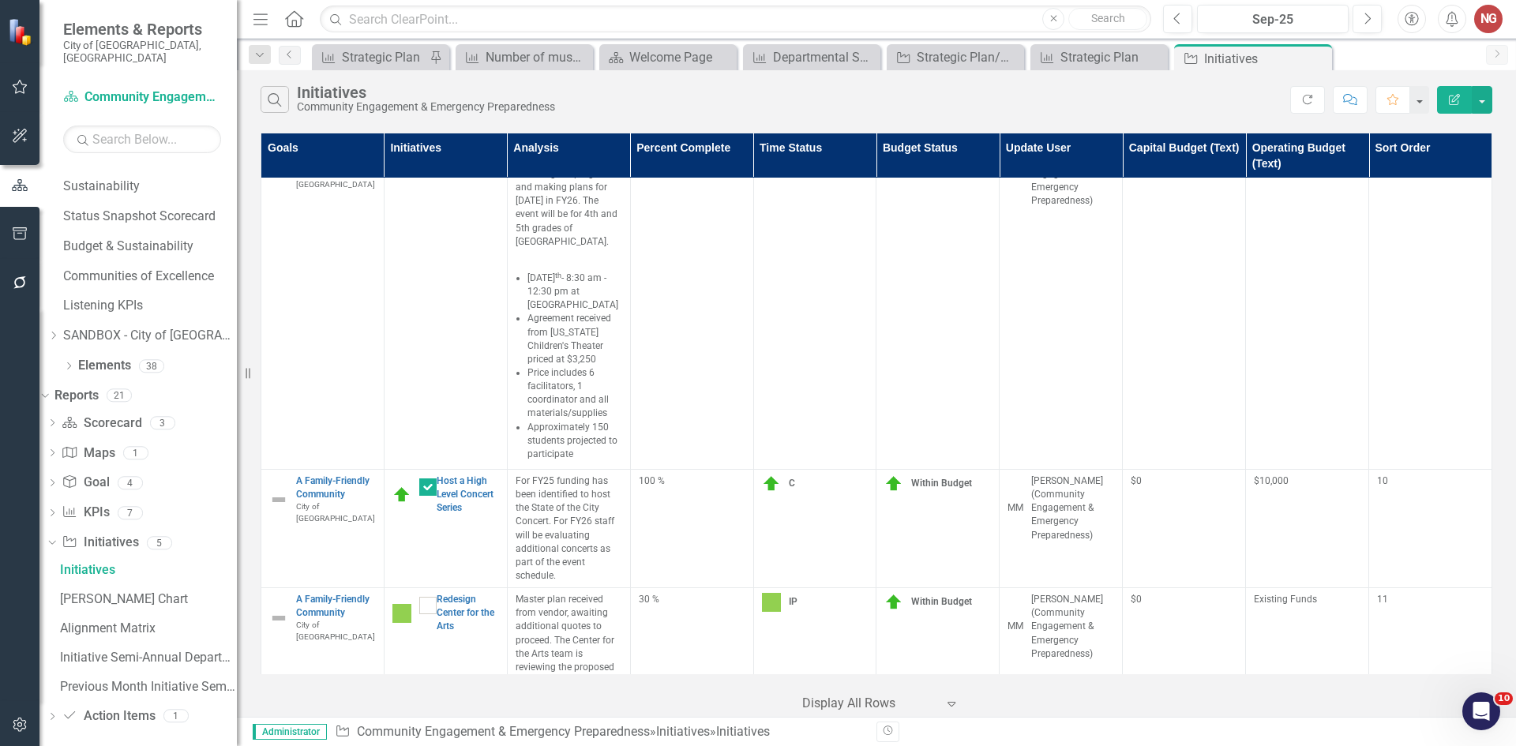
scroll to position [3154, 0]
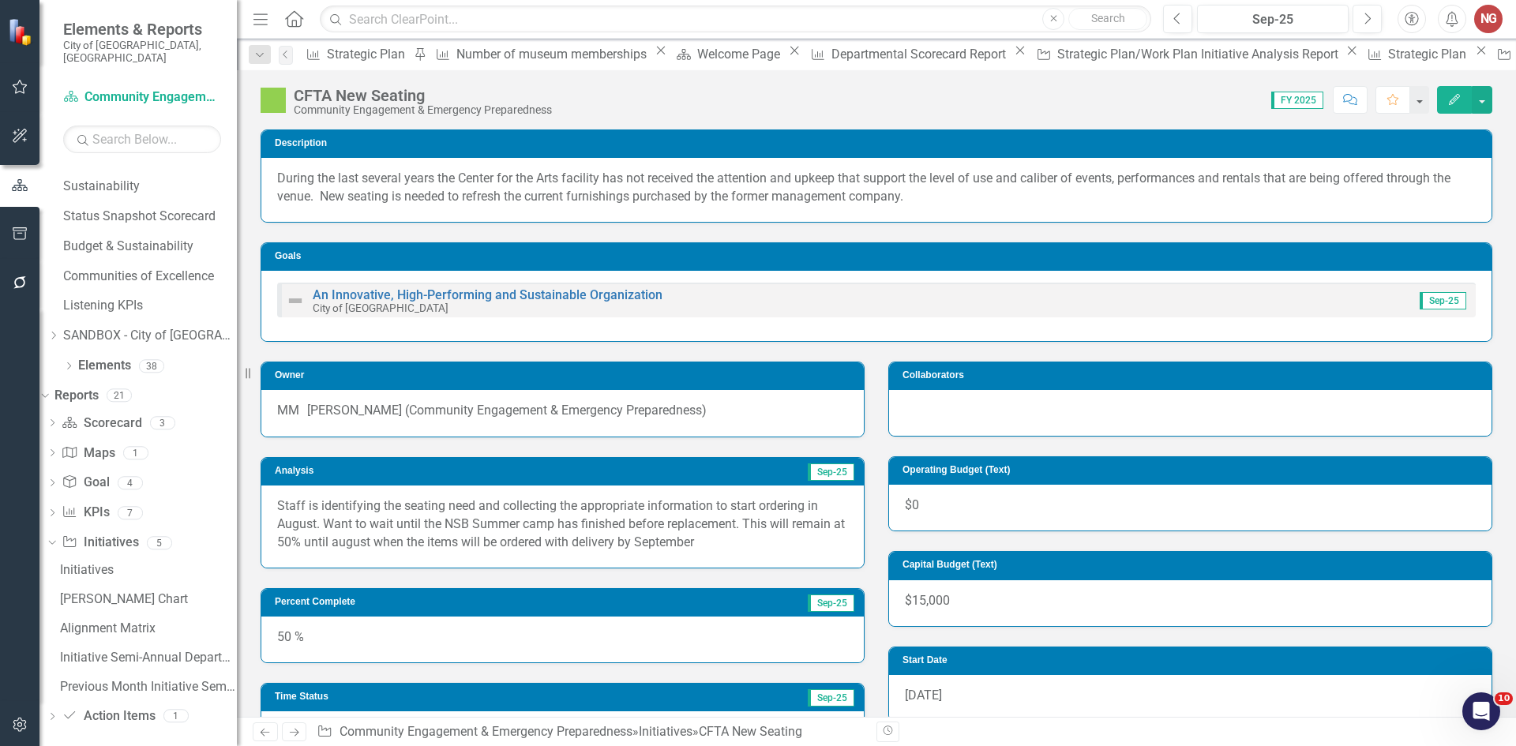
click at [0, 0] on icon at bounding box center [0, 0] width 0 height 0
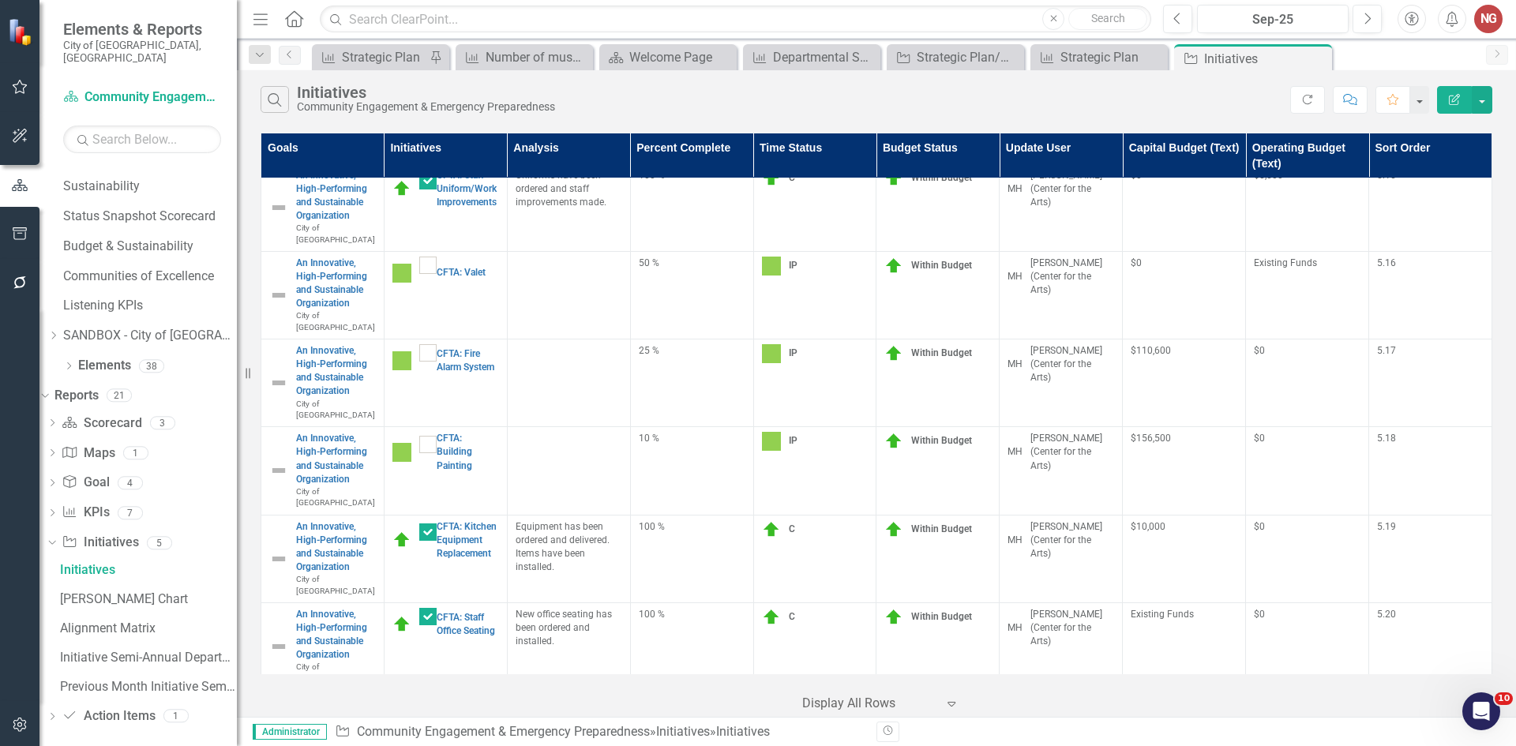
scroll to position [2210, 0]
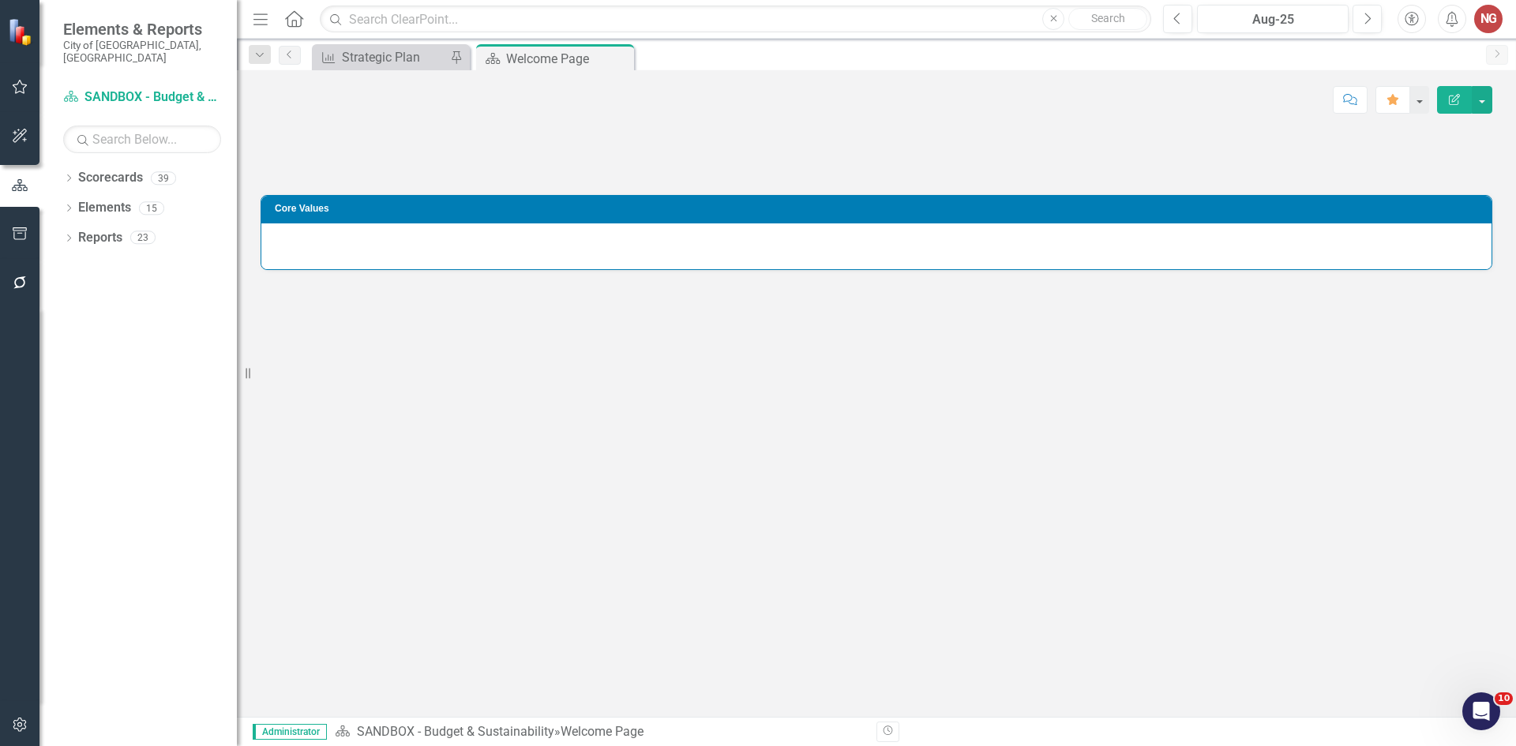
click at [62, 165] on div "Dropdown Scorecards 39 Dropdown City of [GEOGRAPHIC_DATA] Budget & Sustainabili…" at bounding box center [137, 455] width 197 height 581
click at [69, 175] on icon "Dropdown" at bounding box center [68, 179] width 11 height 9
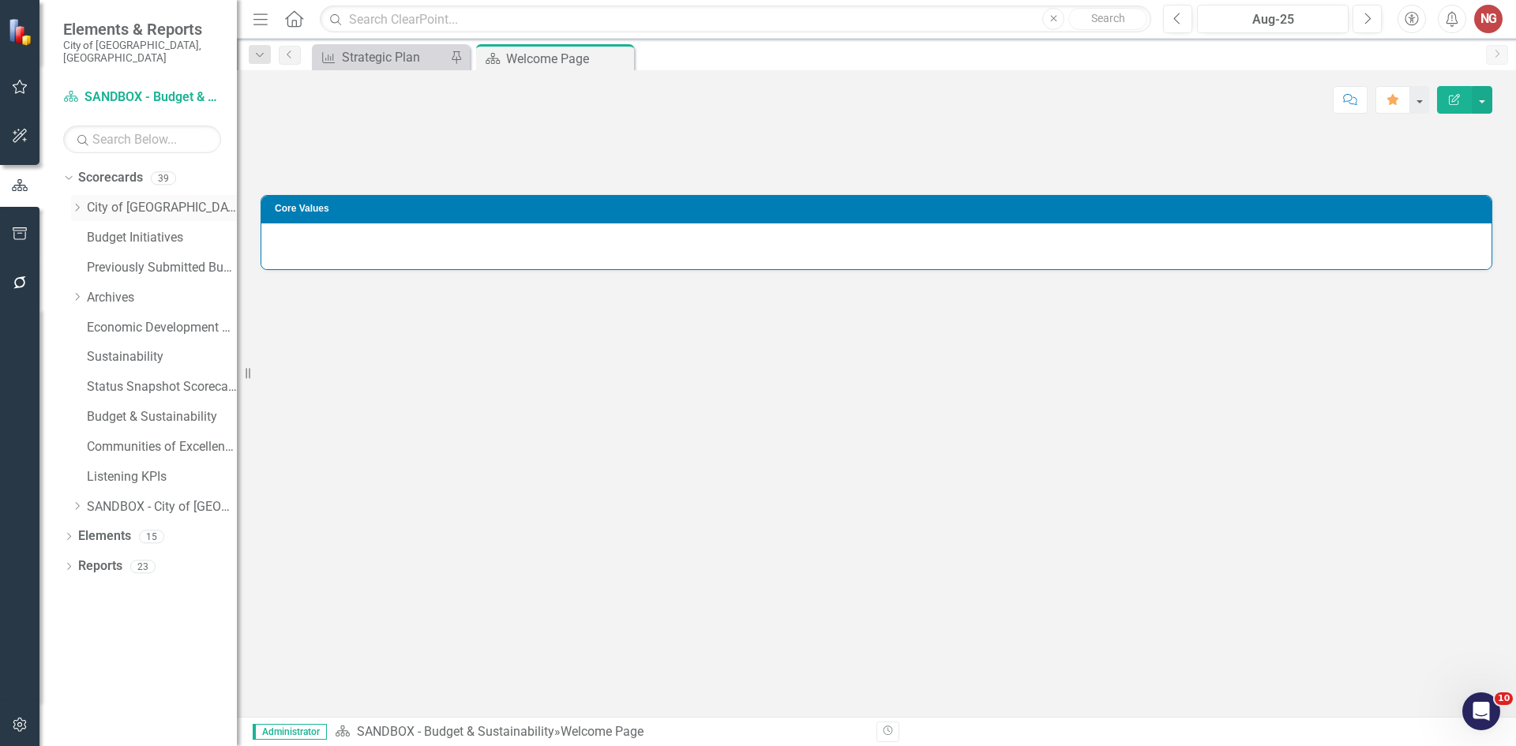
click at [75, 203] on icon "Dropdown" at bounding box center [77, 207] width 12 height 9
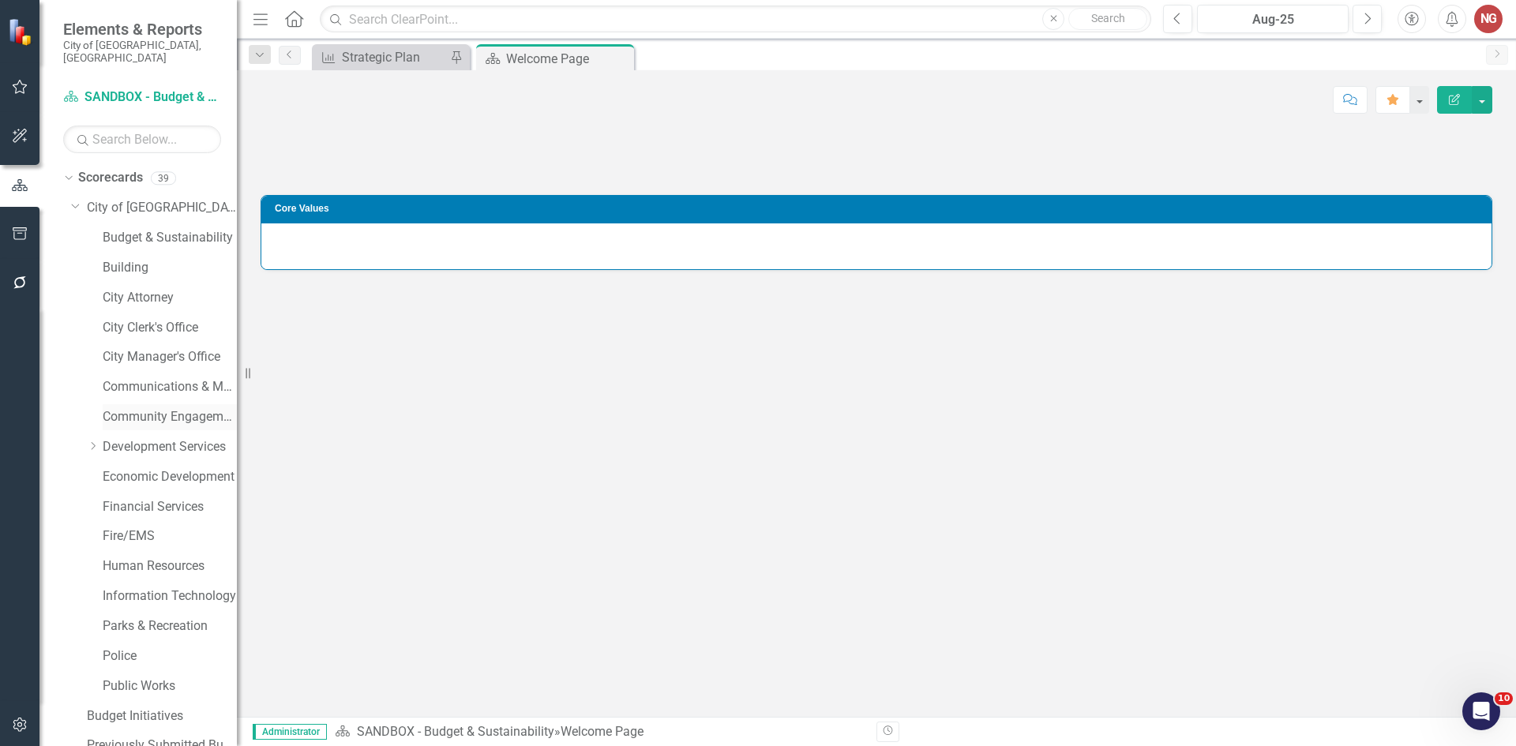
click at [144, 408] on link "Community Engagement & Emergency Preparedness" at bounding box center [170, 417] width 134 height 18
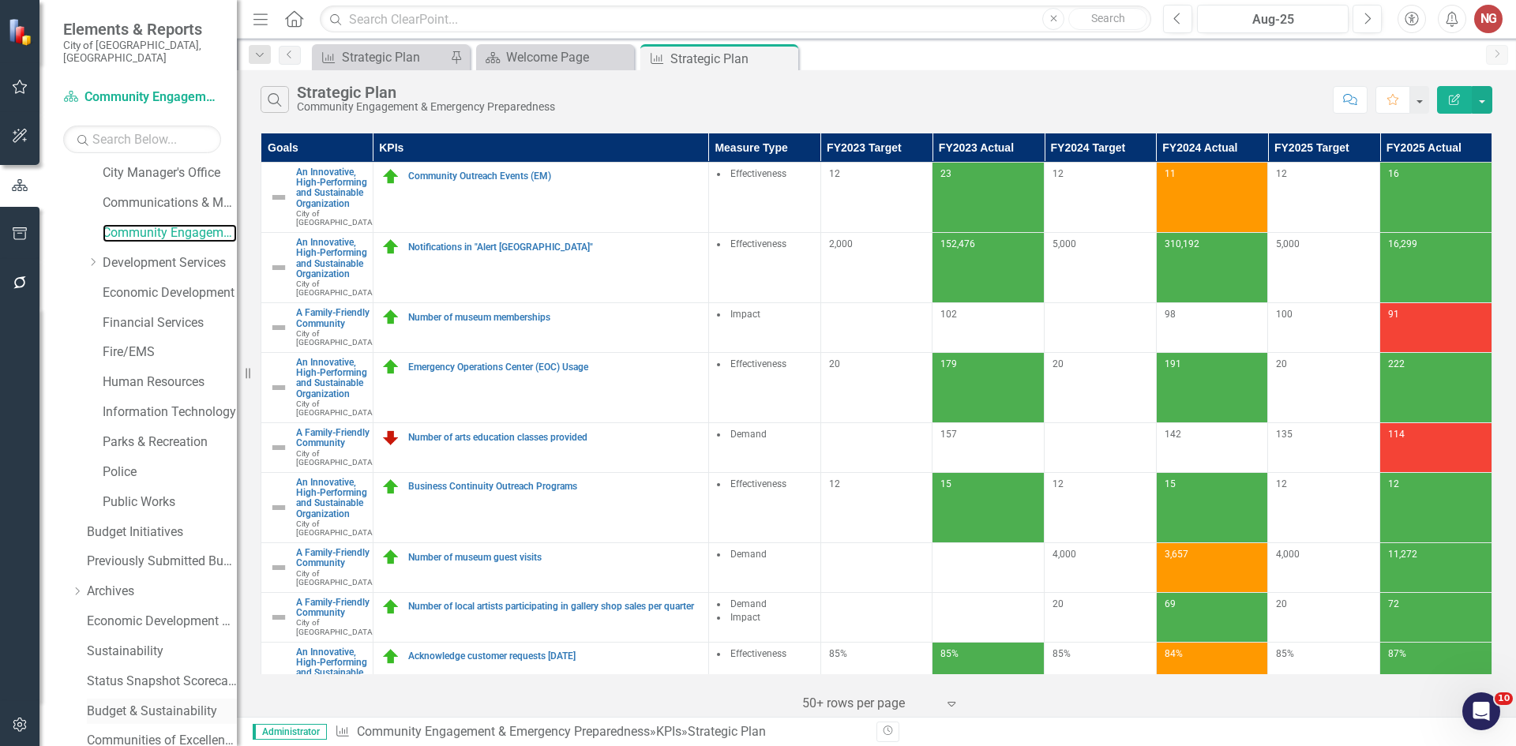
scroll to position [302, 0]
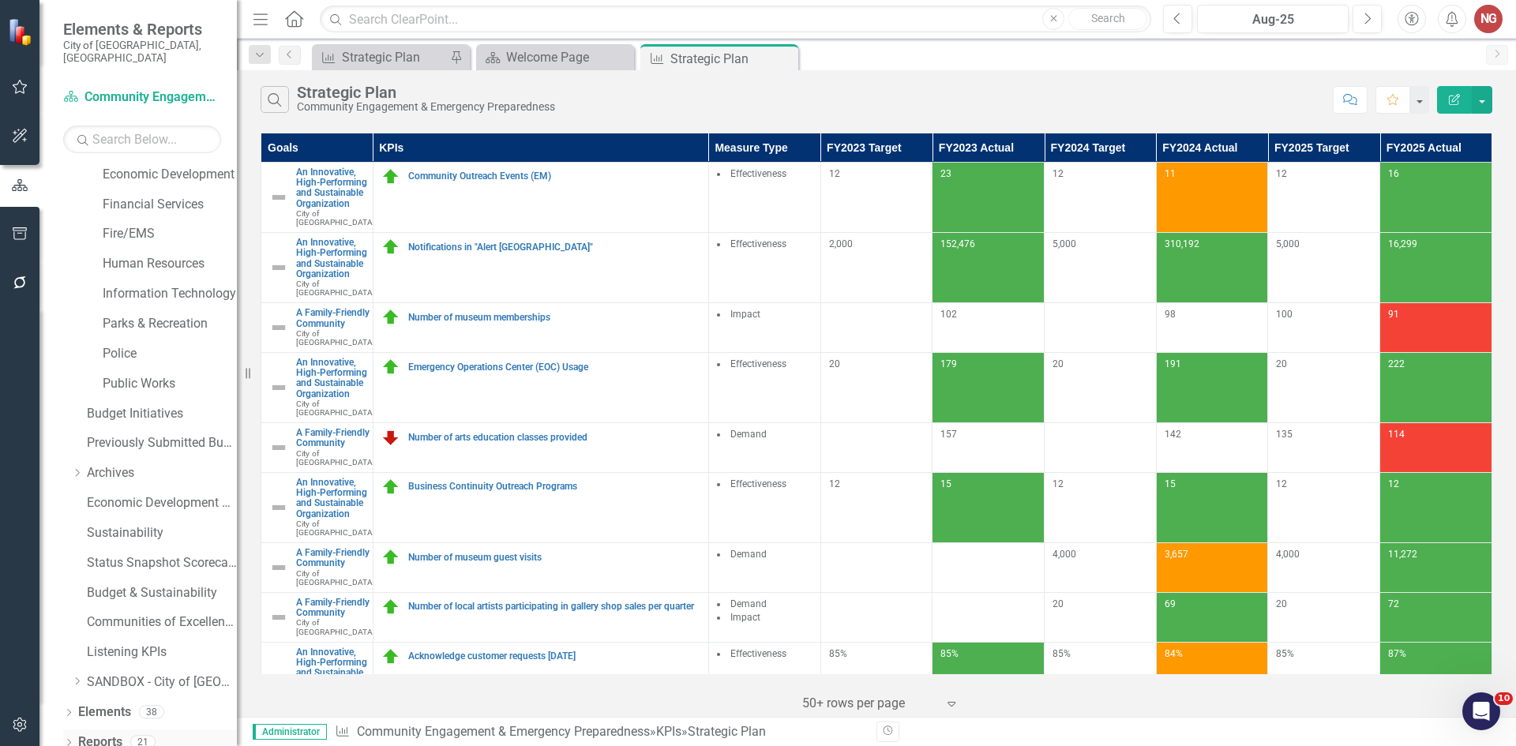
click at [67, 740] on icon "Dropdown" at bounding box center [68, 744] width 11 height 9
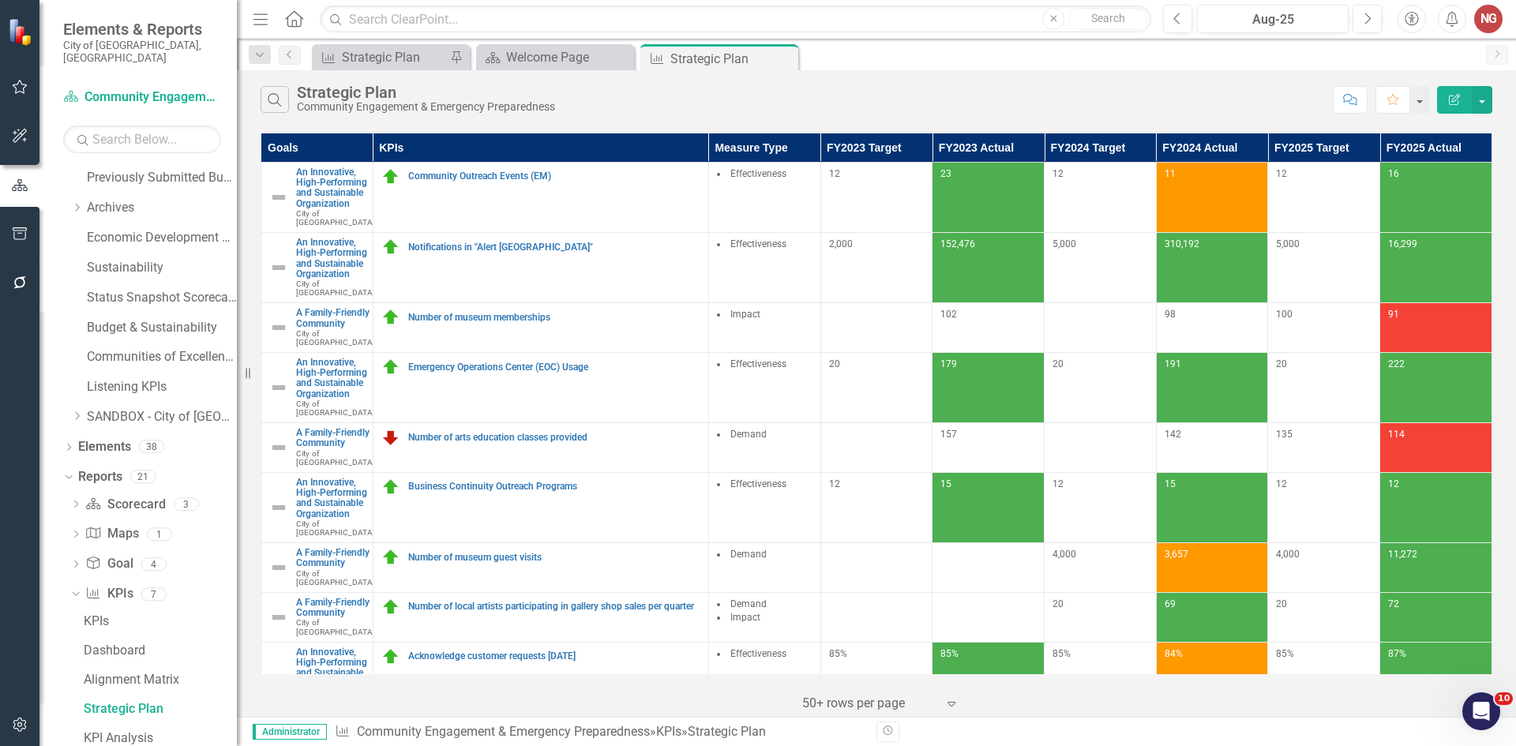
scroll to position [705, 0]
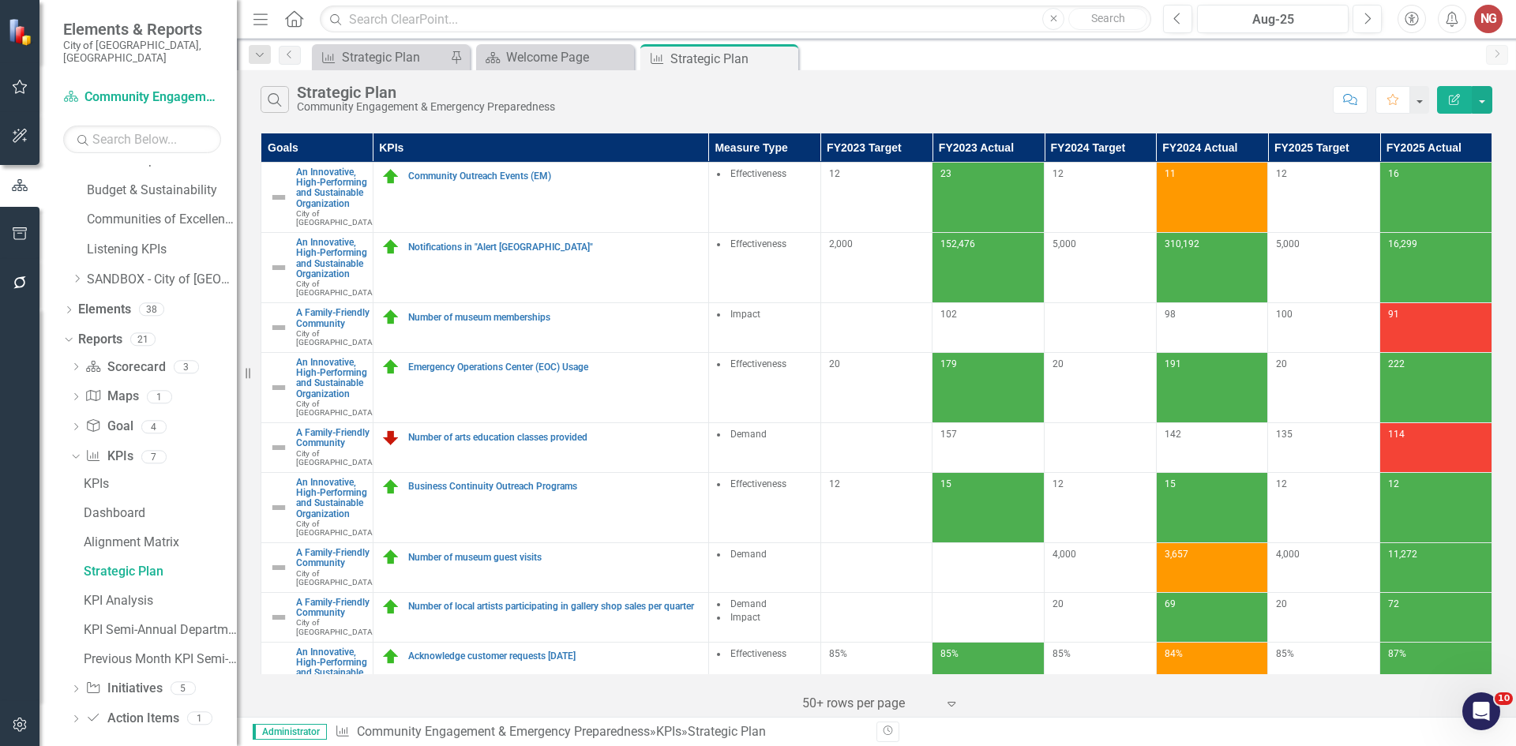
click at [69, 676] on div "Dropdown Scorecard Scorecard 3 scorecard s Department Measures Department Dashb…" at bounding box center [150, 544] width 174 height 381
click at [75, 686] on icon "Dropdown" at bounding box center [75, 690] width 11 height 9
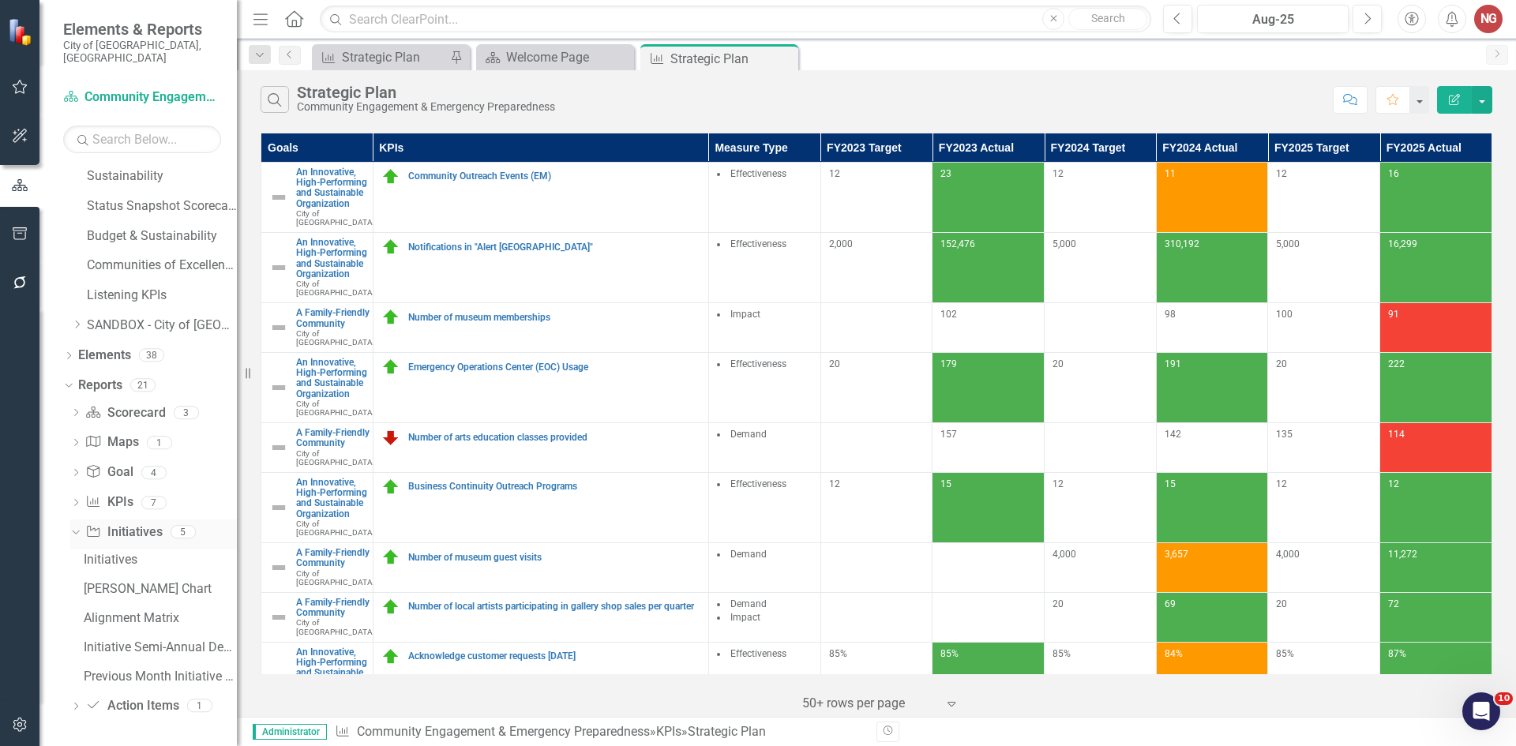
scroll to position [646, 0]
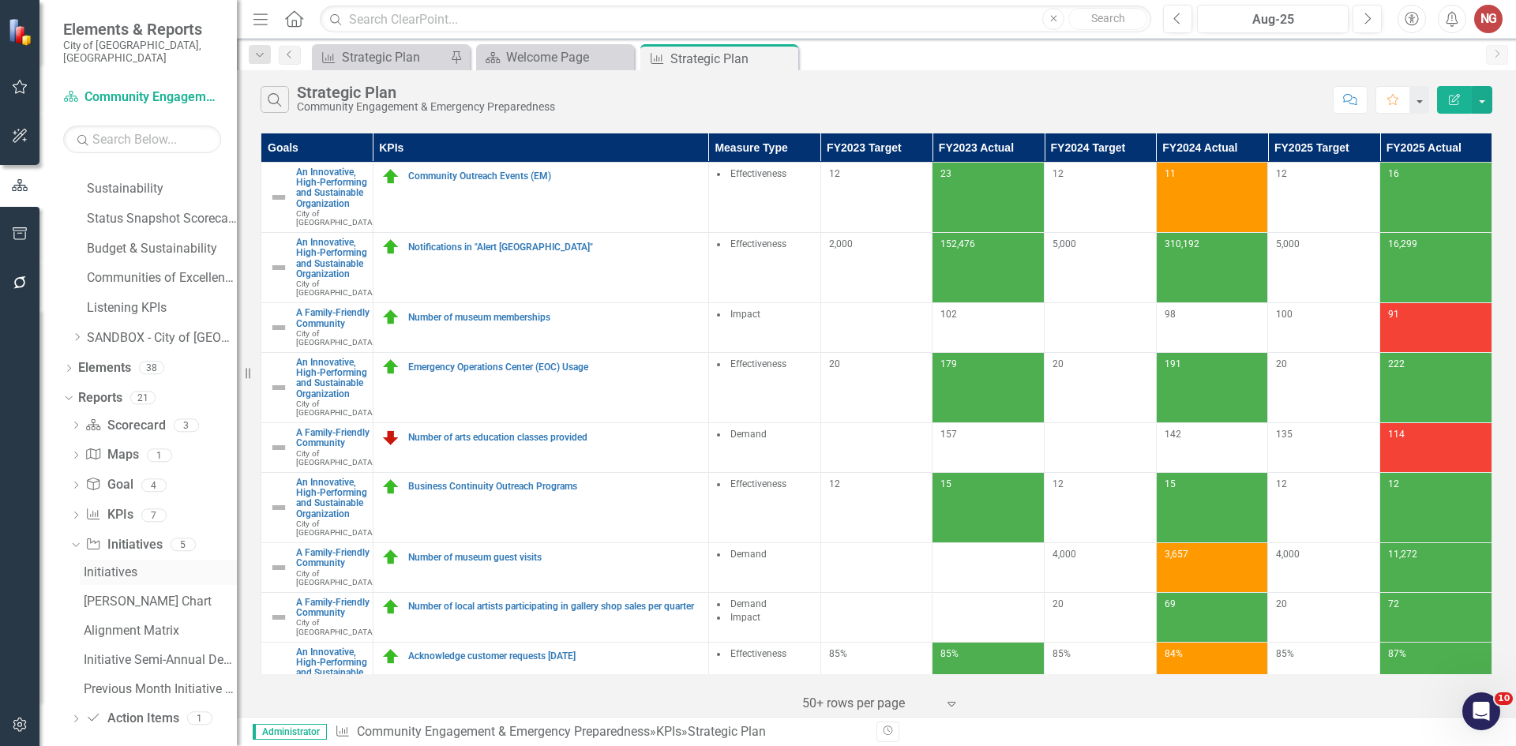
click at [117, 568] on link "Initiatives" at bounding box center [158, 572] width 157 height 25
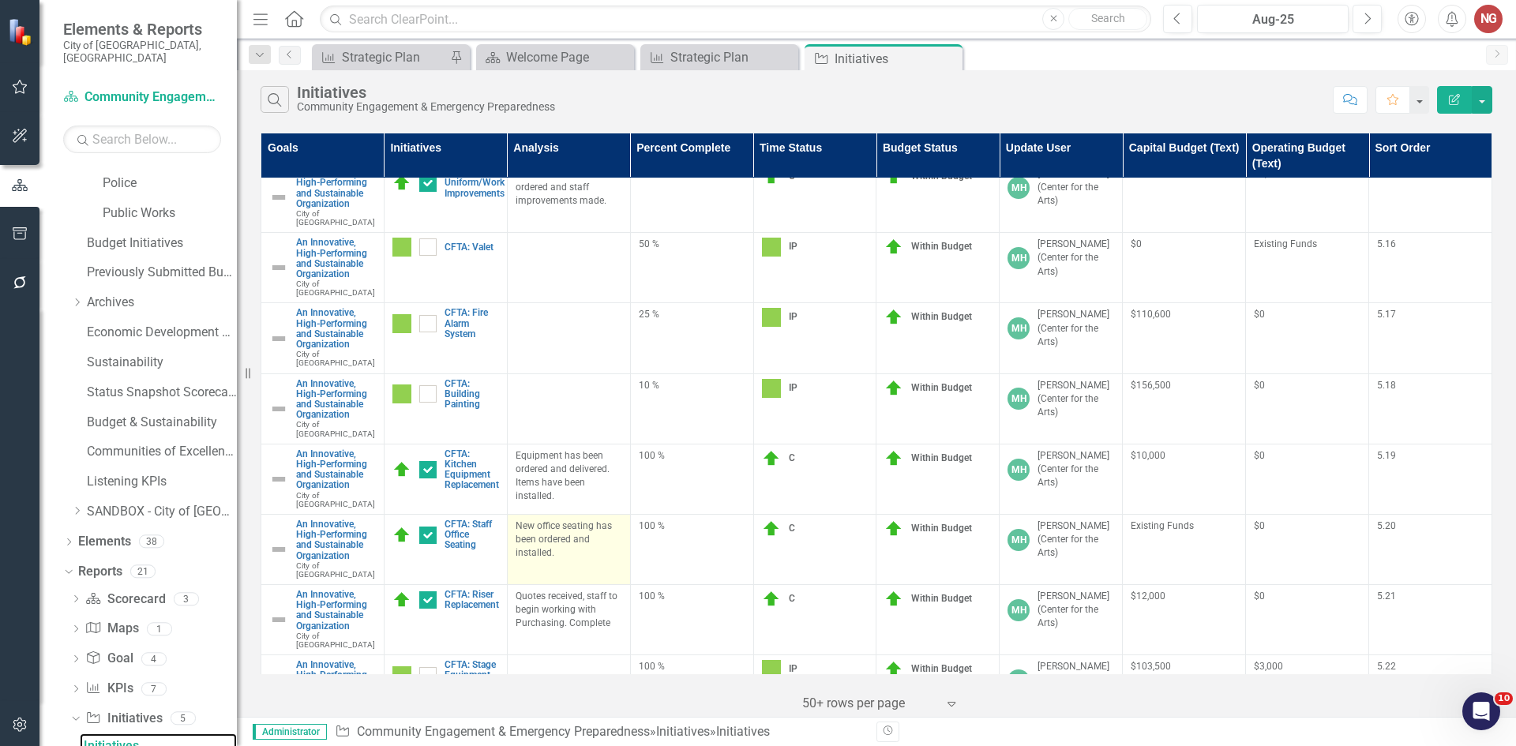
scroll to position [2207, 0]
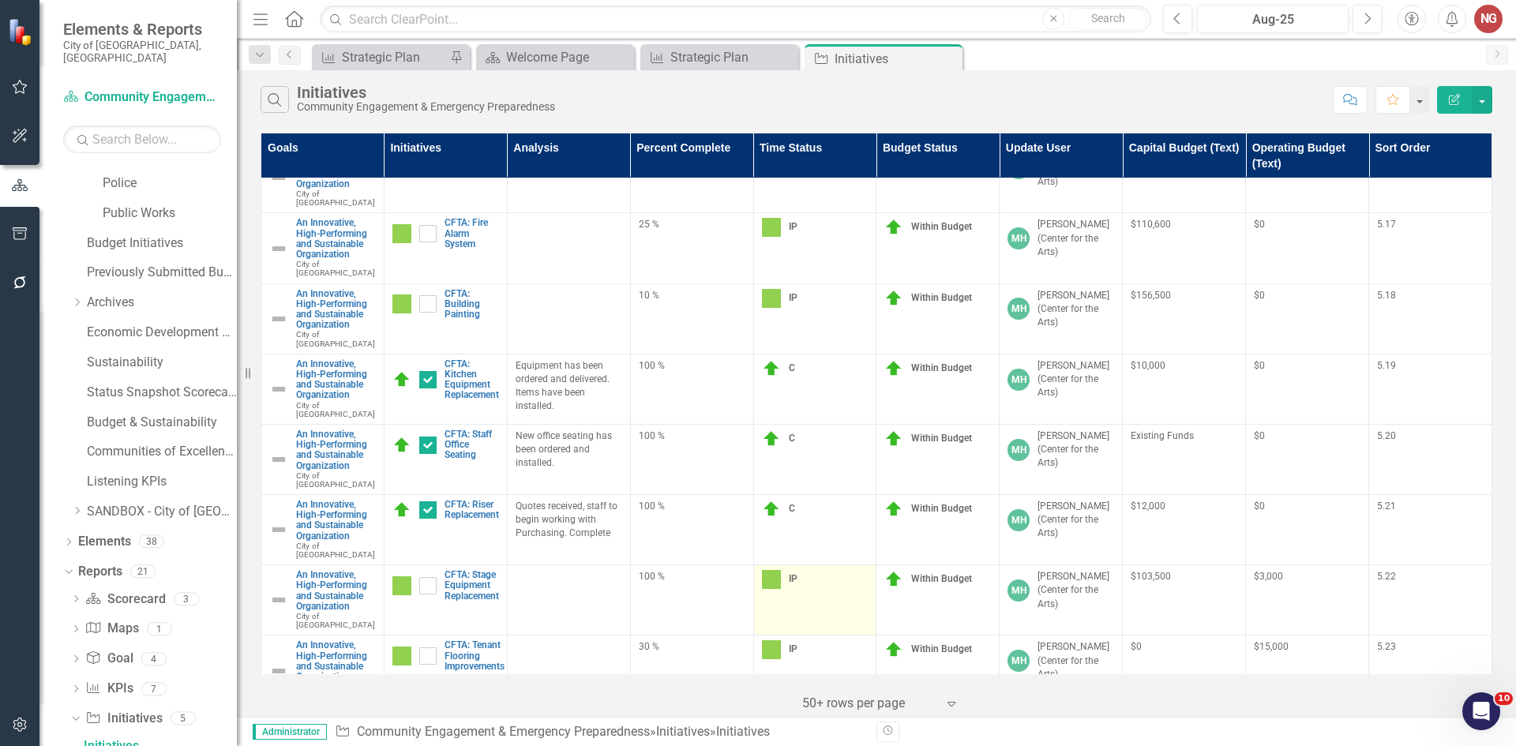
click at [762, 570] on img at bounding box center [771, 579] width 19 height 19
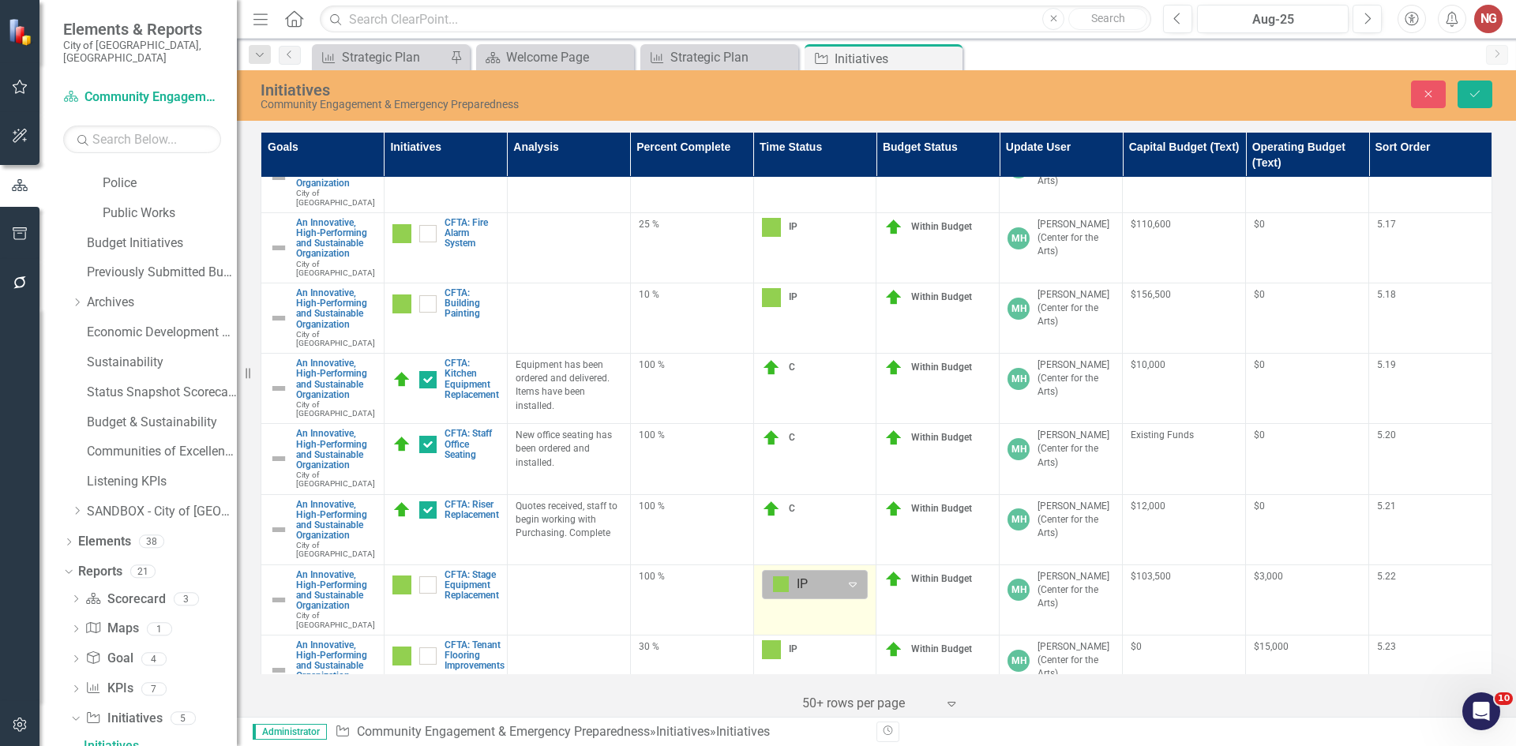
click at [822, 574] on div at bounding box center [802, 584] width 58 height 21
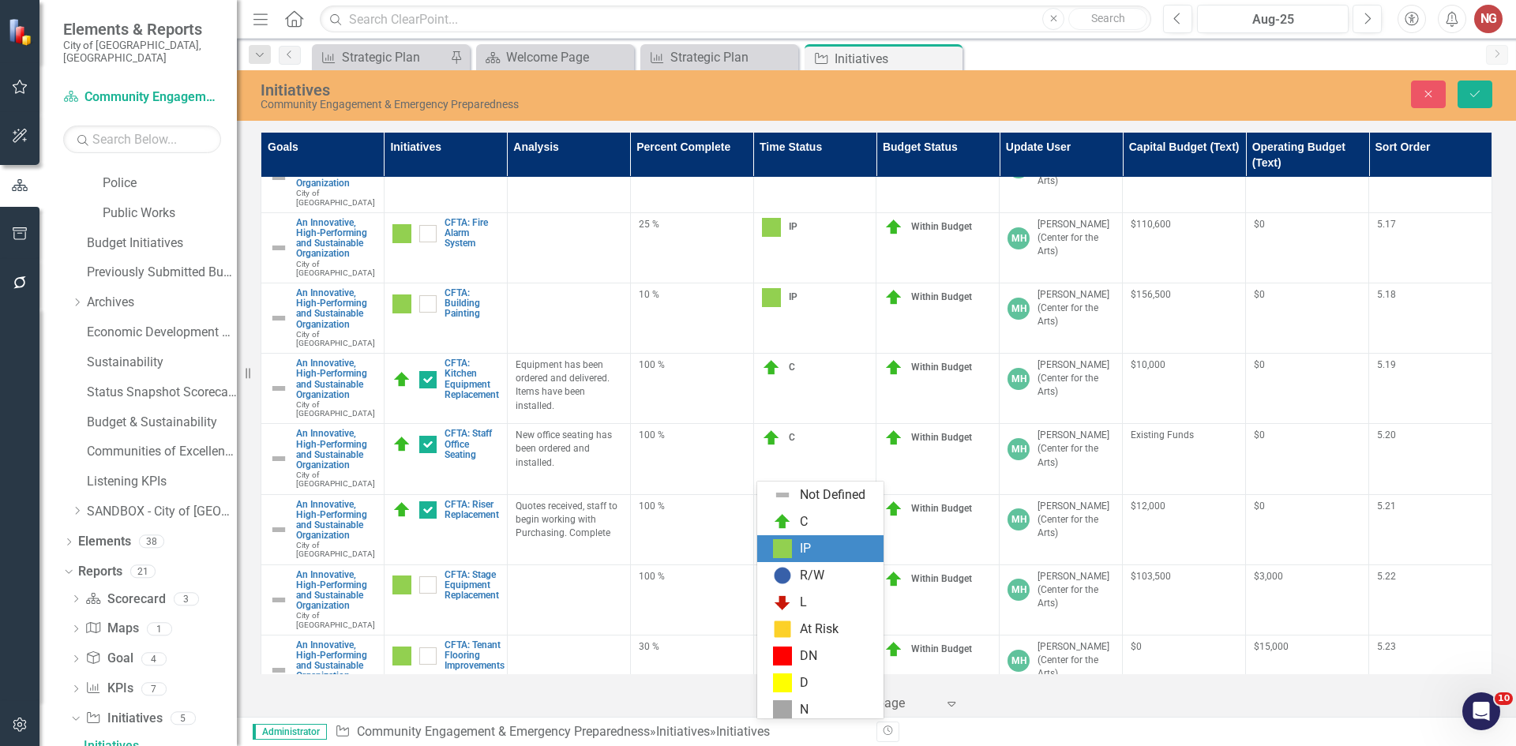
scroll to position [5, 0]
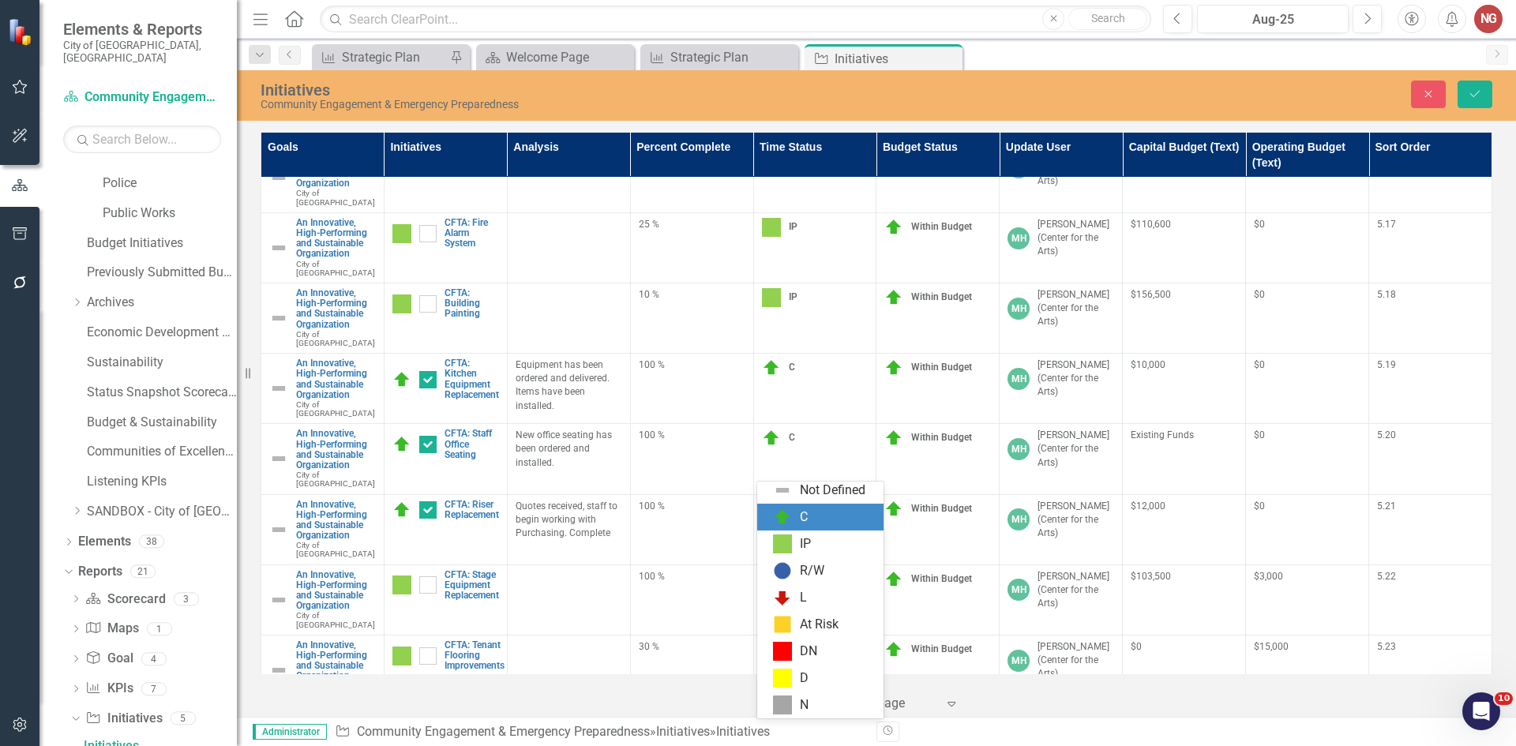
click at [806, 512] on div "C" at bounding box center [804, 517] width 8 height 18
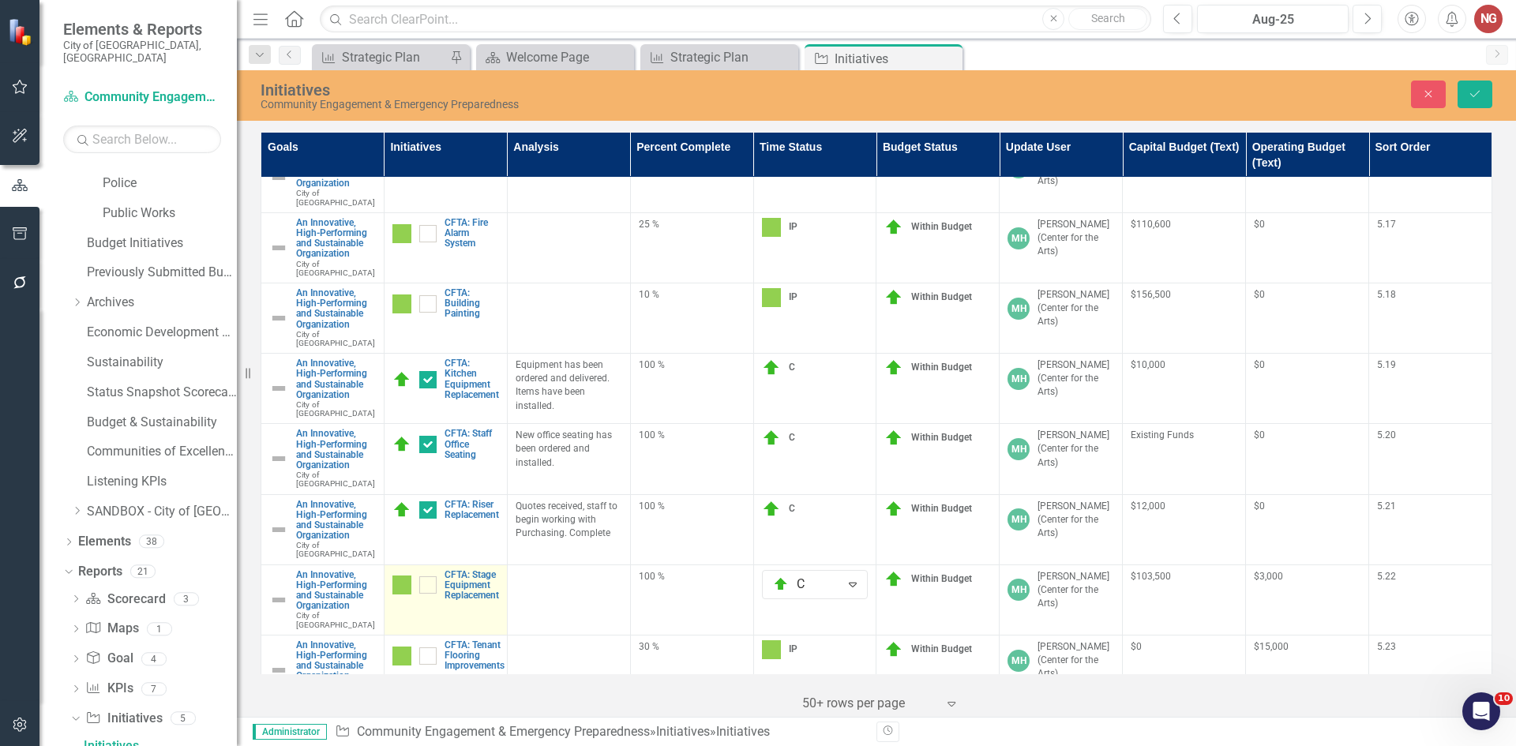
click at [392, 575] on img at bounding box center [401, 584] width 19 height 19
click at [403, 575] on img at bounding box center [406, 584] width 19 height 19
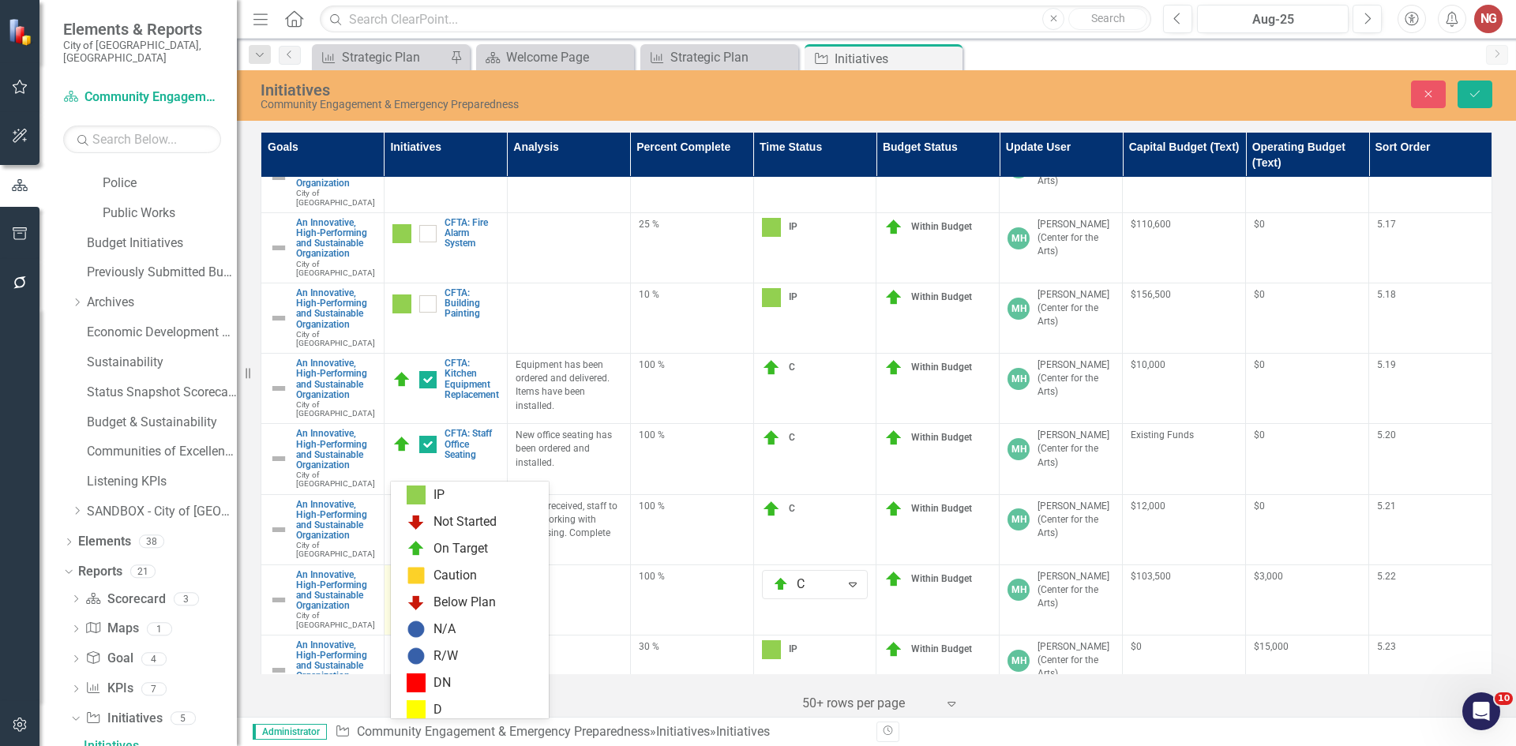
scroll to position [0, 0]
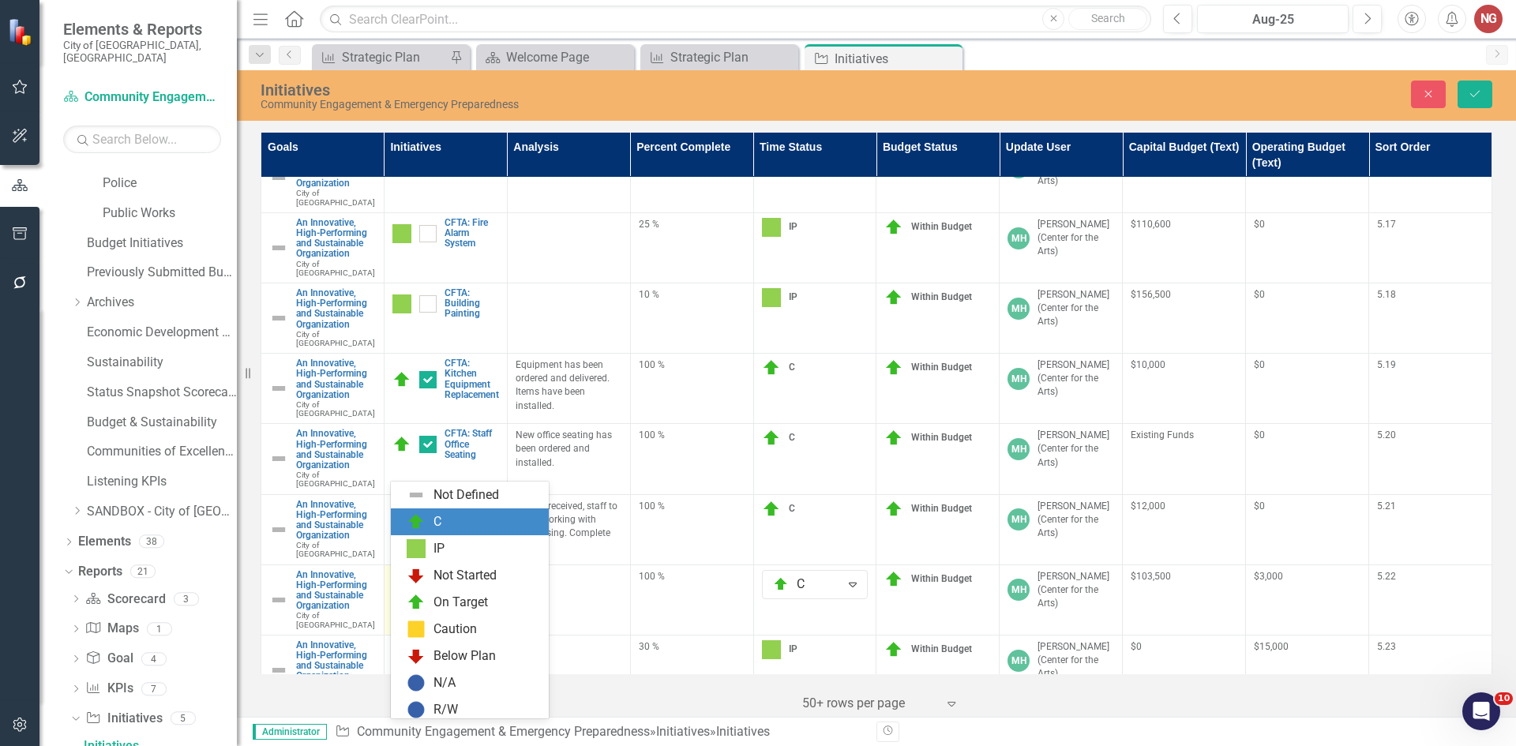
click at [448, 523] on div "C" at bounding box center [473, 521] width 133 height 19
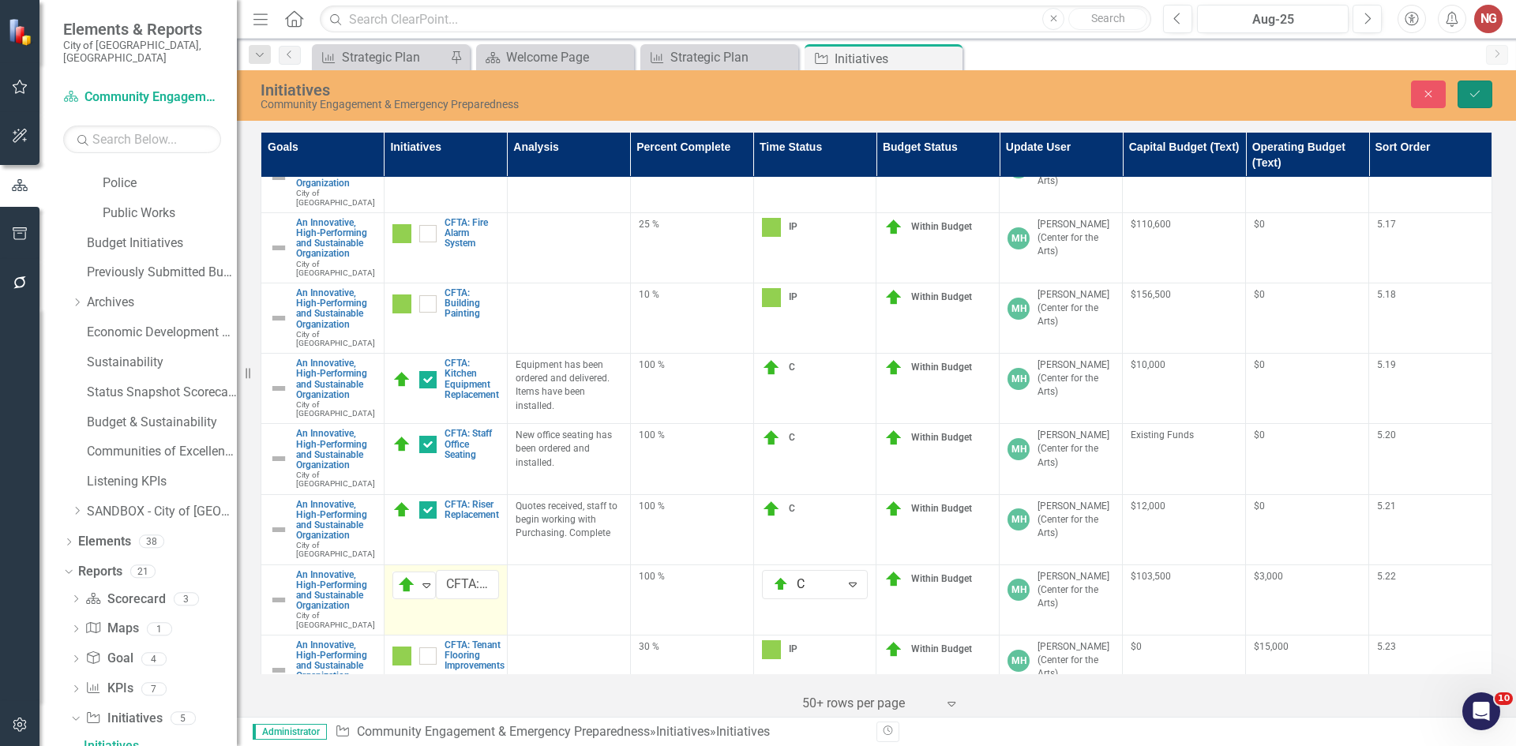
click at [1468, 99] on button "Save" at bounding box center [1474, 95] width 35 height 28
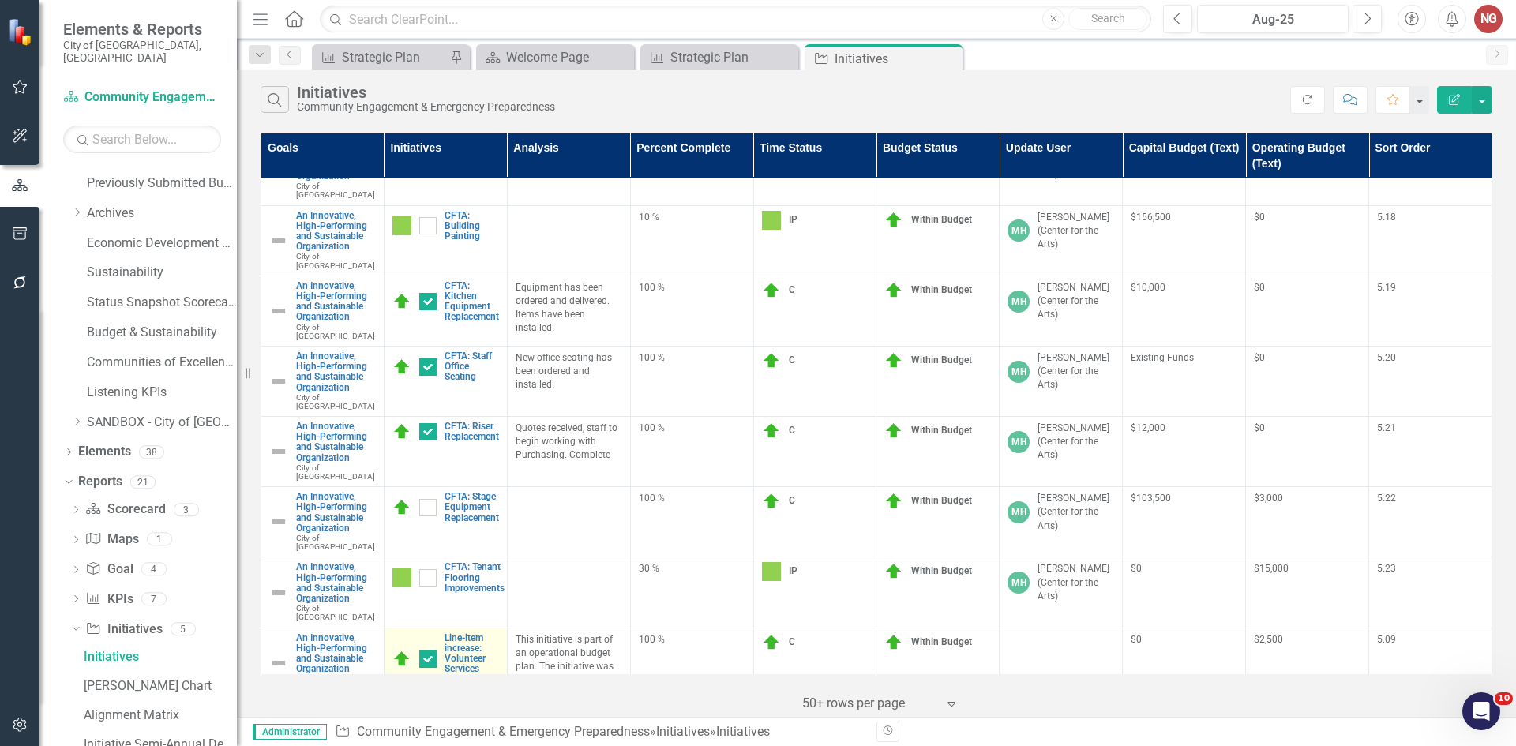
scroll to position [2368, 0]
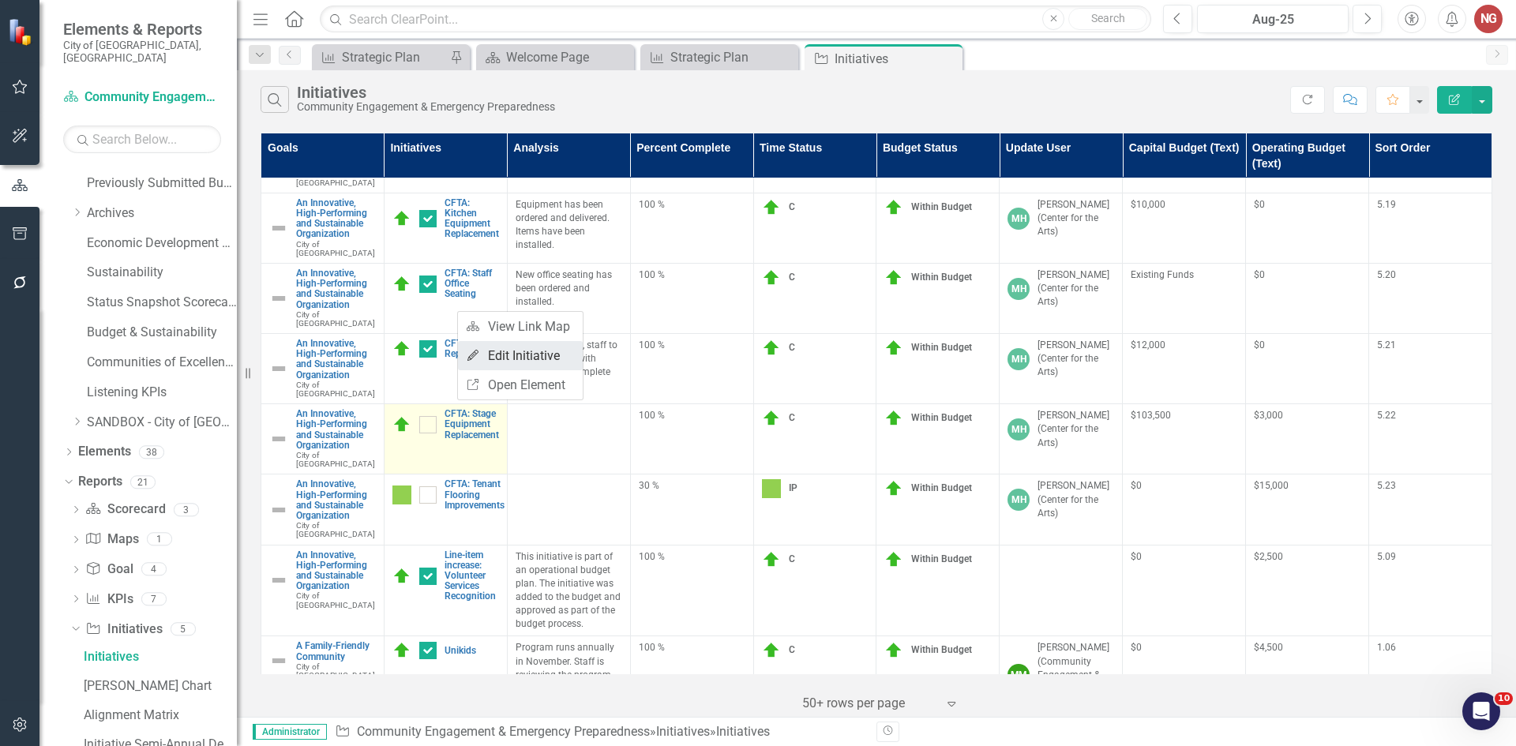
click at [511, 354] on link "Edit Edit Initiative" at bounding box center [520, 355] width 125 height 29
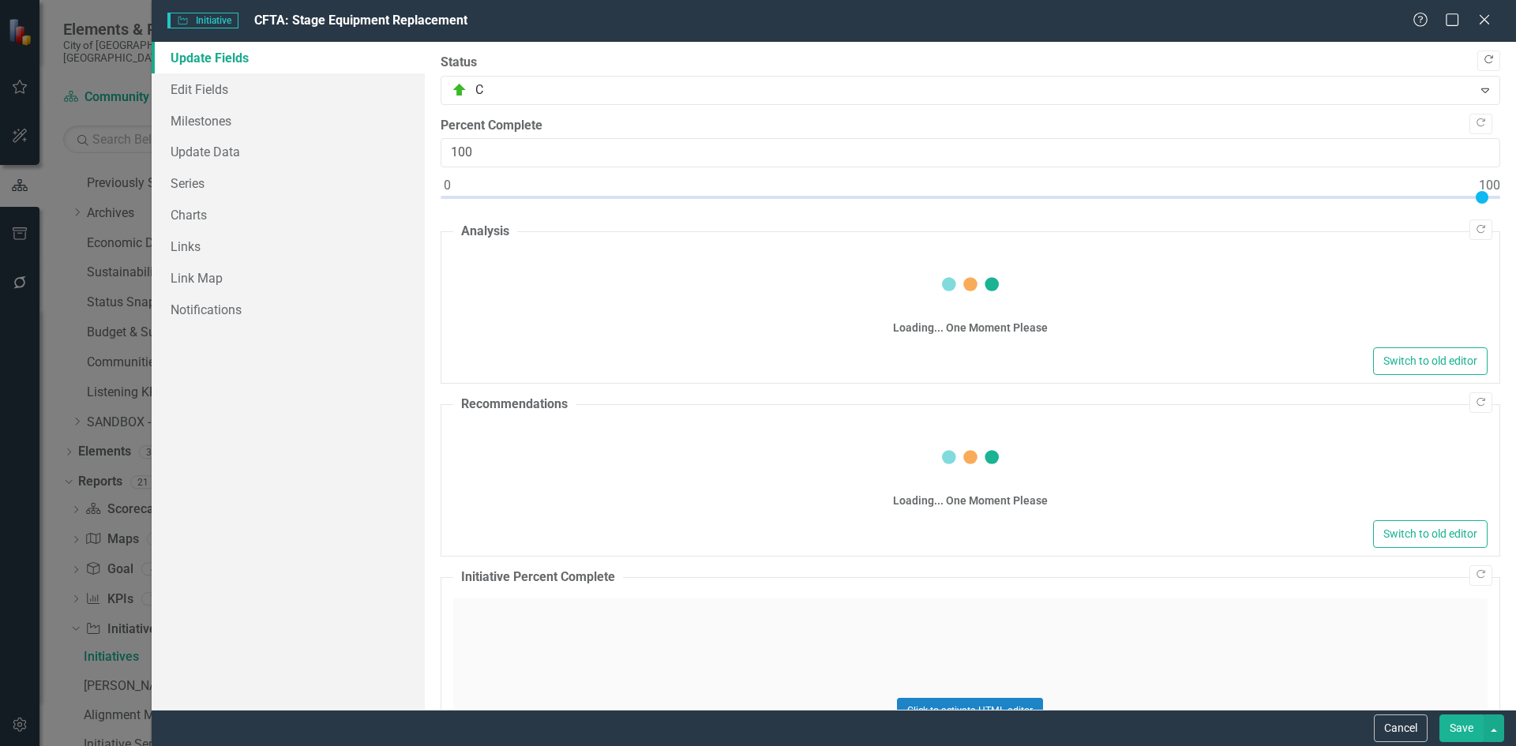
click at [1482, 61] on icon "Copy Forward" at bounding box center [1488, 59] width 12 height 9
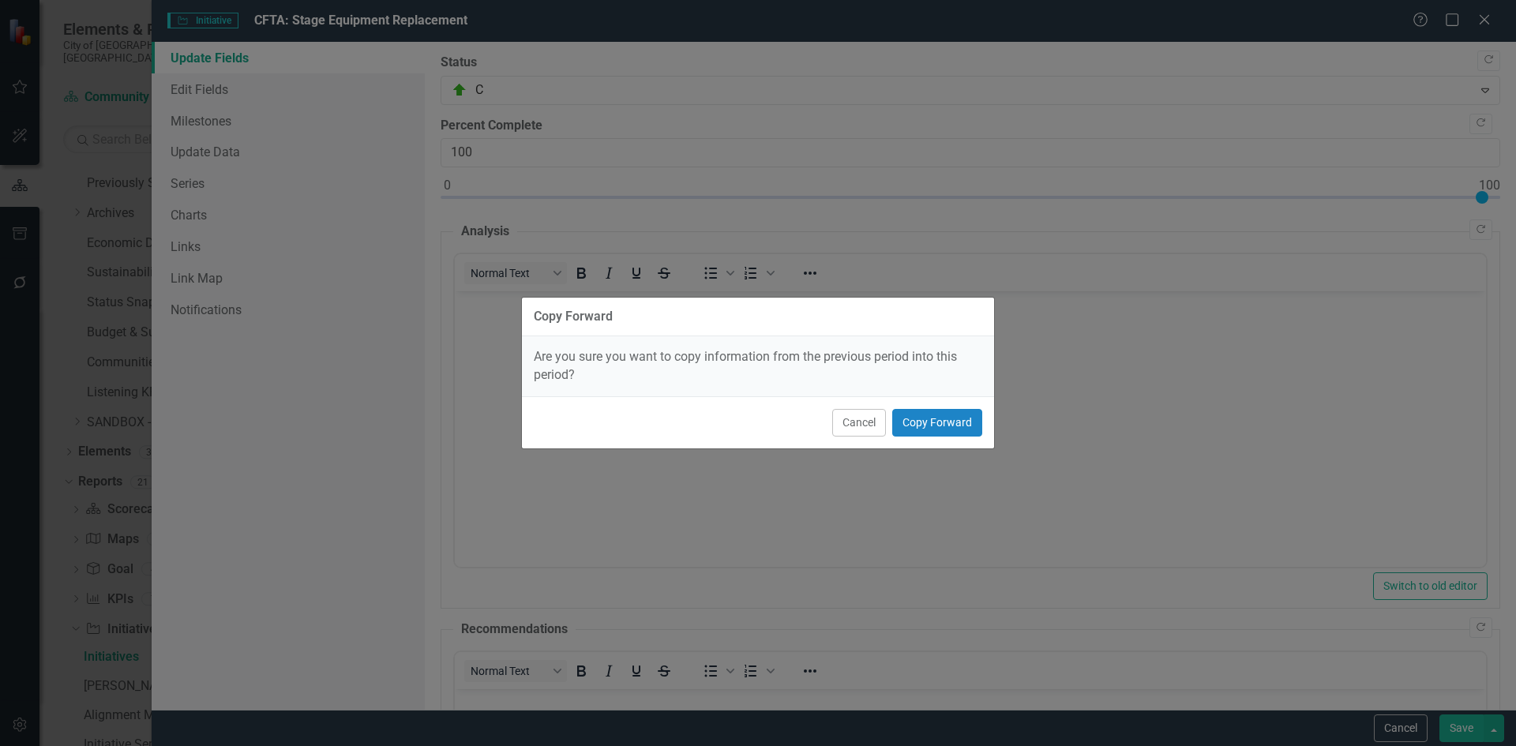
scroll to position [0, 0]
click at [909, 407] on div "Cancel Copy Forward" at bounding box center [758, 422] width 472 height 52
click at [908, 418] on button "Copy Forward" at bounding box center [937, 423] width 90 height 28
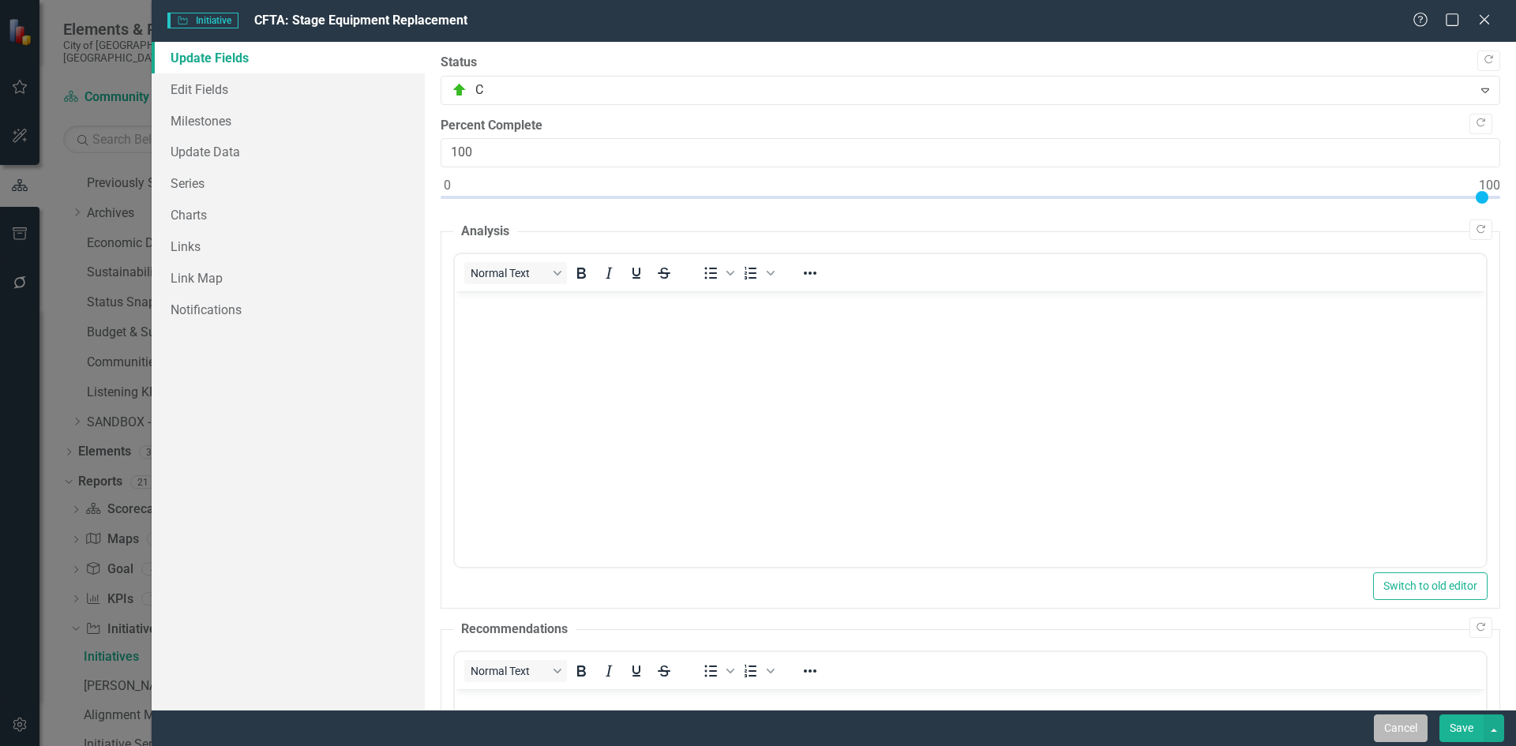
click at [1399, 739] on button "Cancel" at bounding box center [1400, 728] width 54 height 28
click at [1399, 733] on div "Cancel Save" at bounding box center [834, 728] width 1364 height 36
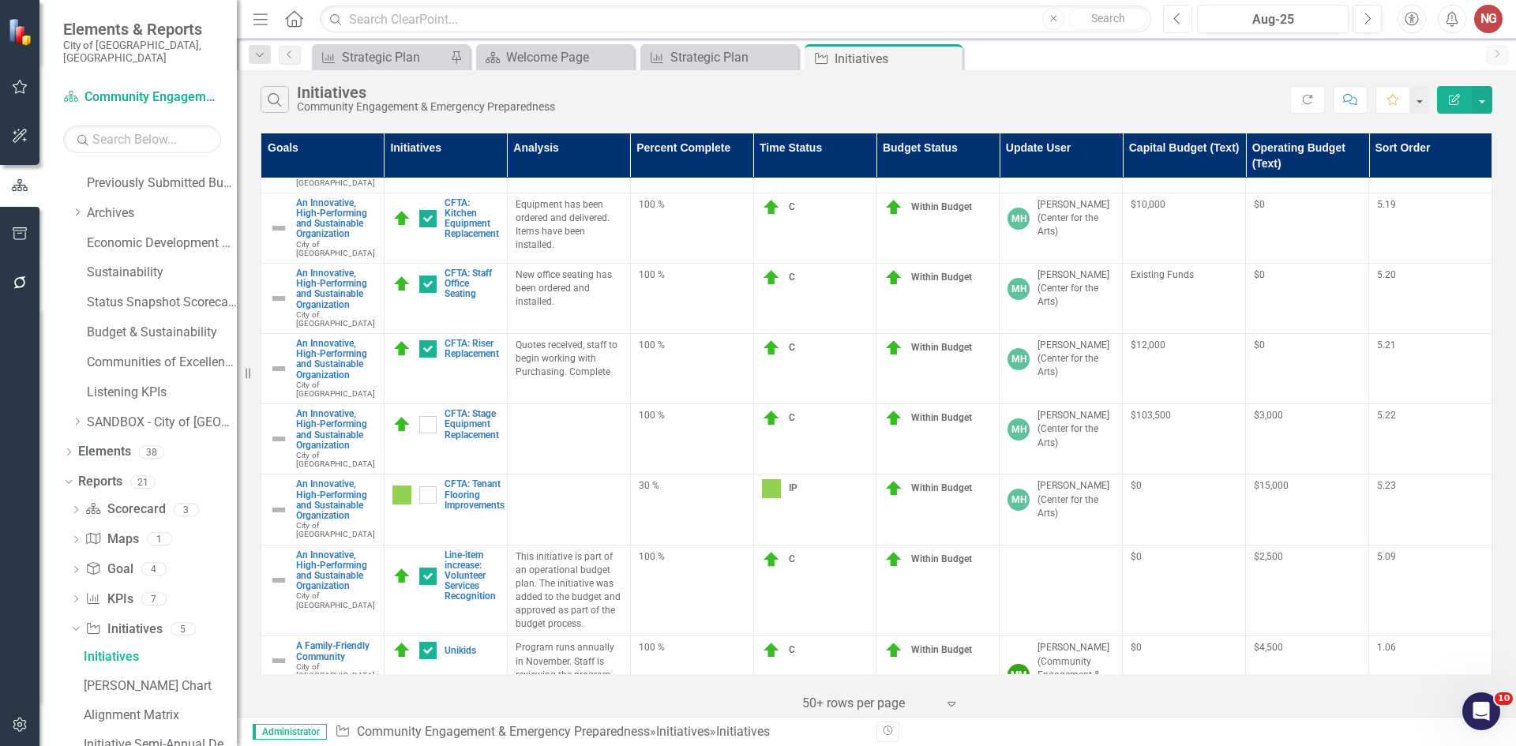
click at [1188, 21] on button "Previous" at bounding box center [1177, 19] width 29 height 28
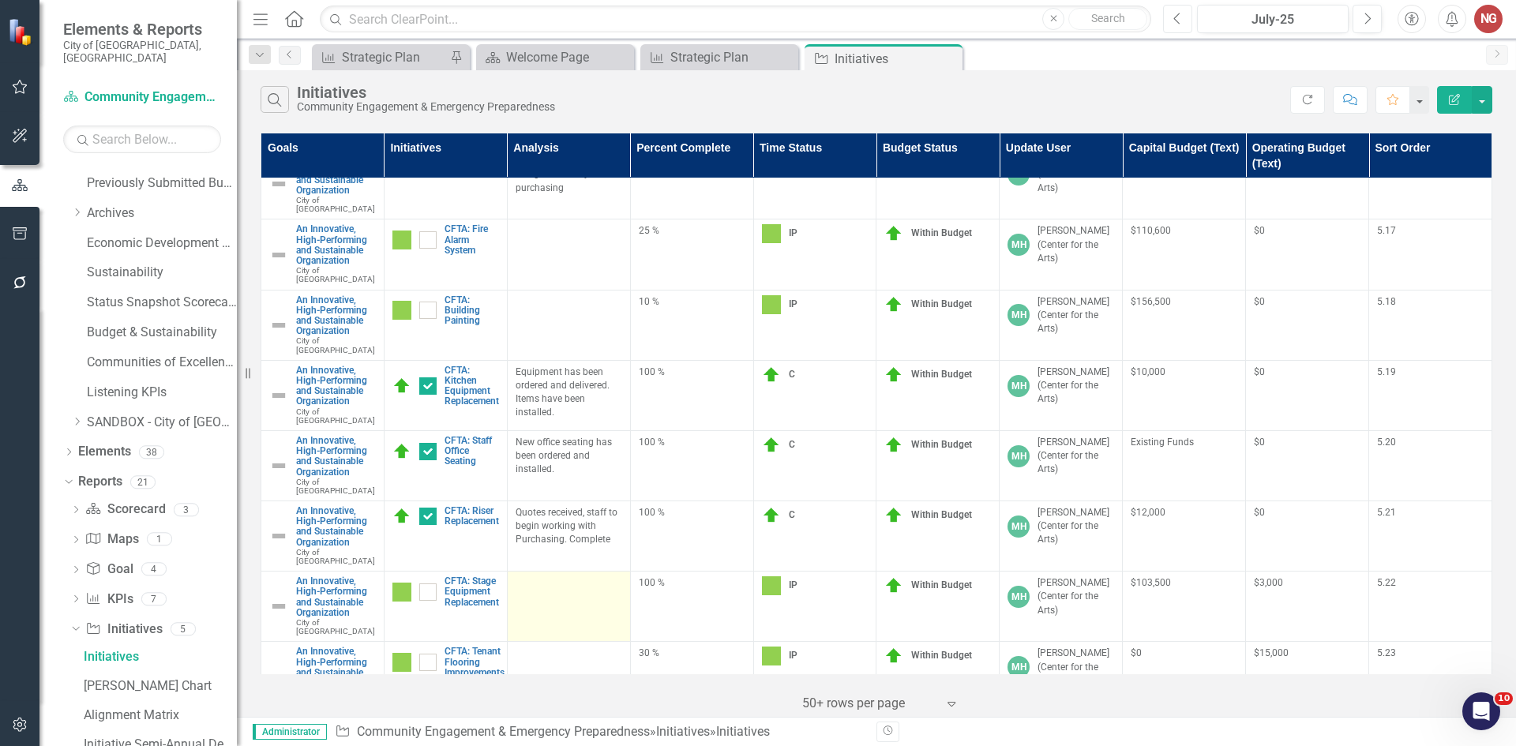
scroll to position [2210, 0]
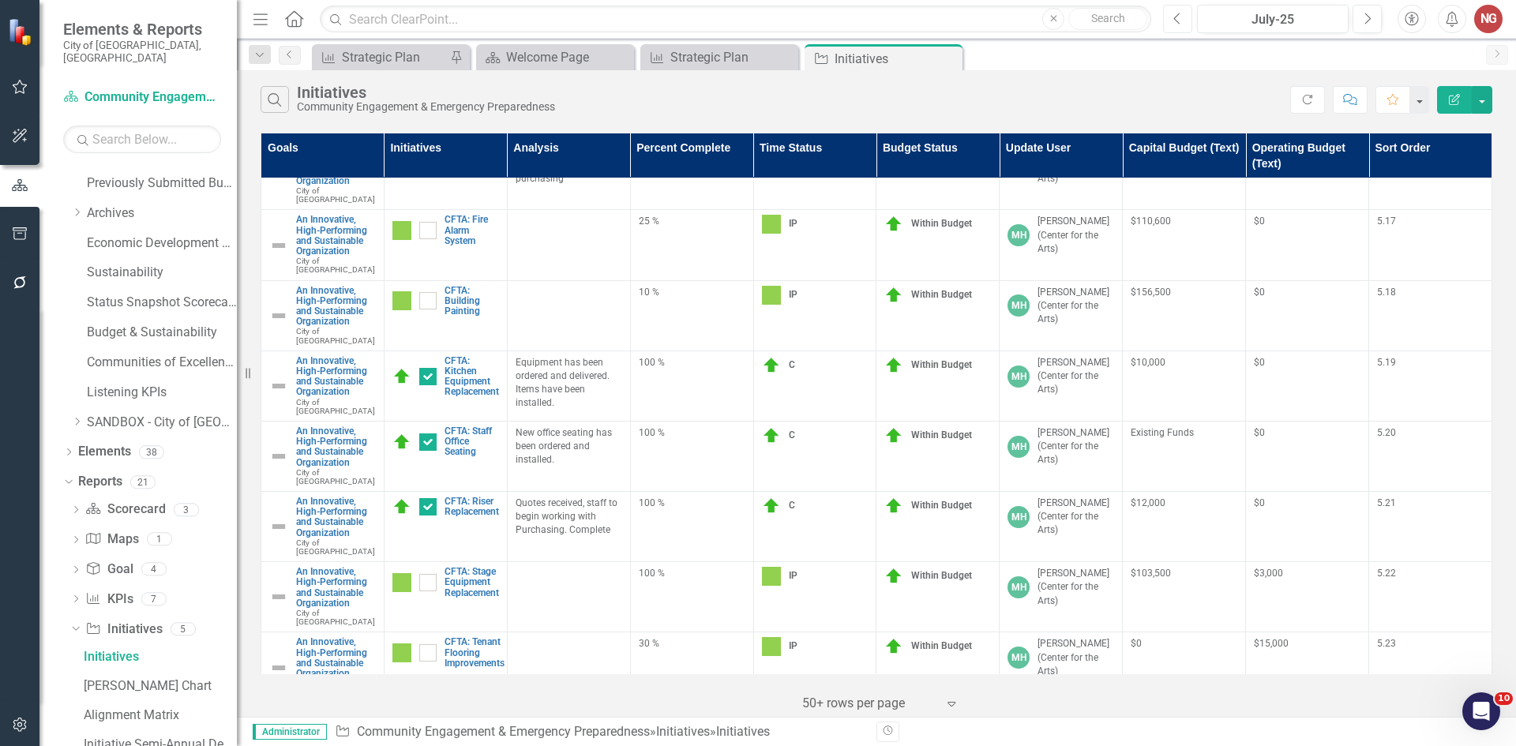
click at [1182, 21] on icon "Previous" at bounding box center [1177, 19] width 9 height 14
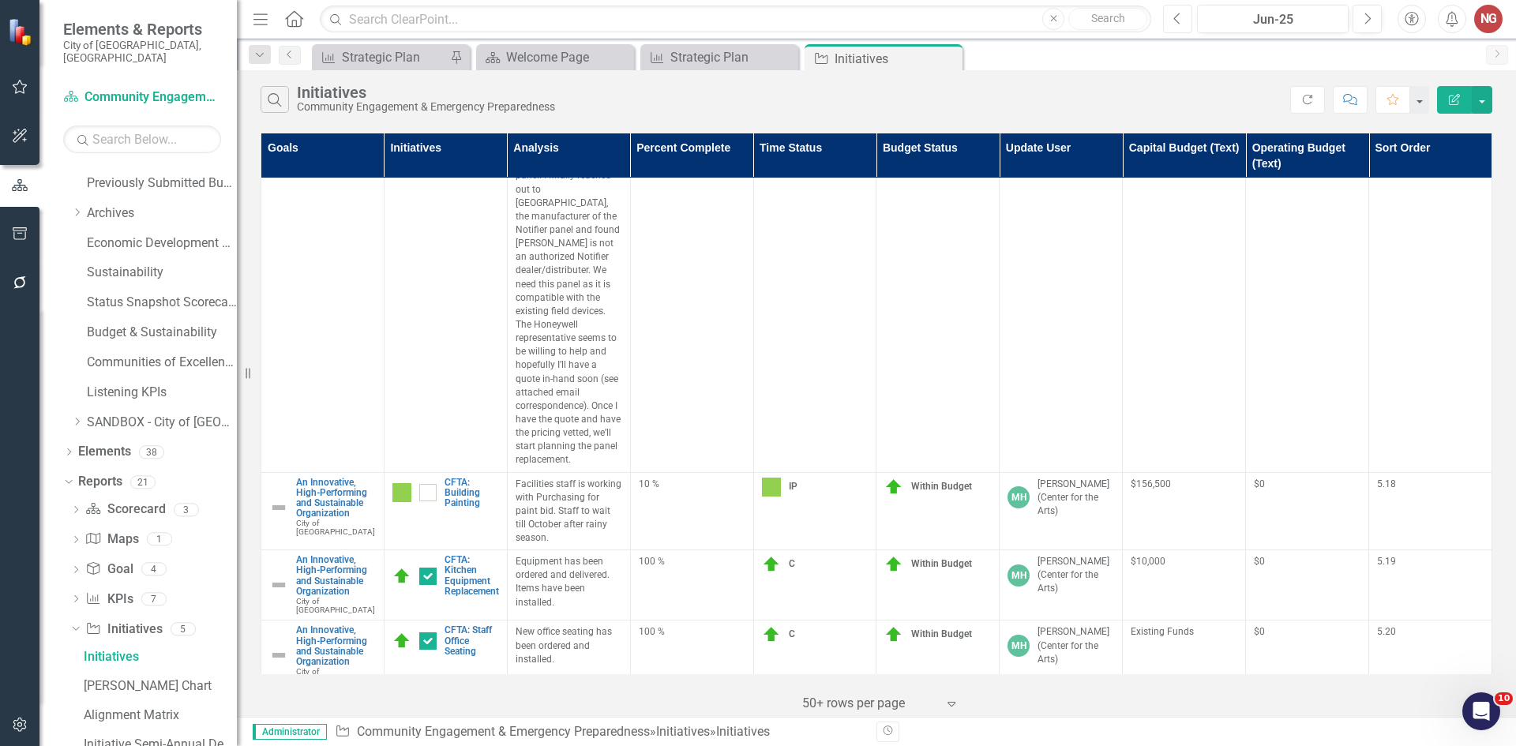
scroll to position [2842, 0]
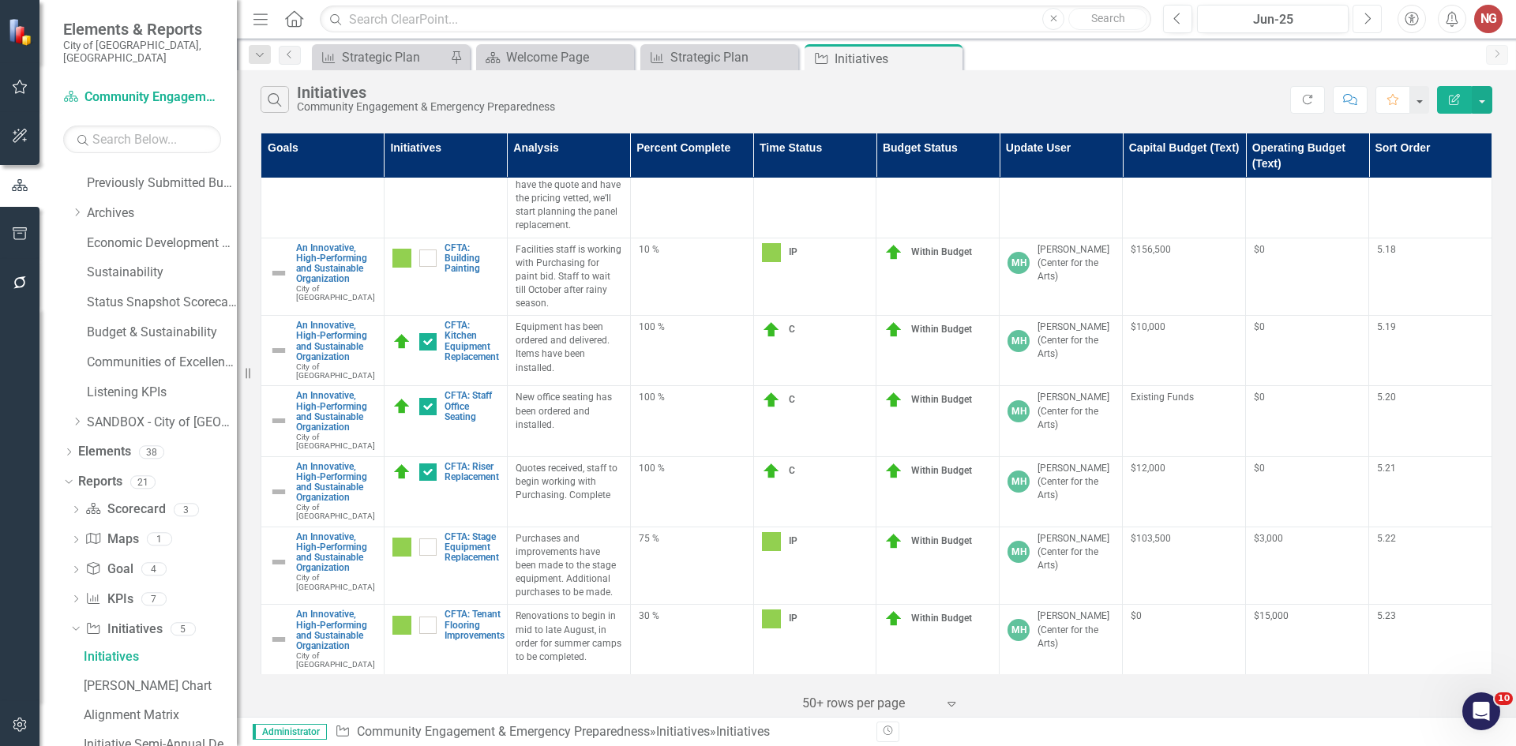
click at [1369, 22] on icon "Next" at bounding box center [1366, 19] width 9 height 14
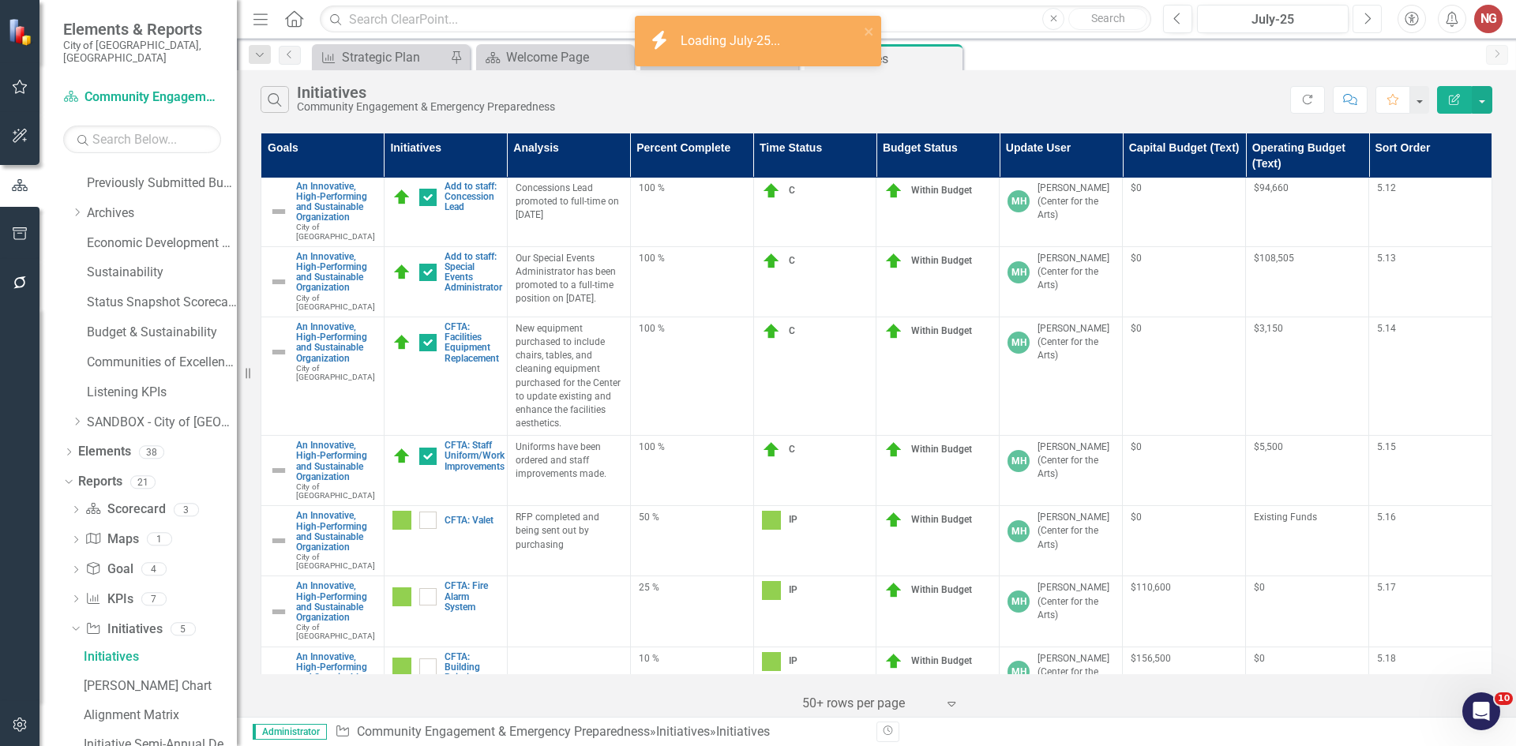
scroll to position [2210, 0]
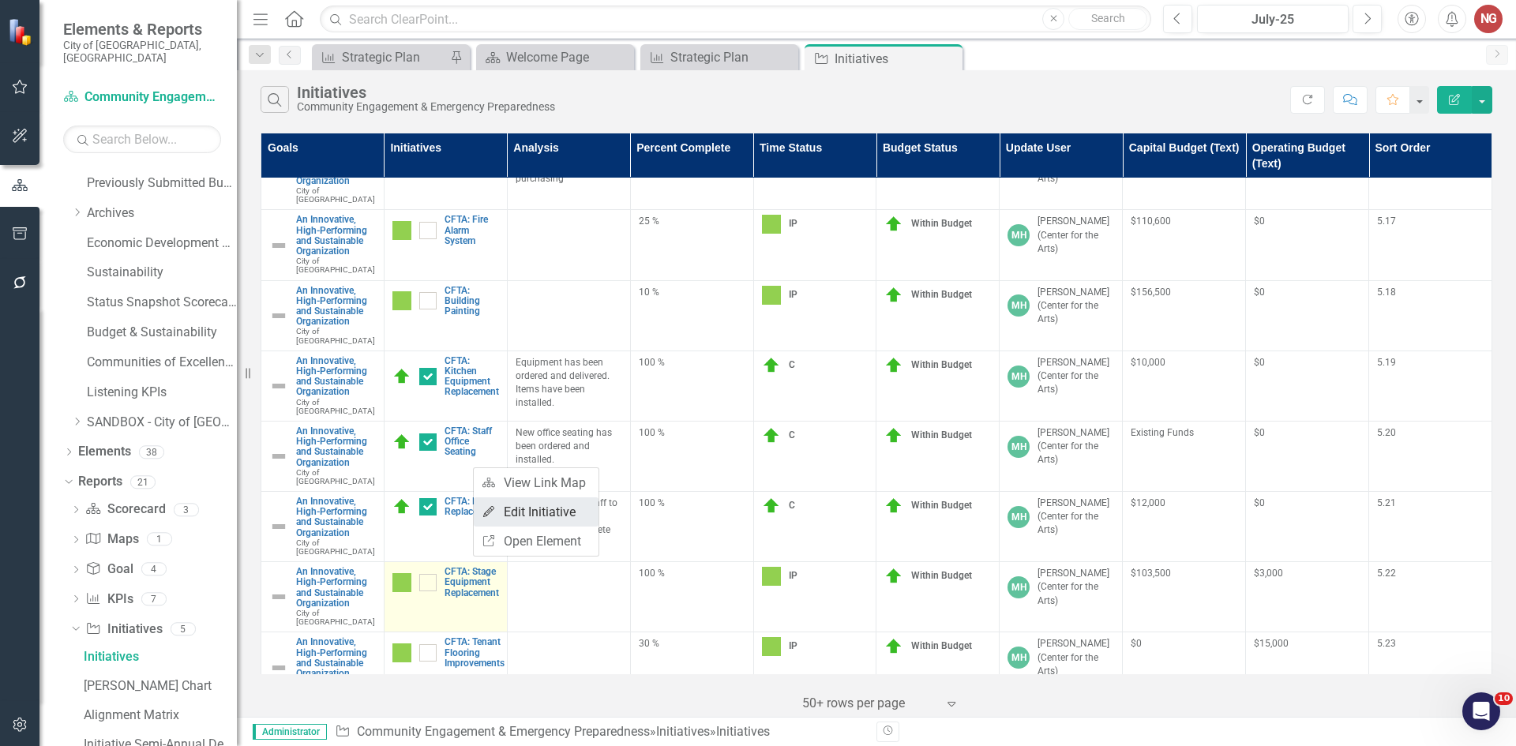
click at [544, 508] on link "Edit Edit Initiative" at bounding box center [536, 511] width 125 height 29
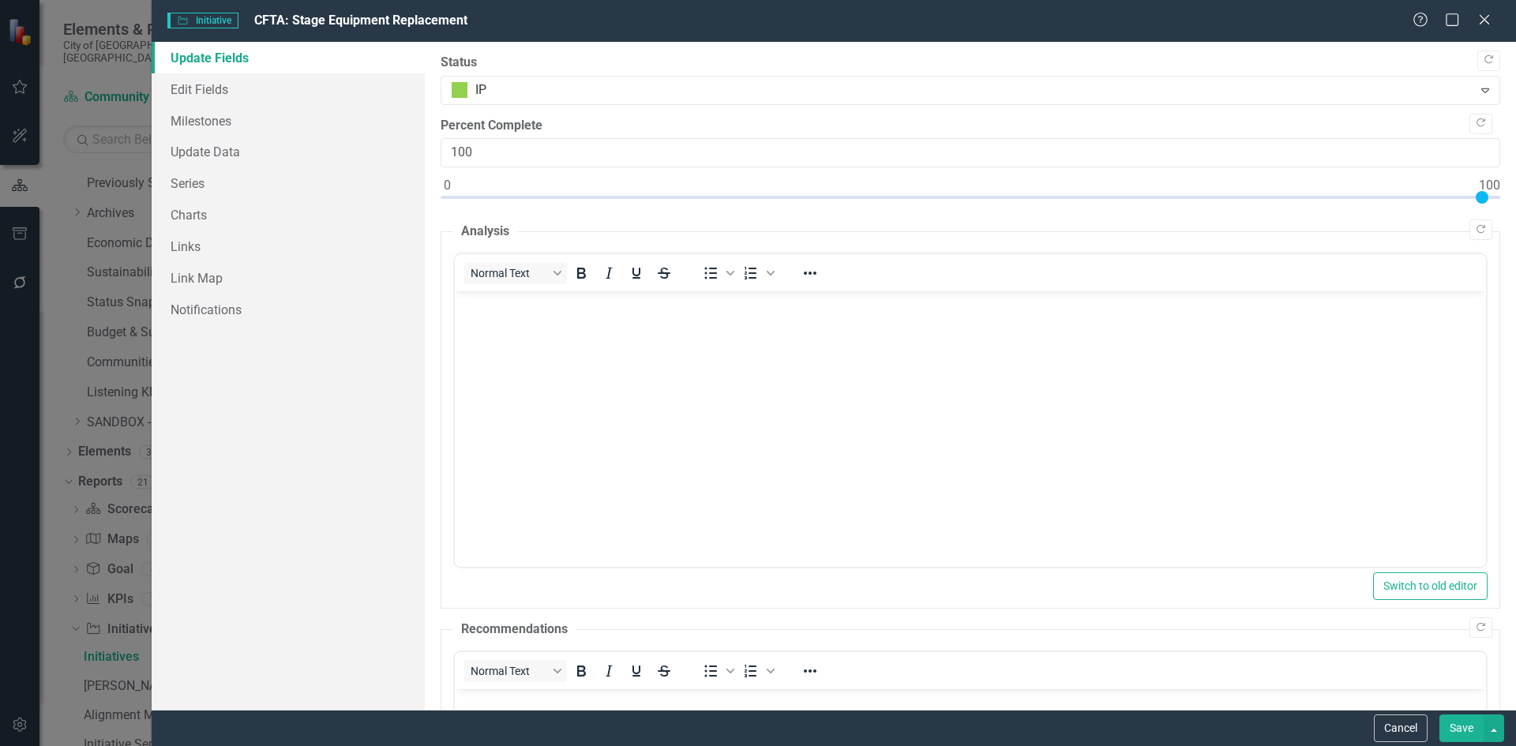
scroll to position [0, 0]
click at [1482, 58] on icon "Copy Forward" at bounding box center [1488, 59] width 12 height 9
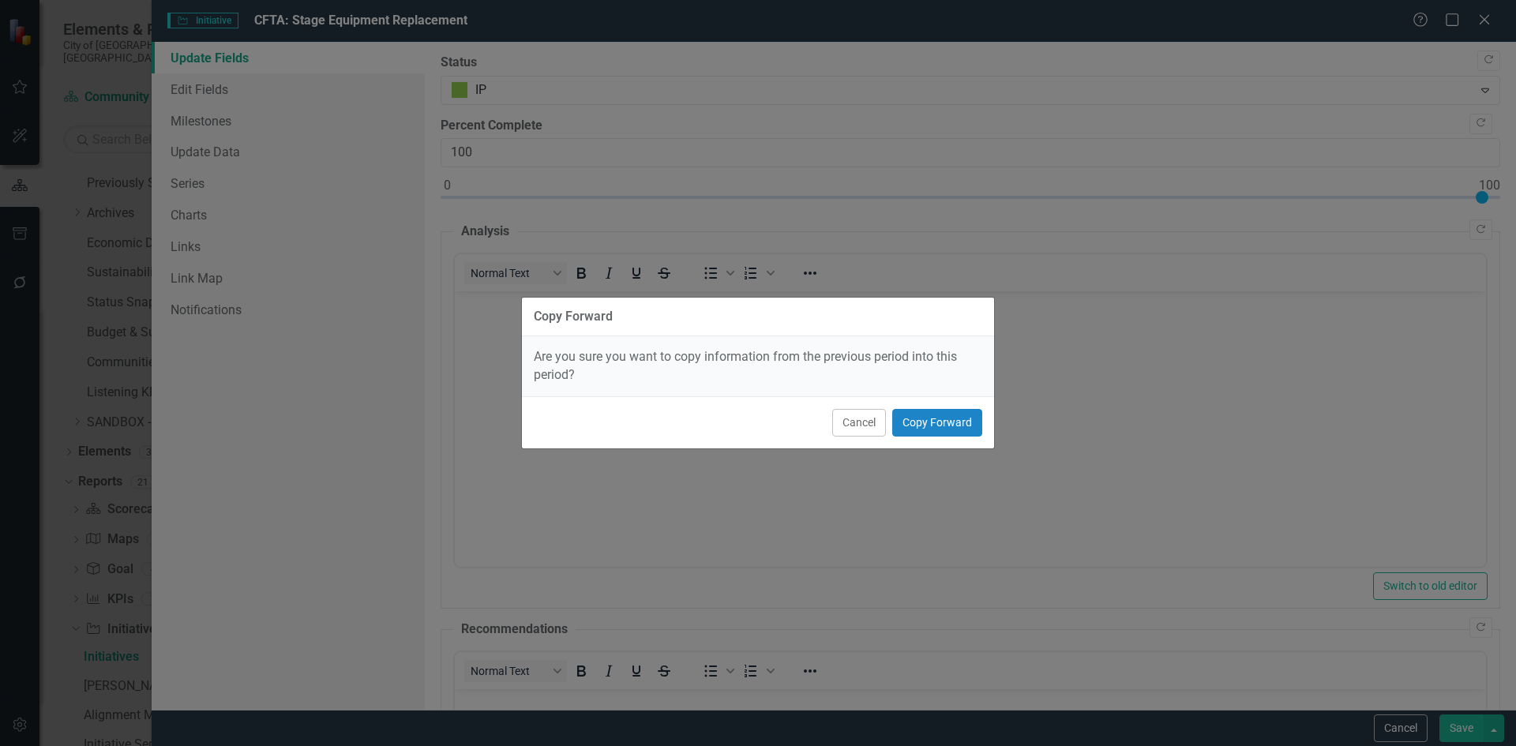
click at [909, 403] on div "Cancel Copy Forward" at bounding box center [758, 422] width 472 height 52
click at [910, 413] on button "Copy Forward" at bounding box center [937, 423] width 90 height 28
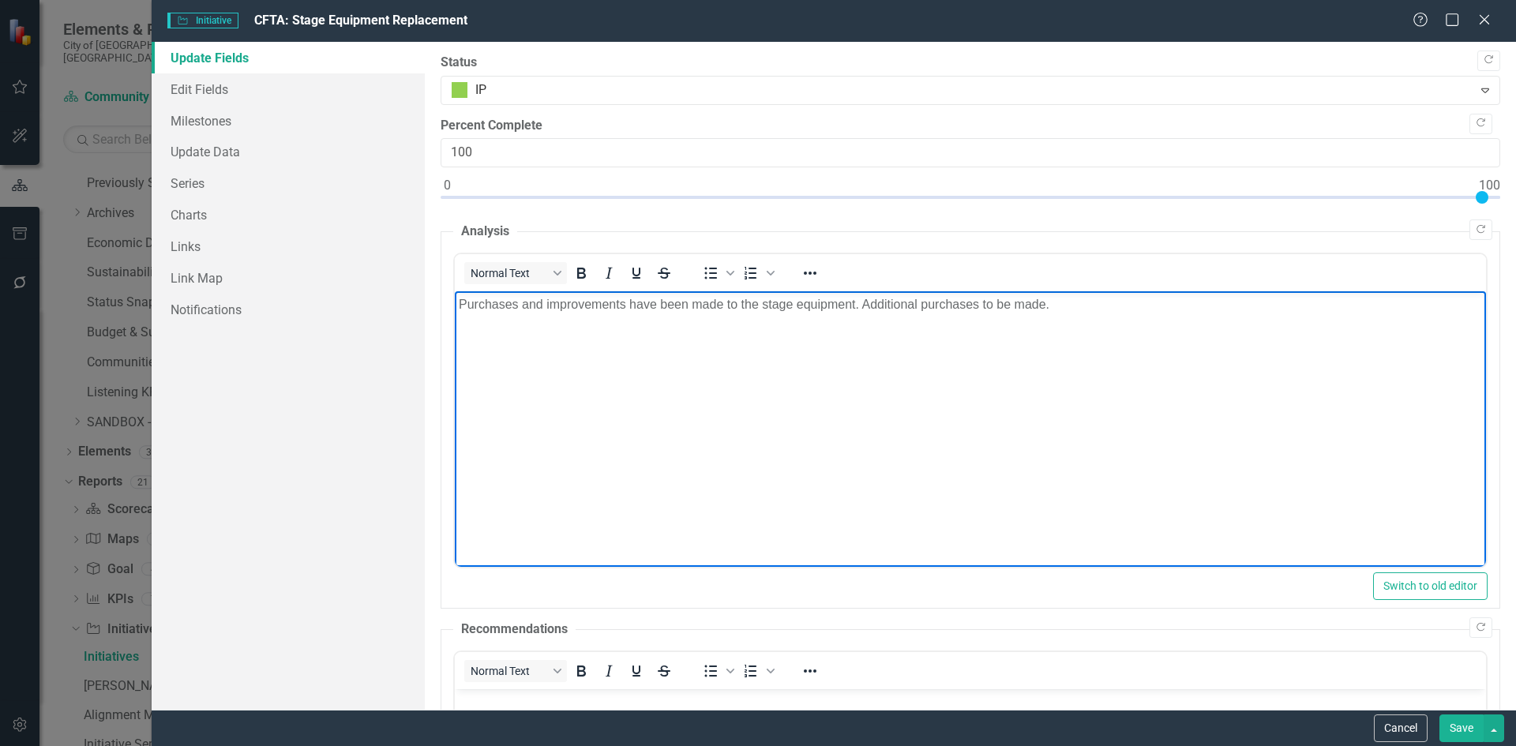
click at [916, 300] on p "Purchases and improvements have been made to the stage equipment. Additional pu…" at bounding box center [969, 304] width 1023 height 19
click at [981, 303] on p "Purchases and improvements have been made to the stage equipment. Additional pu…" at bounding box center [969, 304] width 1023 height 19
drag, startPoint x: 860, startPoint y: 300, endPoint x: 1425, endPoint y: 339, distance: 566.5
click at [1423, 331] on body "Purchases and improvements have been made to the stage equipment. Additional pu…" at bounding box center [969, 409] width 1031 height 237
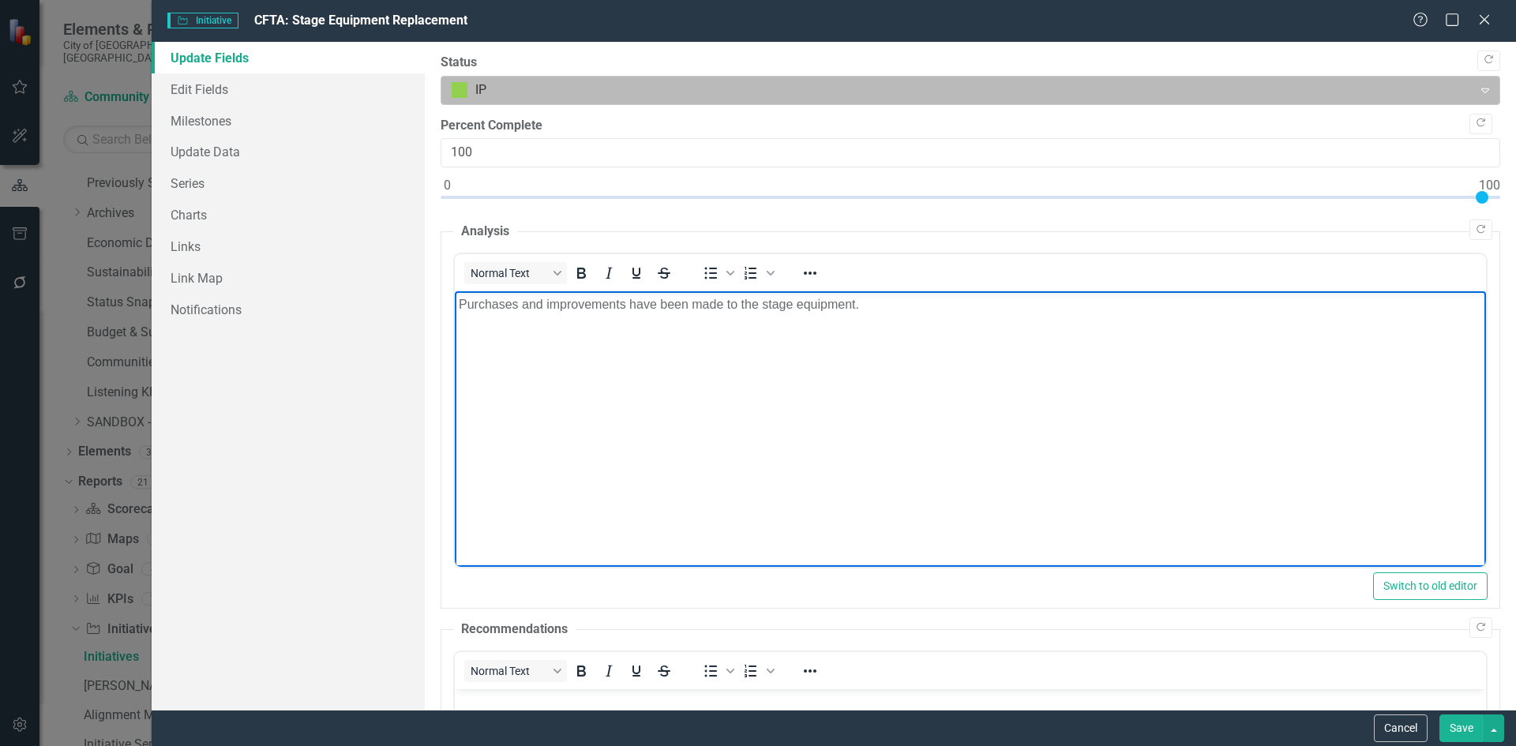
click at [472, 88] on div at bounding box center [956, 90] width 1011 height 21
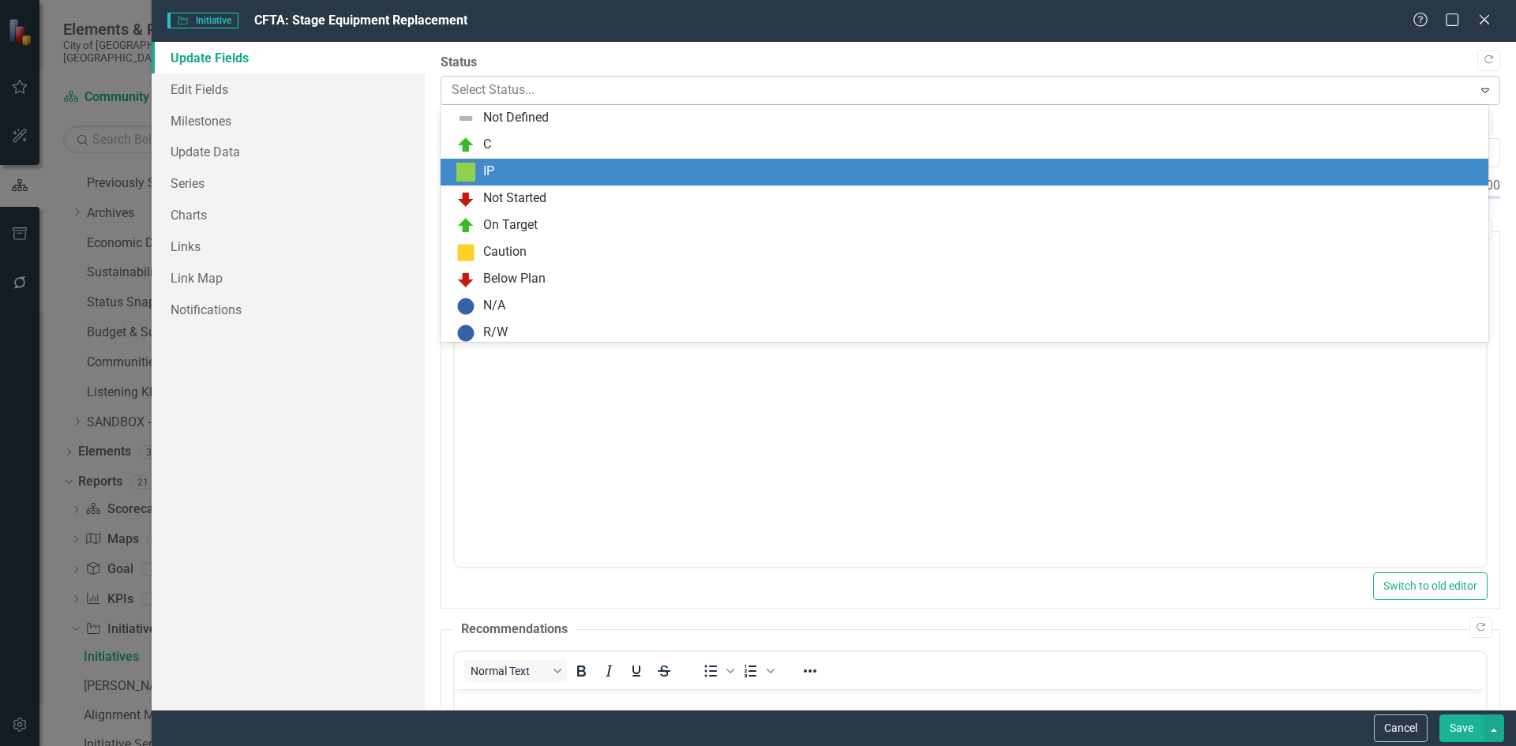
click at [472, 88] on div at bounding box center [956, 90] width 1011 height 21
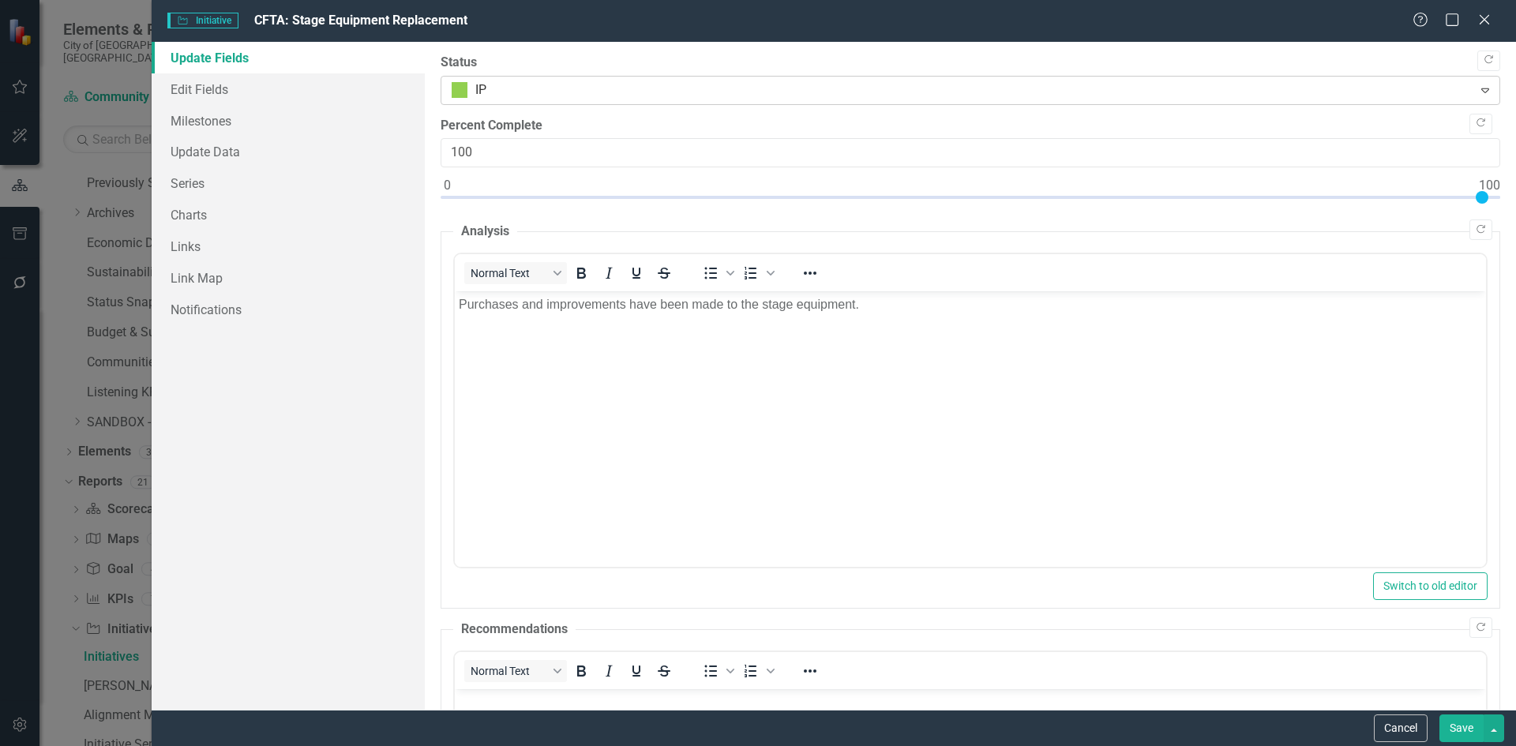
click at [472, 88] on div at bounding box center [956, 90] width 1011 height 21
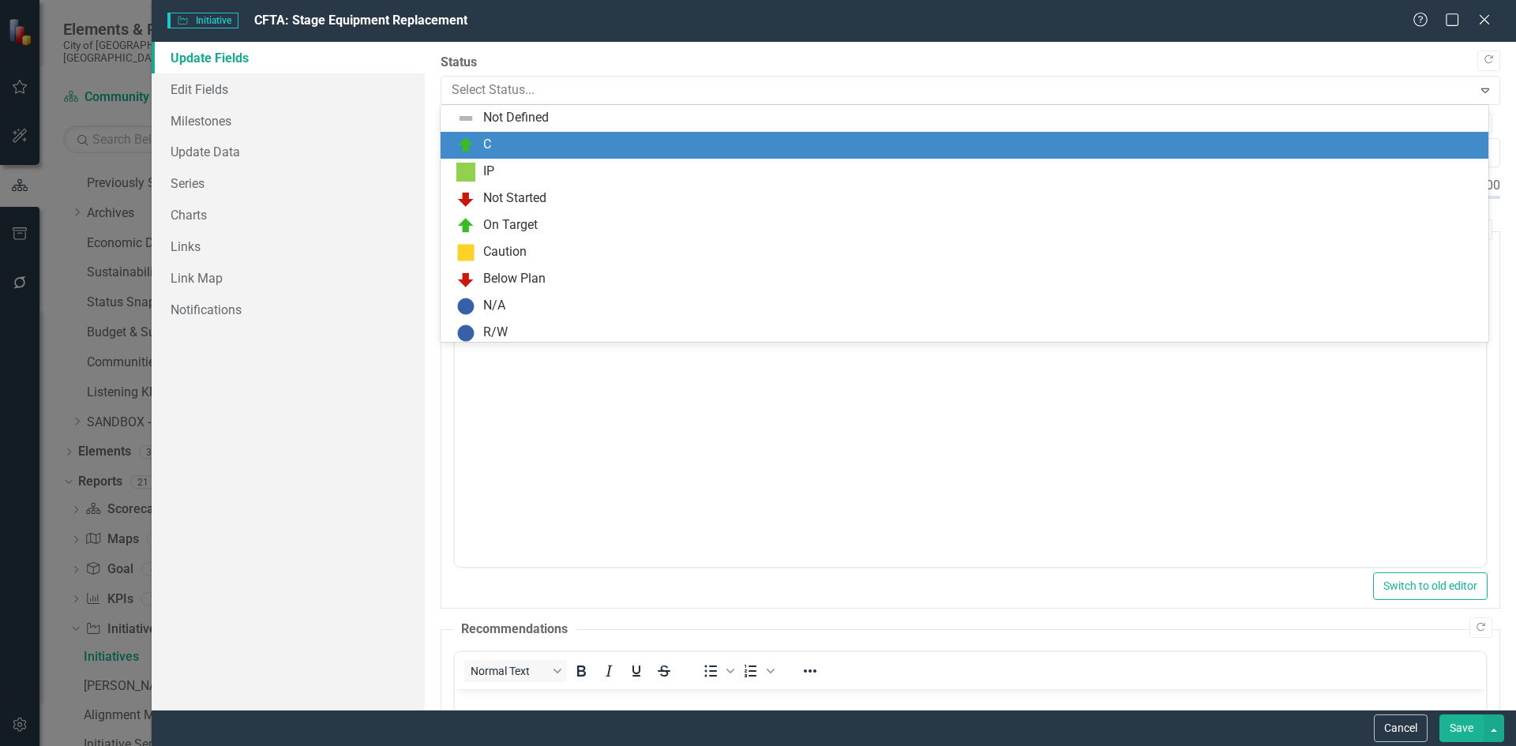
click at [483, 142] on div "C" at bounding box center [487, 145] width 8 height 18
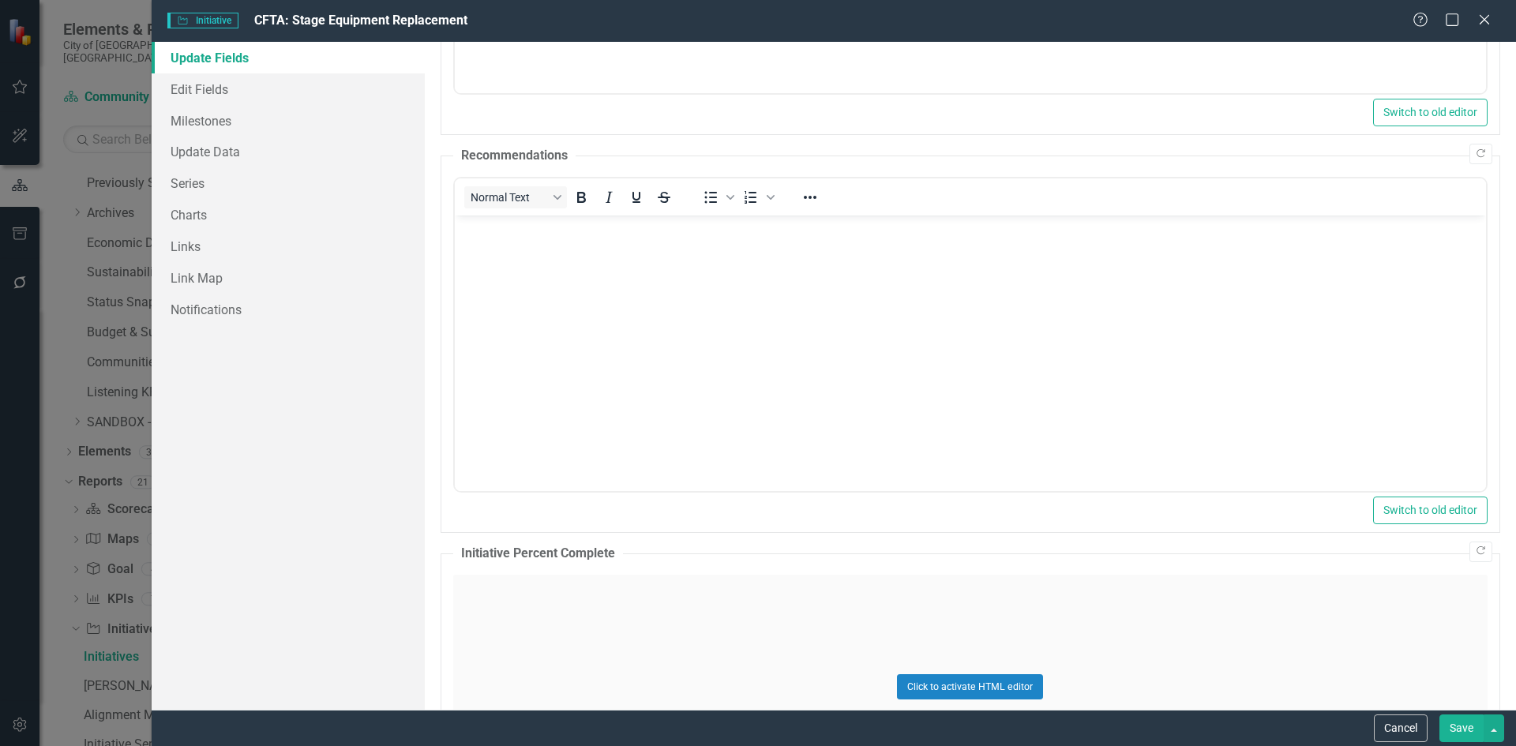
scroll to position [1105, 0]
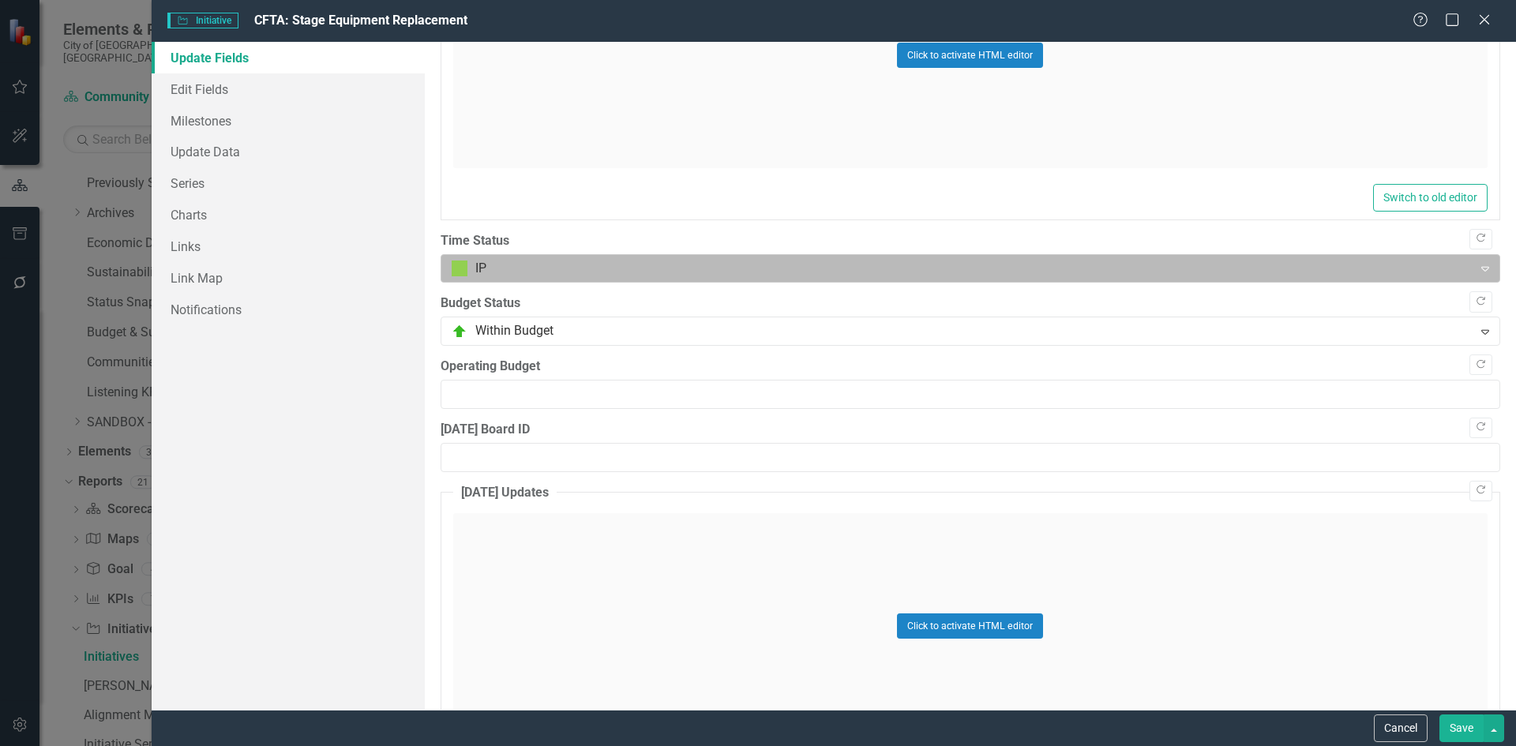
click at [463, 257] on div "IP" at bounding box center [957, 269] width 1027 height 28
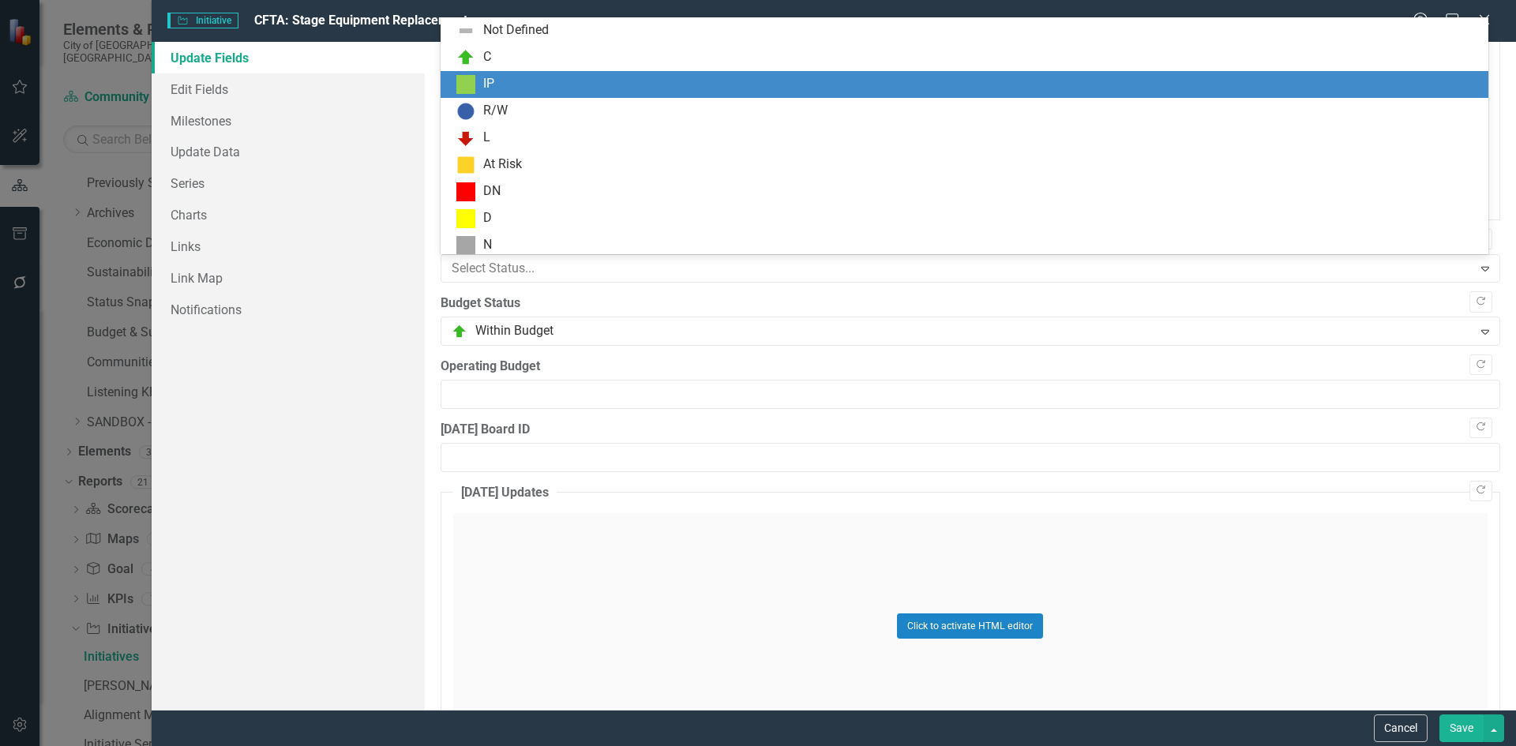
scroll to position [5, 0]
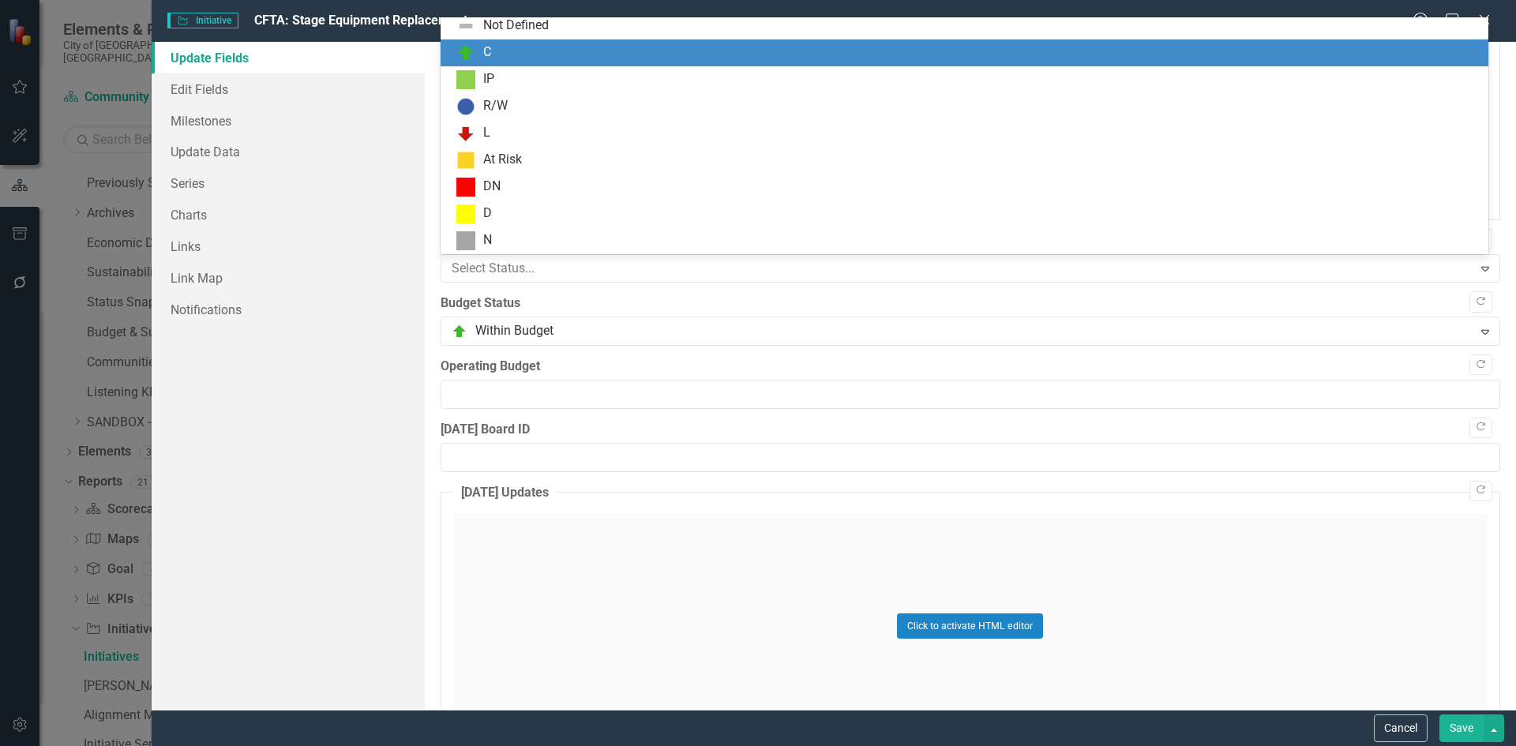
click at [493, 48] on div "C" at bounding box center [967, 52] width 1022 height 19
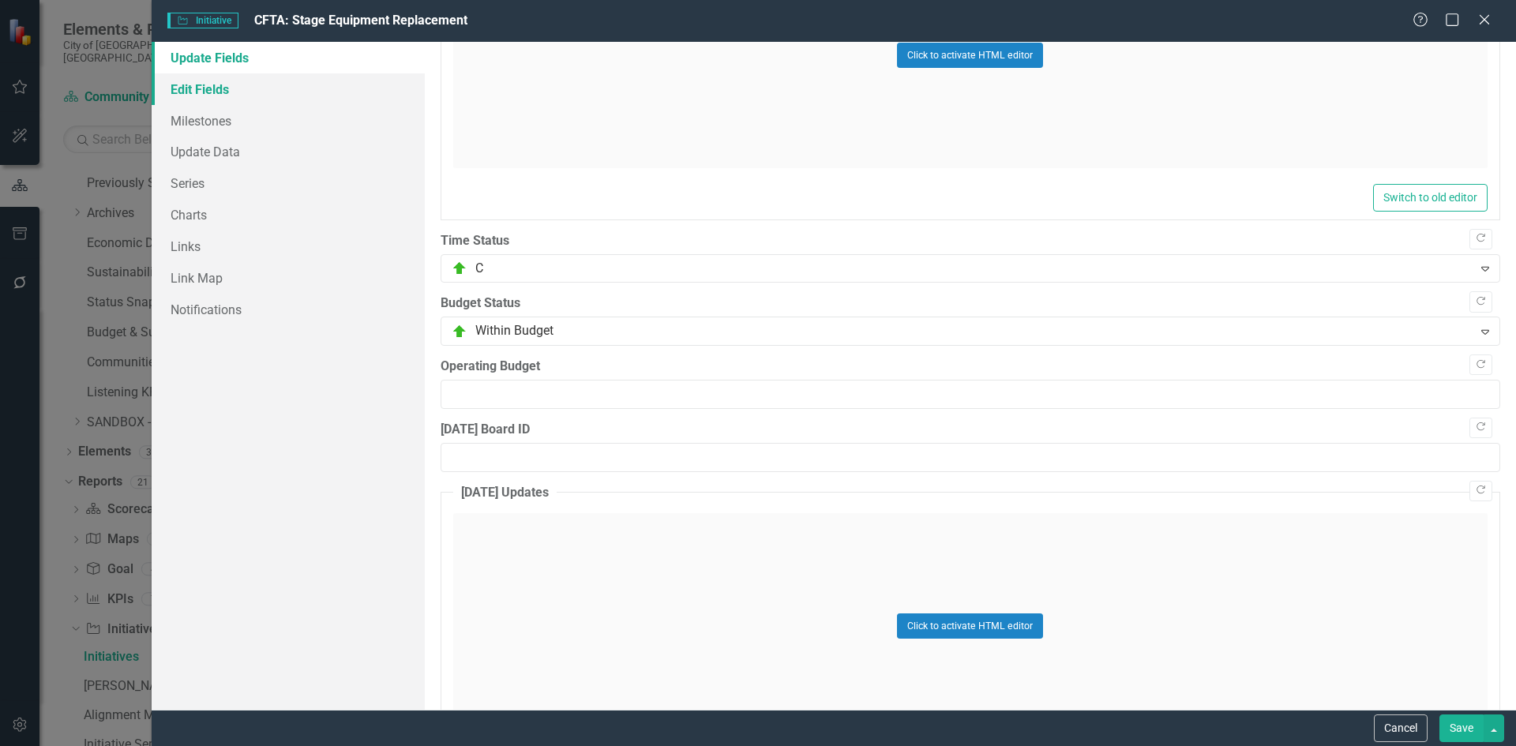
click at [213, 93] on link "Edit Fields" at bounding box center [288, 89] width 273 height 32
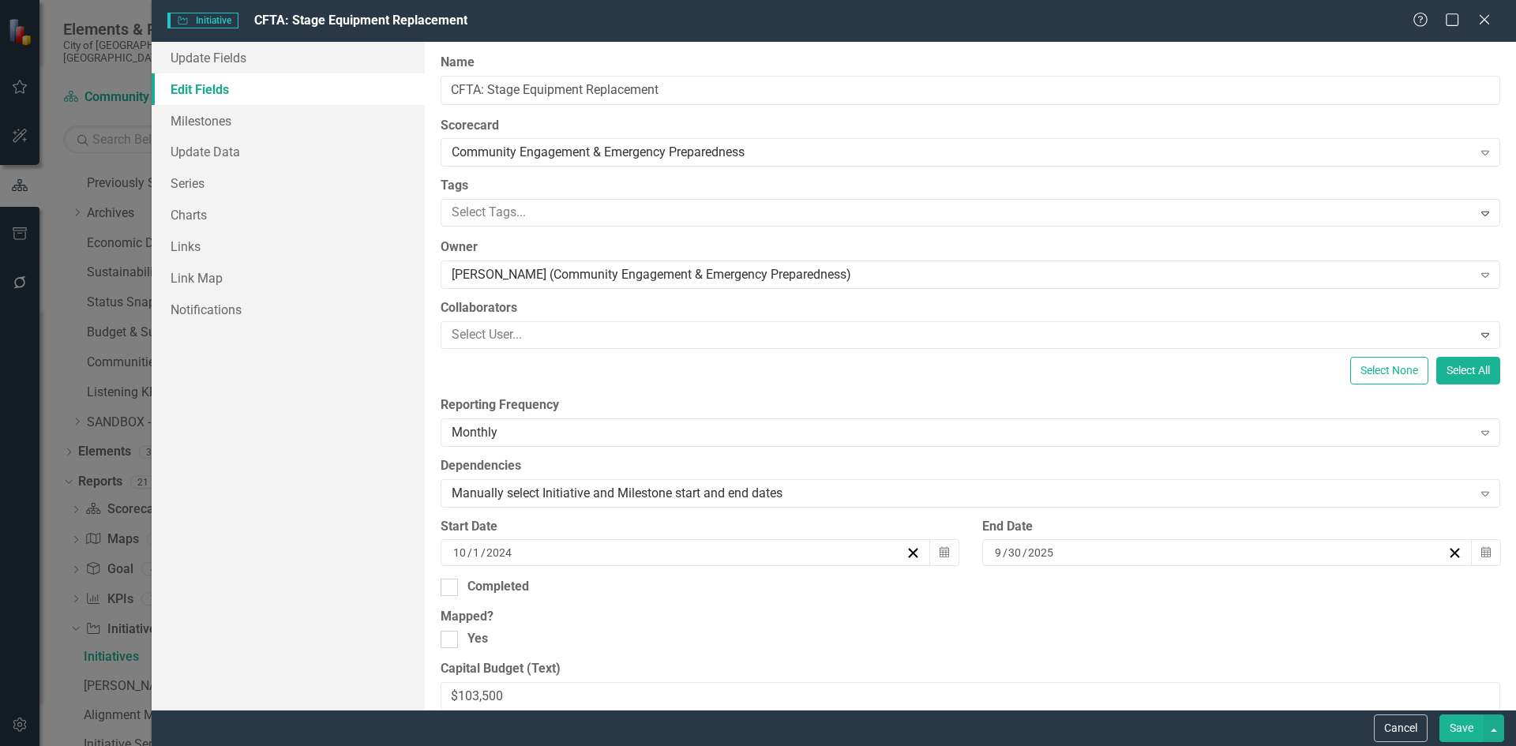
click at [1033, 546] on input "2025" at bounding box center [1041, 553] width 28 height 16
click at [1137, 347] on button "‹" at bounding box center [1132, 350] width 35 height 35
click at [1137, 343] on button "‹" at bounding box center [1132, 350] width 35 height 35
click at [1262, 518] on abbr "31" at bounding box center [1257, 516] width 13 height 13
click at [463, 592] on div "Completed" at bounding box center [969, 587] width 1059 height 18
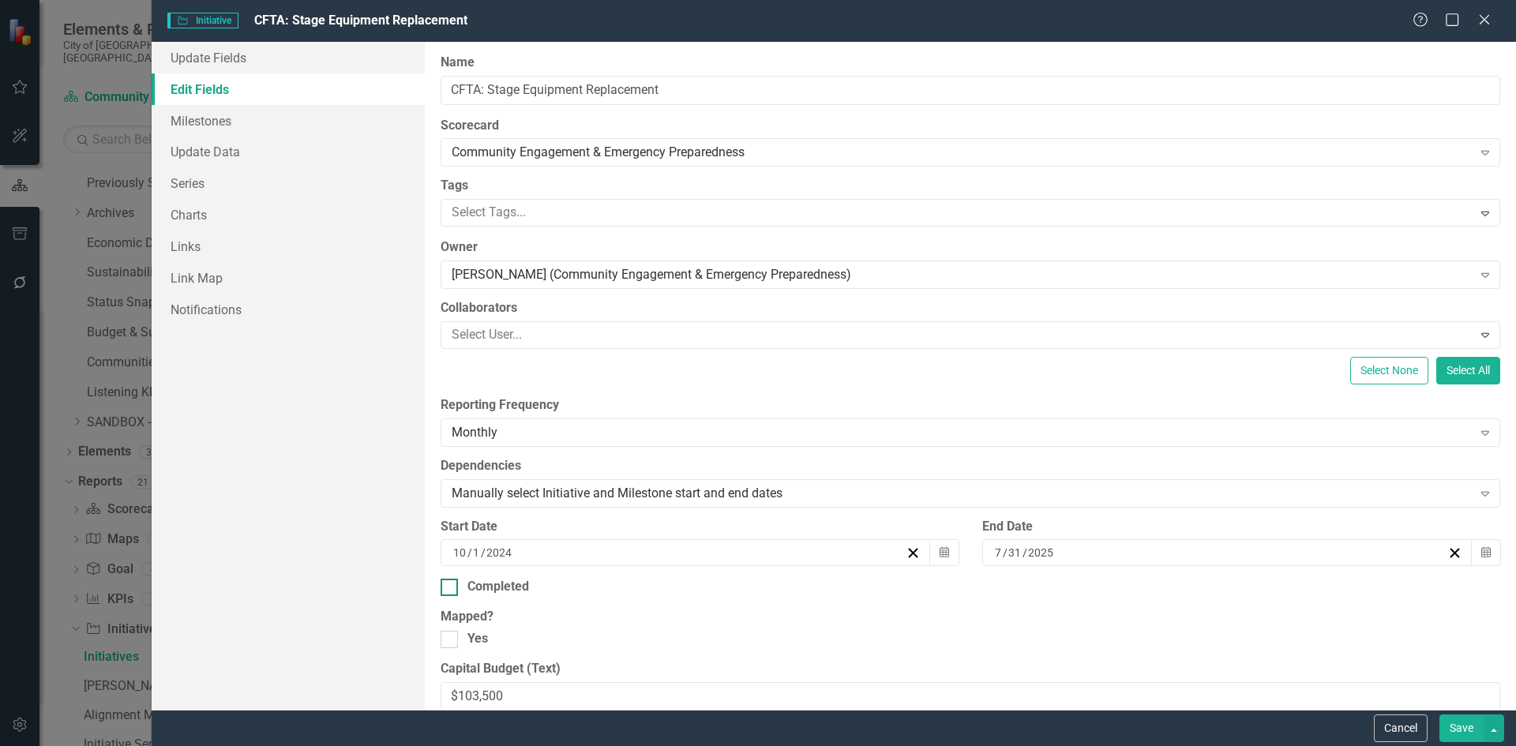
click at [451, 589] on input "Completed" at bounding box center [445, 584] width 10 height 10
checkbox input "true"
click at [503, 646] on input "2025" at bounding box center [499, 643] width 28 height 16
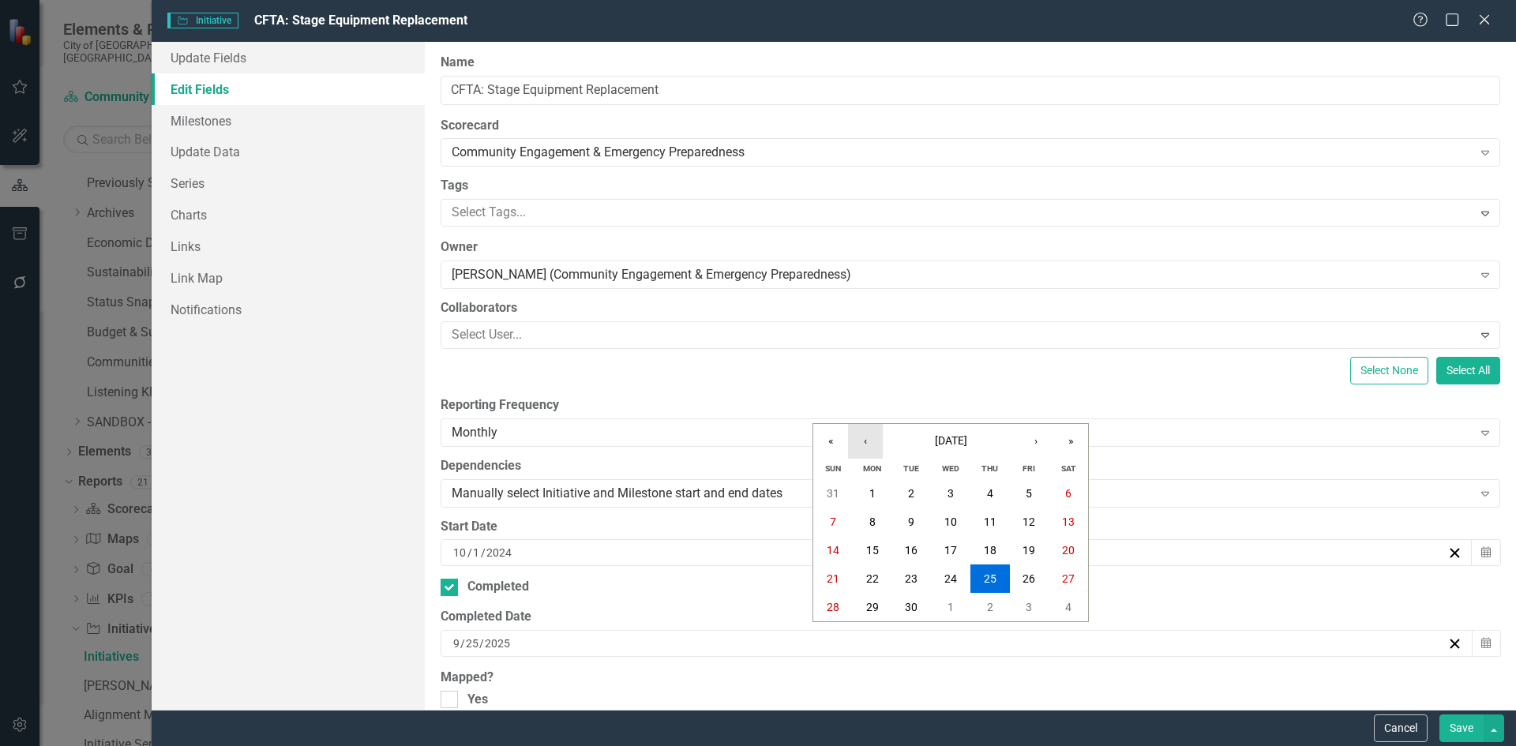
click at [864, 452] on button "‹" at bounding box center [865, 441] width 35 height 35
drag, startPoint x: 985, startPoint y: 606, endPoint x: 995, endPoint y: 601, distance: 11.3
click at [987, 605] on abbr "31" at bounding box center [990, 607] width 13 height 13
click at [1441, 729] on button "Save" at bounding box center [1461, 728] width 44 height 28
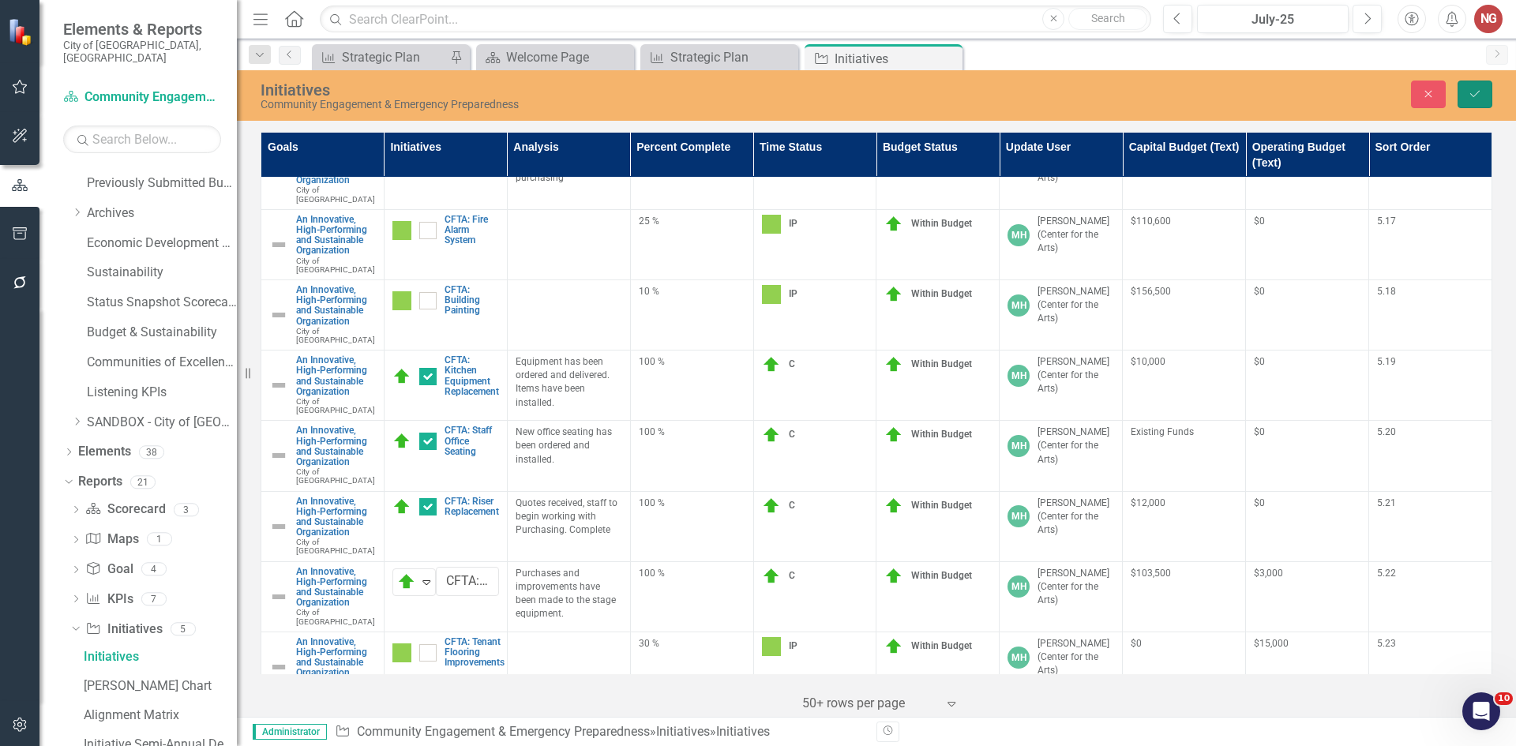
click at [1477, 96] on icon "Save" at bounding box center [1474, 93] width 14 height 11
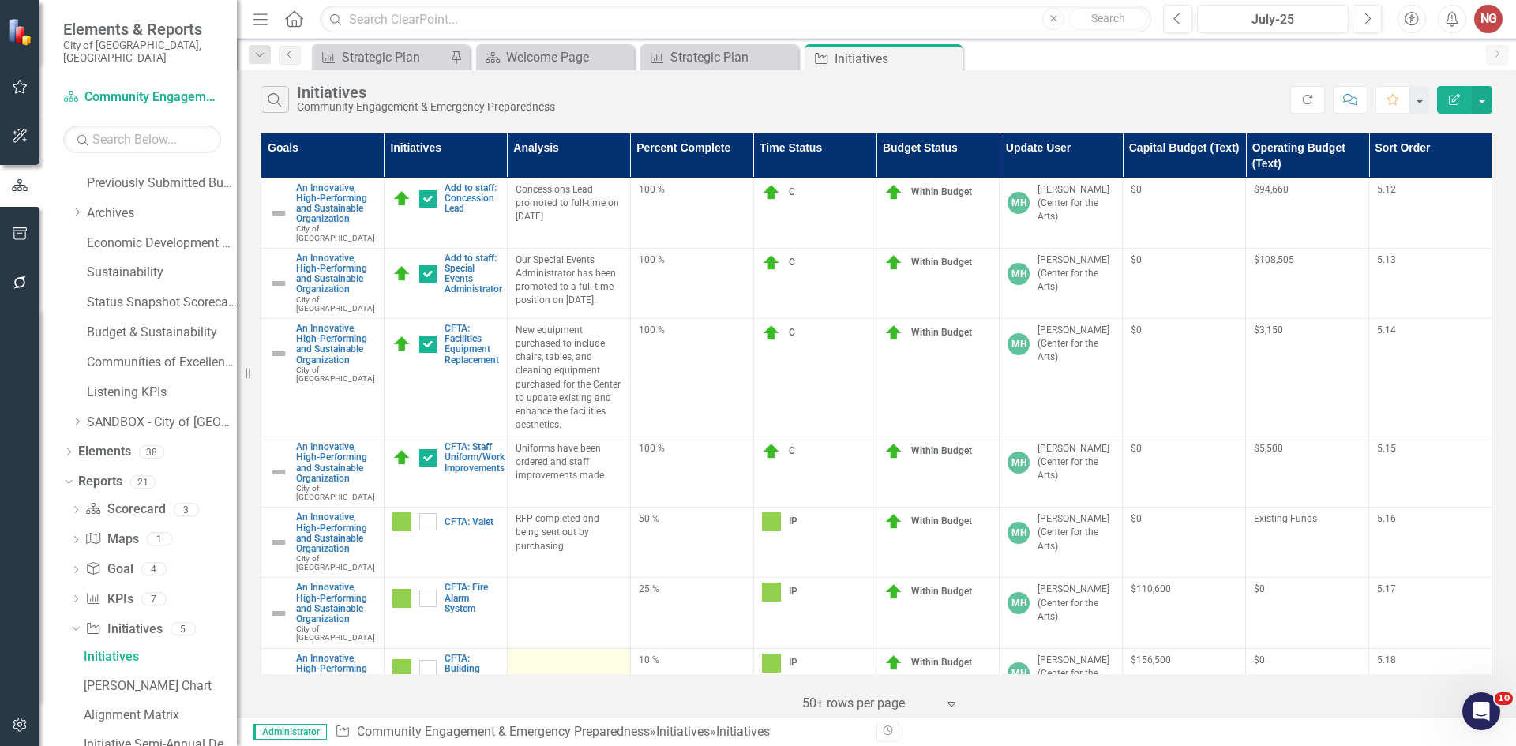
scroll to position [1878, 0]
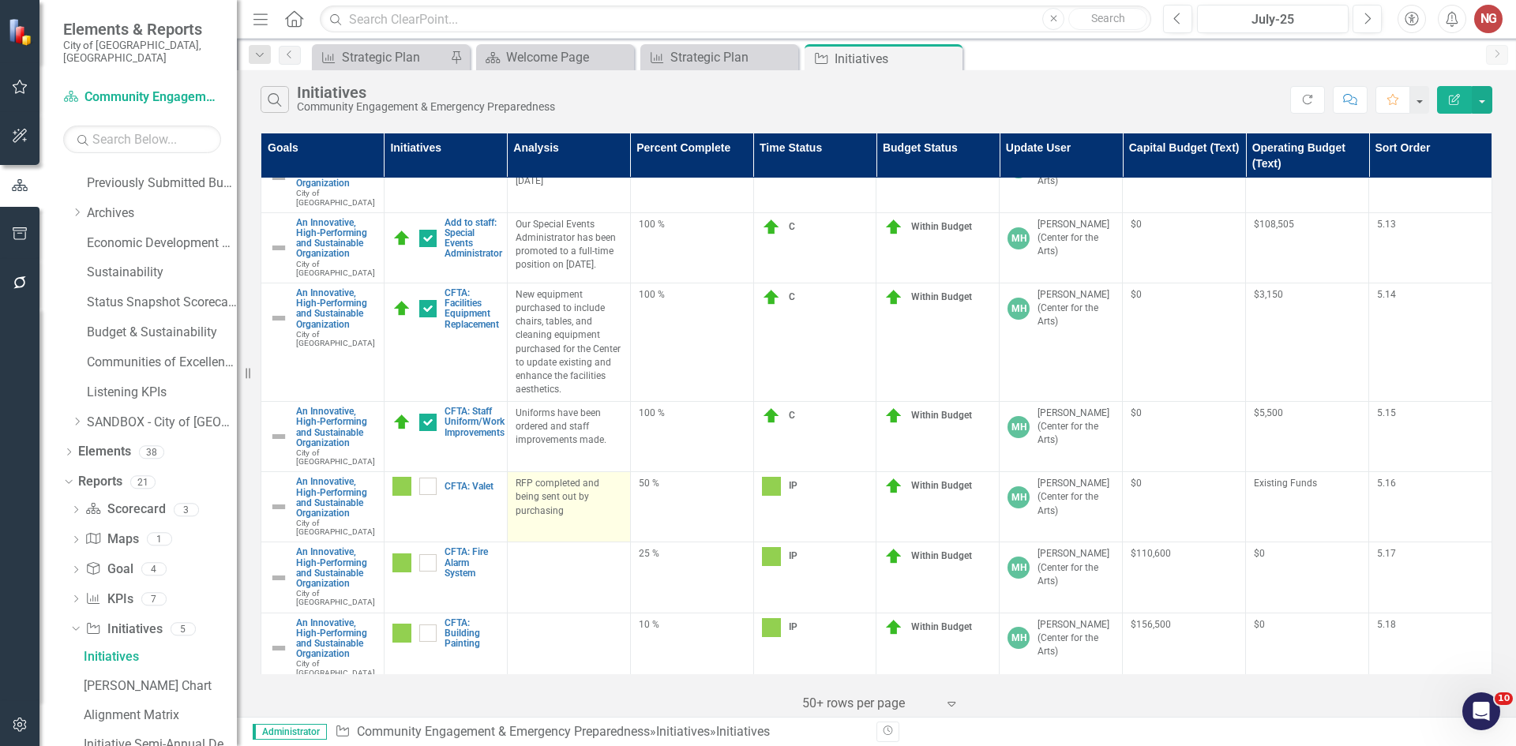
click at [570, 477] on p "RFP completed and being sent out by purchasing" at bounding box center [568, 497] width 107 height 40
click at [566, 477] on p "RFP completed and being sent out by purchasing" at bounding box center [568, 497] width 107 height 40
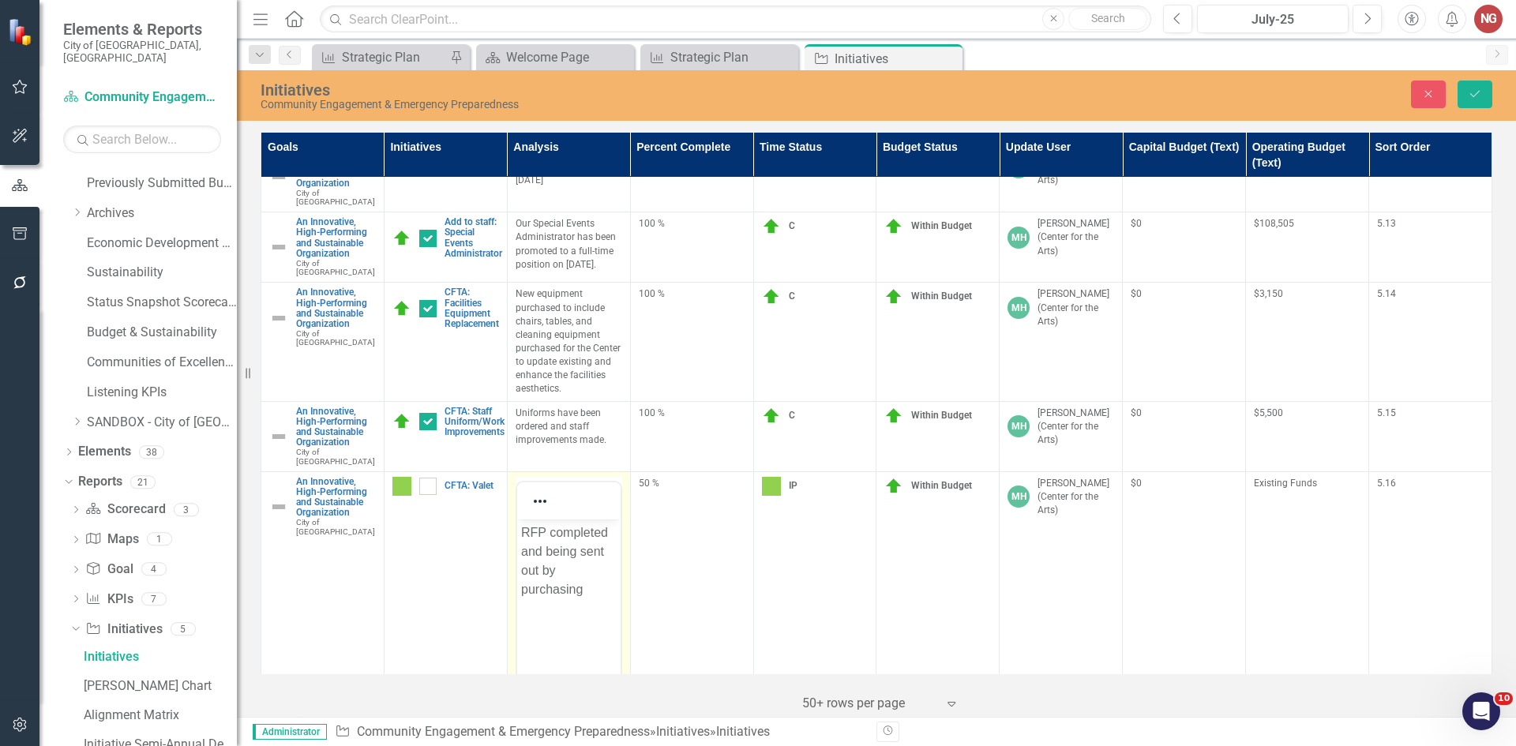
scroll to position [0, 0]
click at [596, 594] on p "RFP completed and being sent out by purchasing" at bounding box center [568, 561] width 96 height 76
click at [1480, 92] on icon "Save" at bounding box center [1474, 93] width 14 height 11
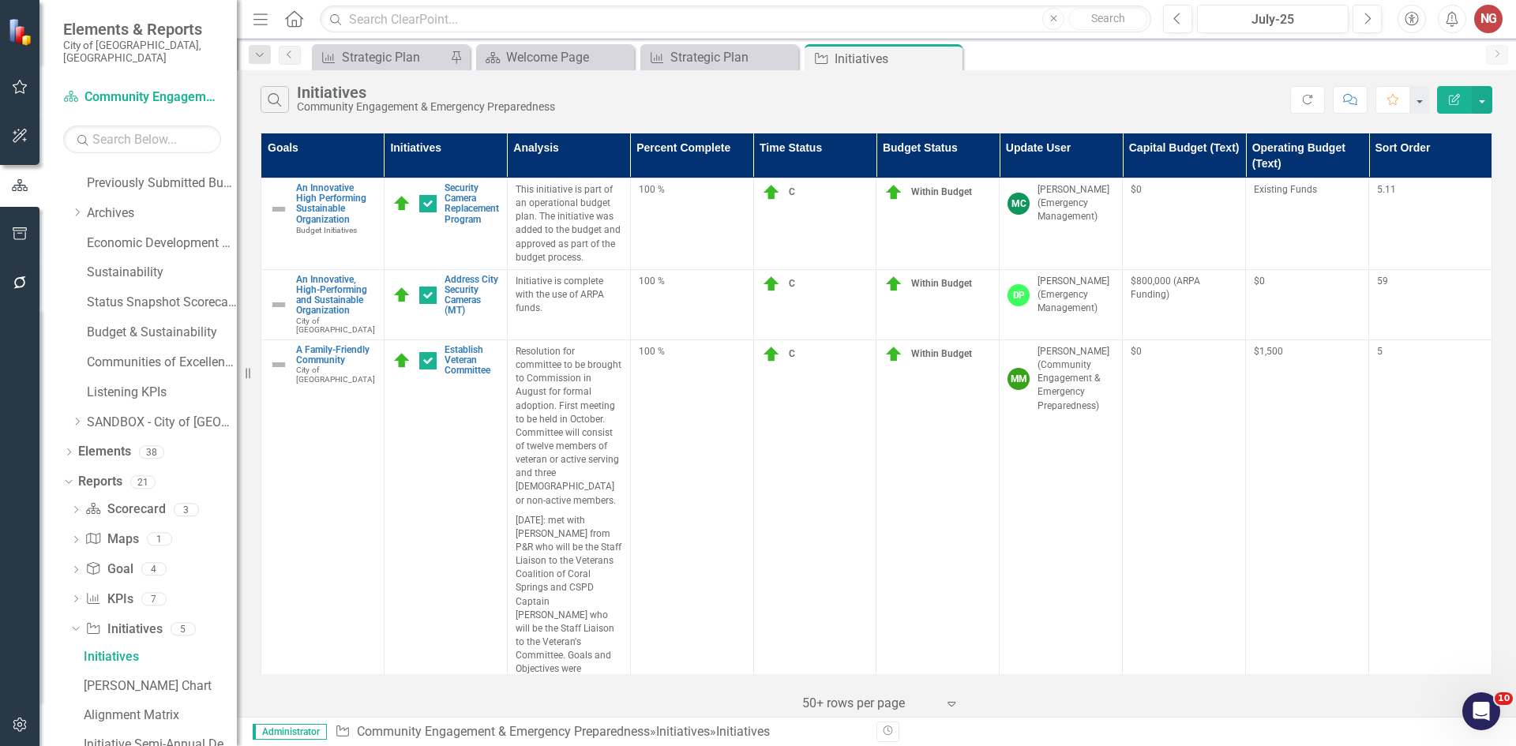
click at [1381, 24] on div "Previous July-25 Next" at bounding box center [1276, 19] width 227 height 28
click at [1370, 19] on button "Next" at bounding box center [1366, 19] width 29 height 28
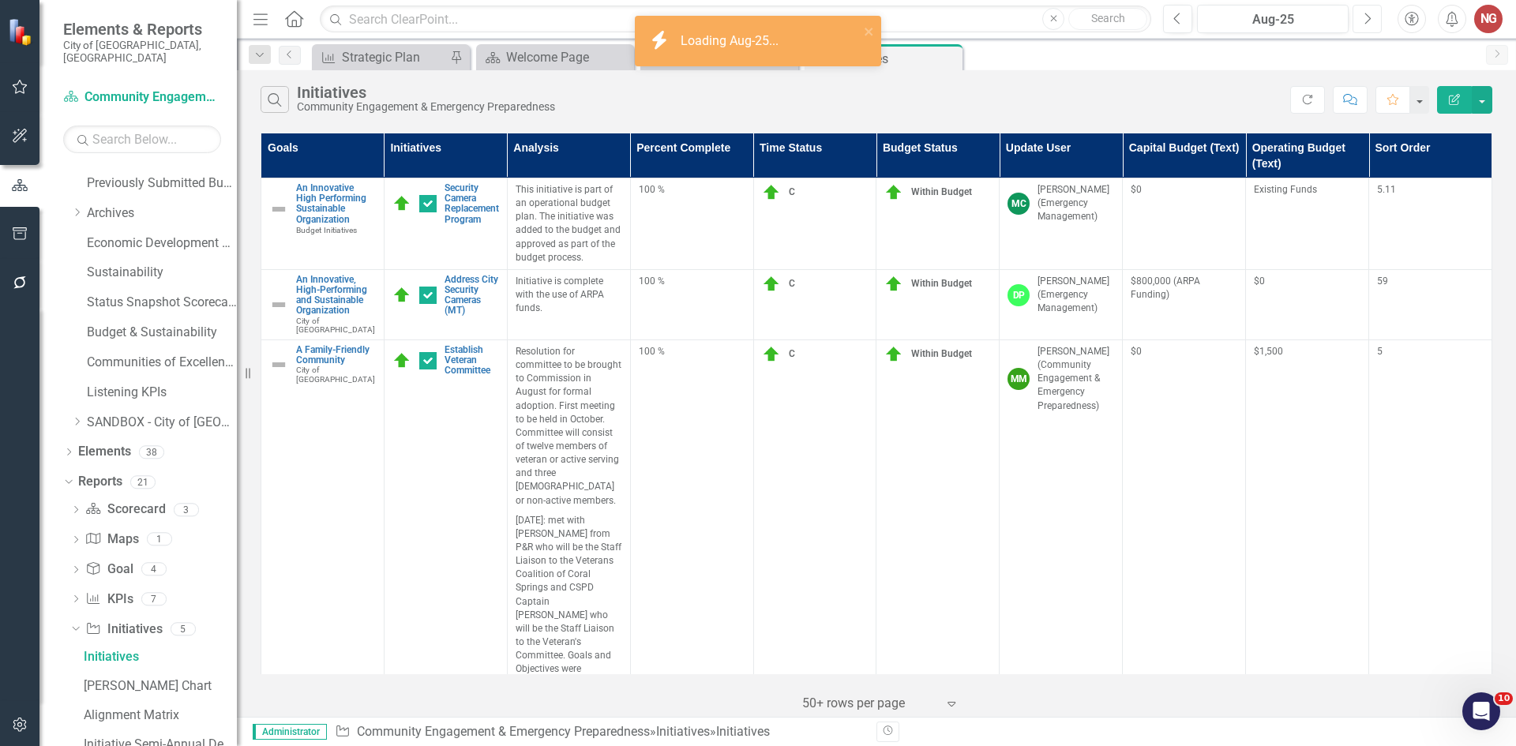
checkbox input "true"
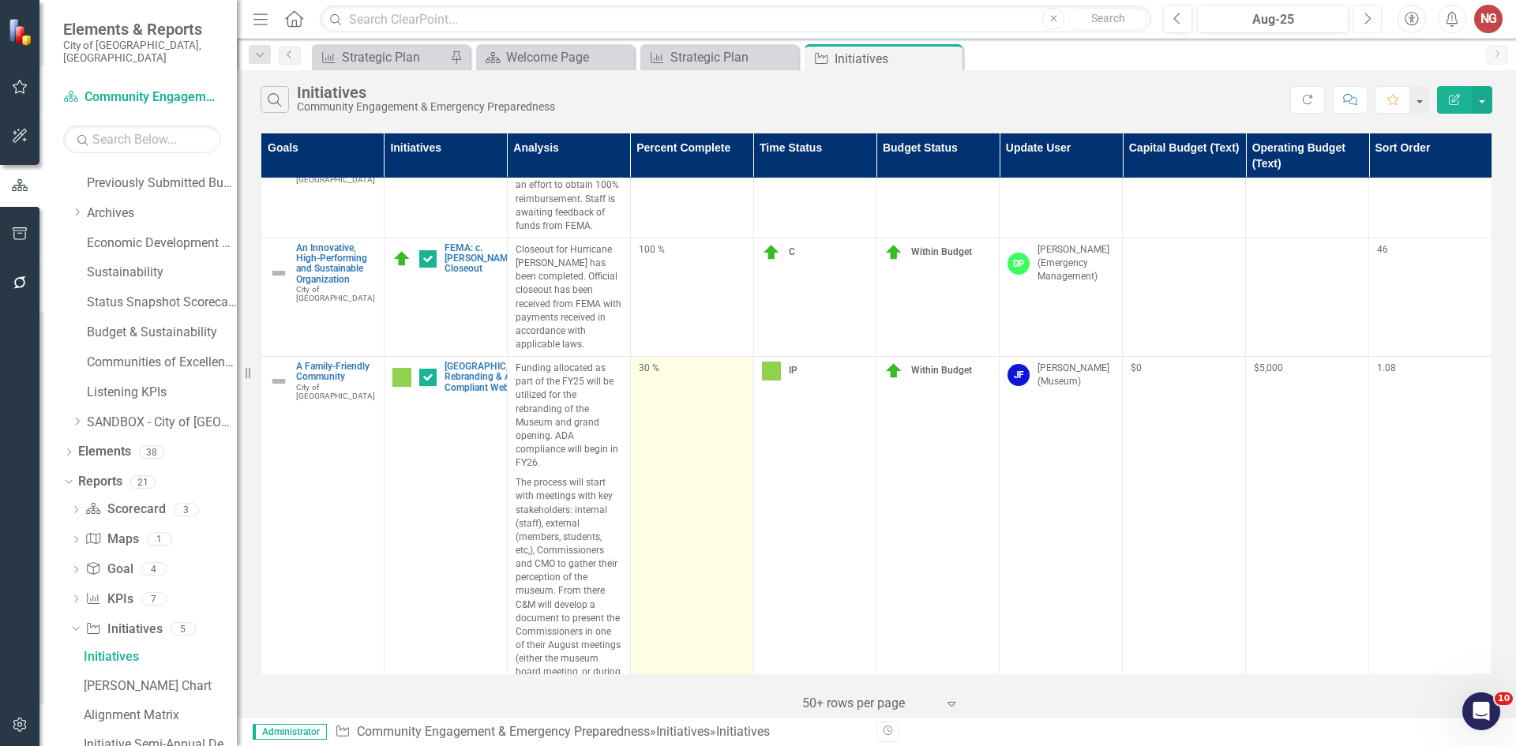
scroll to position [789, 0]
